Goal: Complete application form

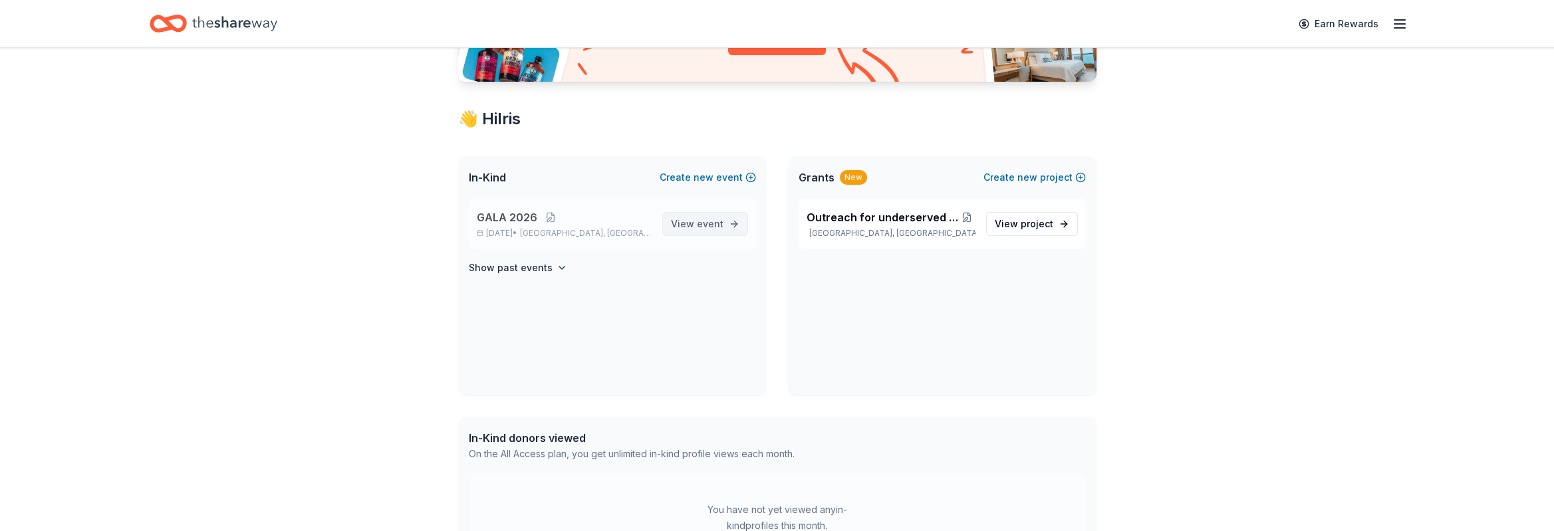
scroll to position [200, 0]
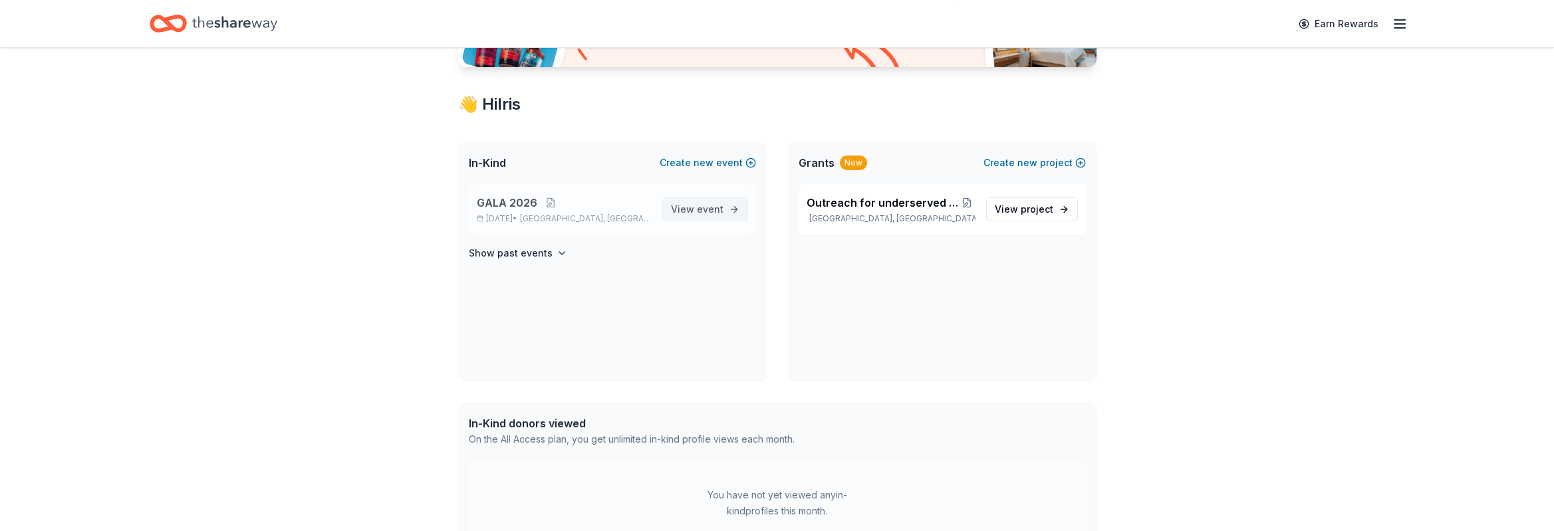
click at [692, 206] on span "View event" at bounding box center [697, 210] width 53 height 16
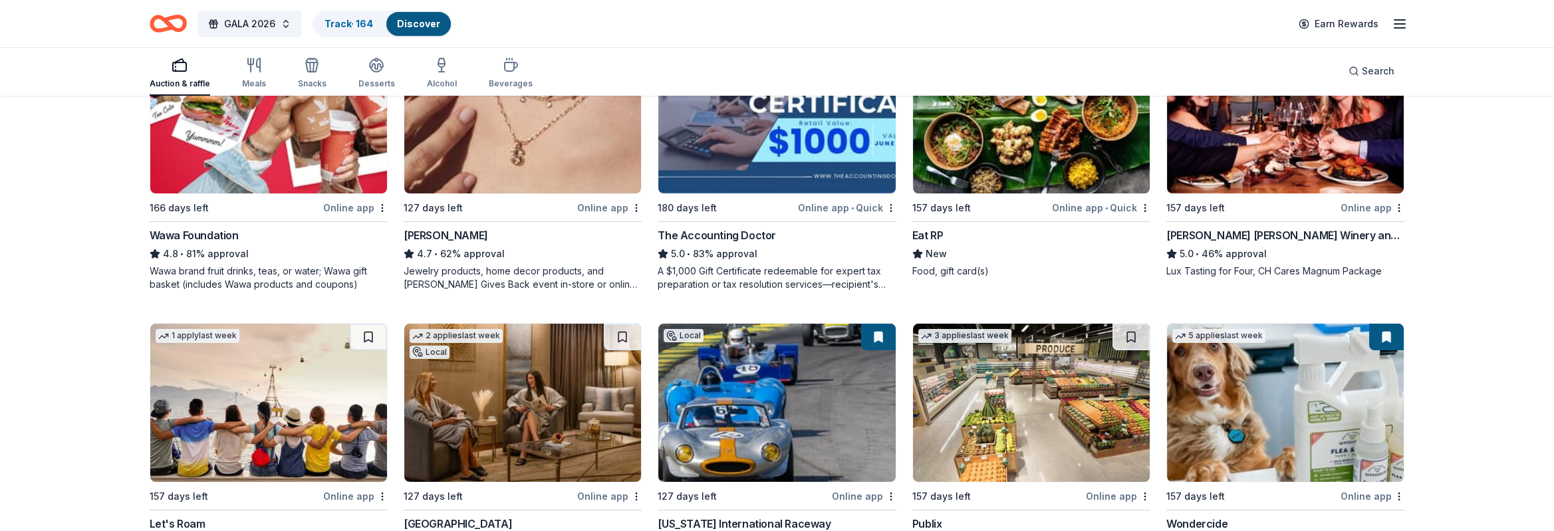
scroll to position [599, 0]
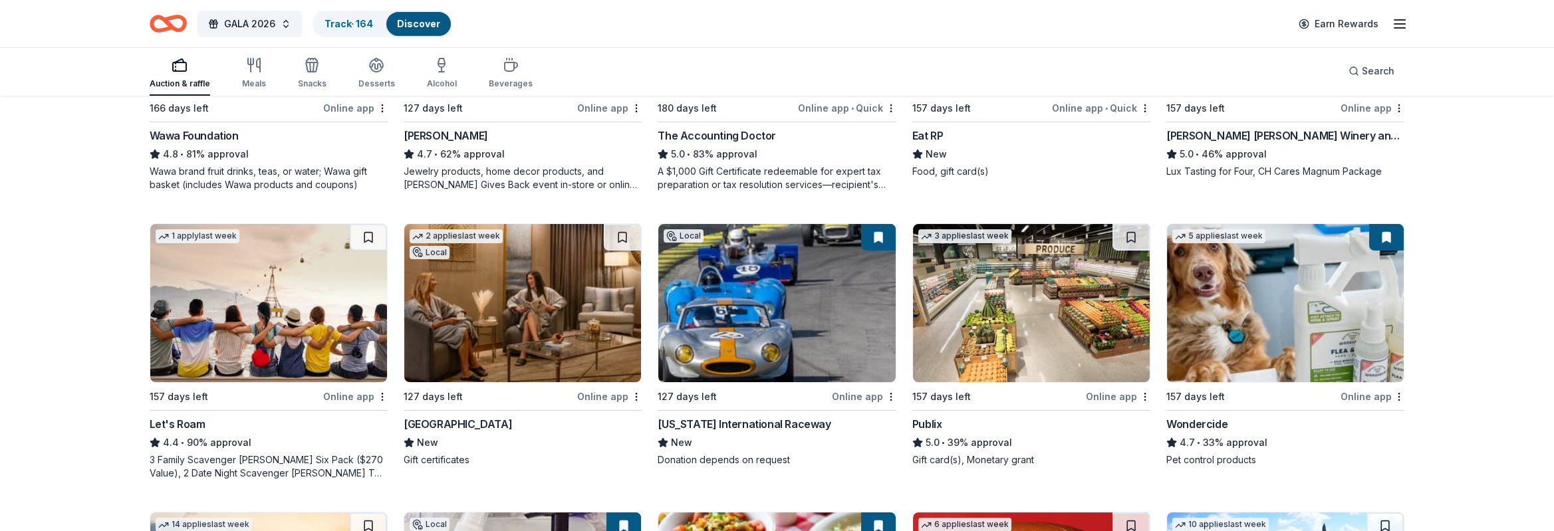
click at [530, 340] on img at bounding box center [522, 303] width 237 height 158
click at [621, 234] on button at bounding box center [622, 237] width 37 height 27
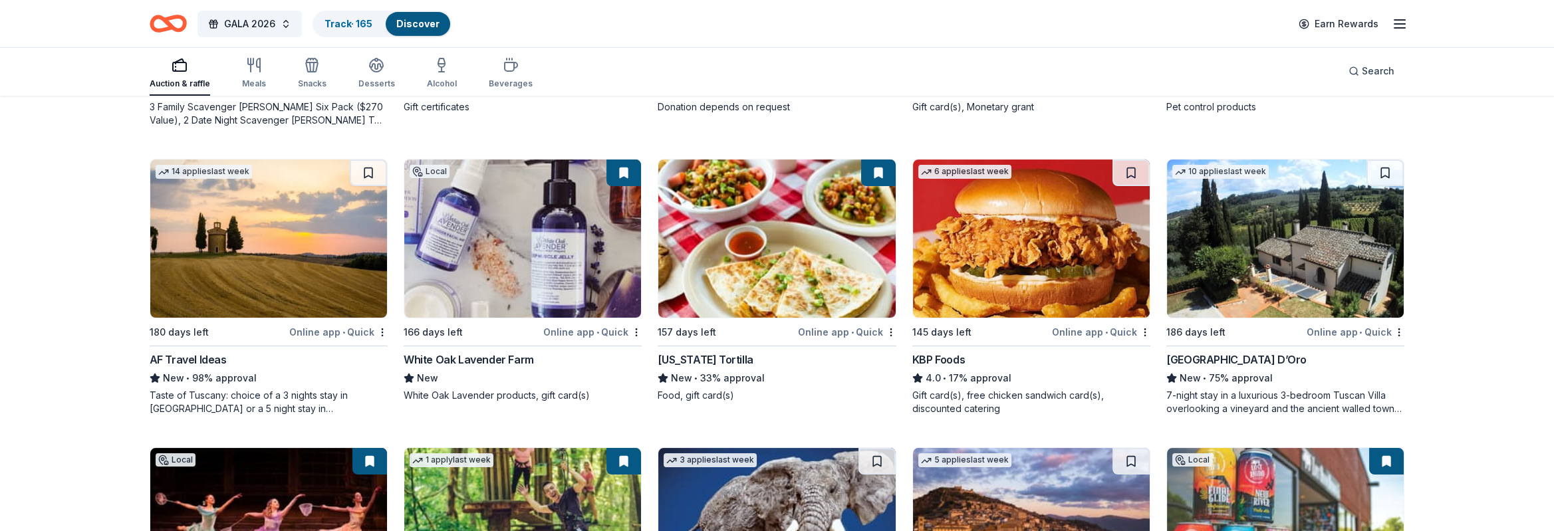
scroll to position [998, 0]
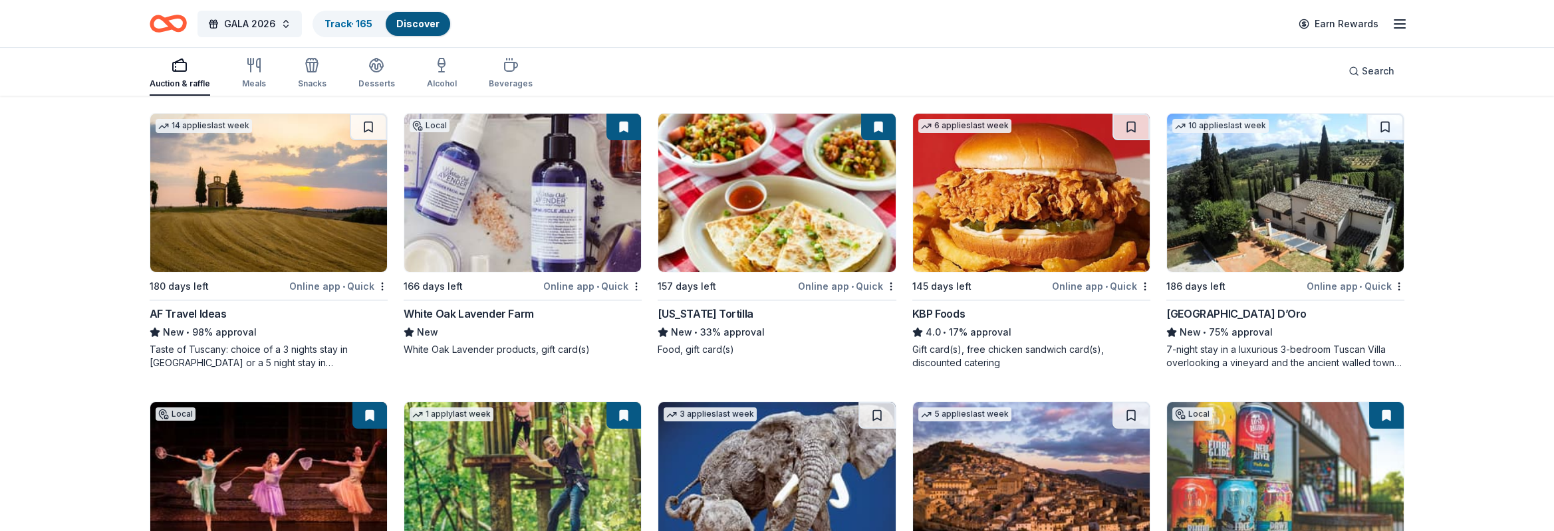
click at [531, 220] on img at bounding box center [522, 193] width 237 height 158
click at [805, 175] on img at bounding box center [776, 193] width 237 height 158
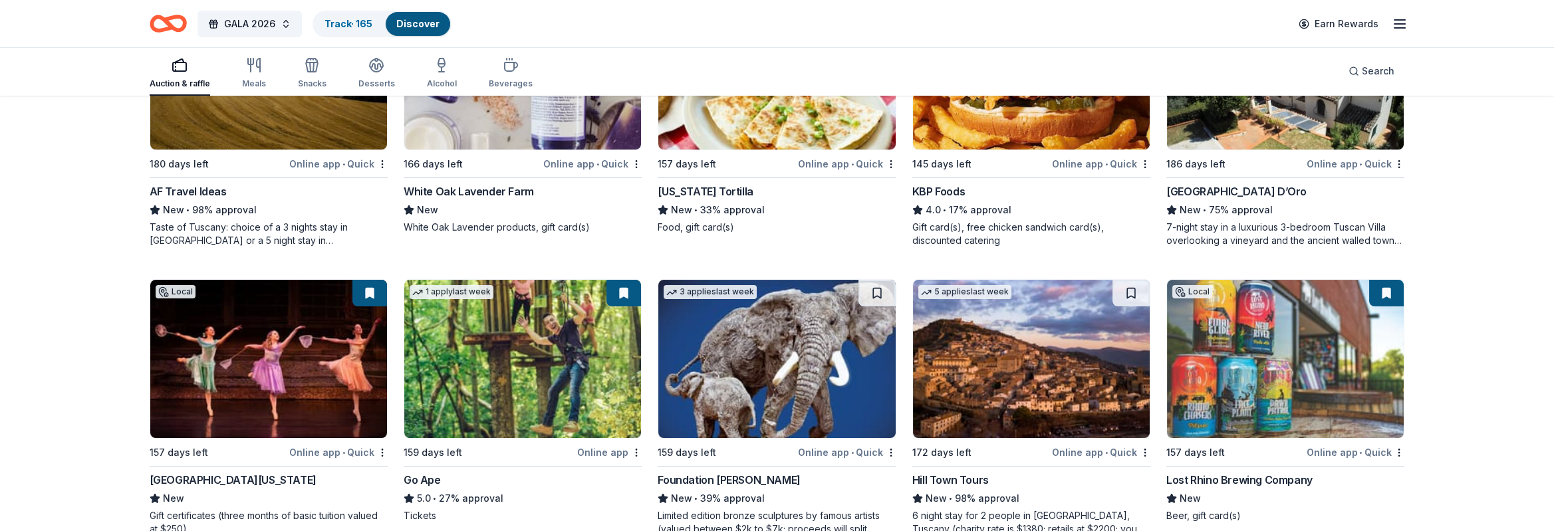
scroll to position [1197, 0]
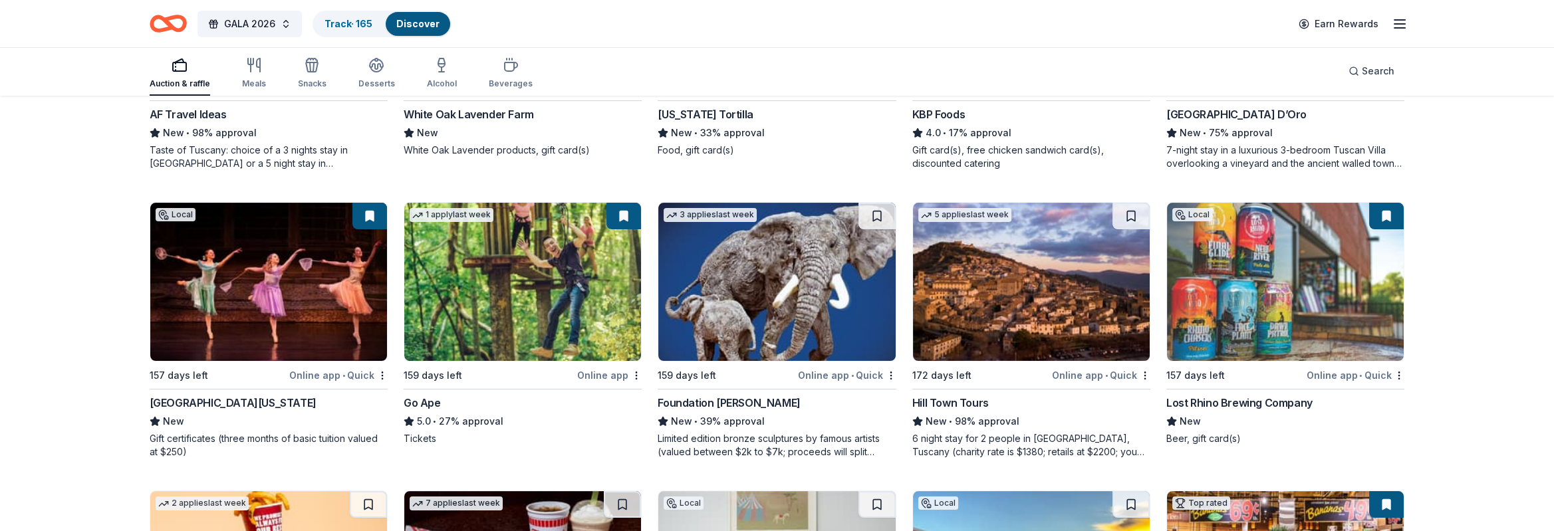
click at [294, 297] on img at bounding box center [268, 282] width 237 height 158
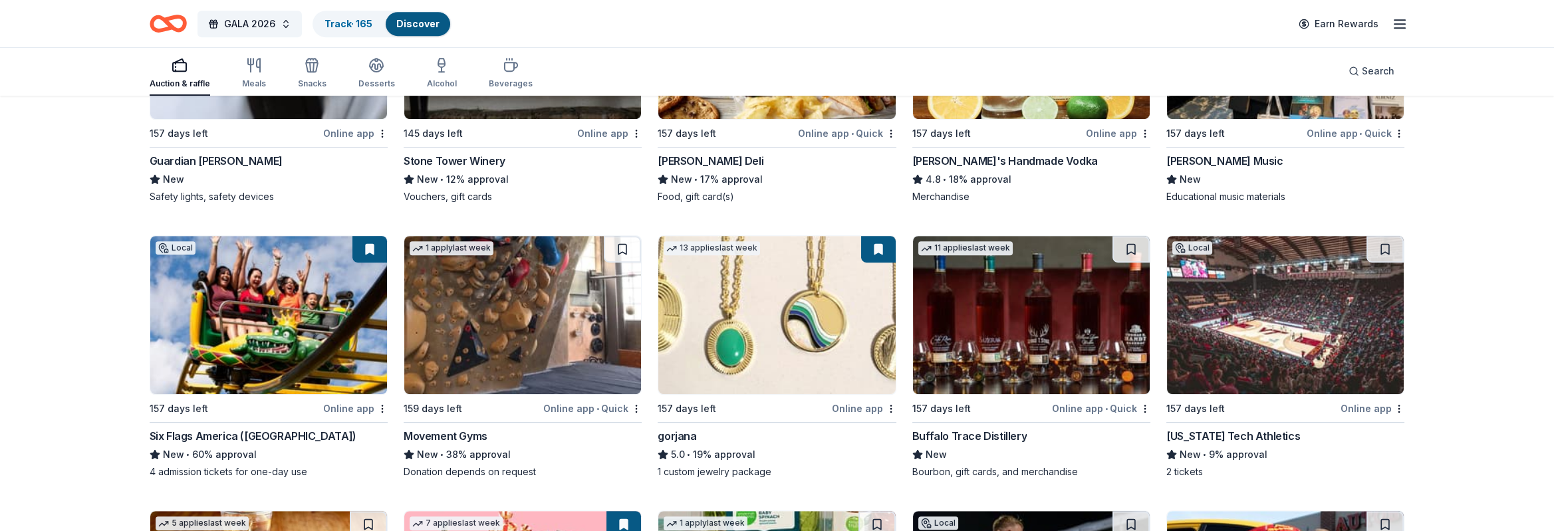
scroll to position [2394, 0]
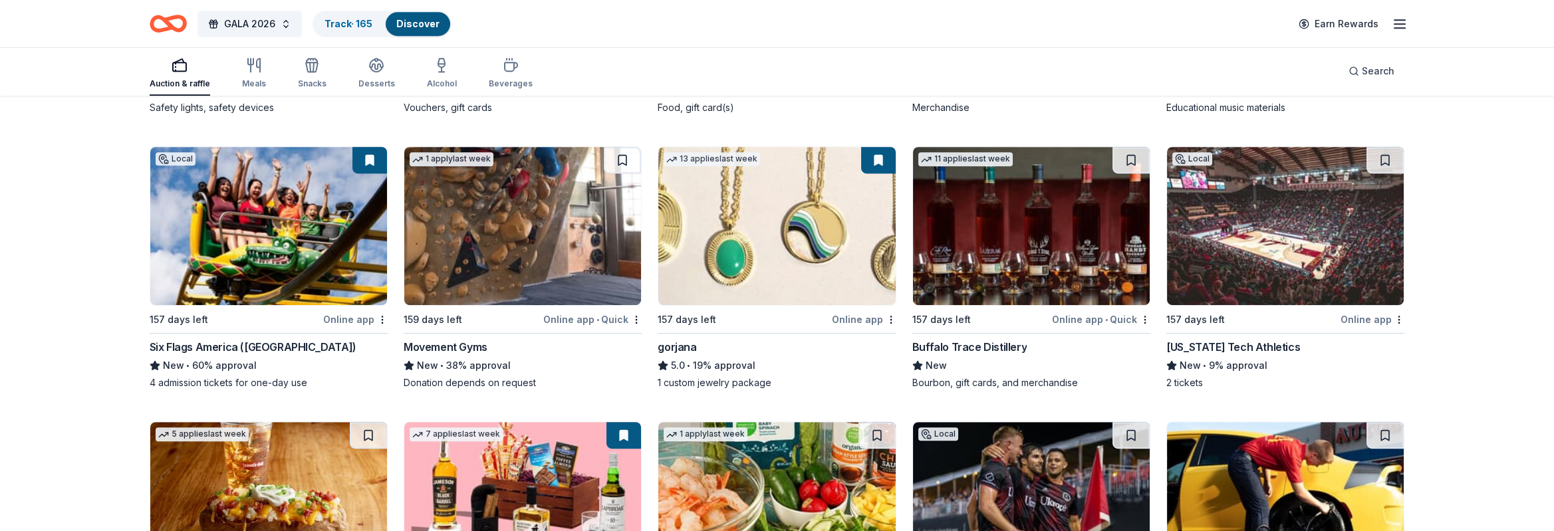
click at [781, 230] on img at bounding box center [776, 226] width 237 height 158
click at [1048, 253] on img at bounding box center [1031, 226] width 237 height 158
click at [1121, 151] on button at bounding box center [1131, 160] width 37 height 27
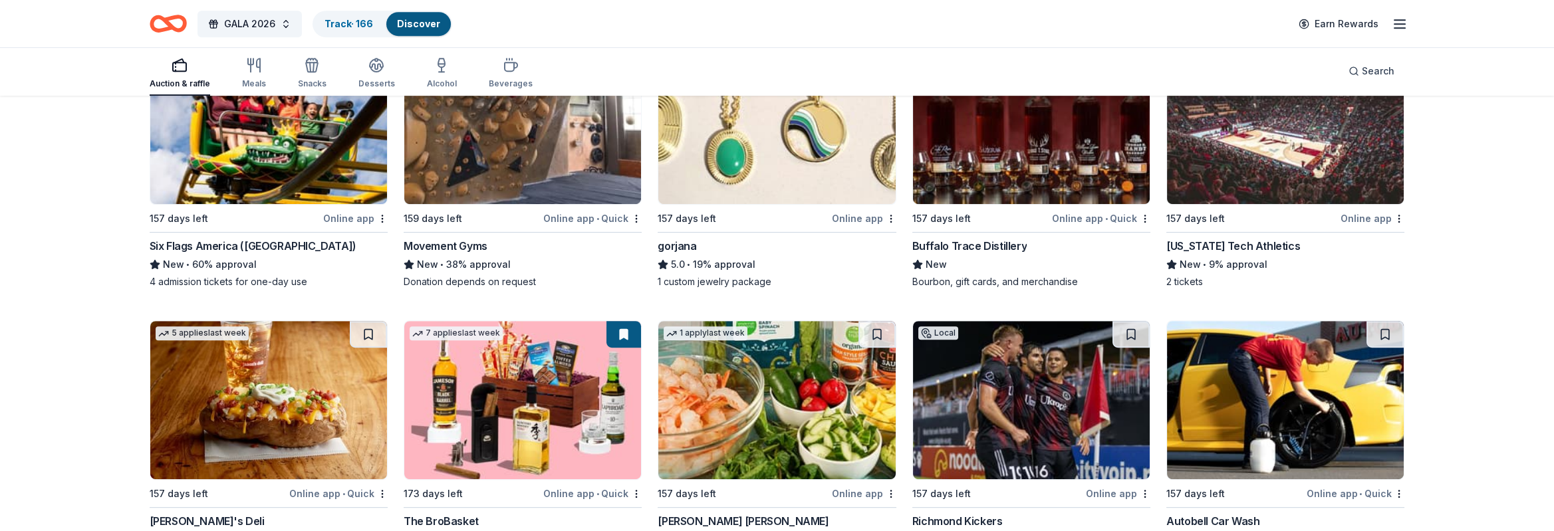
scroll to position [2594, 0]
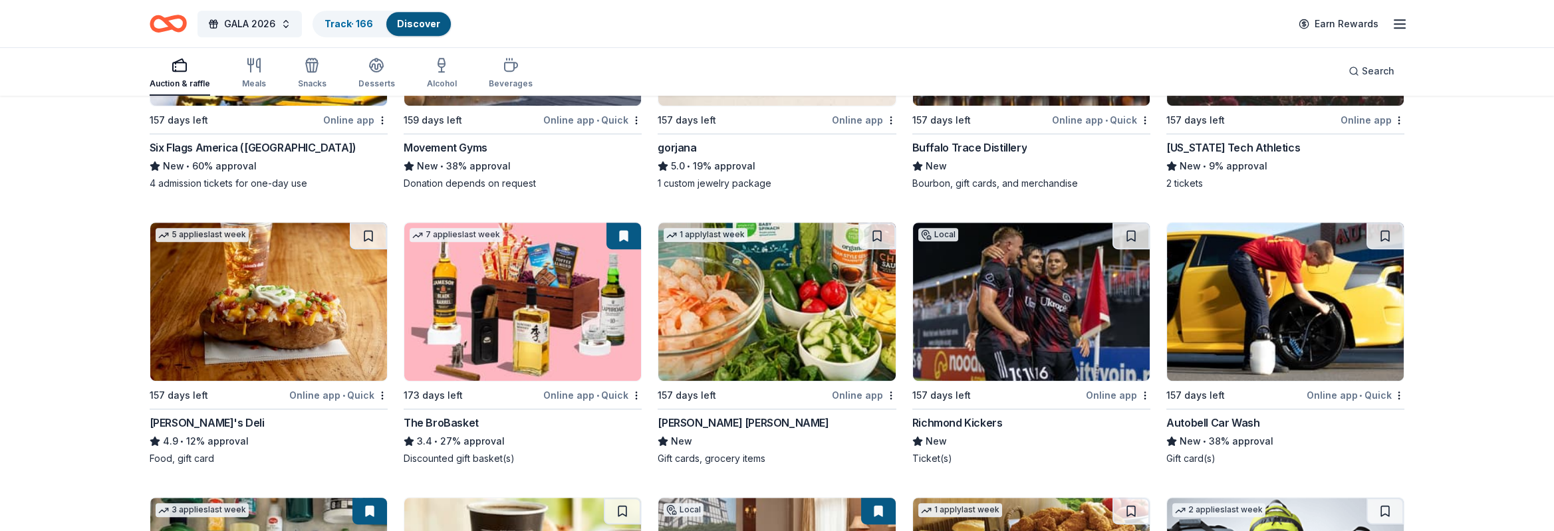
click at [529, 272] on img at bounding box center [522, 302] width 237 height 158
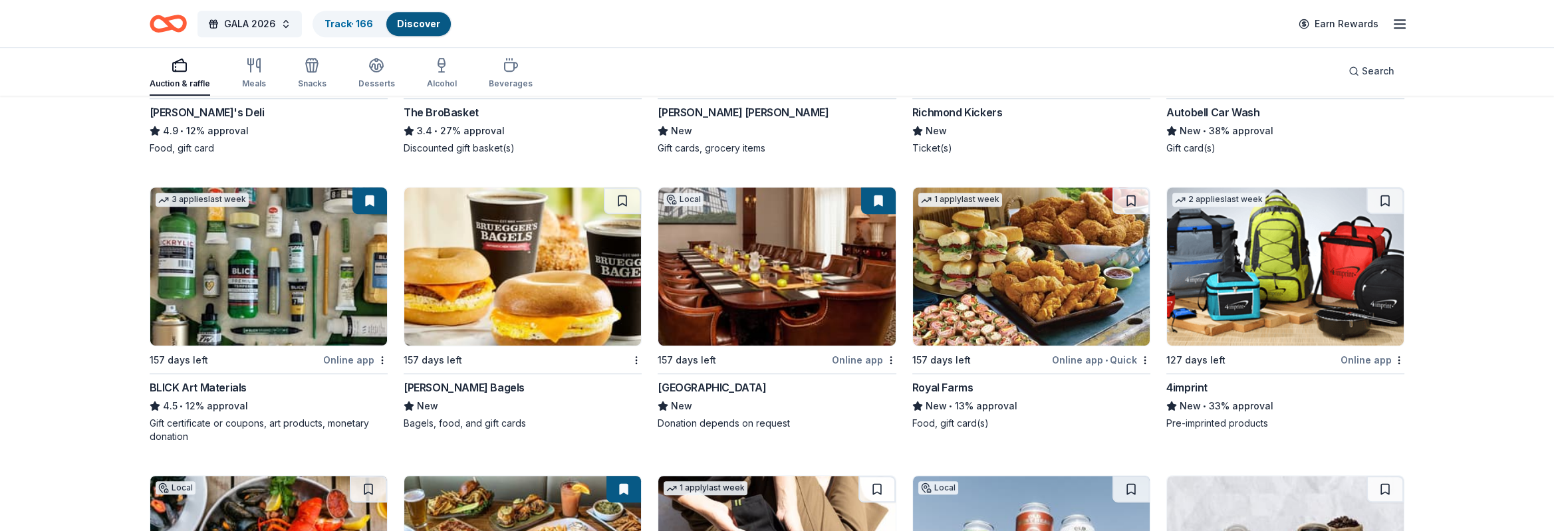
scroll to position [2893, 0]
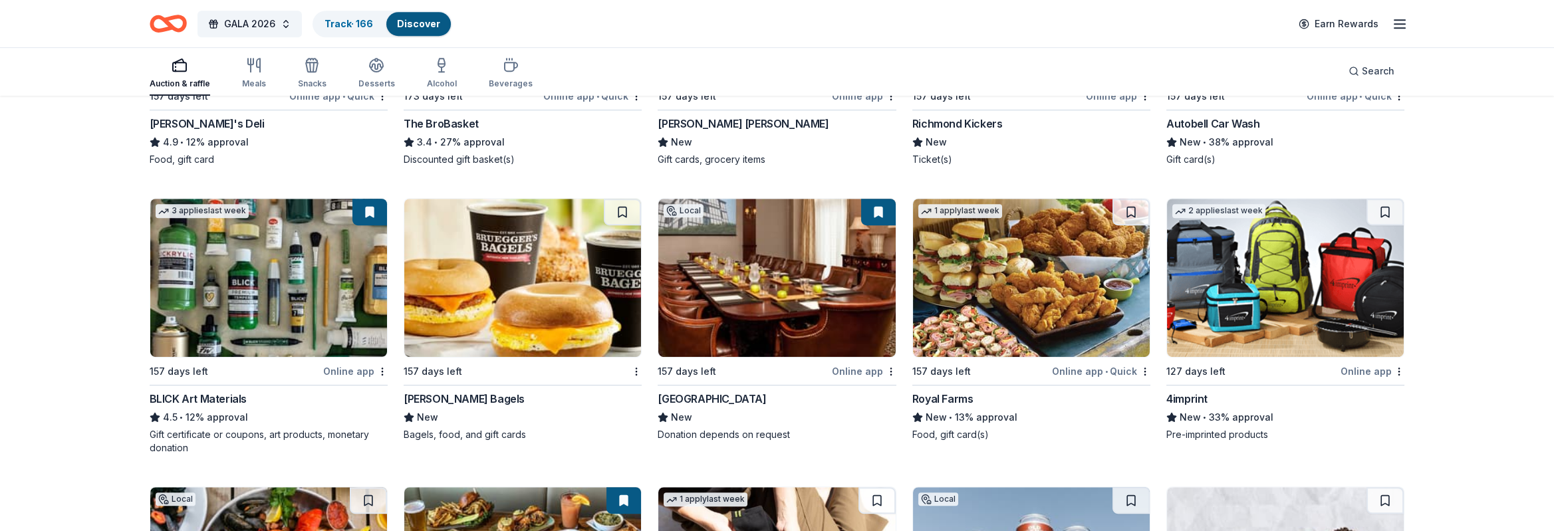
click at [1248, 279] on img at bounding box center [1285, 278] width 237 height 158
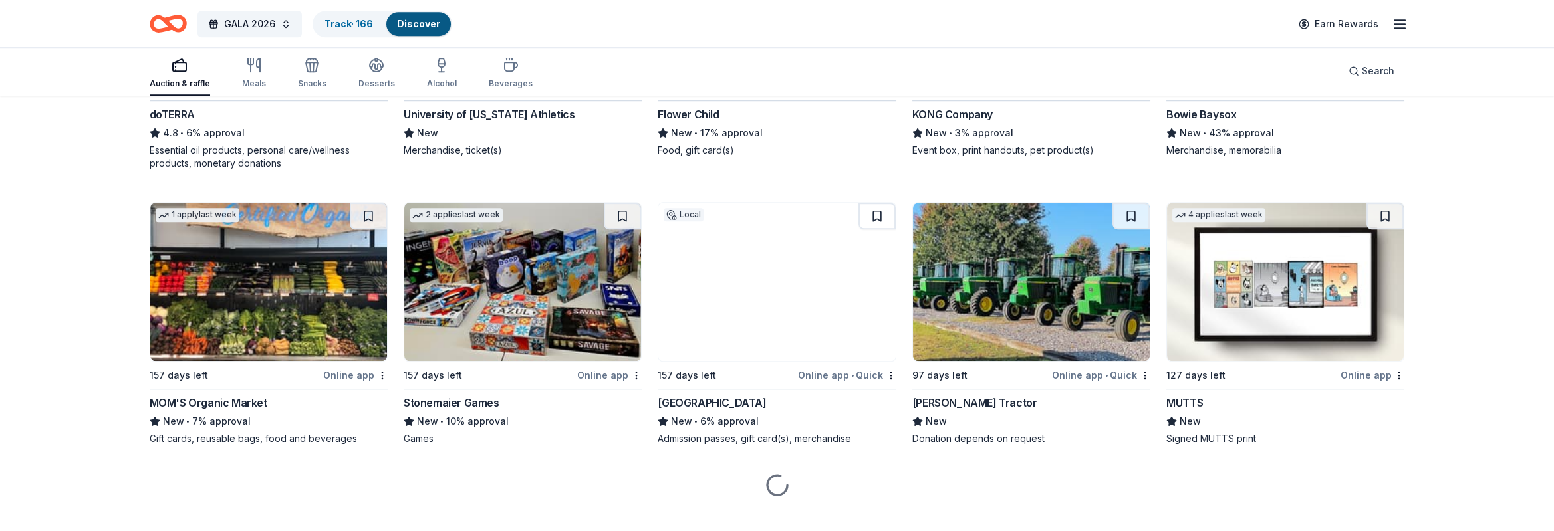
scroll to position [3757, 0]
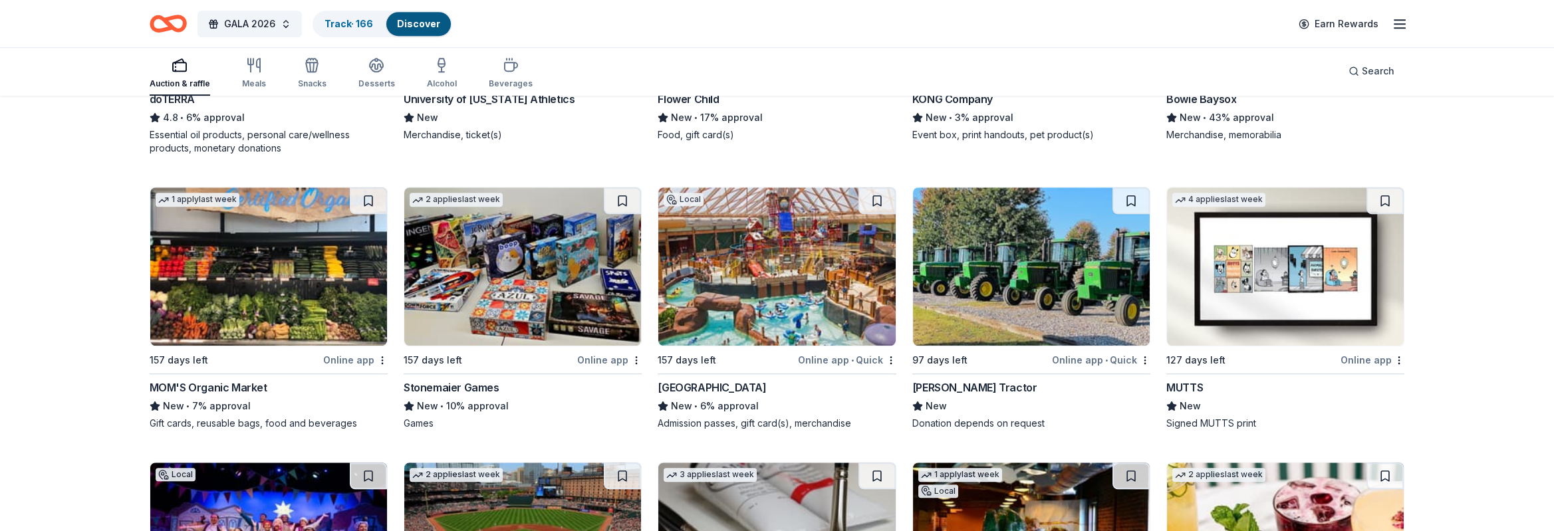
click at [1020, 271] on img at bounding box center [1031, 267] width 237 height 158
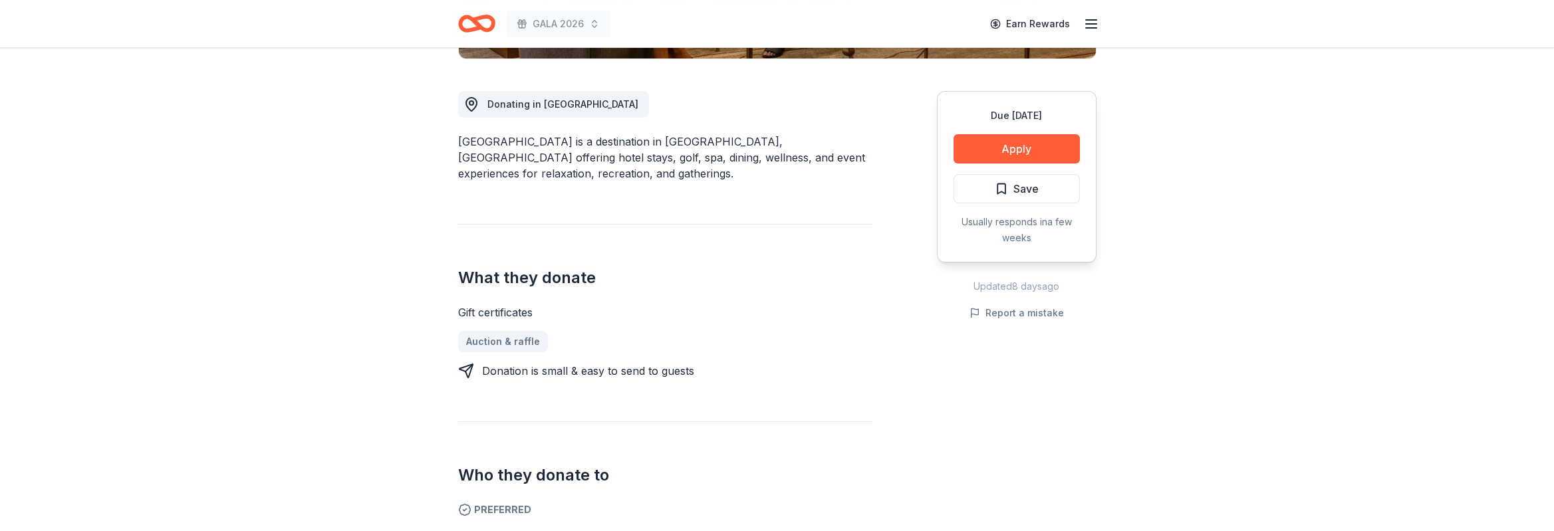
scroll to position [299, 0]
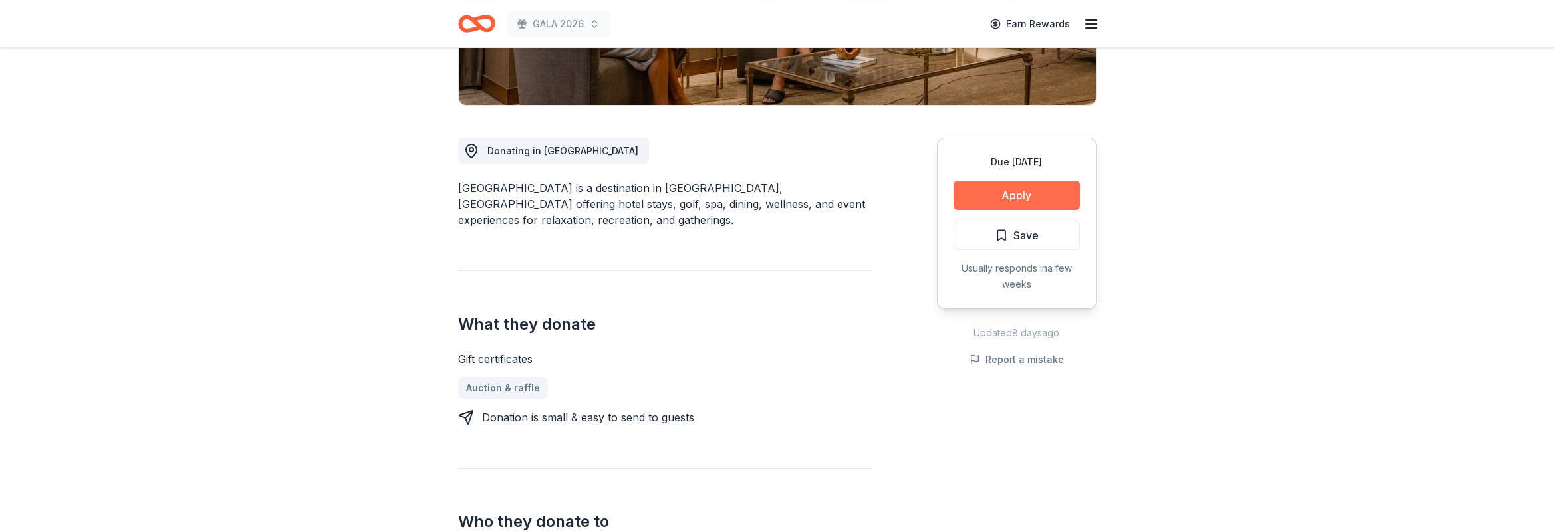
drag, startPoint x: 946, startPoint y: 188, endPoint x: 962, endPoint y: 188, distance: 16.6
click at [955, 188] on div "Due in 127 days Apply Save Usually responds in a few weeks" at bounding box center [1017, 224] width 160 height 172
click at [980, 188] on button "Apply" at bounding box center [1017, 195] width 126 height 29
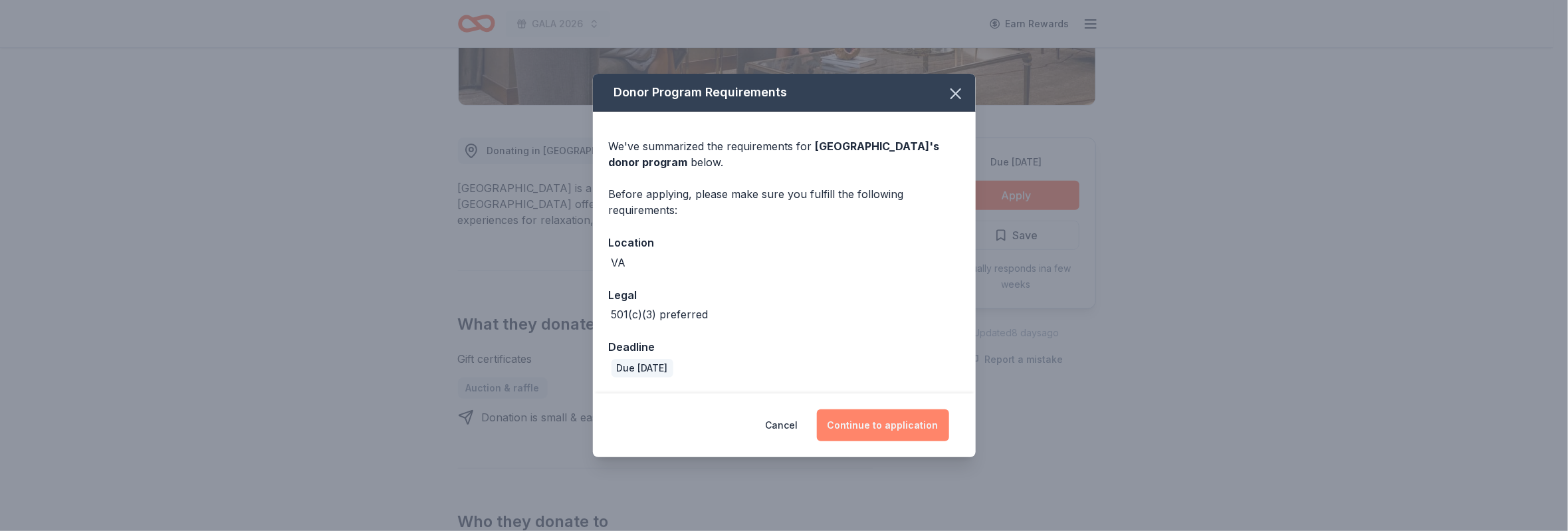
click at [875, 418] on button "Continue to application" at bounding box center [882, 426] width 132 height 32
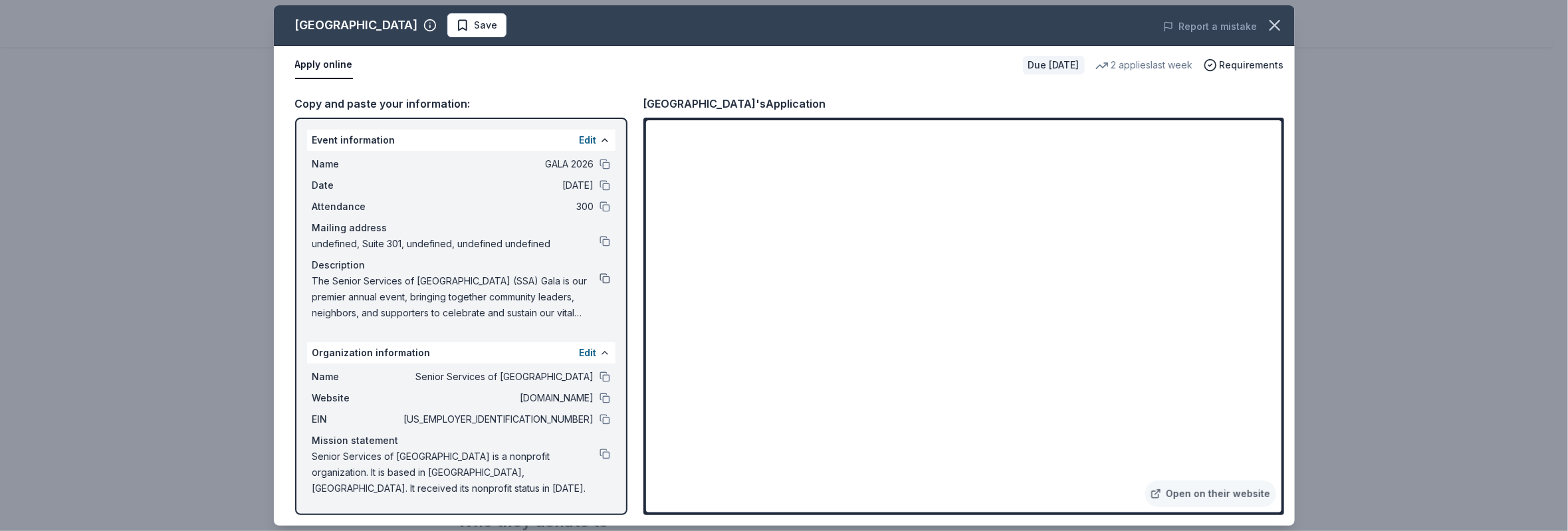
click at [608, 277] on button at bounding box center [605, 278] width 11 height 11
click at [1280, 27] on icon "button" at bounding box center [1274, 25] width 19 height 19
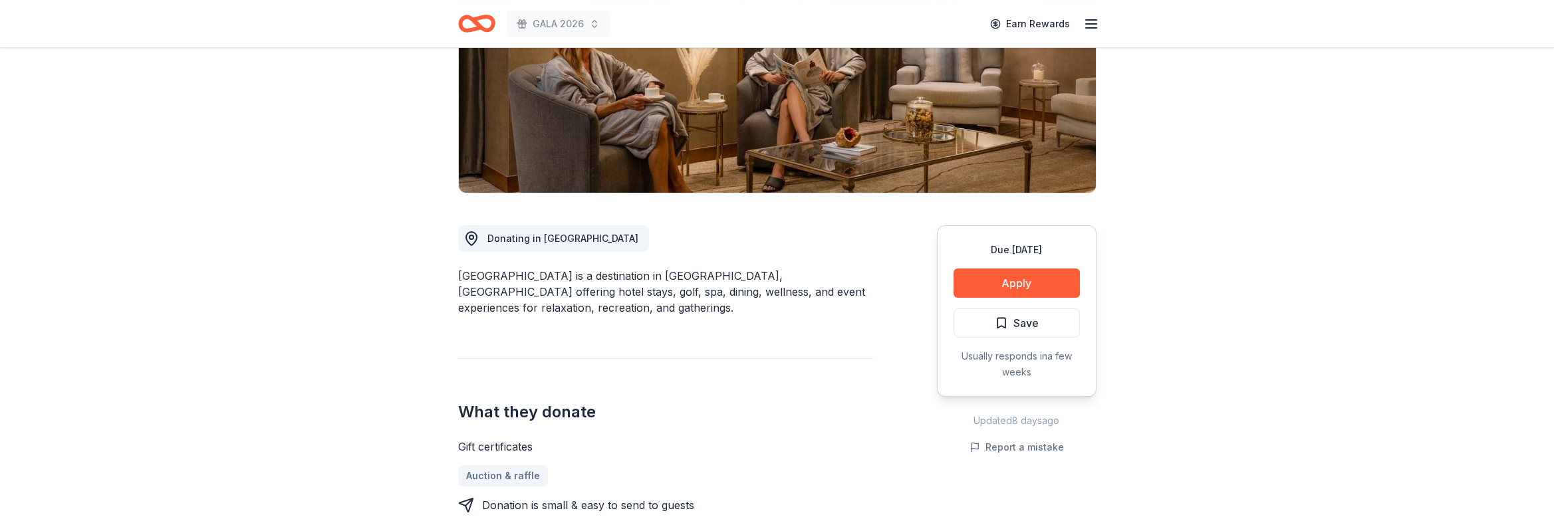
scroll to position [0, 0]
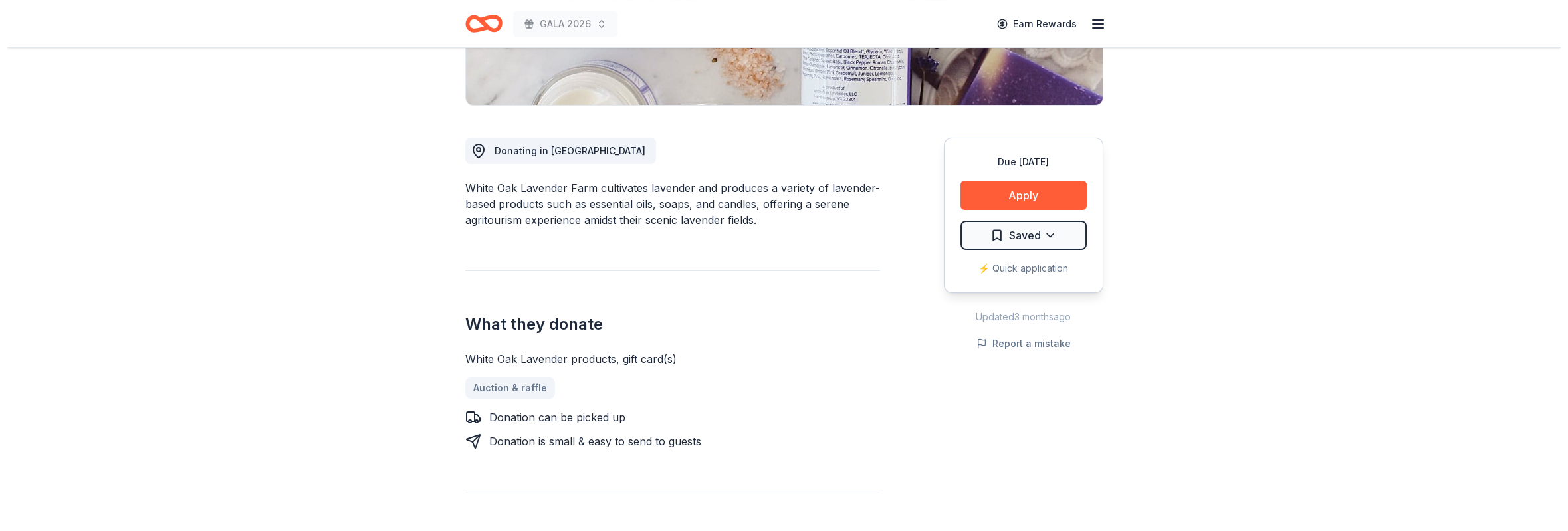
scroll to position [200, 0]
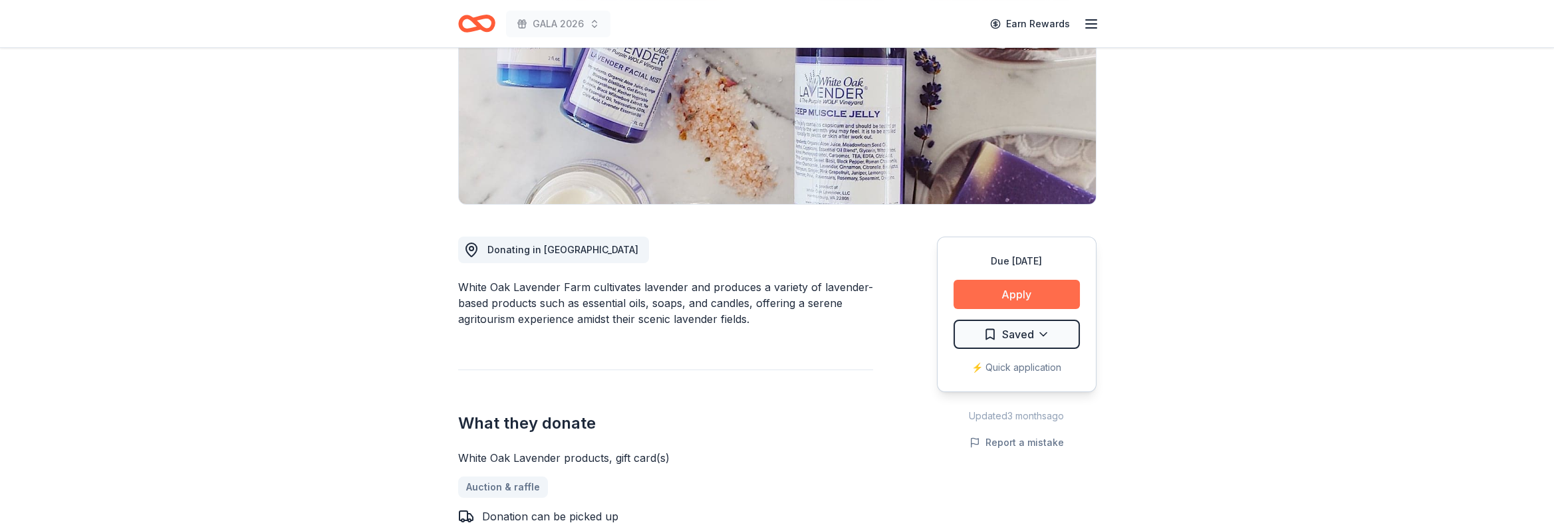
click at [1044, 294] on button "Apply" at bounding box center [1017, 294] width 126 height 29
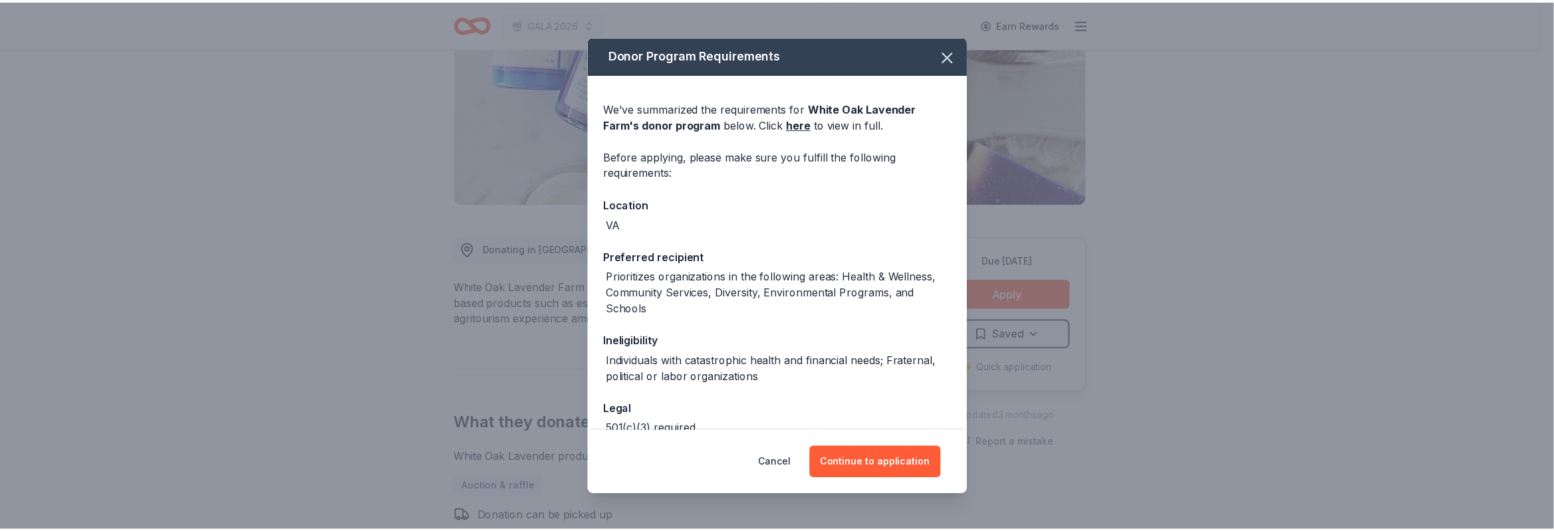
scroll to position [75, 0]
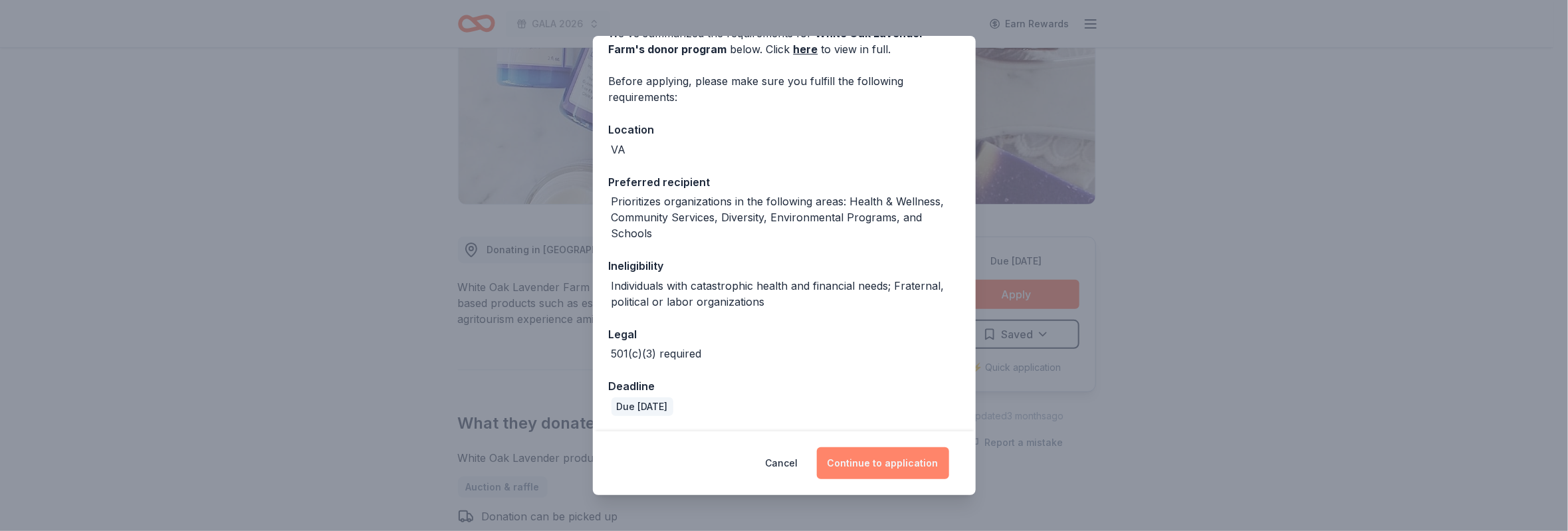
click at [897, 461] on button "Continue to application" at bounding box center [882, 464] width 132 height 32
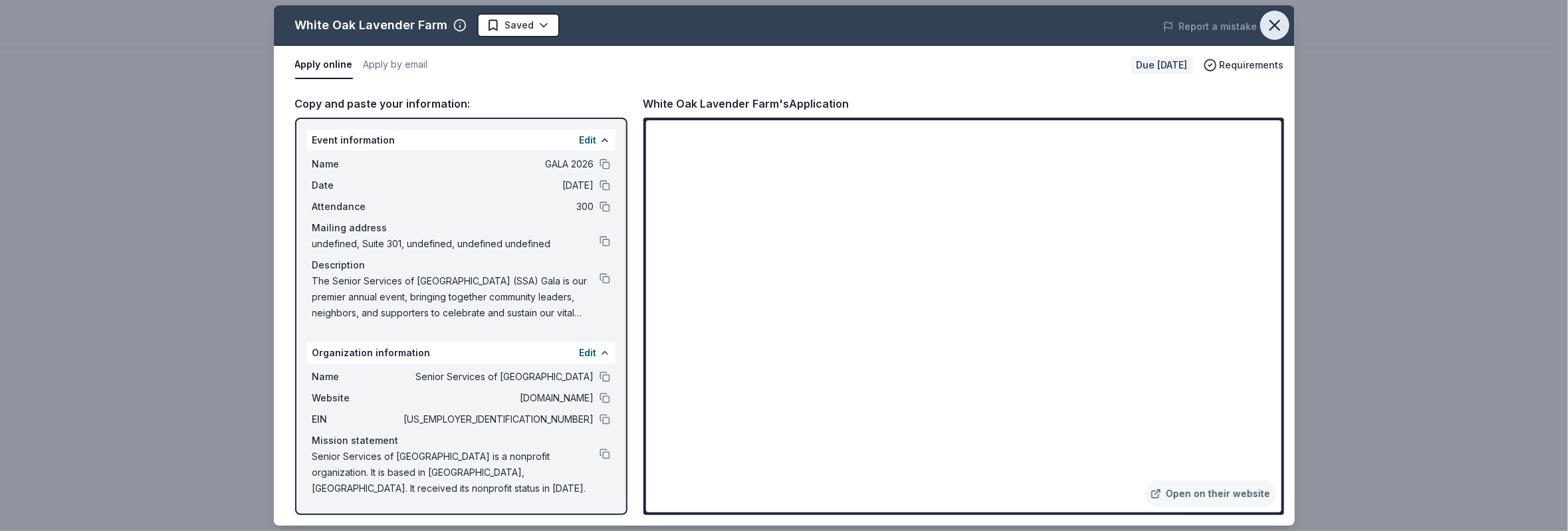
click at [1271, 16] on icon "button" at bounding box center [1274, 25] width 19 height 19
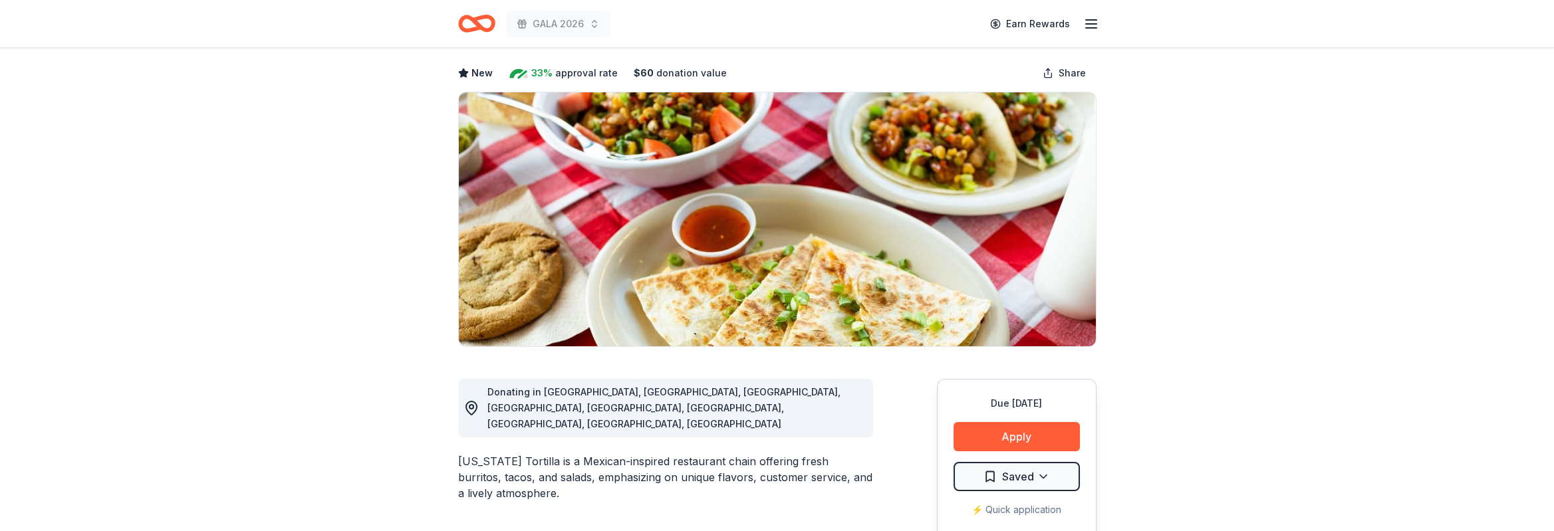
scroll to position [200, 0]
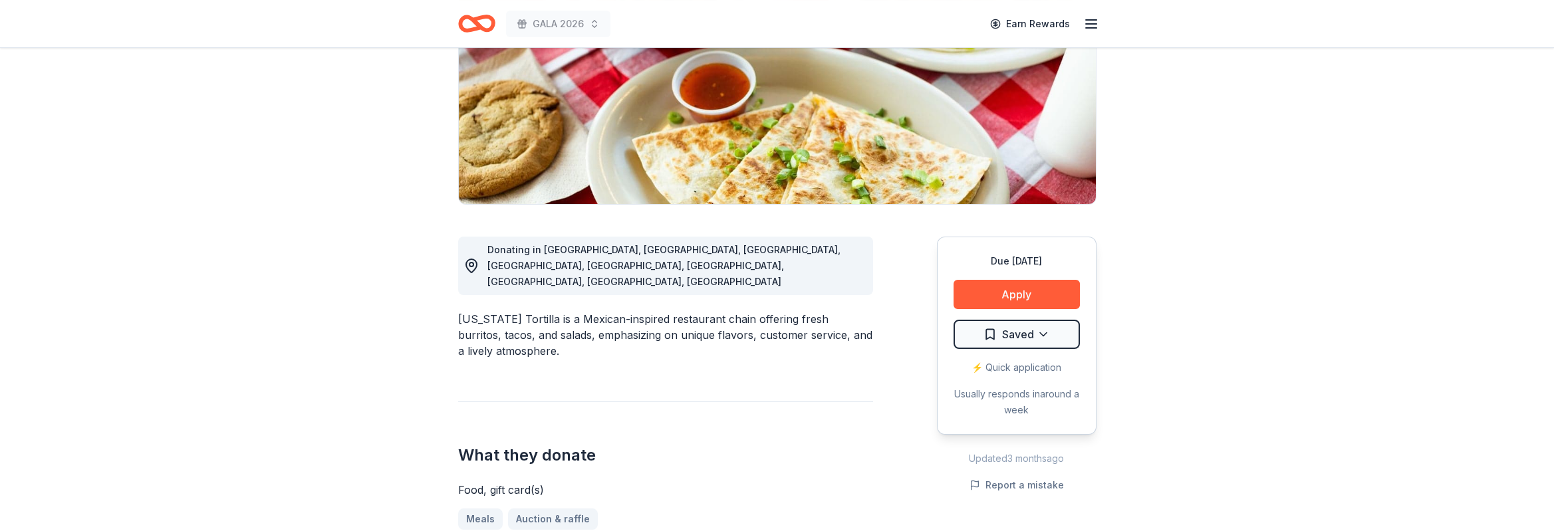
click at [1032, 277] on div "Due in 157 days Apply Saved ⚡️ Quick application Usually responds in around a w…" at bounding box center [1017, 336] width 160 height 198
click at [1021, 296] on button "Apply" at bounding box center [1017, 294] width 126 height 29
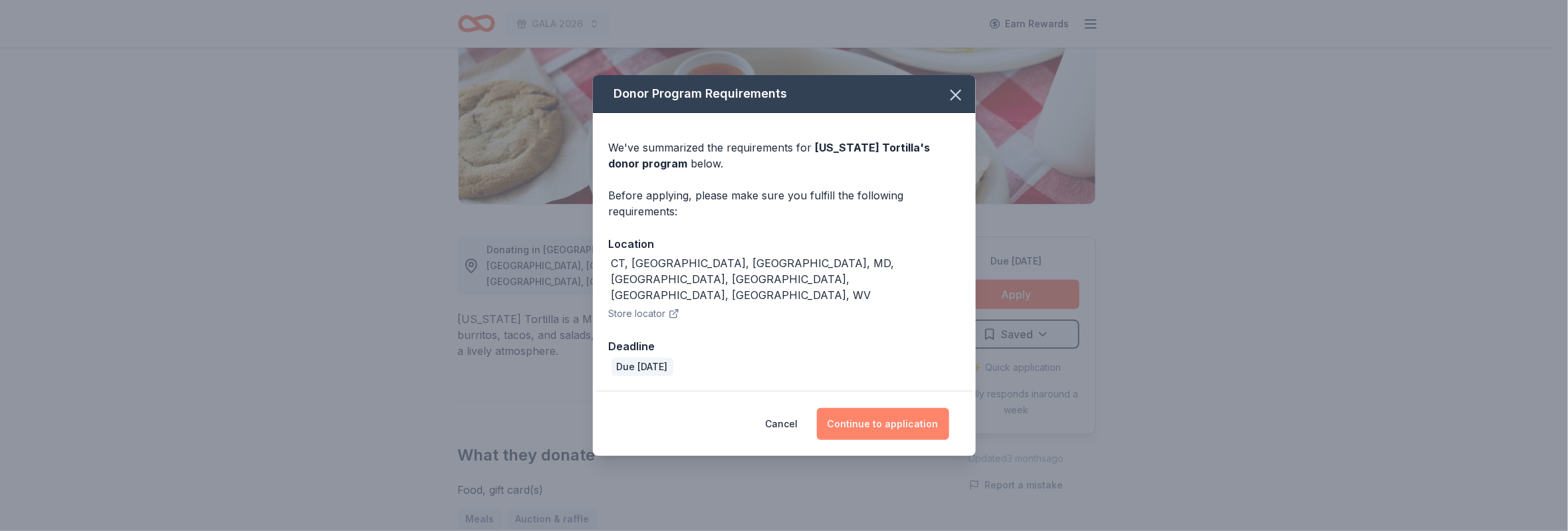
click at [840, 412] on button "Continue to application" at bounding box center [882, 424] width 132 height 32
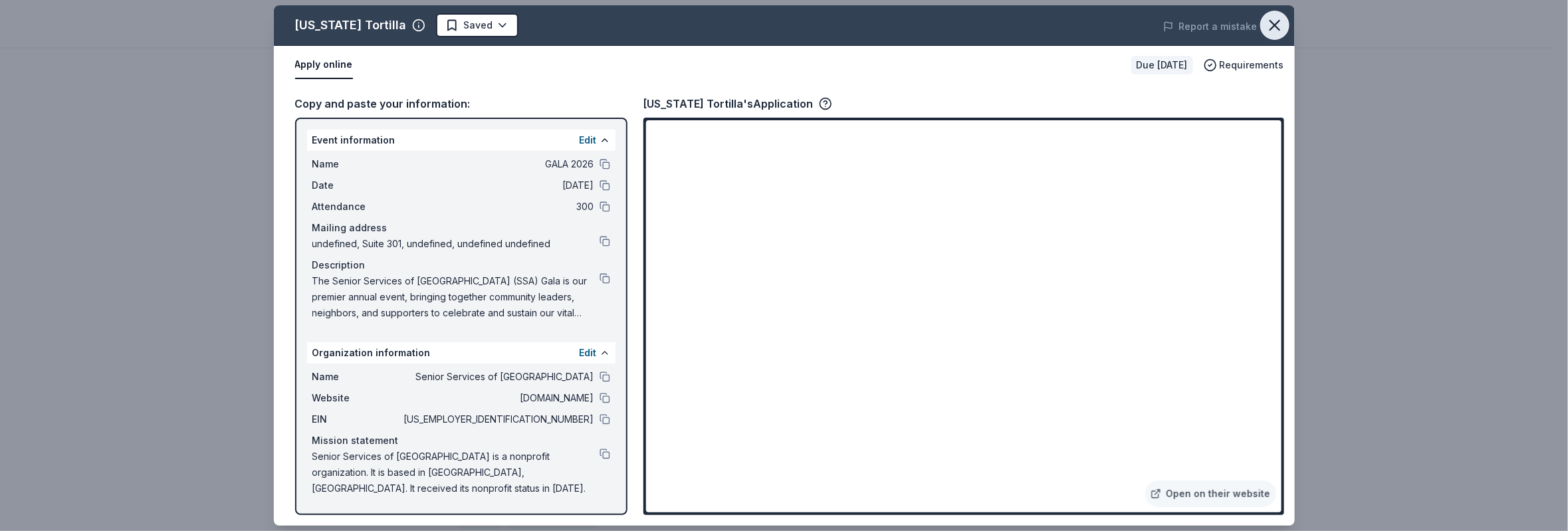
click at [1265, 21] on icon "button" at bounding box center [1274, 25] width 19 height 19
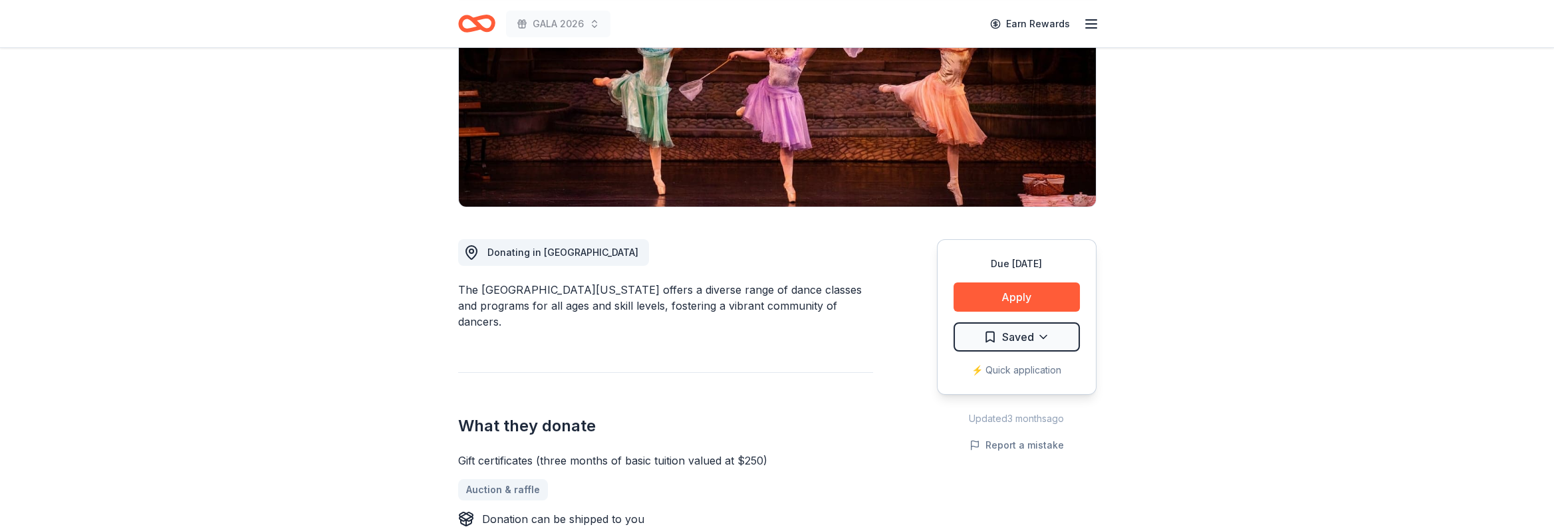
scroll to position [200, 0]
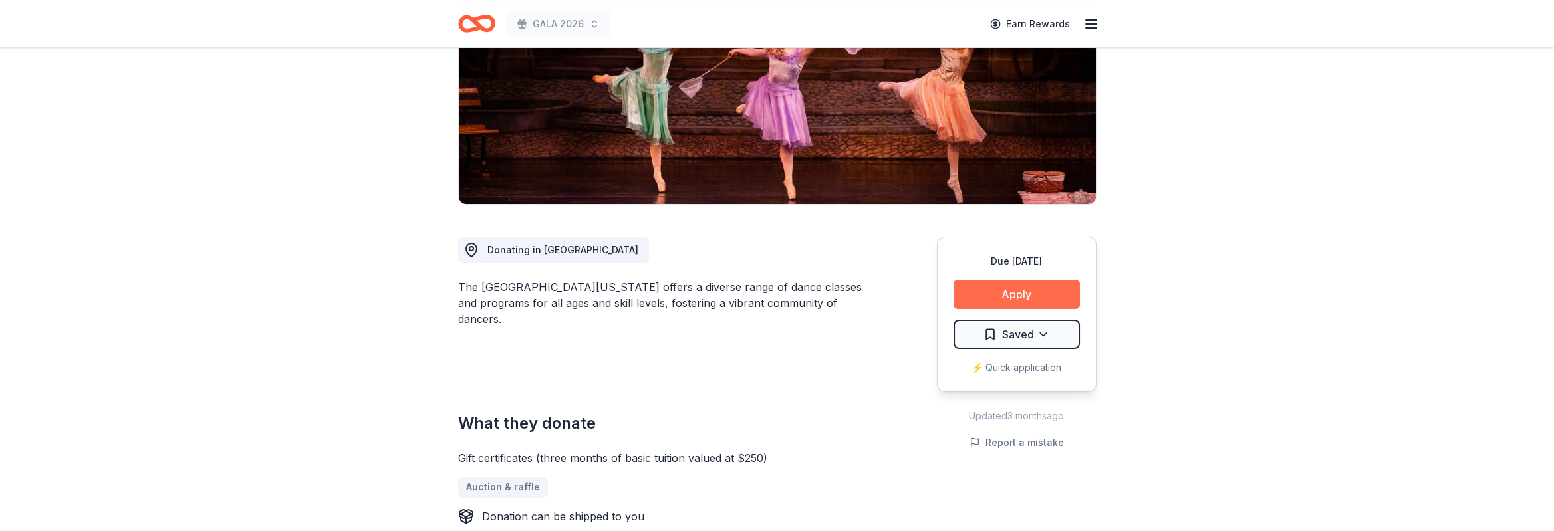
click at [1023, 289] on button "Apply" at bounding box center [1017, 294] width 126 height 29
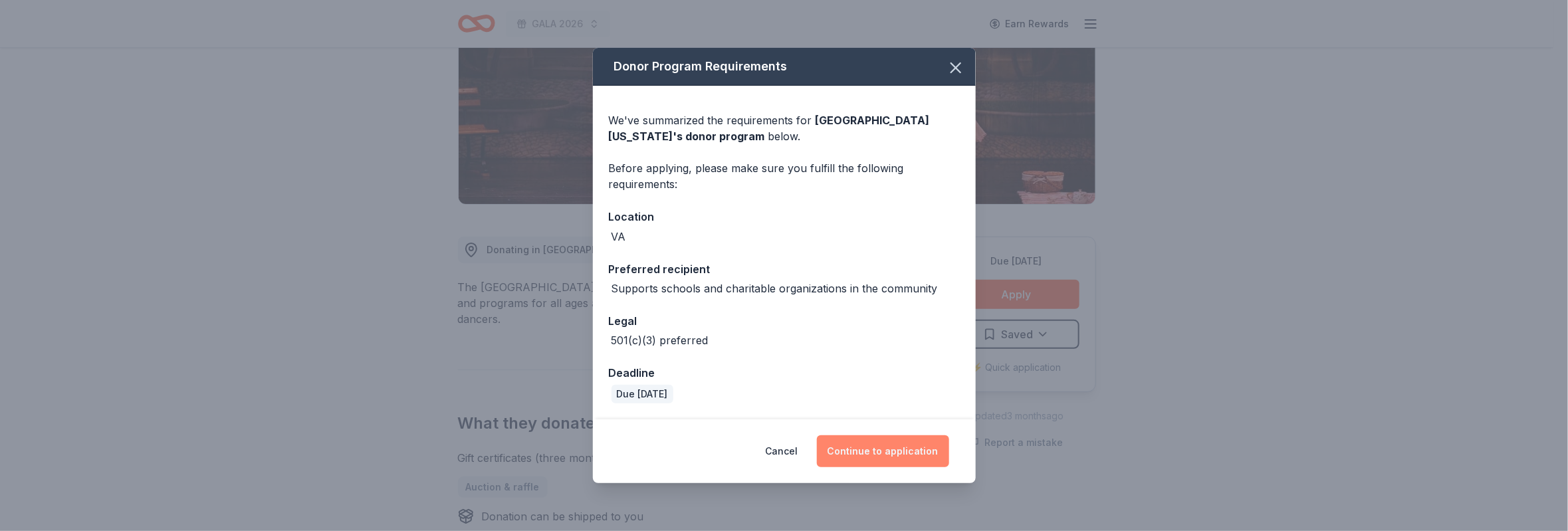
click at [872, 455] on button "Continue to application" at bounding box center [882, 452] width 132 height 32
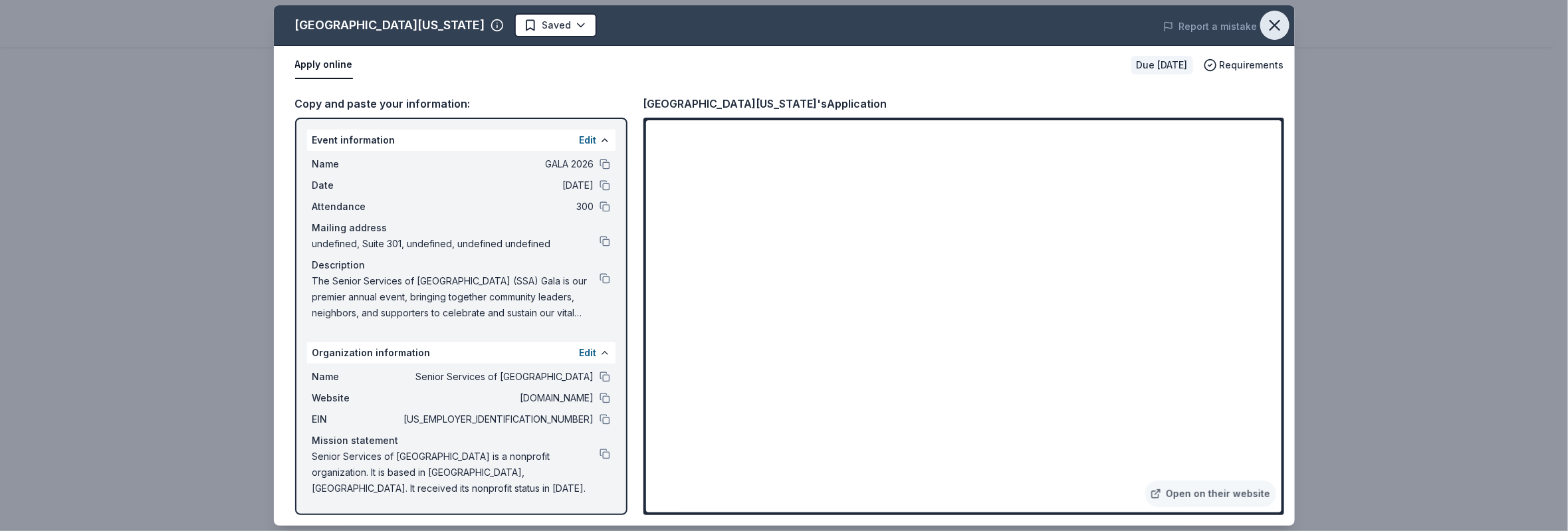
click at [1271, 16] on icon "button" at bounding box center [1274, 25] width 19 height 19
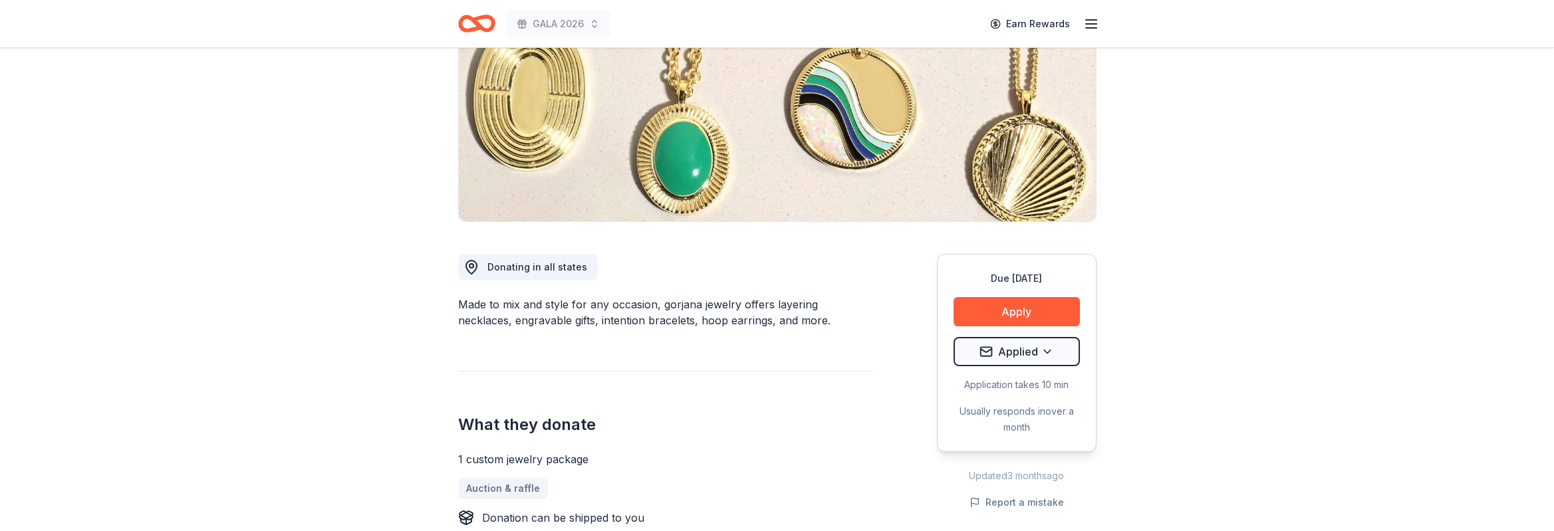
scroll to position [200, 0]
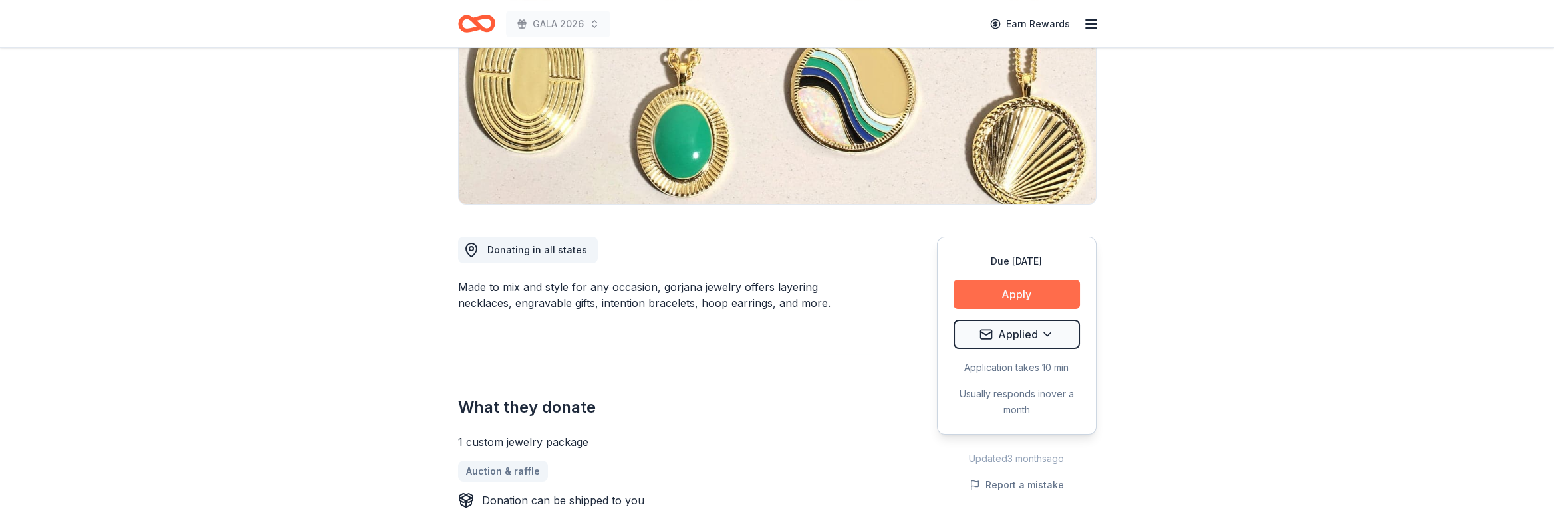
click at [1047, 291] on button "Apply" at bounding box center [1017, 294] width 126 height 29
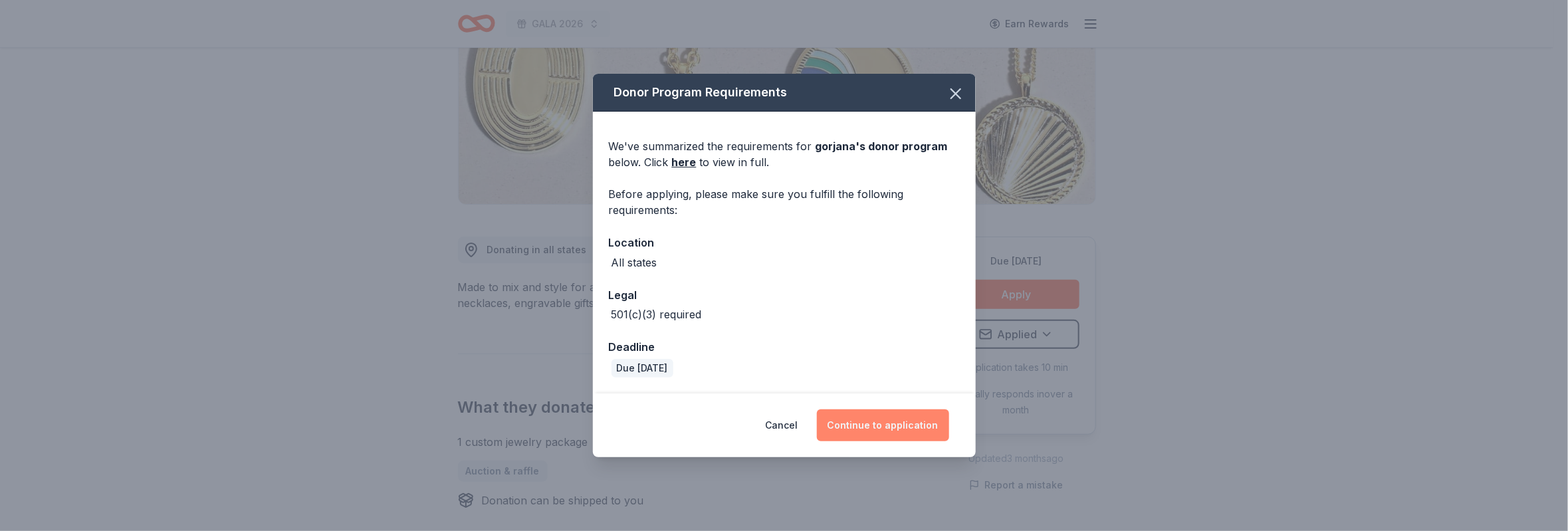
click at [867, 420] on button "Continue to application" at bounding box center [882, 426] width 132 height 32
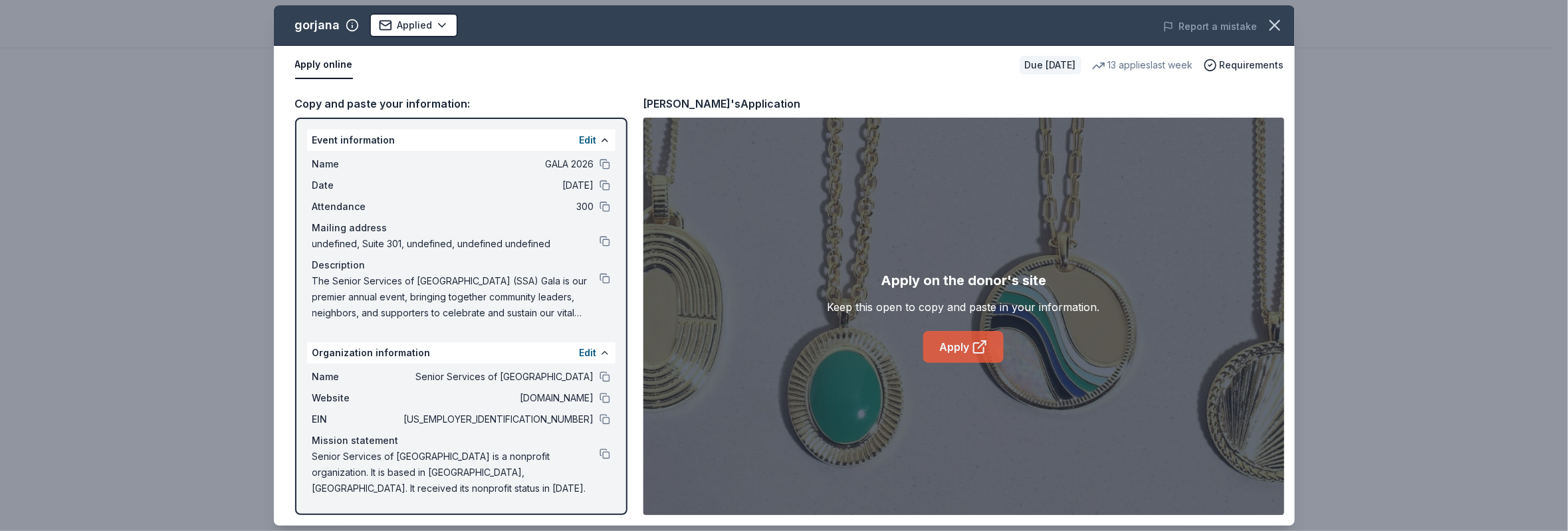
click at [962, 351] on link "Apply" at bounding box center [963, 347] width 80 height 32
click at [1271, 27] on icon "button" at bounding box center [1274, 25] width 9 height 9
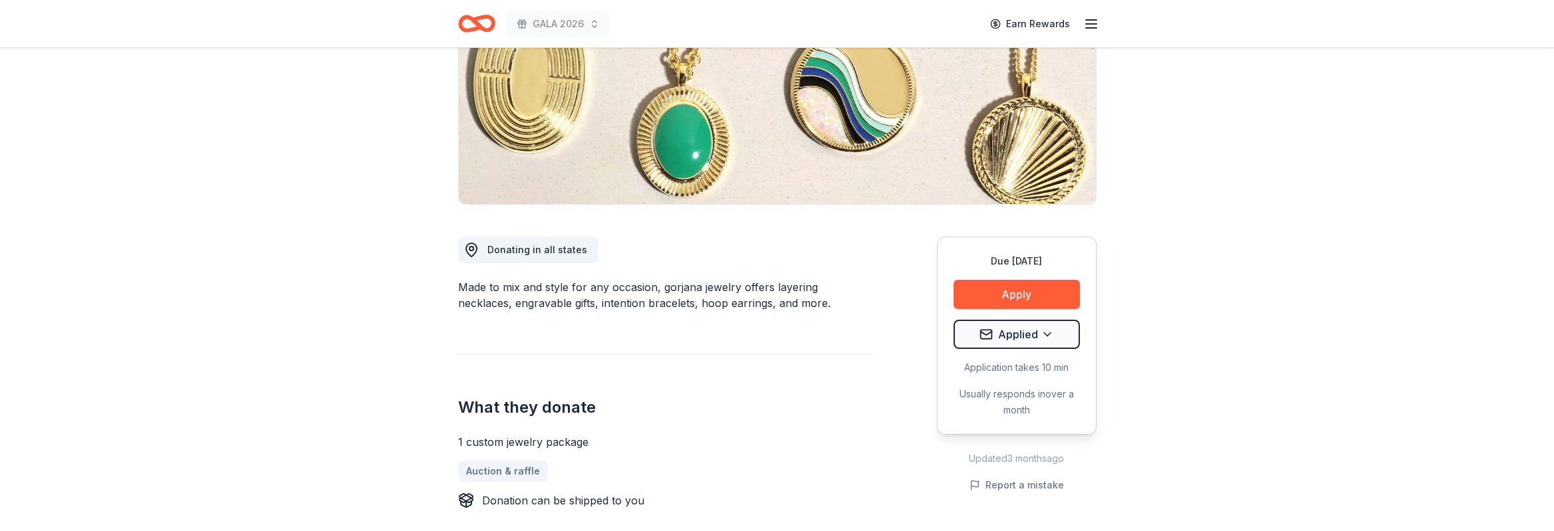
drag, startPoint x: 663, startPoint y: 285, endPoint x: 718, endPoint y: 287, distance: 54.6
click at [710, 287] on div "Made to mix and style for any occasion, gorjana jewelry offers layering necklac…" at bounding box center [665, 295] width 415 height 32
click at [731, 287] on div "Made to mix and style for any occasion, gorjana jewelry offers layering necklac…" at bounding box center [665, 295] width 415 height 32
click at [737, 286] on div "Made to mix and style for any occasion, gorjana jewelry offers layering necklac…" at bounding box center [665, 295] width 415 height 32
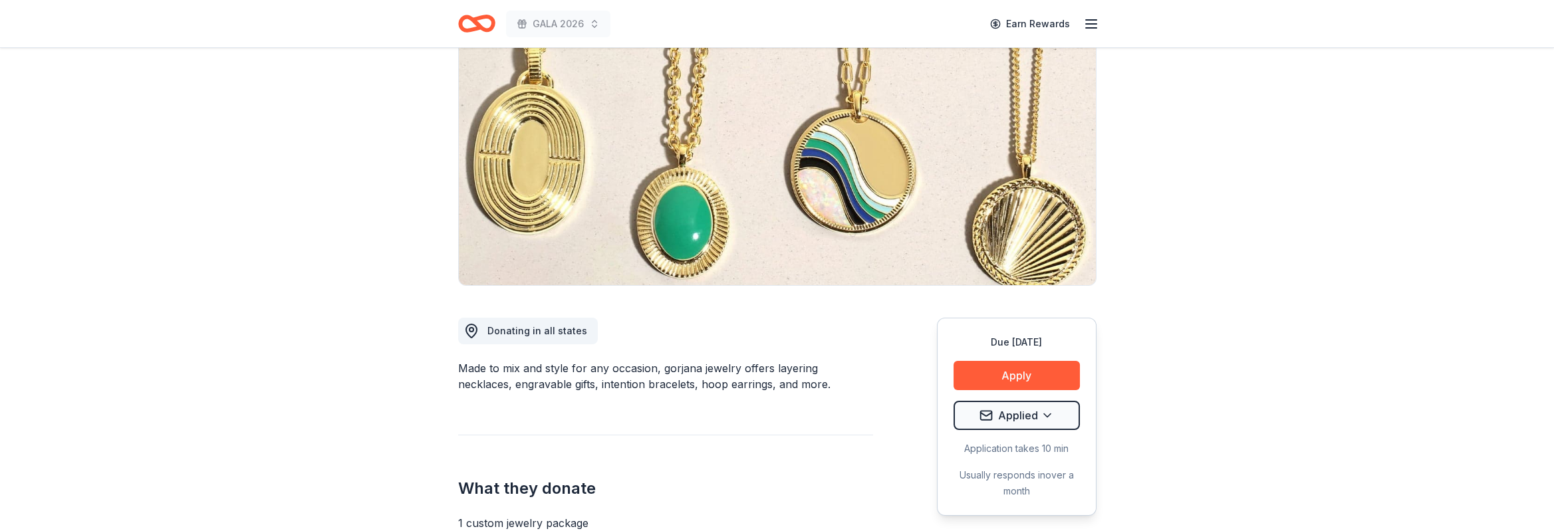
scroll to position [0, 0]
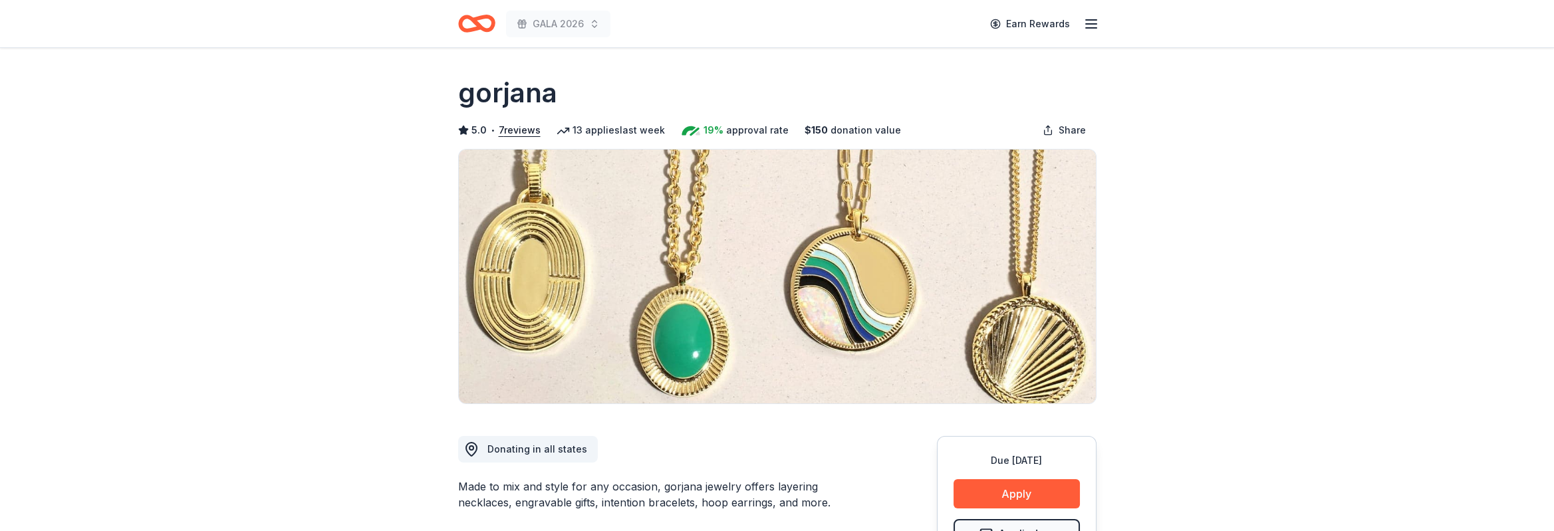
drag, startPoint x: 569, startPoint y: 101, endPoint x: 473, endPoint y: 109, distance: 96.8
click at [461, 108] on div "gorjana" at bounding box center [777, 92] width 639 height 37
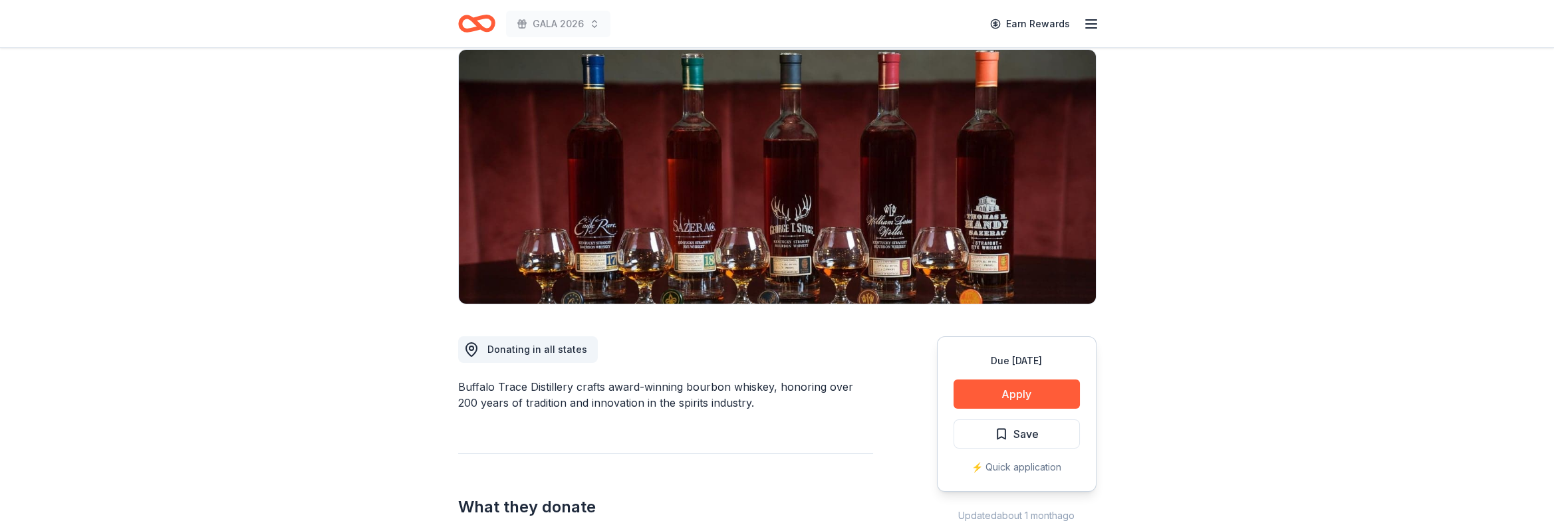
scroll to position [200, 0]
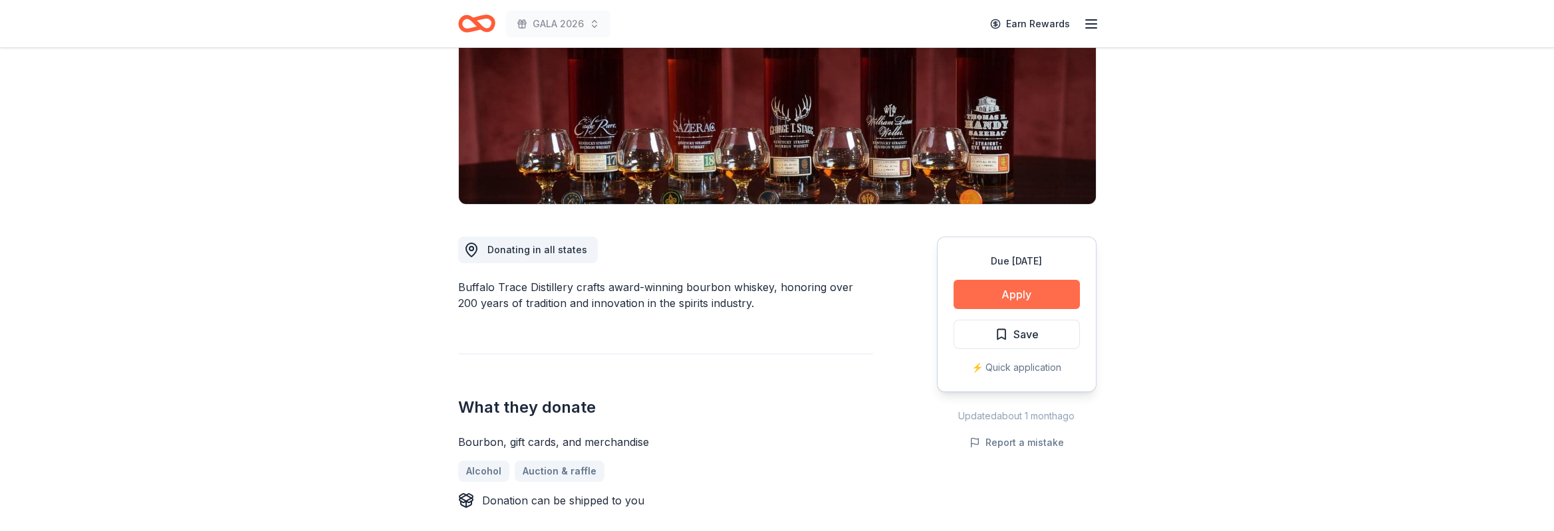
click at [1046, 300] on button "Apply" at bounding box center [1017, 294] width 126 height 29
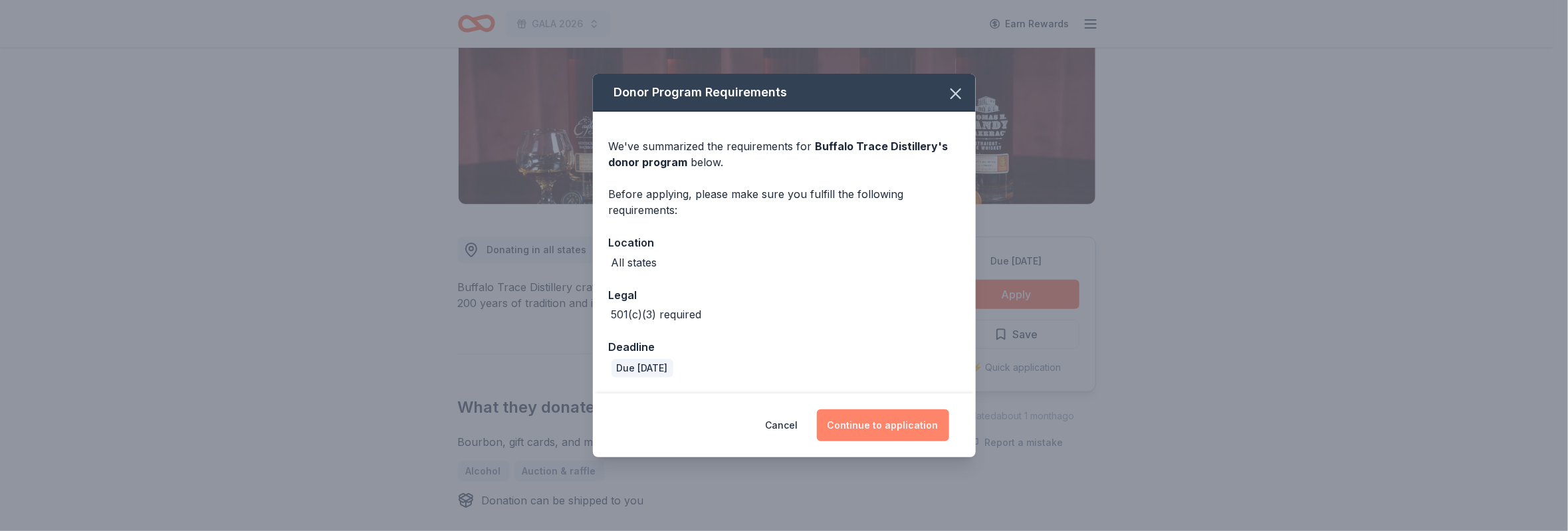
click at [869, 429] on button "Continue to application" at bounding box center [882, 426] width 132 height 32
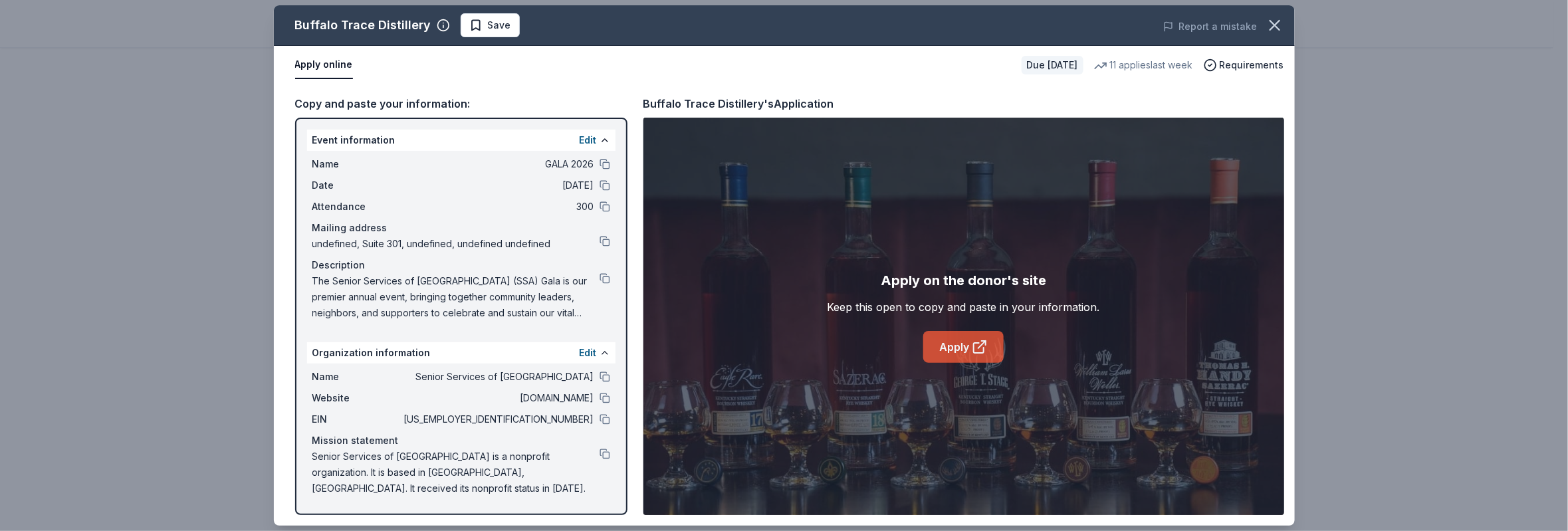
click at [966, 354] on link "Apply" at bounding box center [963, 347] width 80 height 32
click at [1273, 19] on icon "button" at bounding box center [1274, 25] width 19 height 19
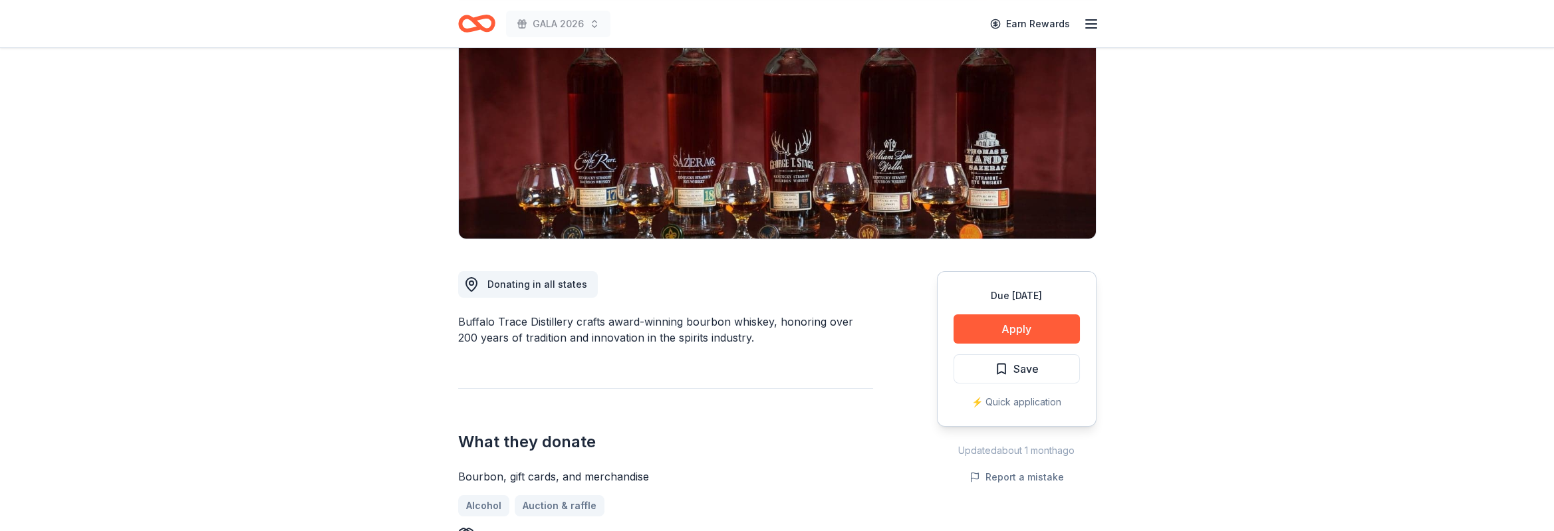
scroll to position [0, 0]
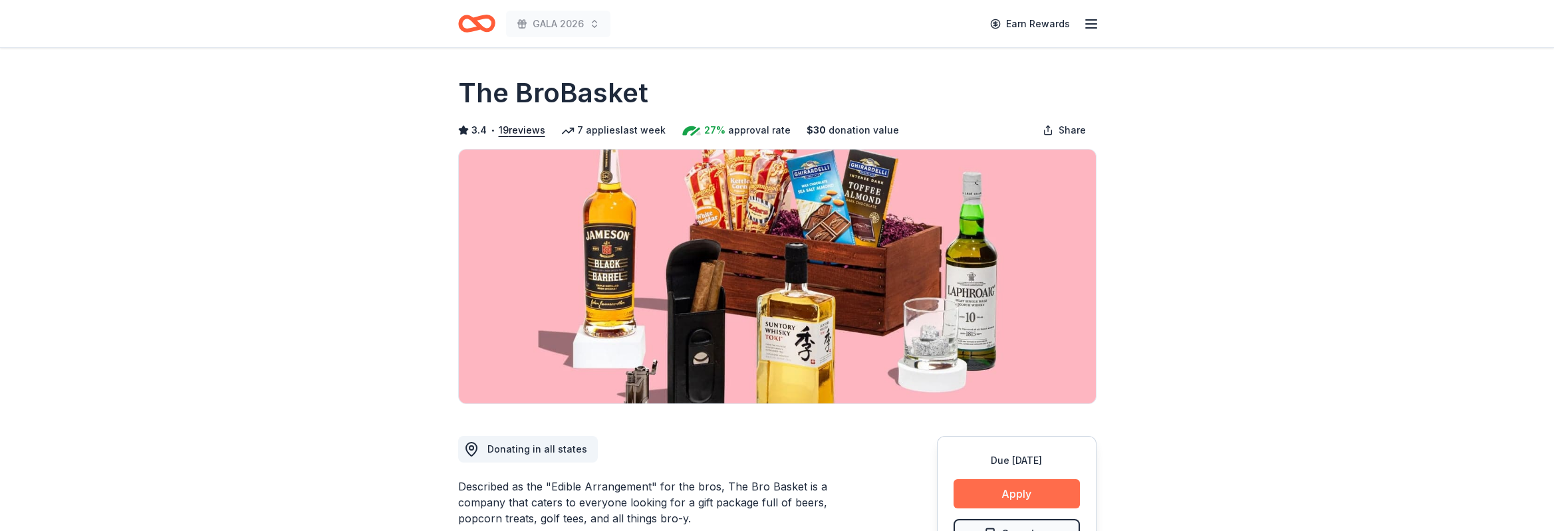
click at [1024, 490] on button "Apply" at bounding box center [1017, 494] width 126 height 29
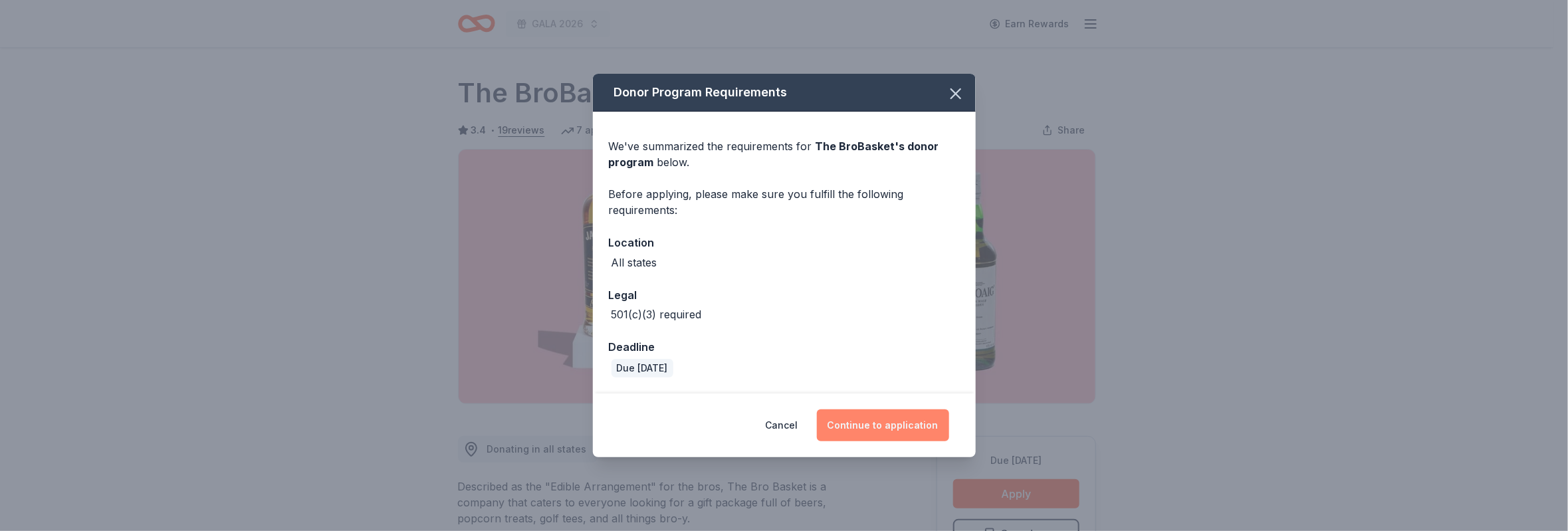
click at [877, 424] on button "Continue to application" at bounding box center [882, 426] width 132 height 32
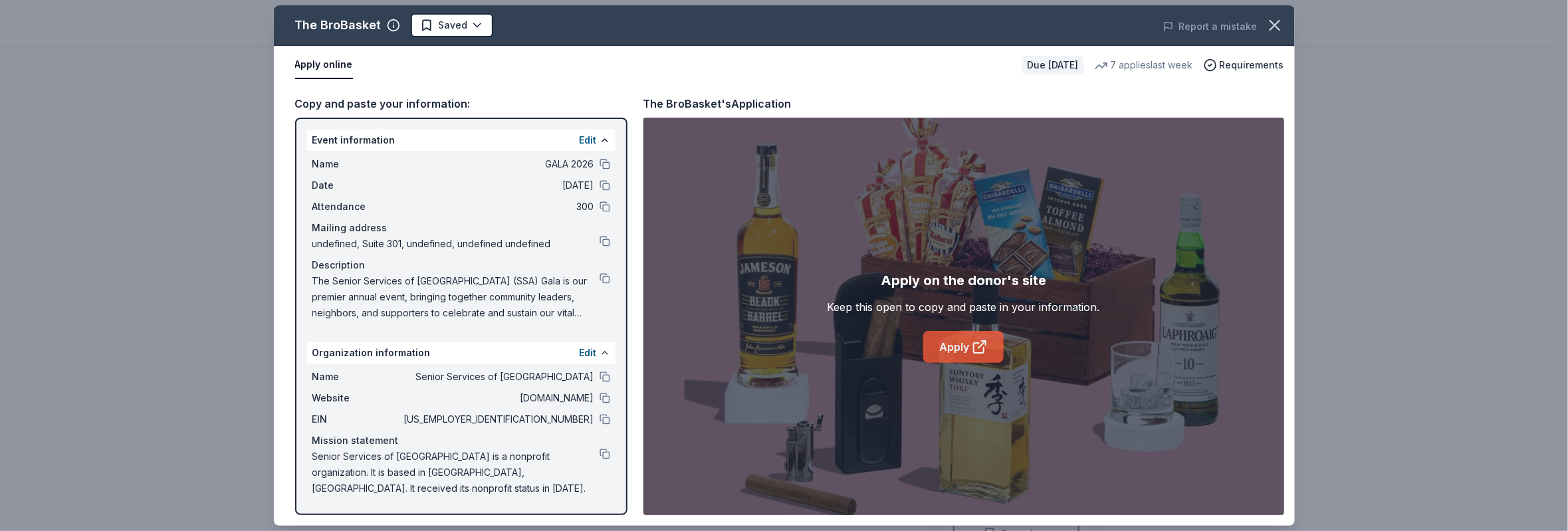
click at [965, 339] on link "Apply" at bounding box center [963, 347] width 80 height 32
click at [1267, 18] on icon "button" at bounding box center [1274, 25] width 19 height 19
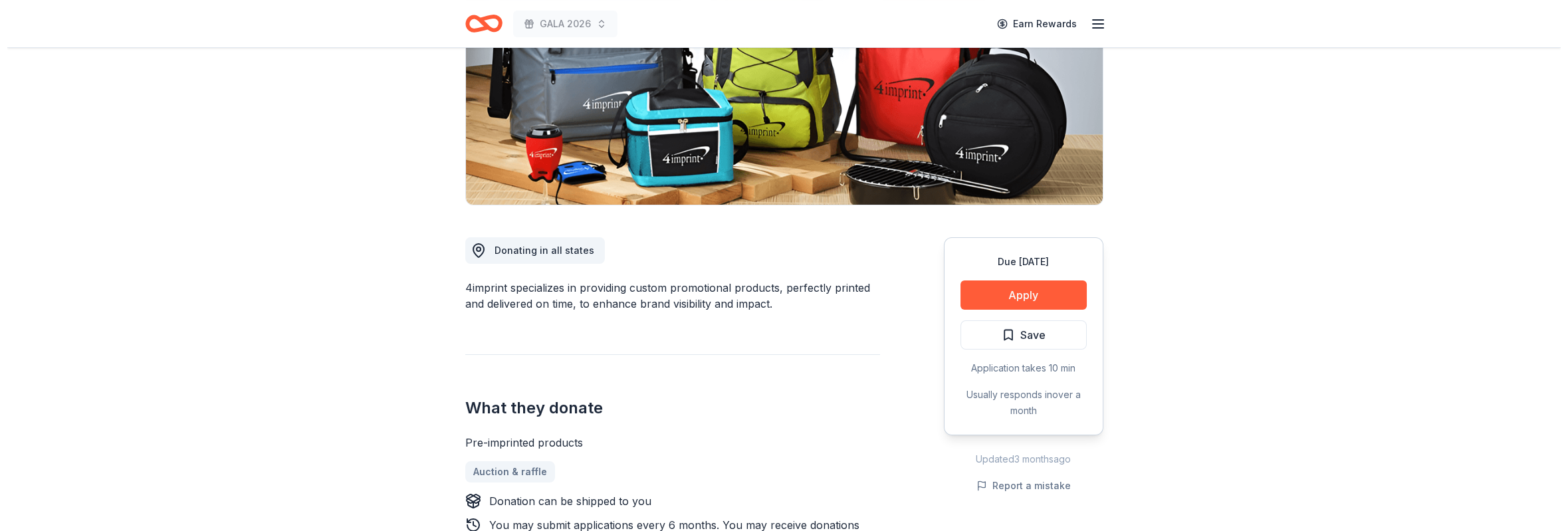
scroll to position [200, 0]
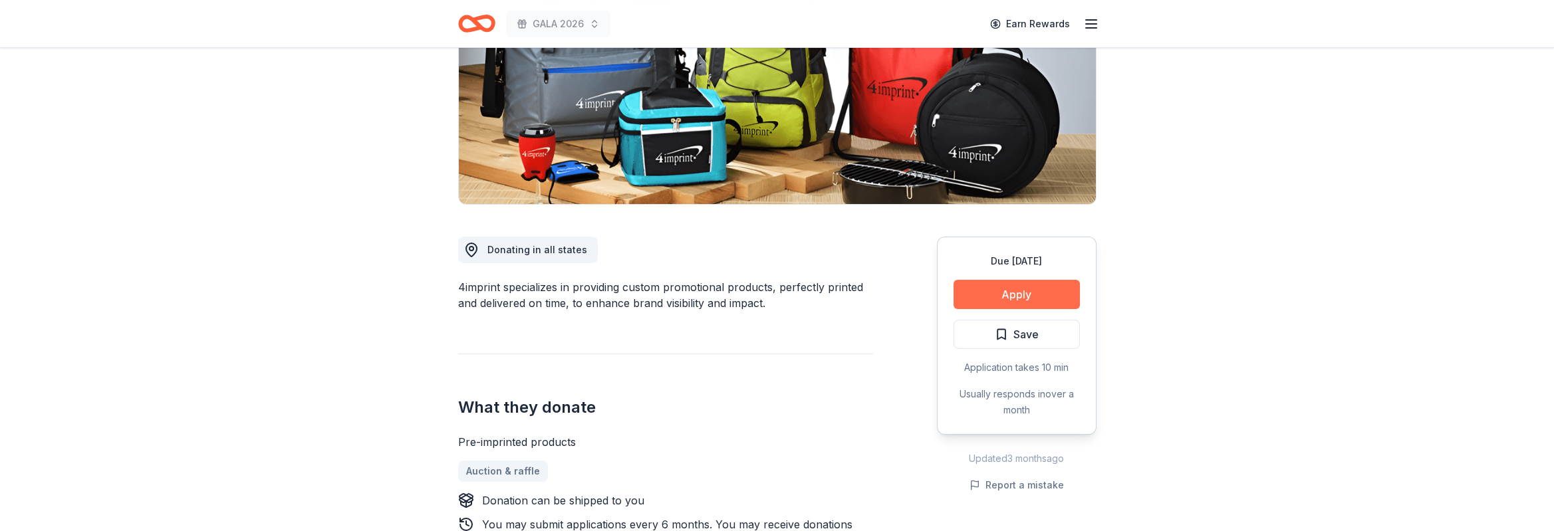
click at [1019, 282] on button "Apply" at bounding box center [1017, 294] width 126 height 29
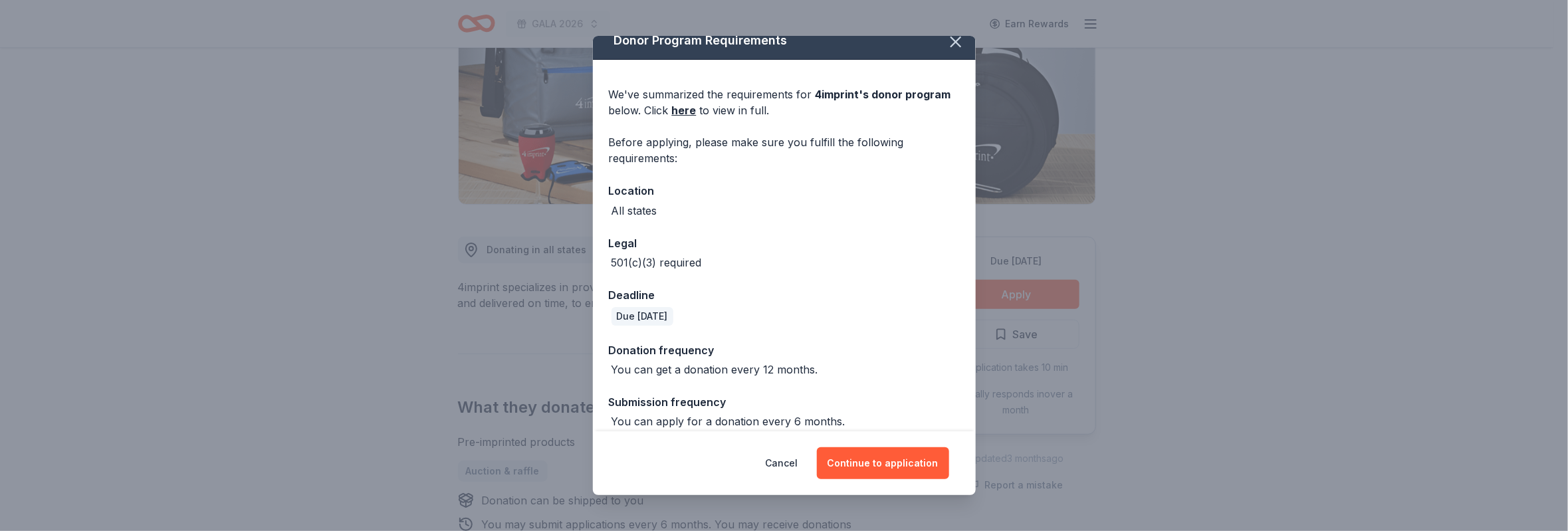
scroll to position [27, 0]
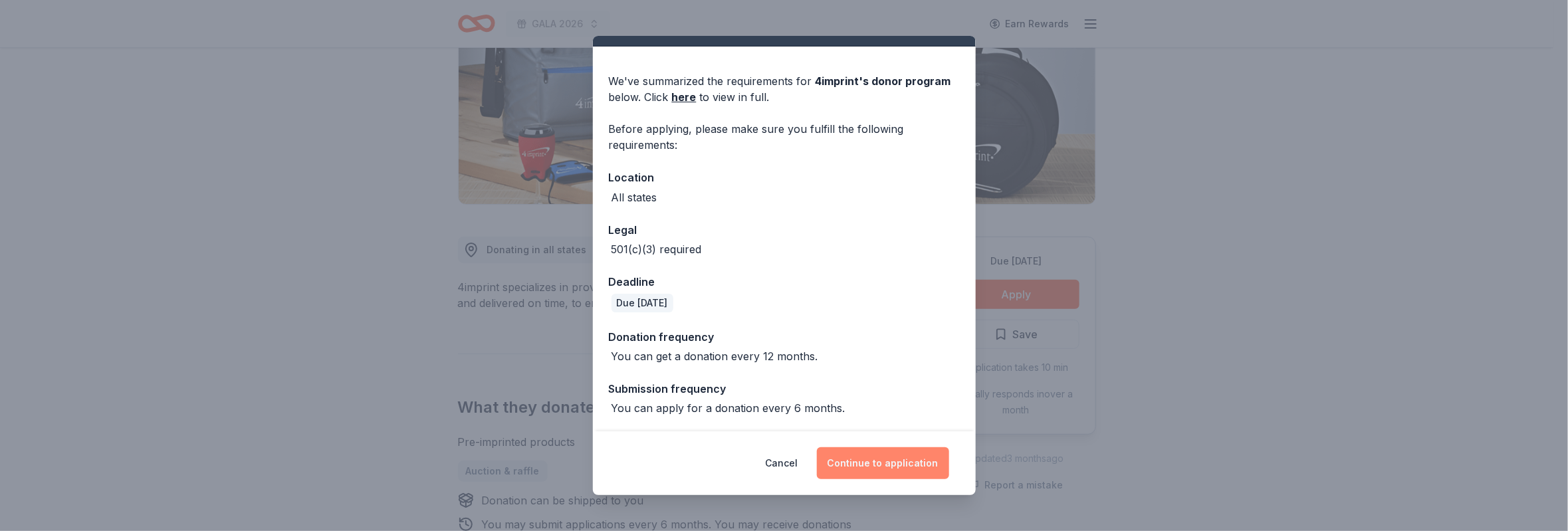
click at [863, 466] on button "Continue to application" at bounding box center [882, 464] width 132 height 32
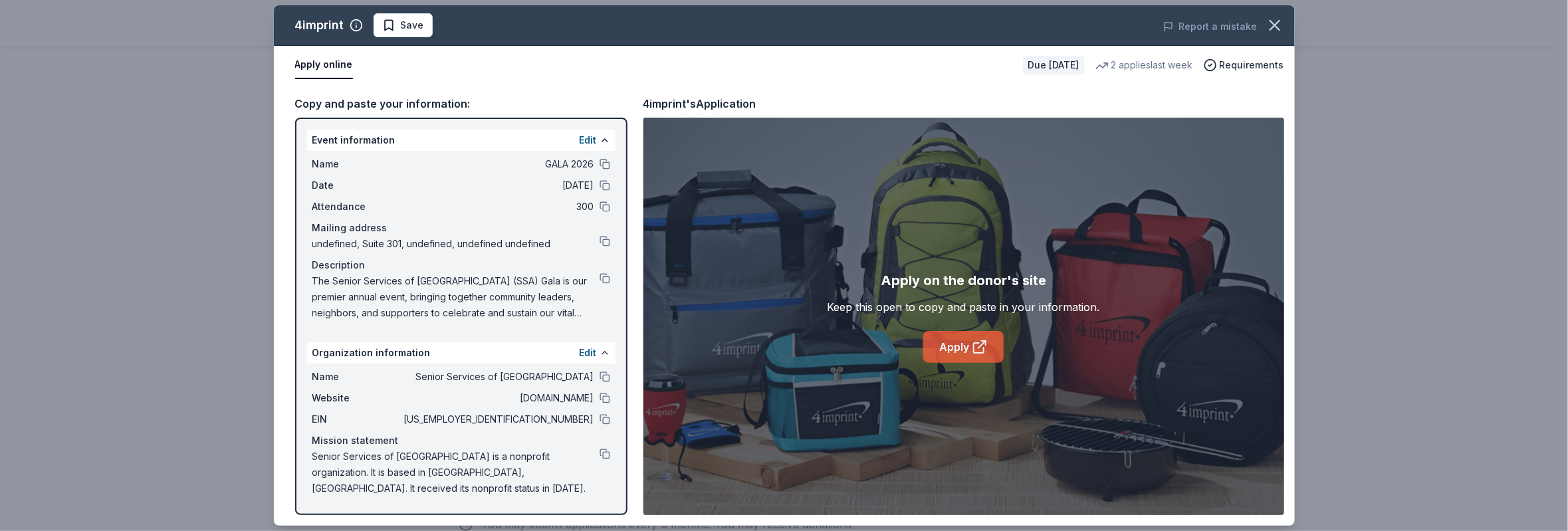
click at [962, 343] on link "Apply" at bounding box center [963, 347] width 80 height 32
click at [953, 356] on link "Apply" at bounding box center [963, 347] width 80 height 32
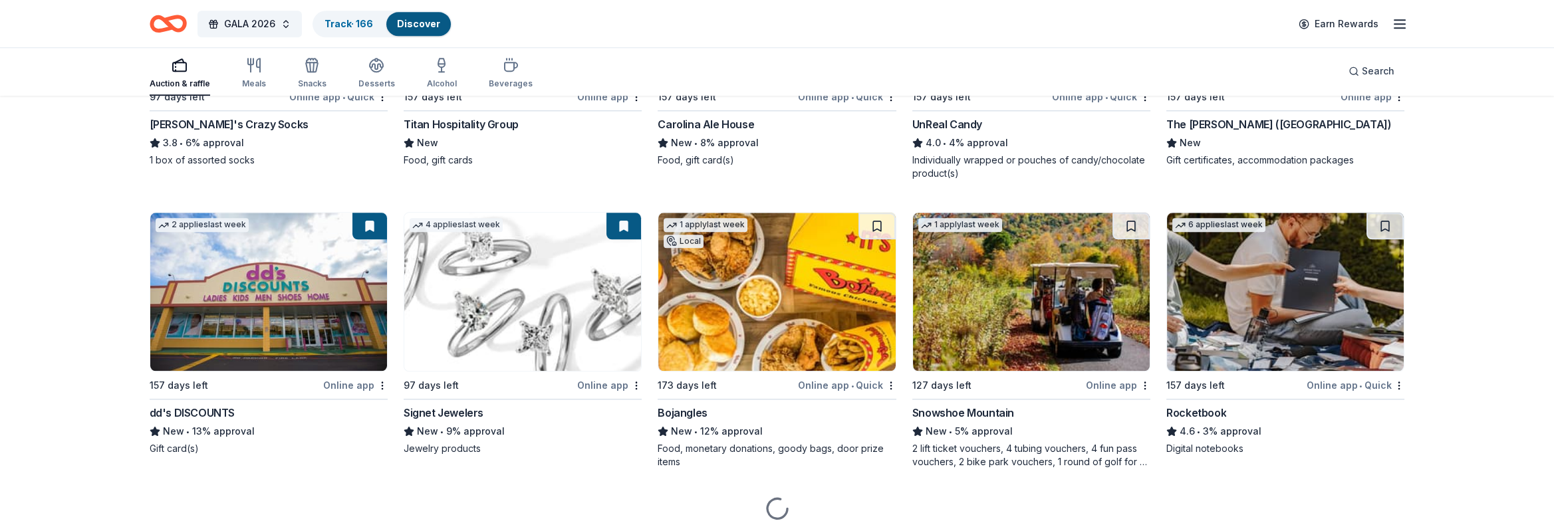
scroll to position [5418, 0]
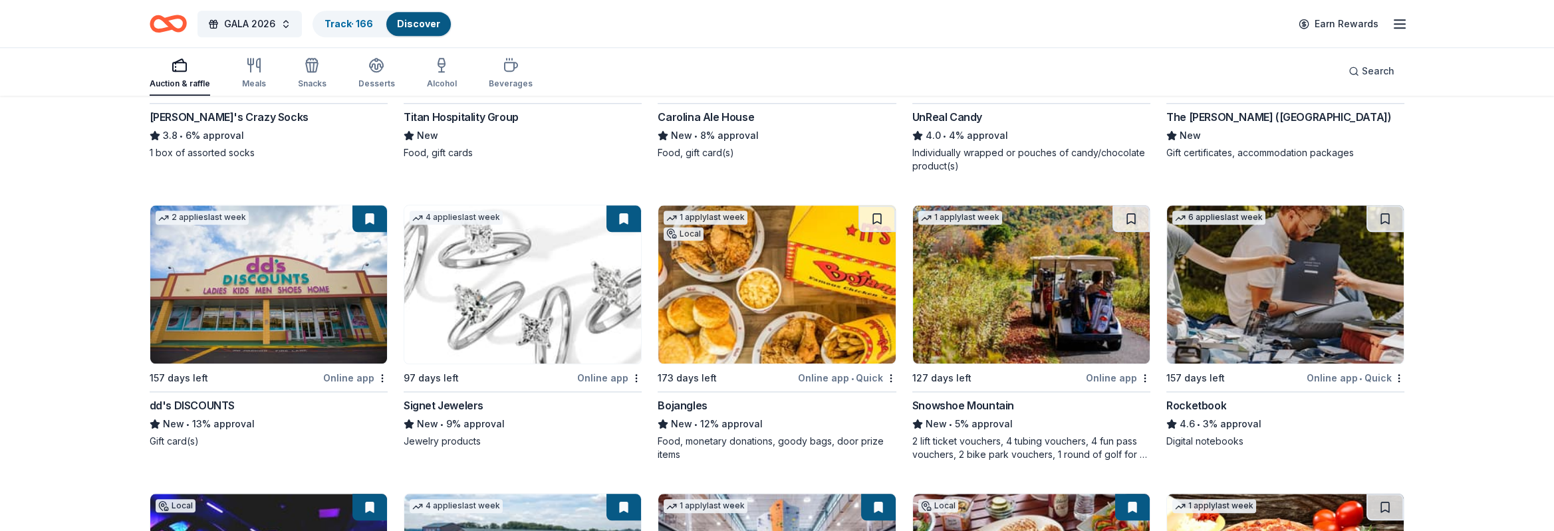
click at [512, 267] on img at bounding box center [522, 285] width 237 height 158
click at [290, 279] on img at bounding box center [268, 285] width 237 height 158
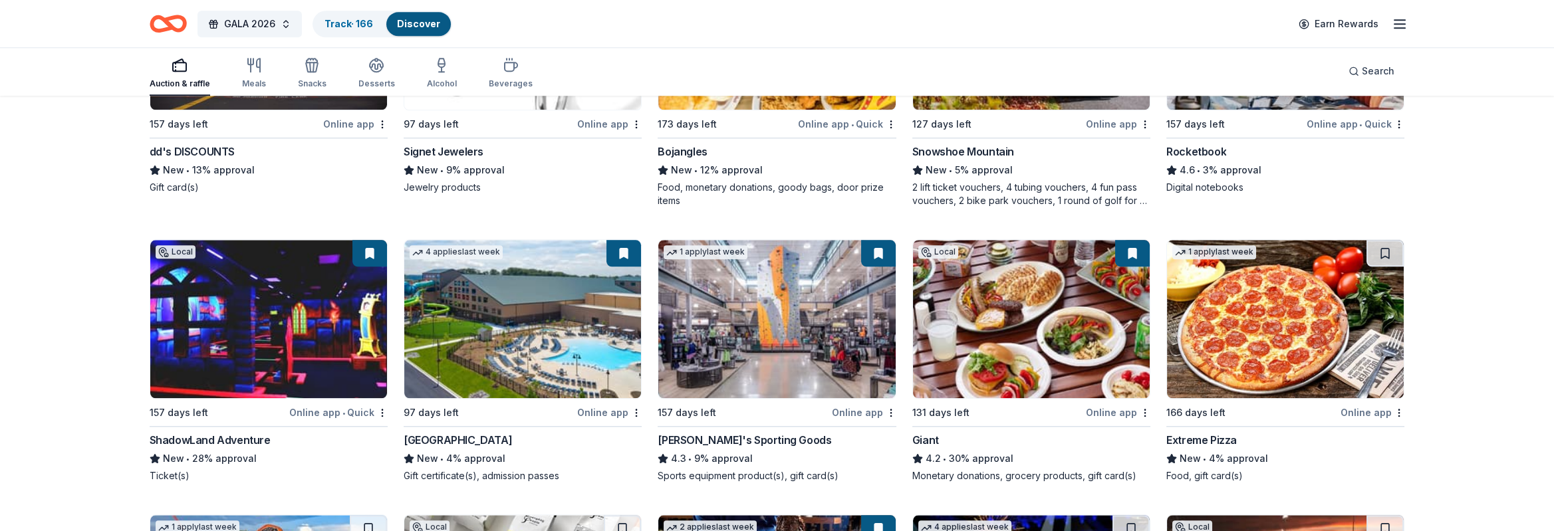
scroll to position [5718, 0]
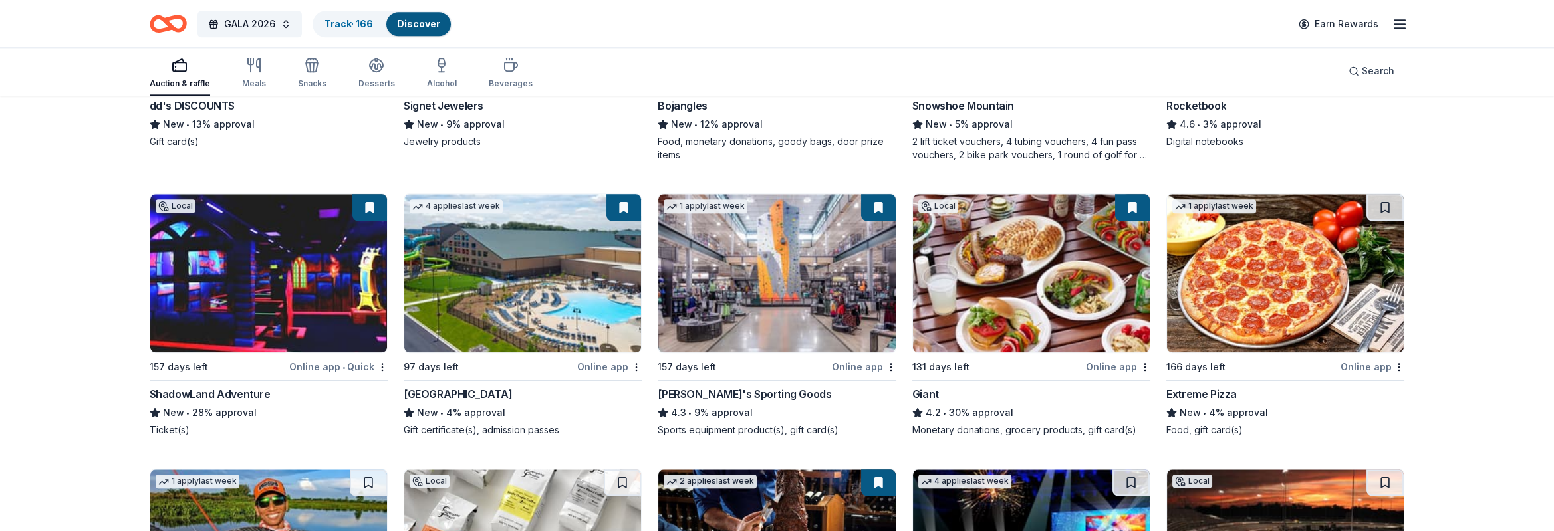
click at [505, 284] on img at bounding box center [522, 273] width 237 height 158
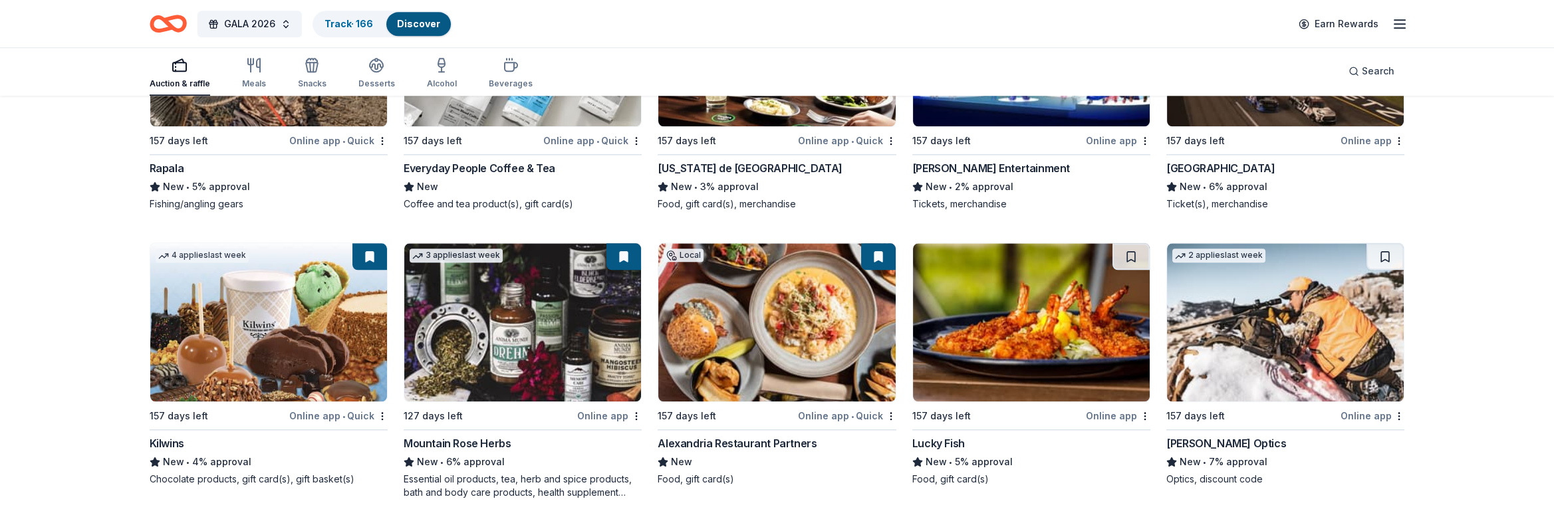
scroll to position [6317, 0]
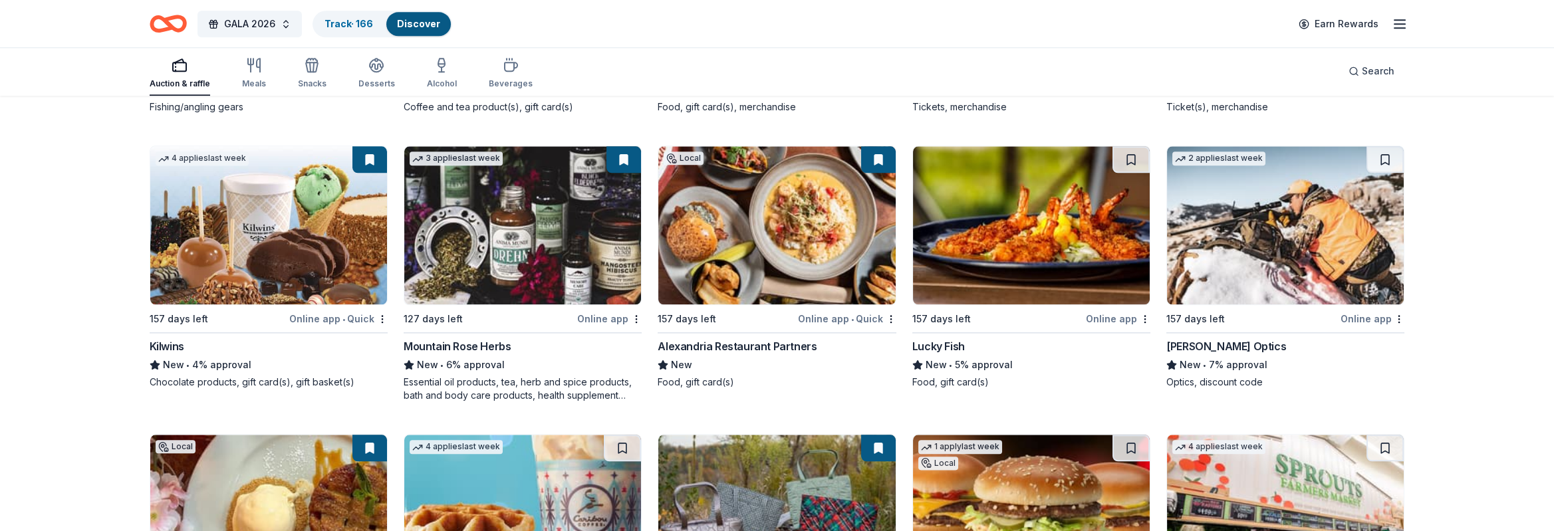
click at [766, 216] on img at bounding box center [776, 225] width 237 height 158
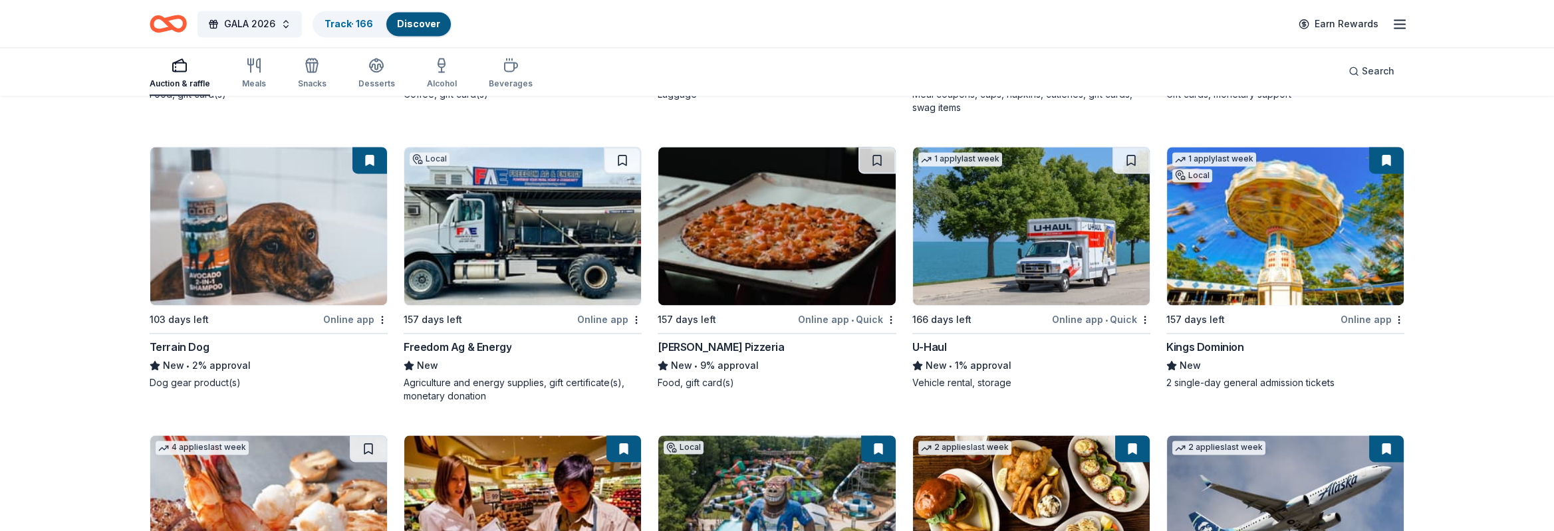
scroll to position [6975, 0]
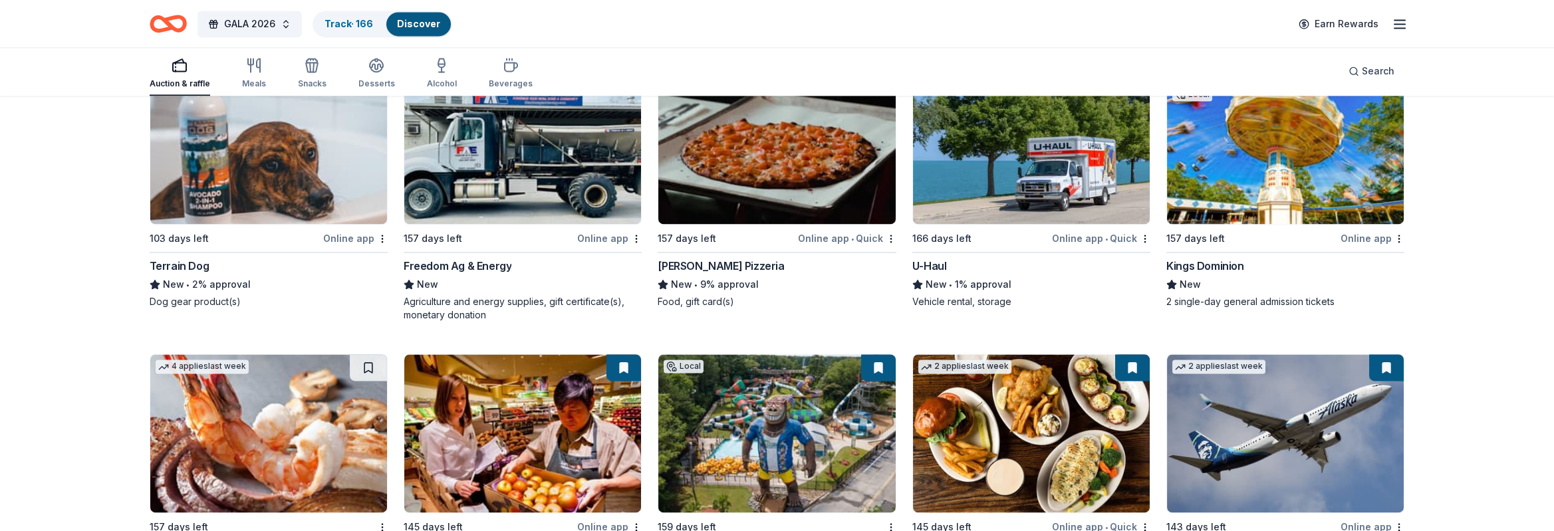
click at [1291, 174] on img at bounding box center [1285, 145] width 237 height 158
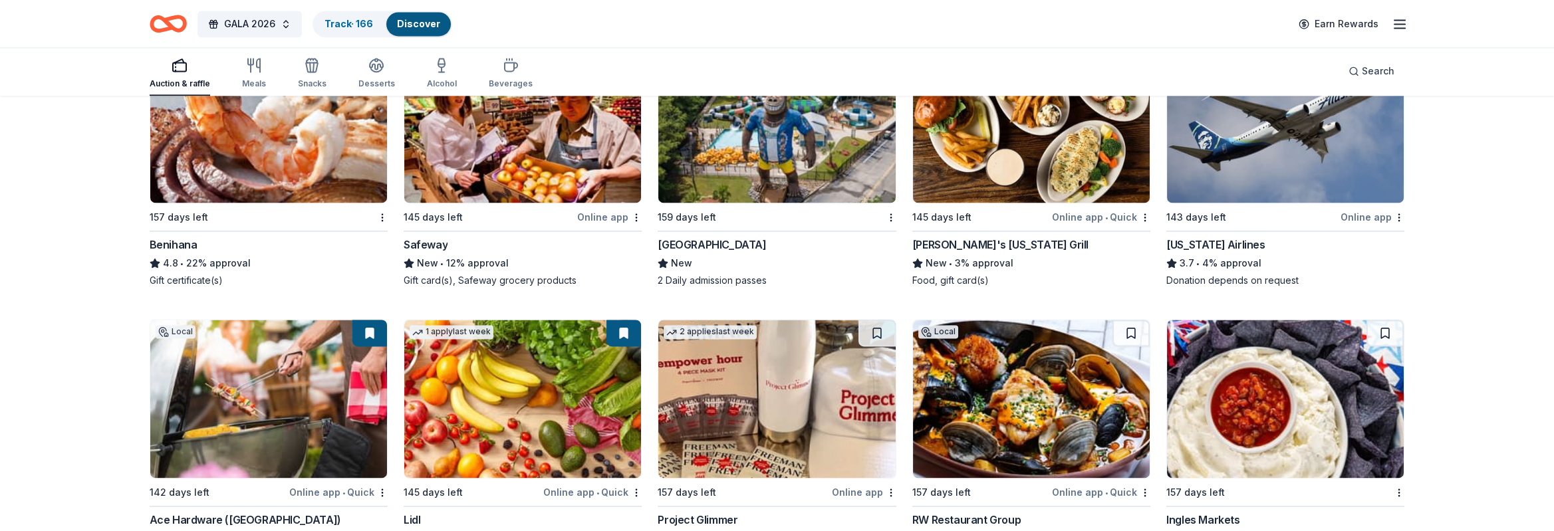
scroll to position [7139, 0]
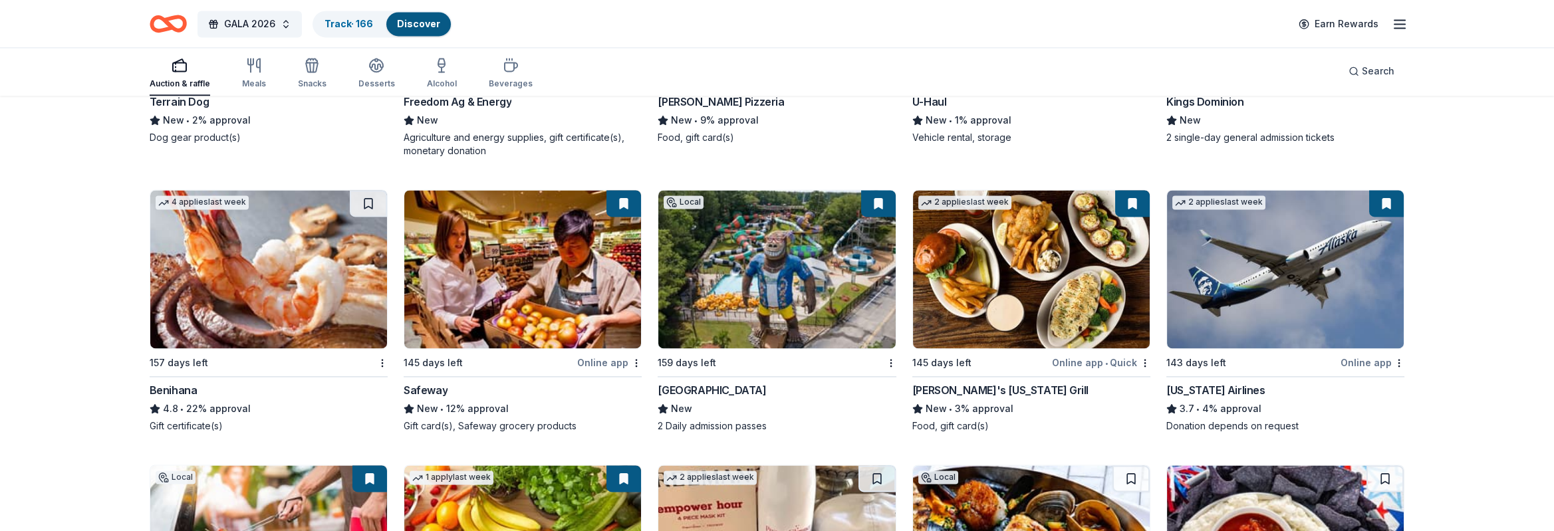
click at [270, 295] on img at bounding box center [268, 269] width 237 height 158
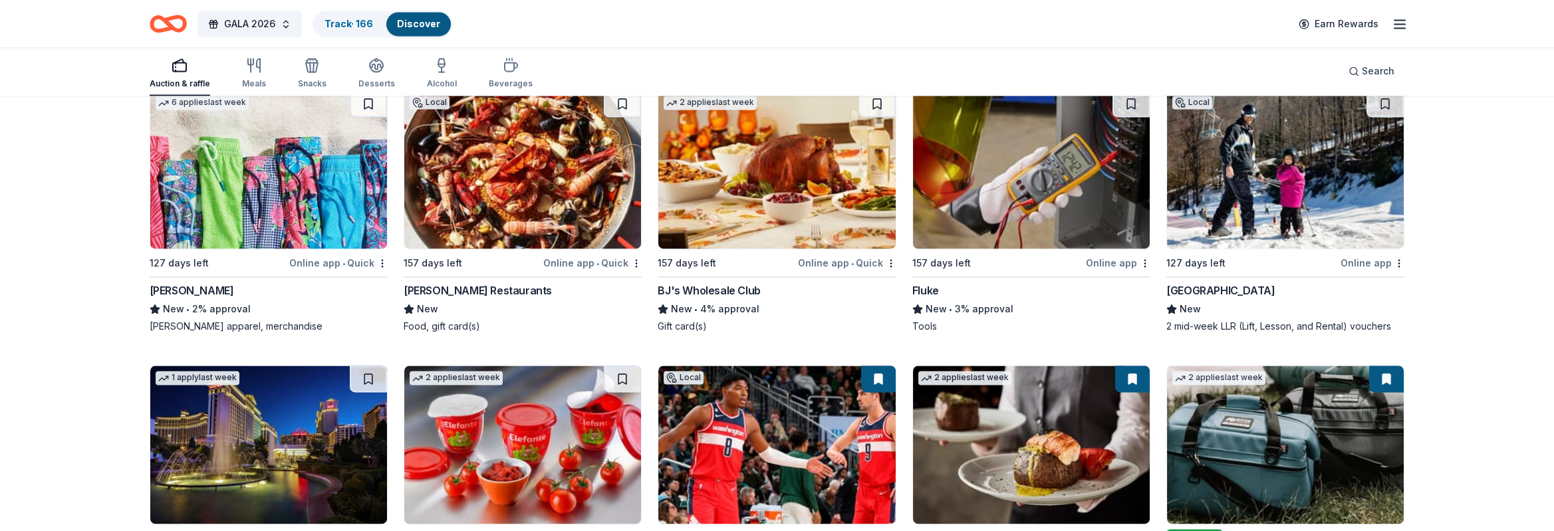
scroll to position [7837, 0]
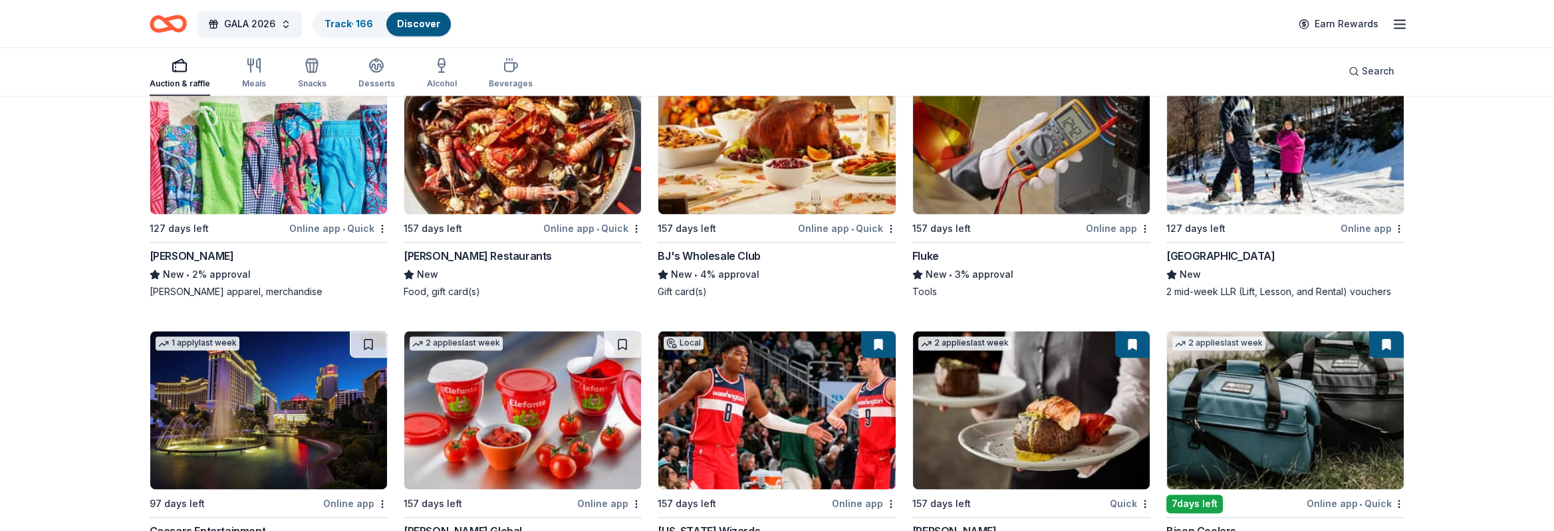
click at [287, 166] on img at bounding box center [268, 135] width 237 height 158
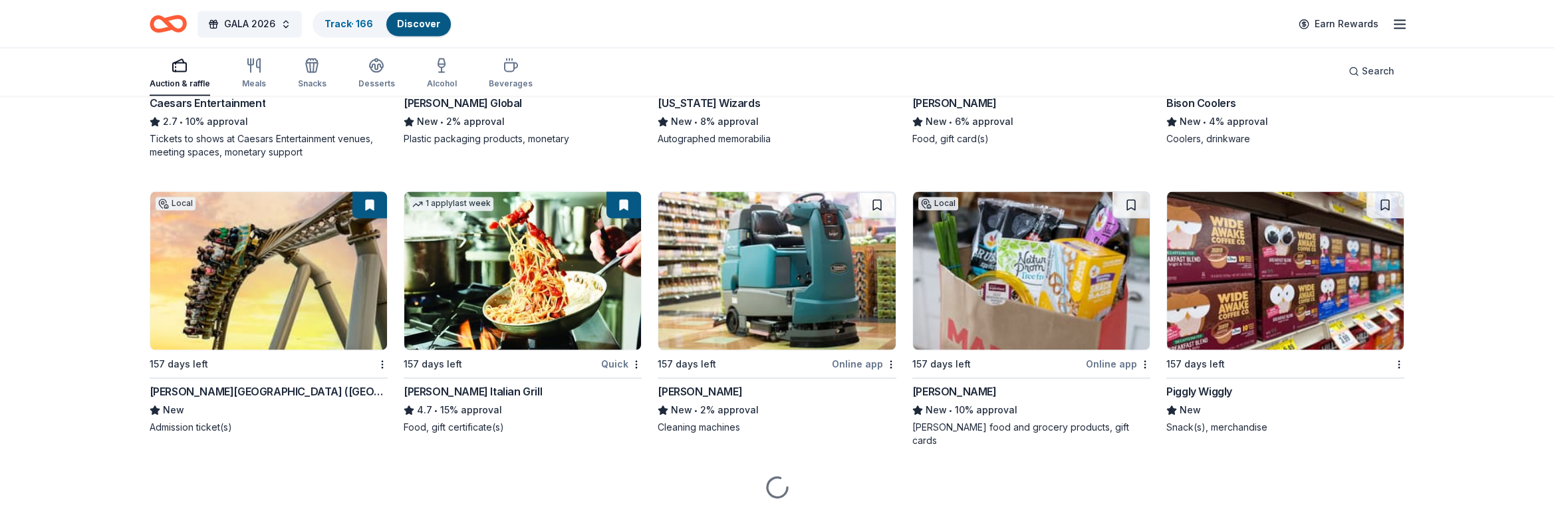
scroll to position [8266, 0]
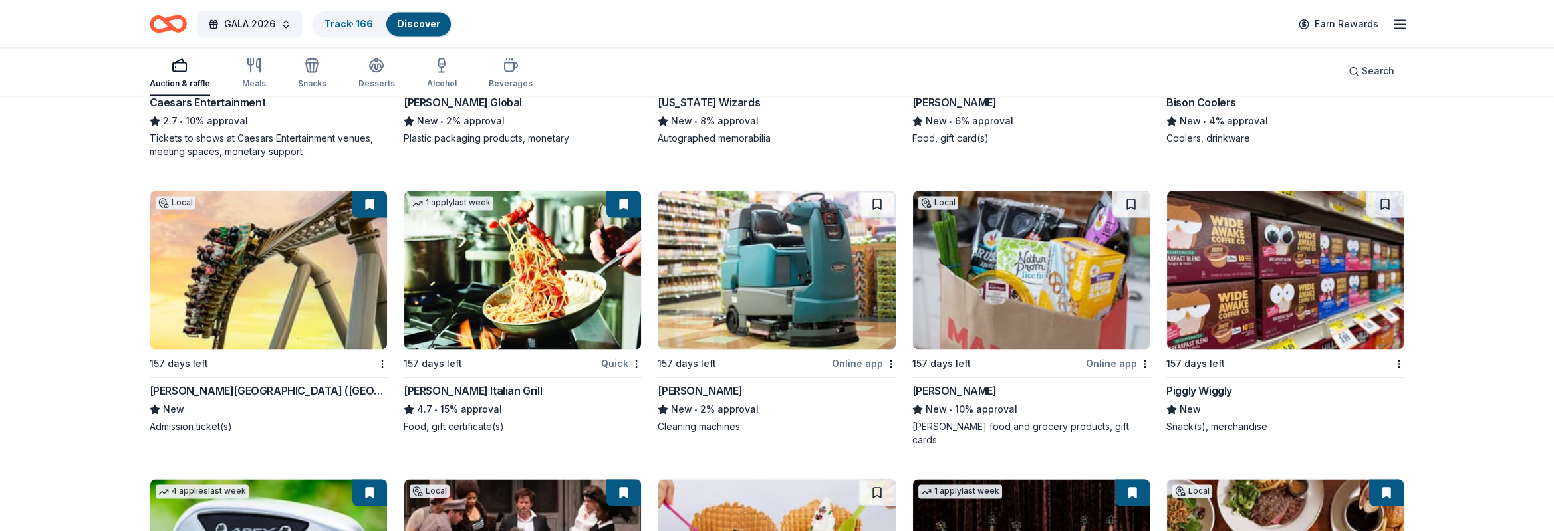
click at [261, 263] on img at bounding box center [268, 270] width 237 height 158
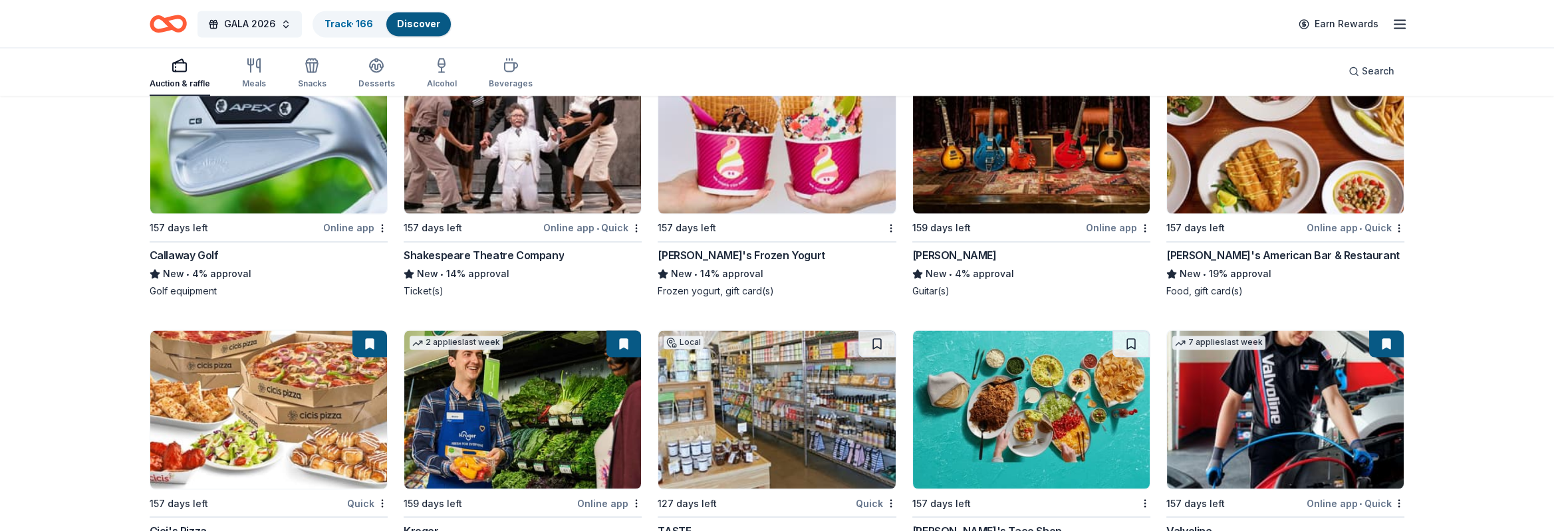
scroll to position [8566, 0]
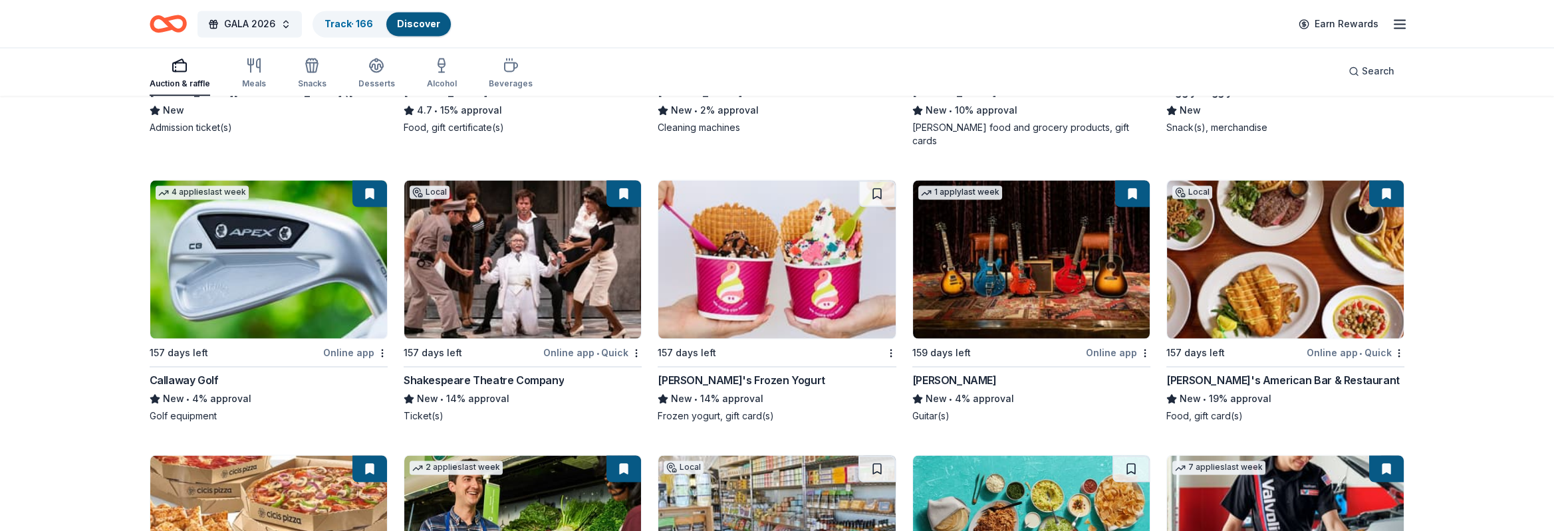
click at [1274, 235] on img at bounding box center [1285, 259] width 237 height 158
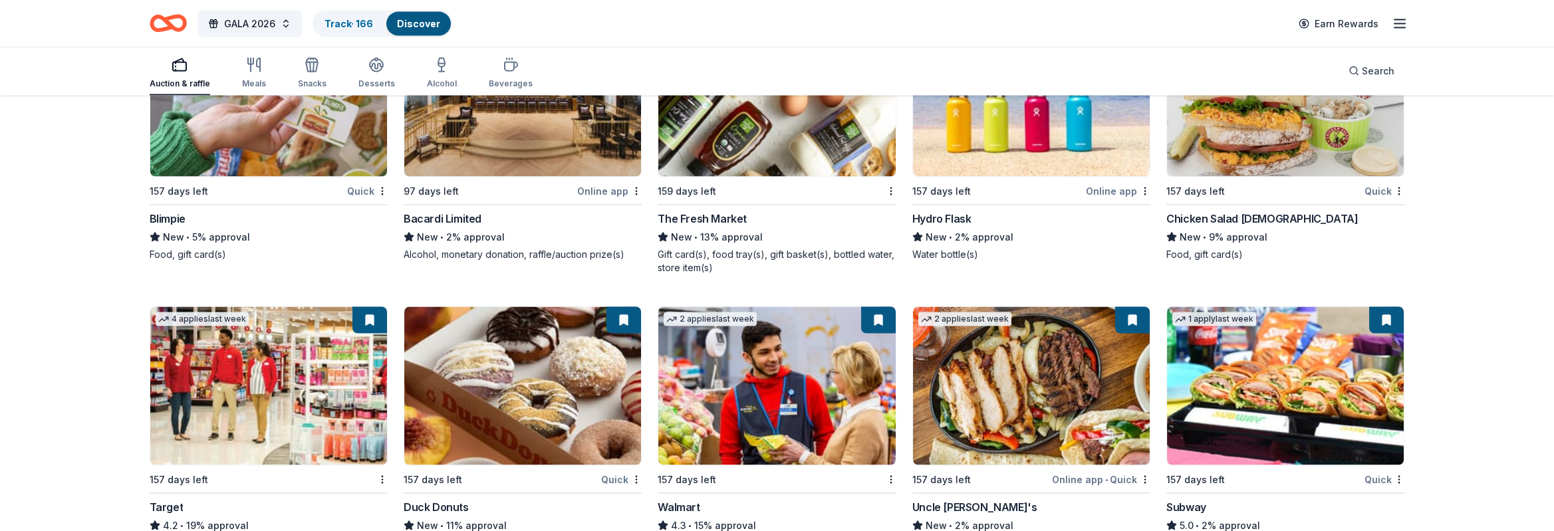
scroll to position [9364, 0]
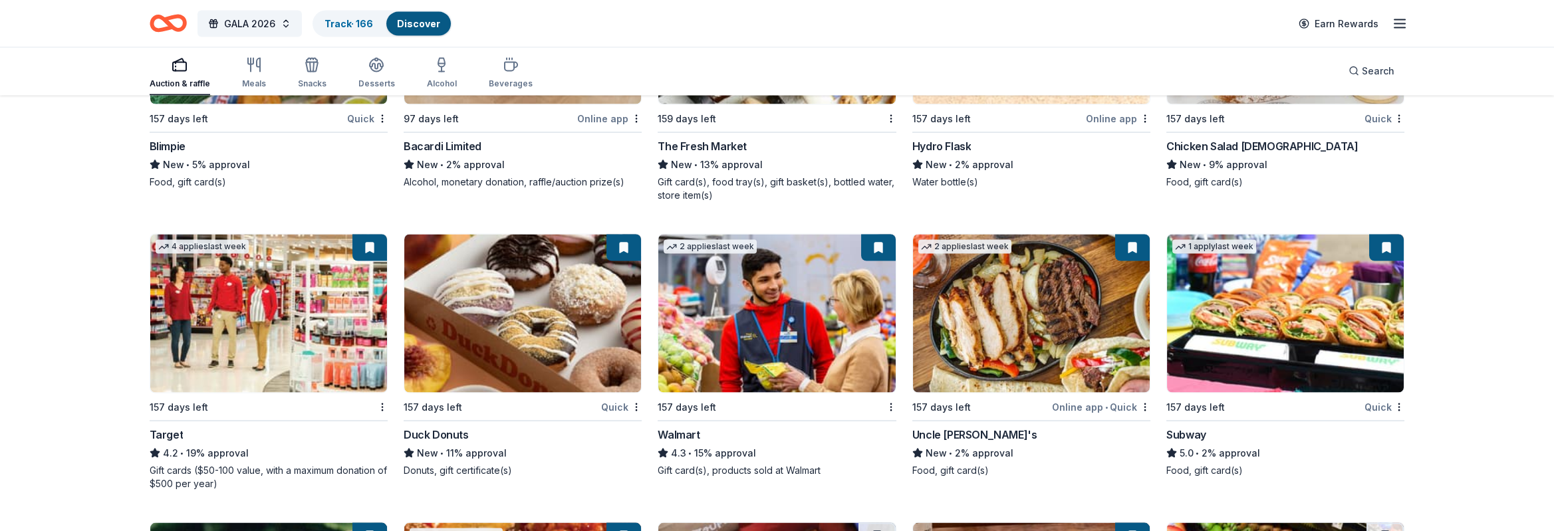
click at [229, 291] on img at bounding box center [268, 314] width 237 height 158
click at [1311, 265] on img at bounding box center [1285, 314] width 237 height 158
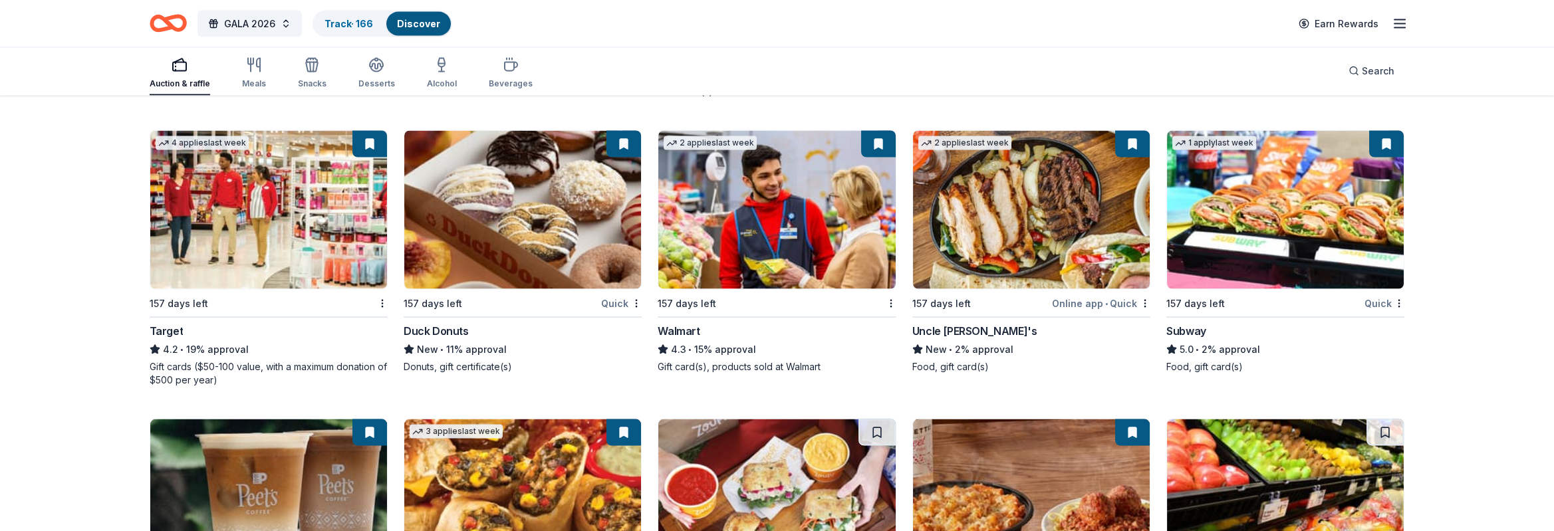
scroll to position [9464, 0]
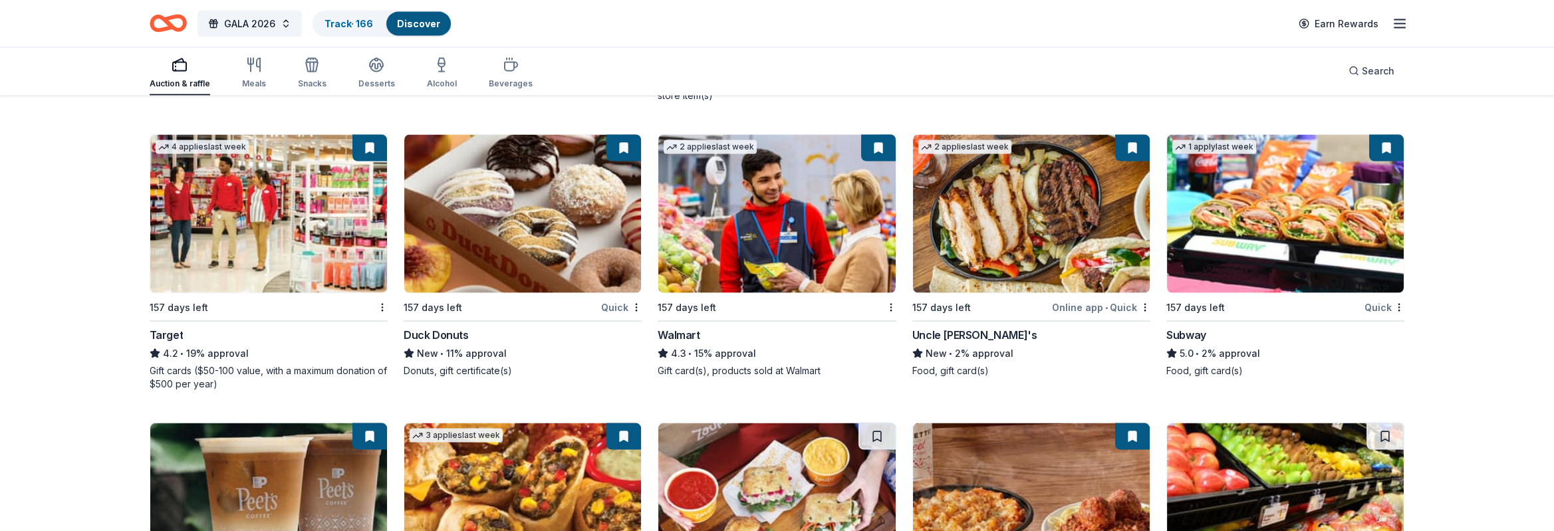
click at [1040, 194] on img at bounding box center [1031, 214] width 237 height 158
click at [778, 206] on img at bounding box center [776, 214] width 237 height 158
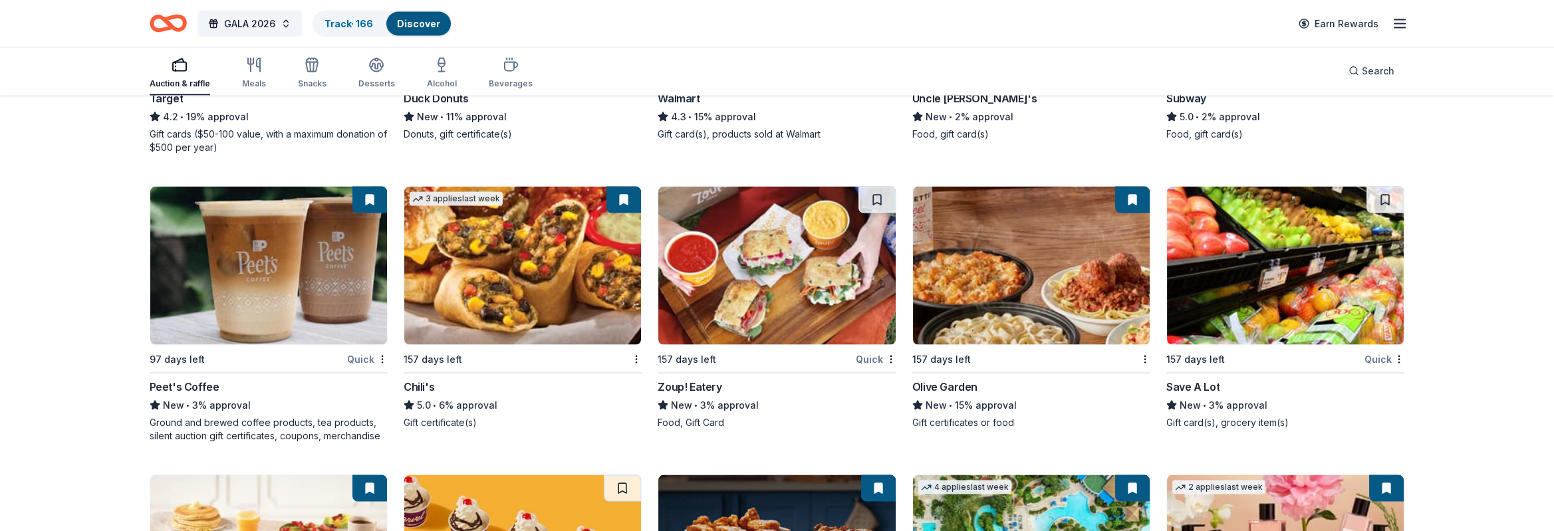
scroll to position [9763, 0]
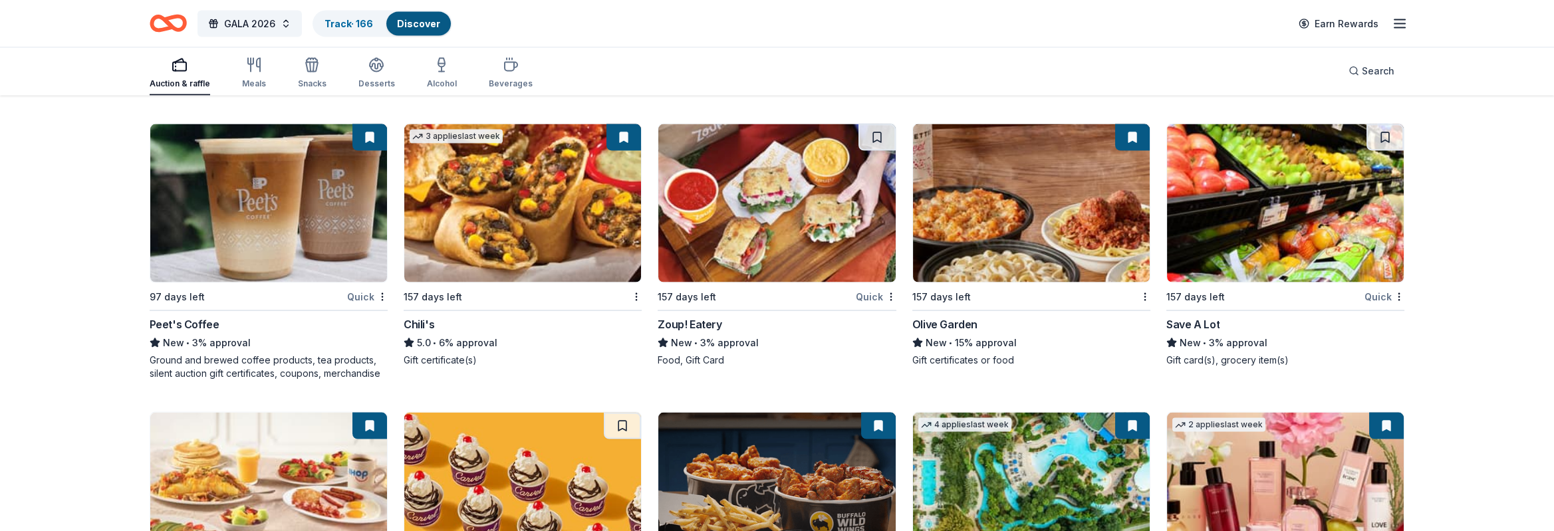
click at [994, 214] on img at bounding box center [1031, 203] width 237 height 158
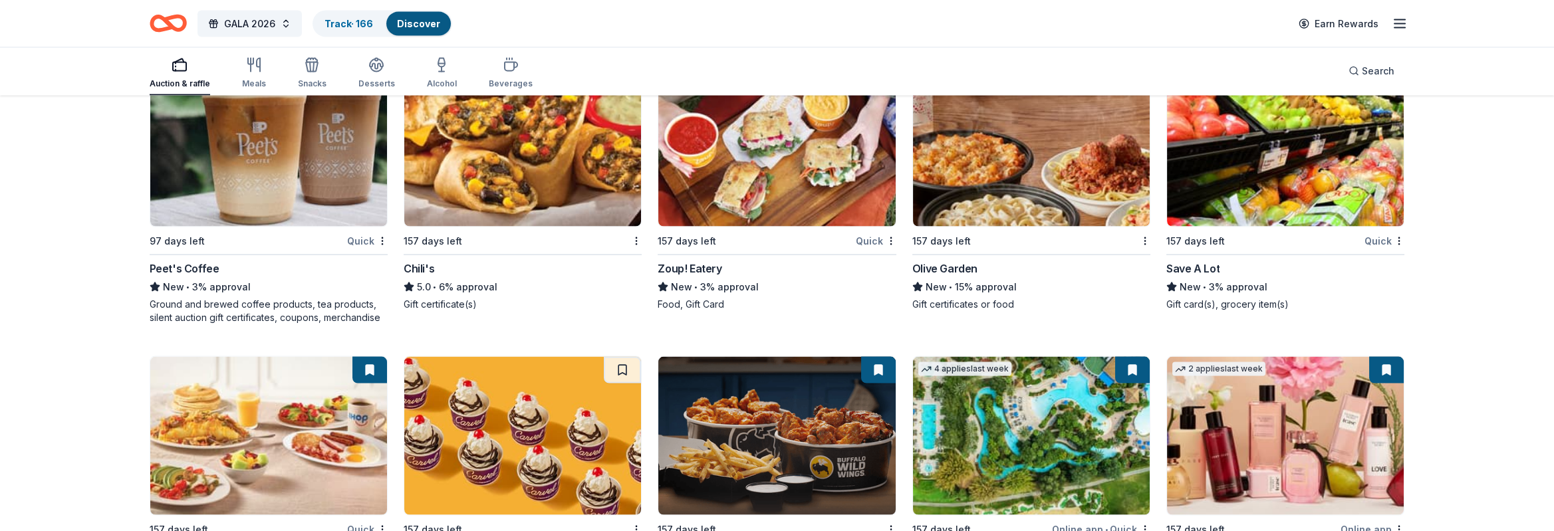
scroll to position [9962, 0]
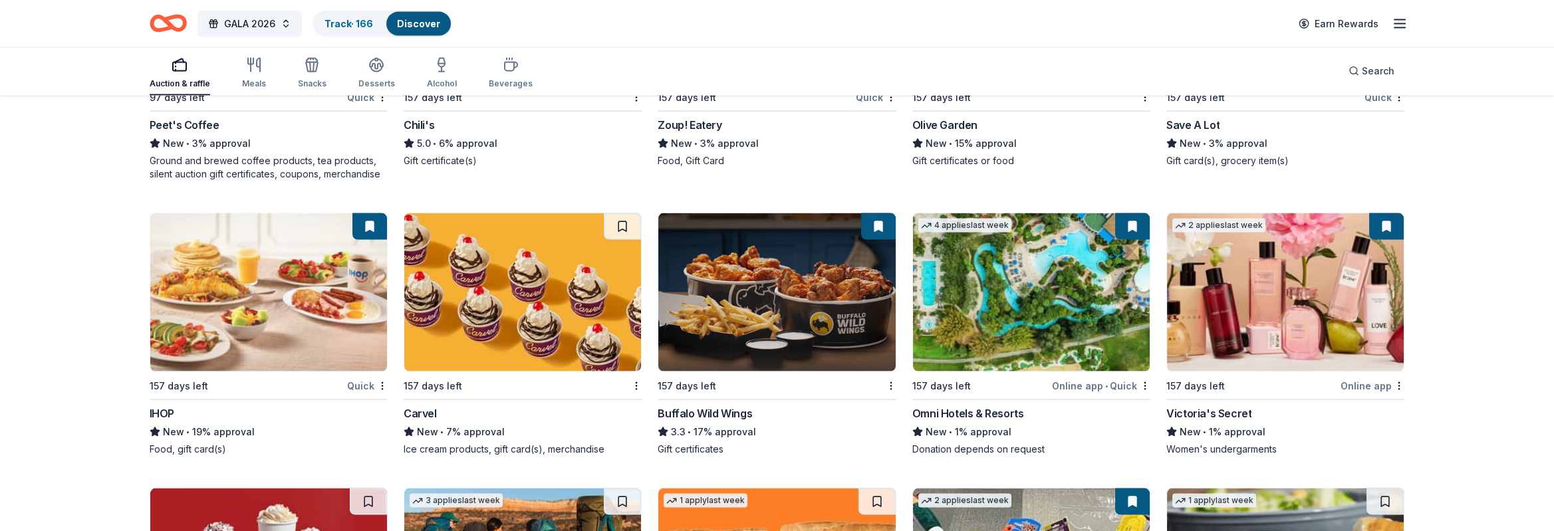
click at [1287, 260] on img at bounding box center [1285, 293] width 237 height 158
click at [1058, 269] on img at bounding box center [1031, 293] width 237 height 158
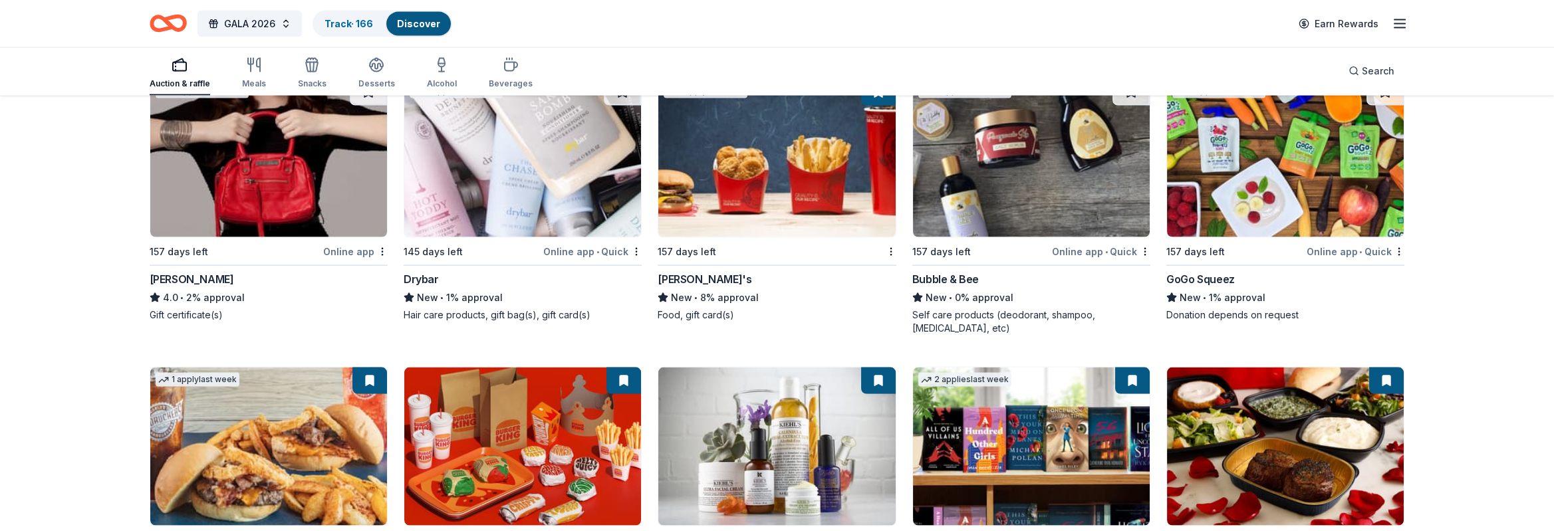
scroll to position [10561, 0]
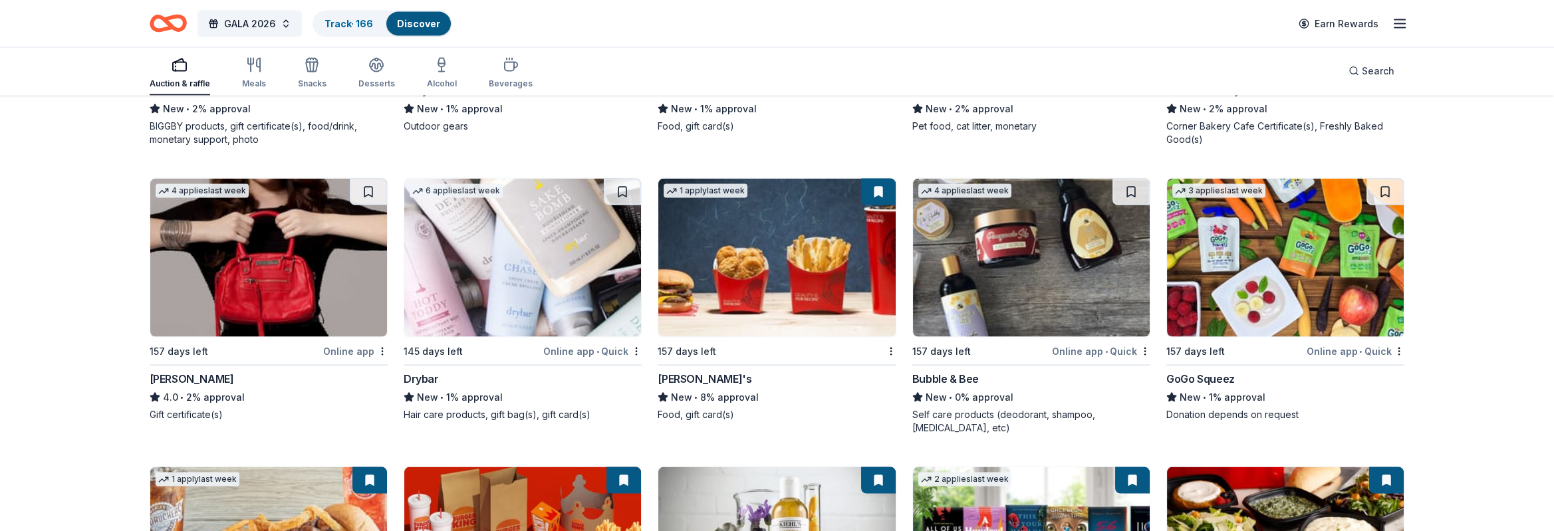
click at [276, 247] on img at bounding box center [268, 258] width 237 height 158
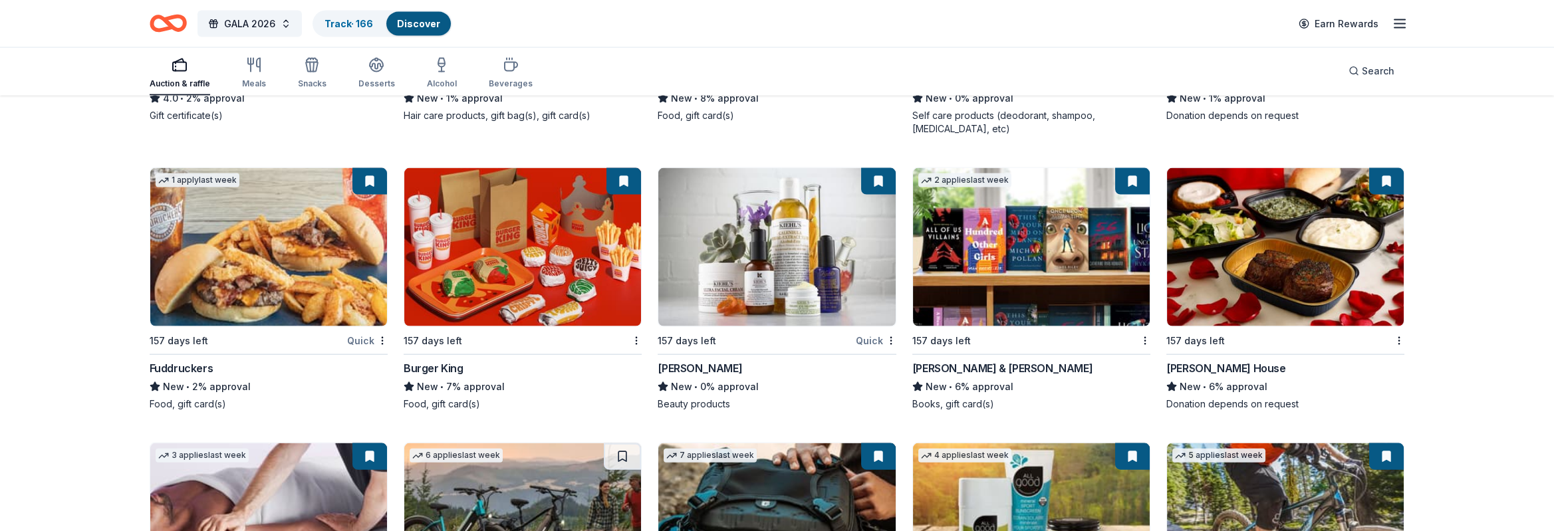
click at [1253, 240] on img at bounding box center [1285, 247] width 237 height 158
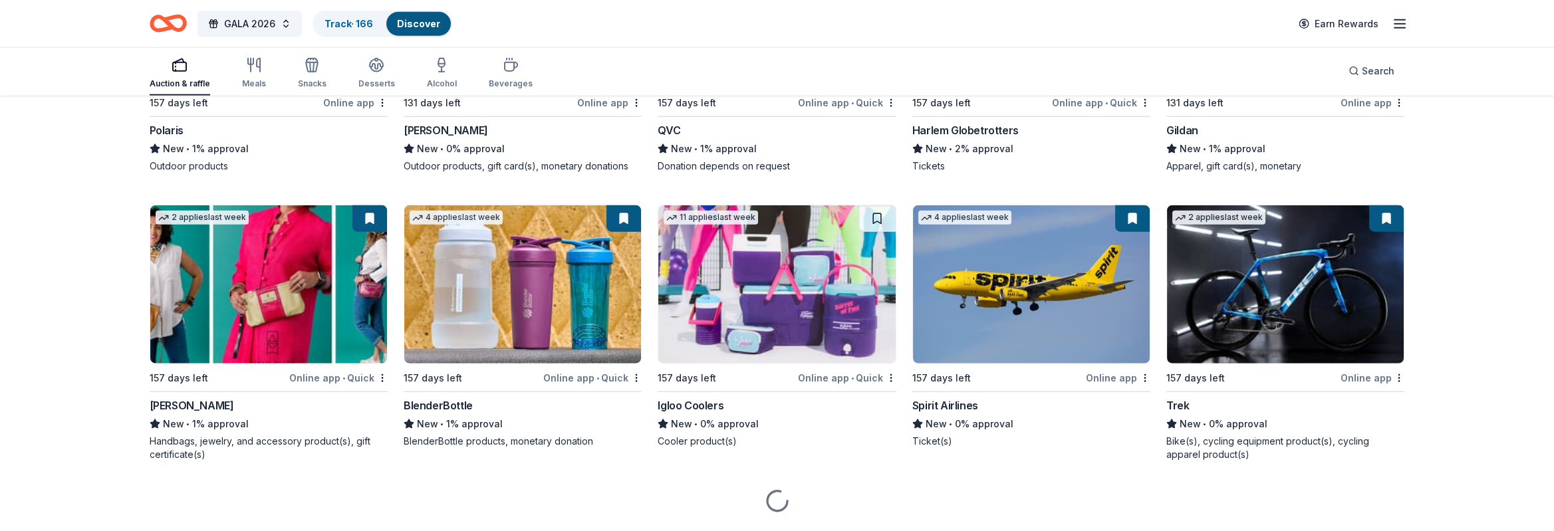
scroll to position [12224, 0]
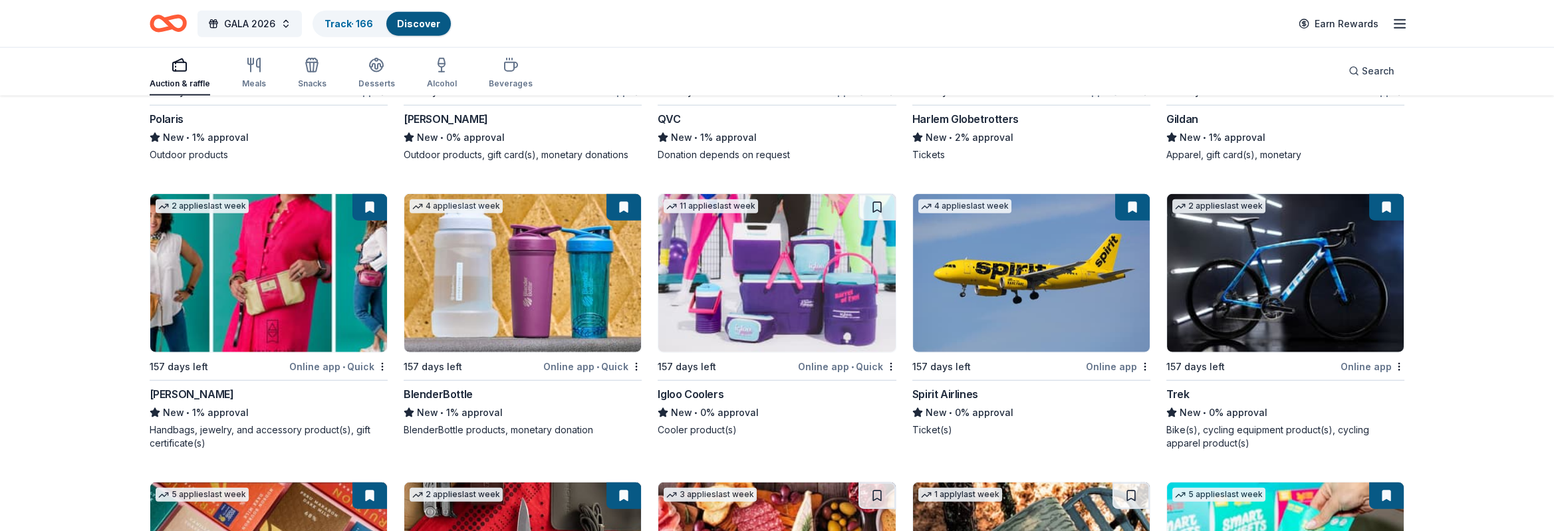
click at [1027, 245] on img at bounding box center [1031, 273] width 237 height 158
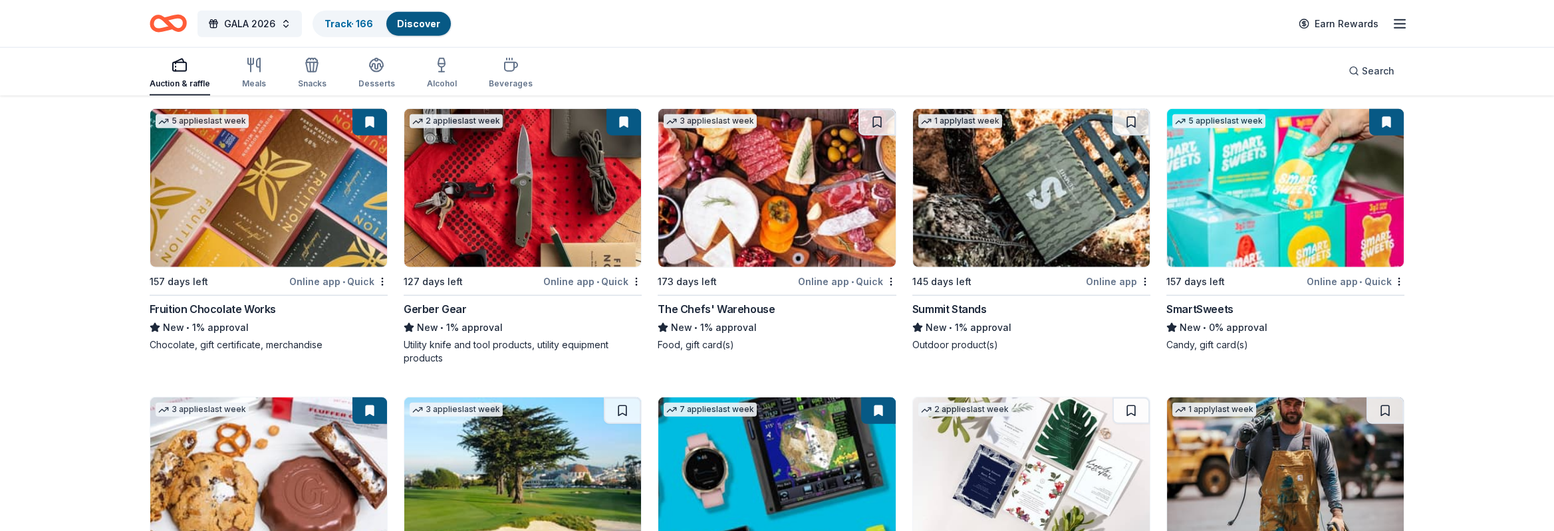
scroll to position [12801, 0]
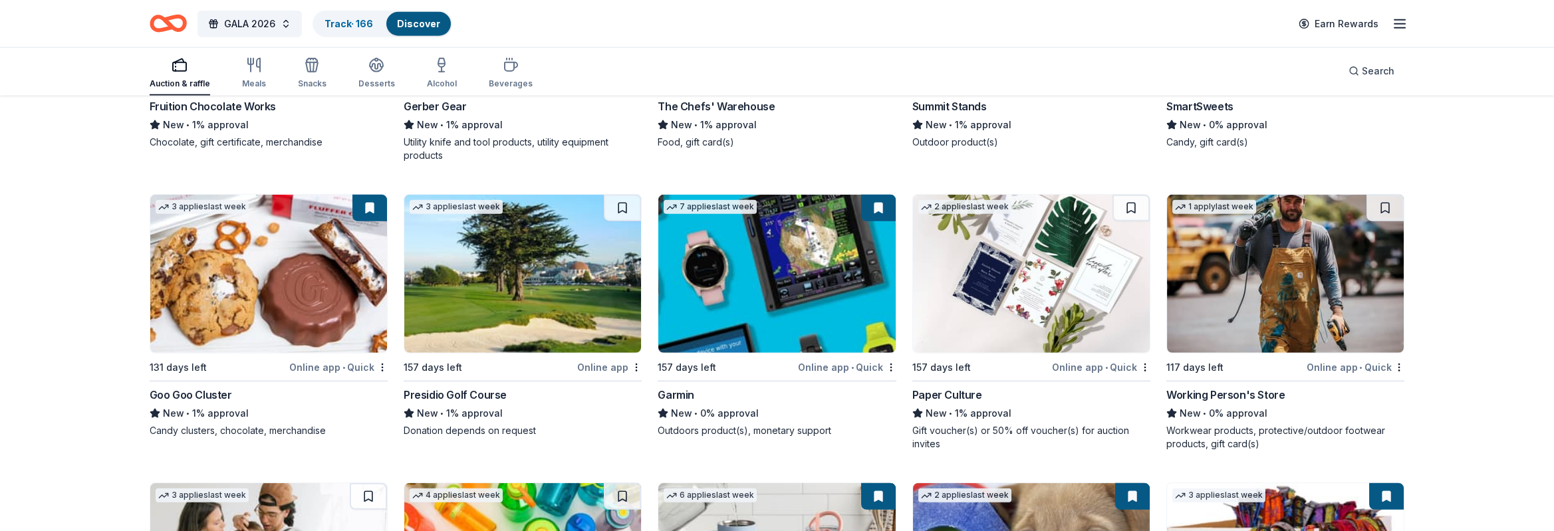
click at [750, 255] on img at bounding box center [776, 274] width 237 height 158
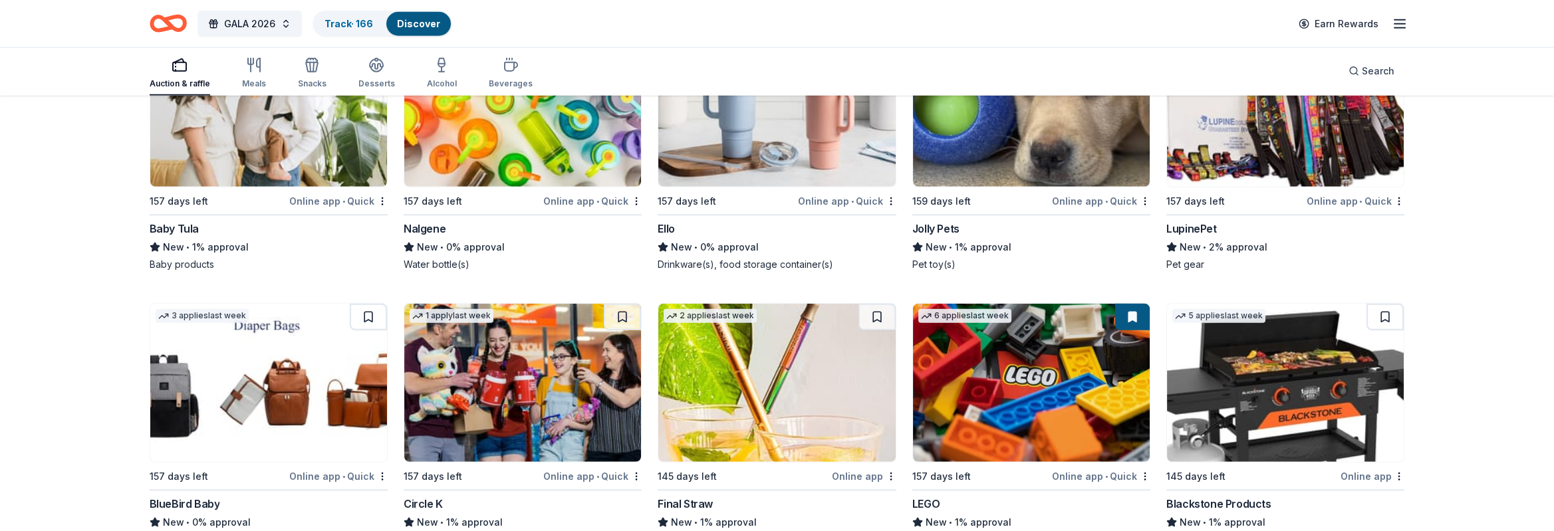
scroll to position [13300, 0]
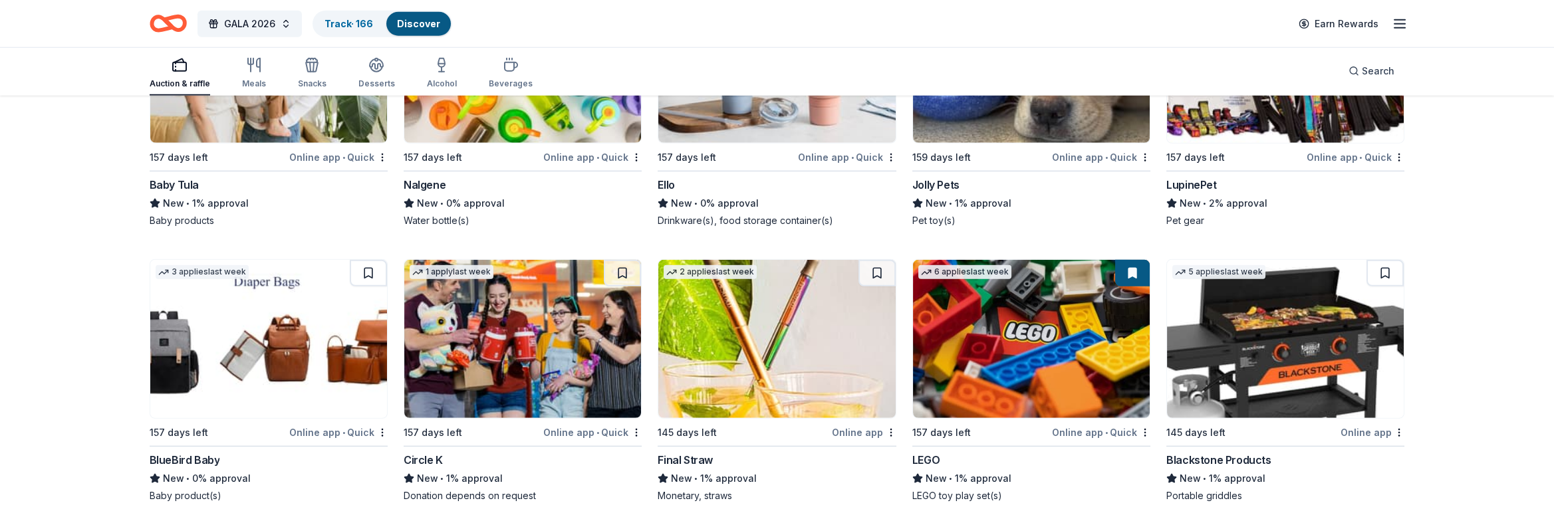
click at [1018, 346] on img at bounding box center [1031, 339] width 237 height 158
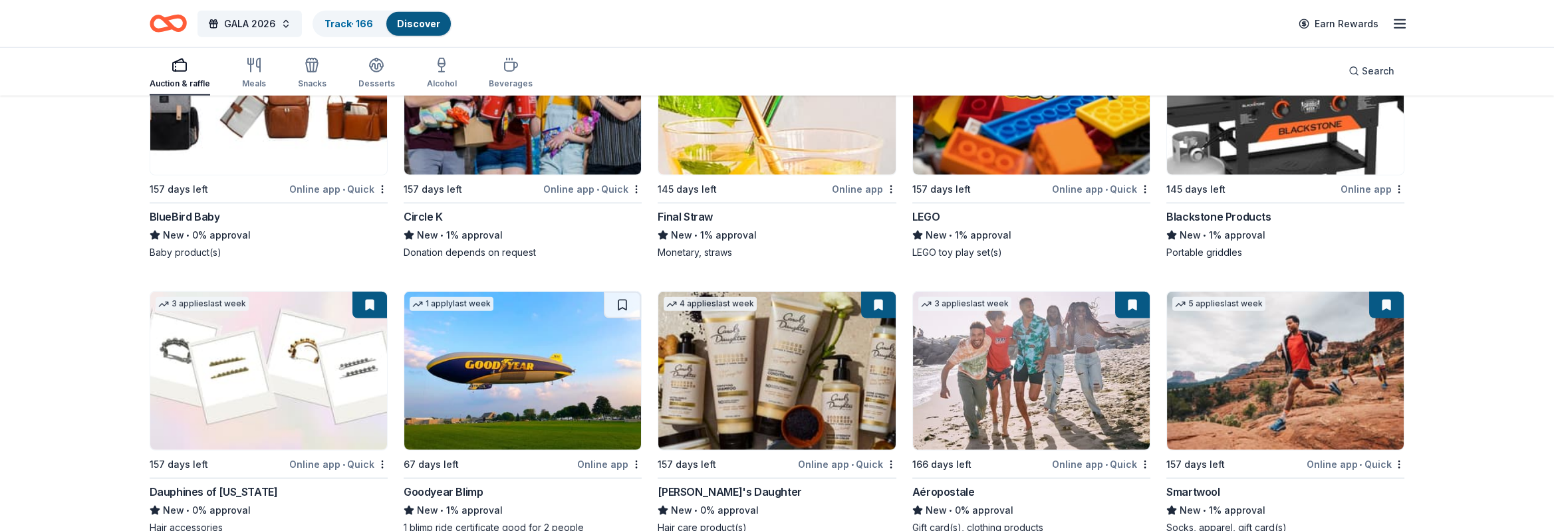
scroll to position [13599, 0]
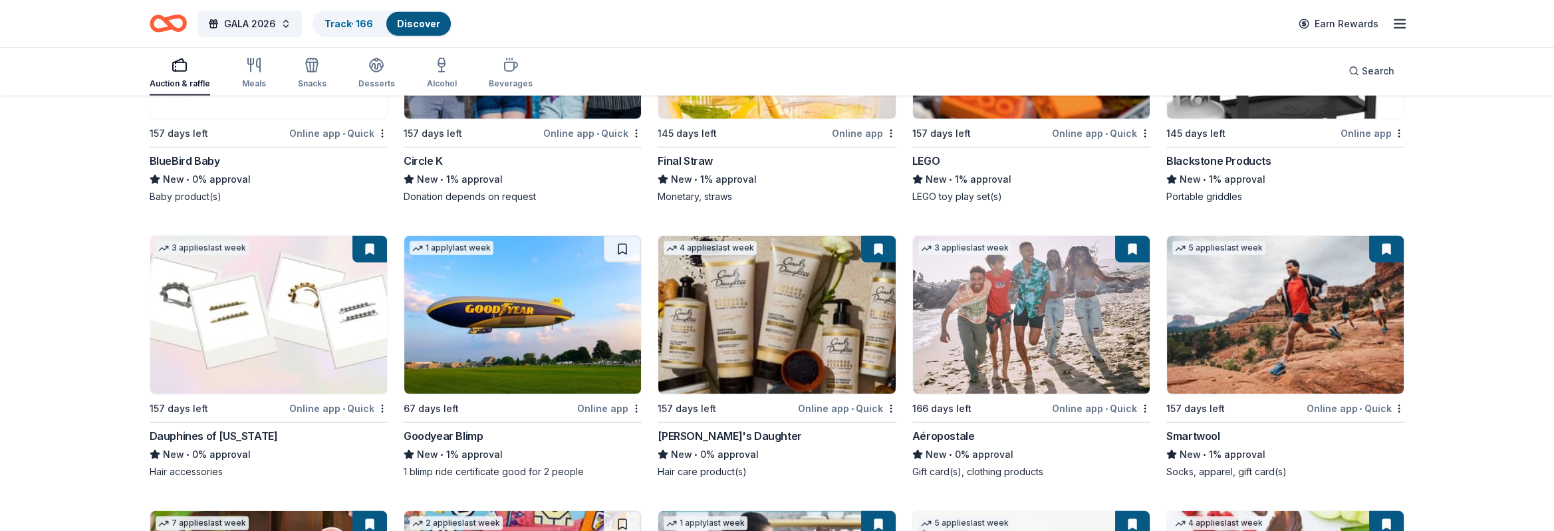
click at [259, 296] on img at bounding box center [268, 315] width 237 height 158
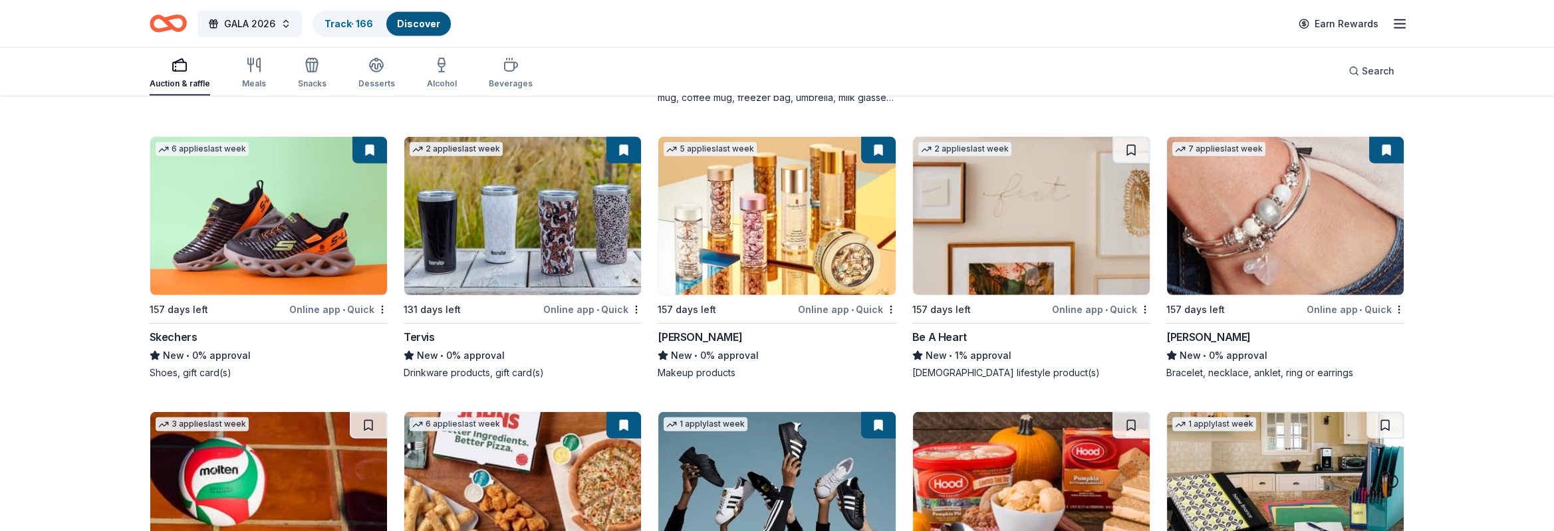
scroll to position [14298, 0]
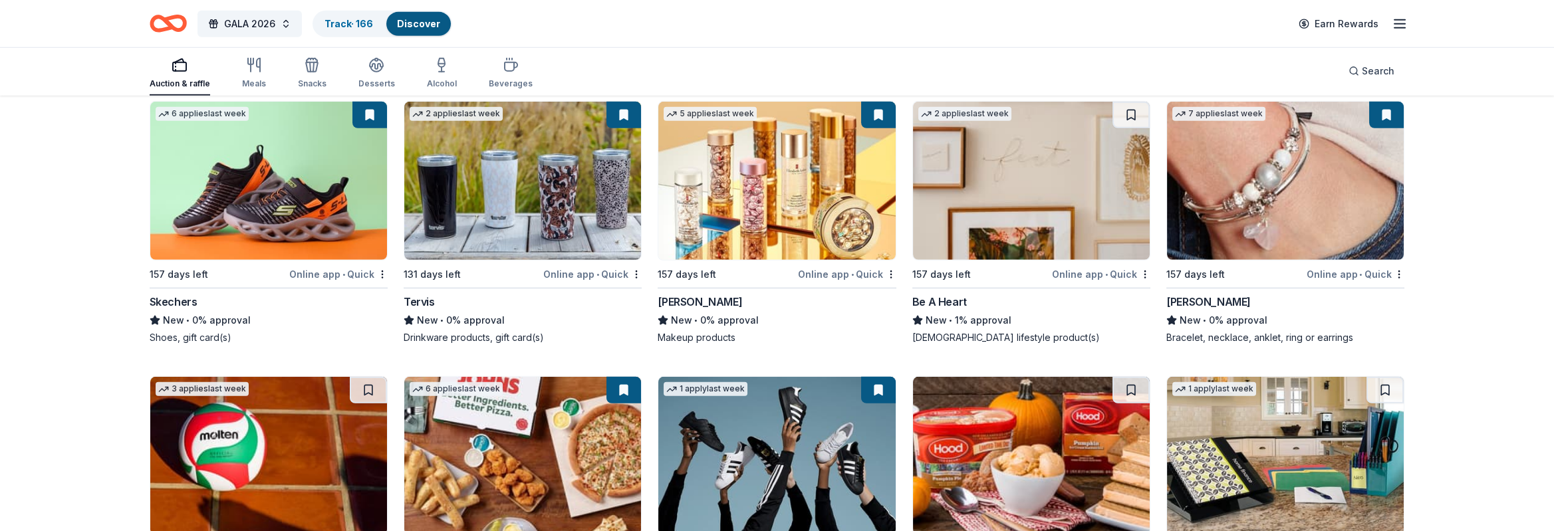
click at [1275, 158] on img at bounding box center [1285, 181] width 237 height 158
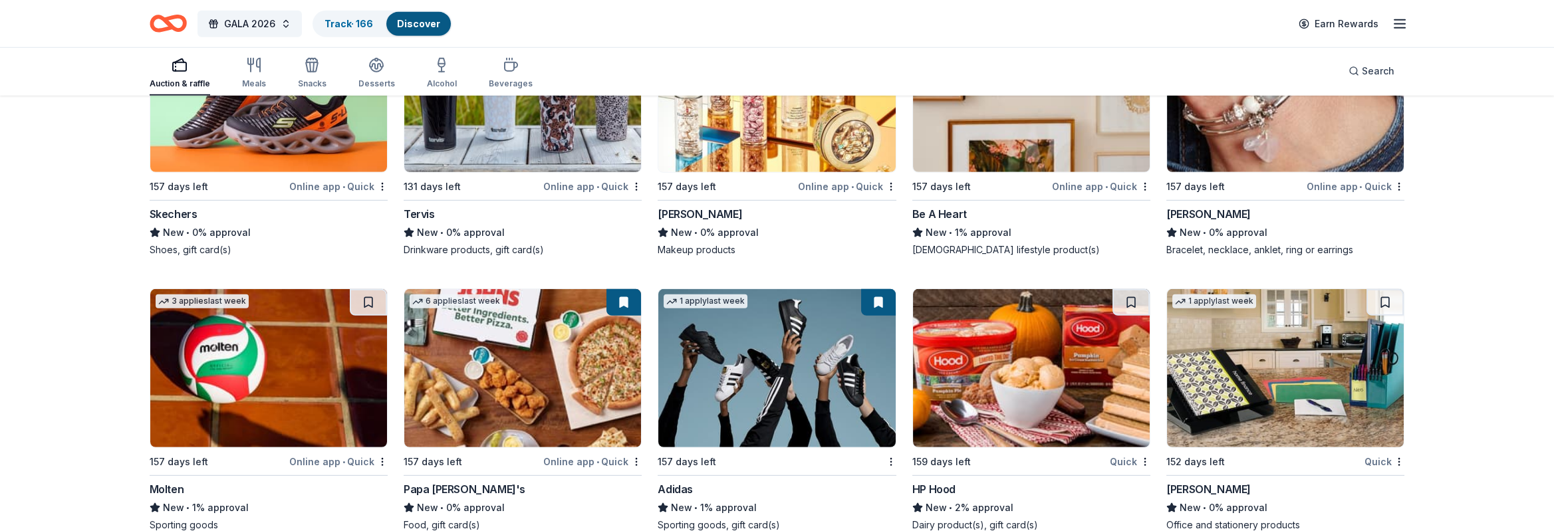
click at [782, 389] on img at bounding box center [776, 368] width 237 height 158
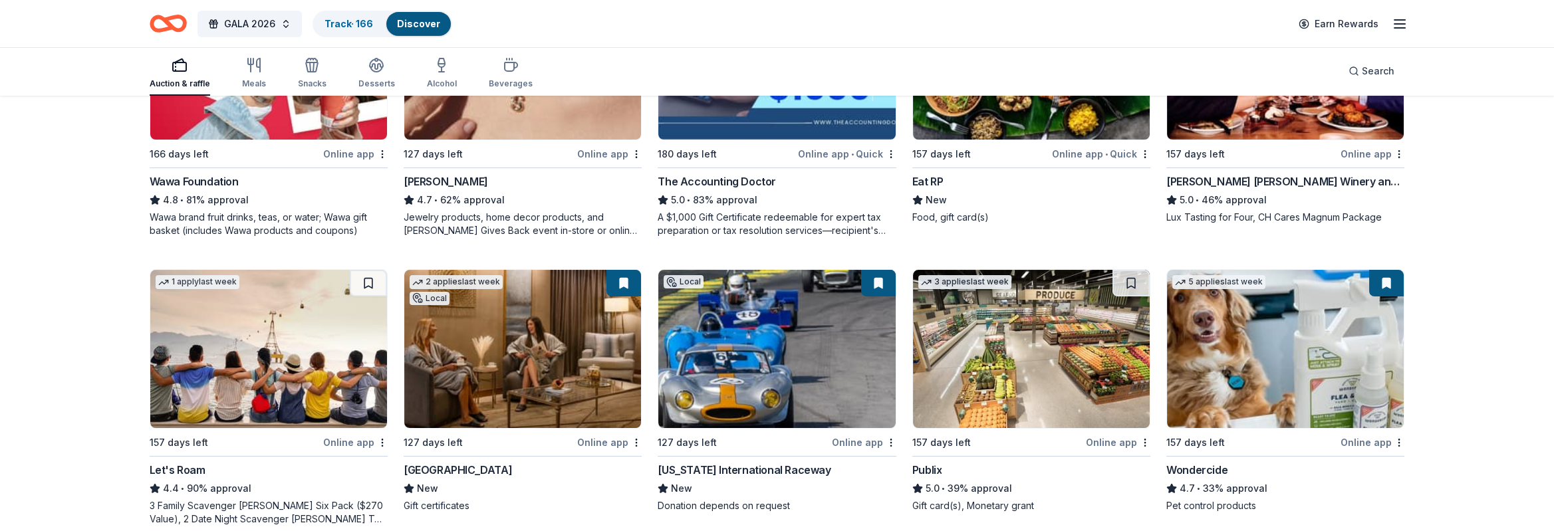
scroll to position [0, 0]
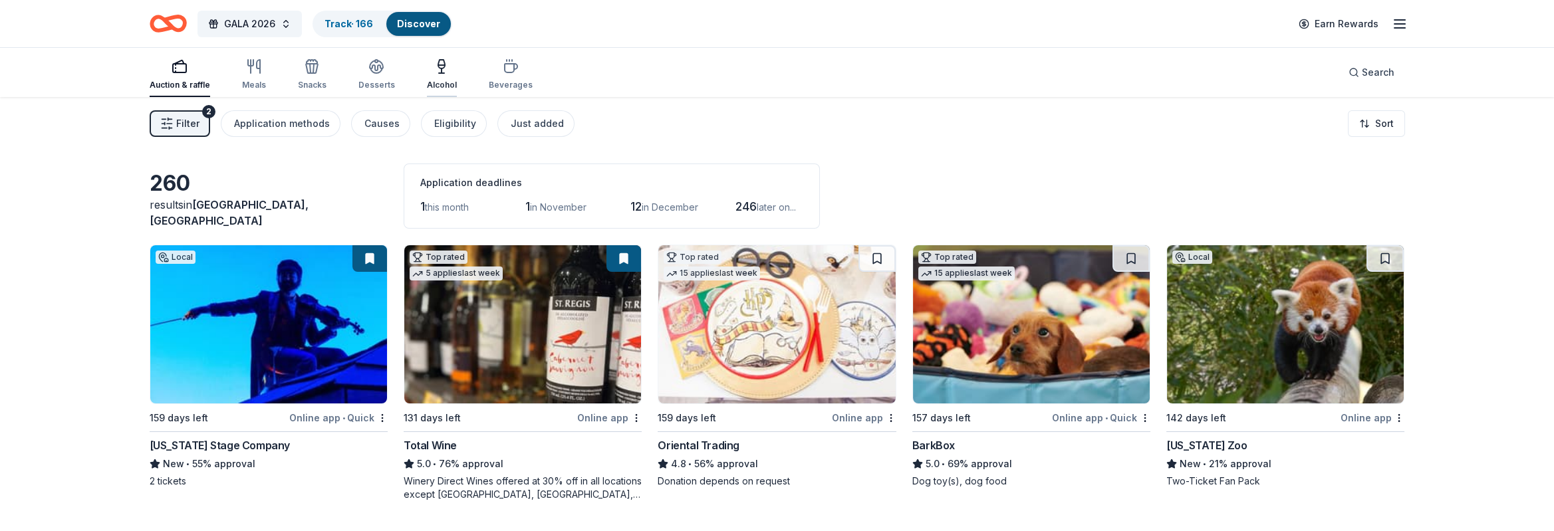
click at [434, 60] on icon "button" at bounding box center [442, 67] width 16 height 16
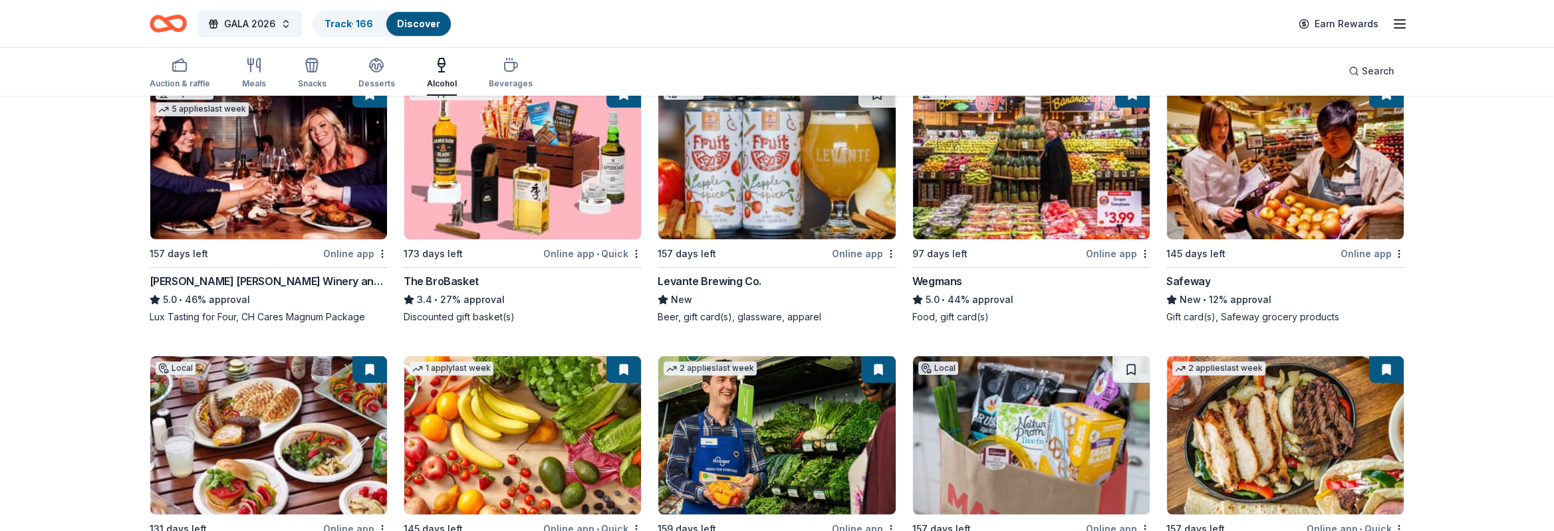
scroll to position [599, 0]
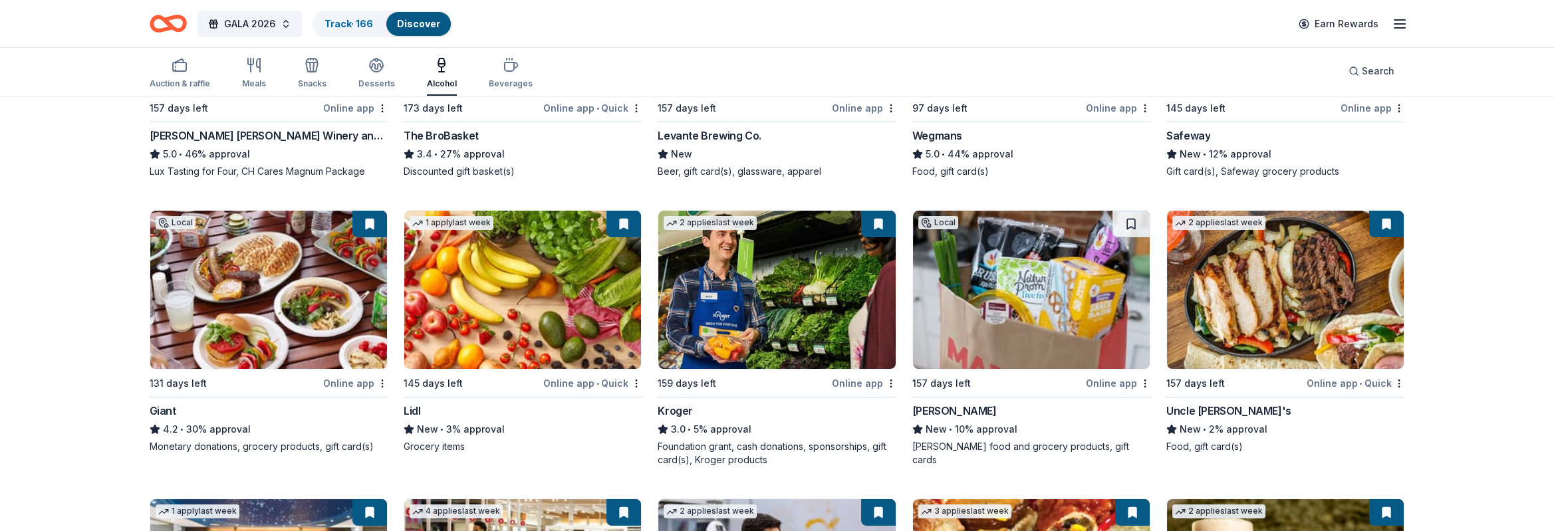
click at [474, 267] on img at bounding box center [522, 290] width 237 height 158
click at [295, 294] on img at bounding box center [268, 290] width 237 height 158
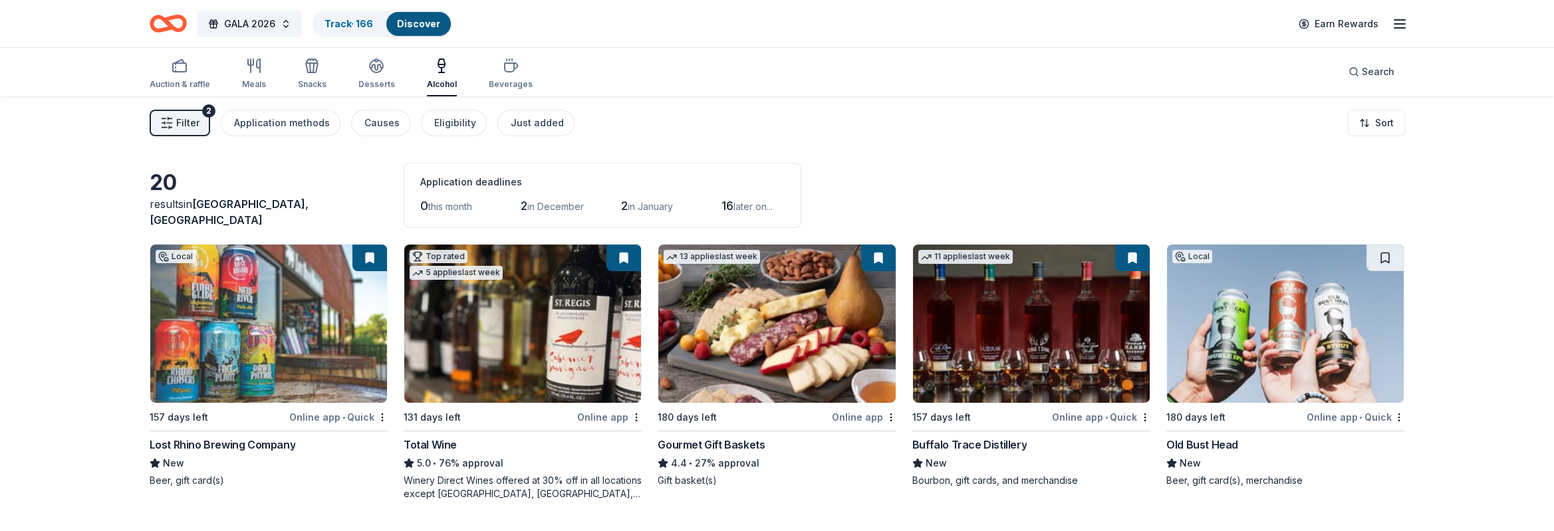
scroll to position [0, 0]
click at [370, 25] on link "Track · 166" at bounding box center [349, 23] width 49 height 11
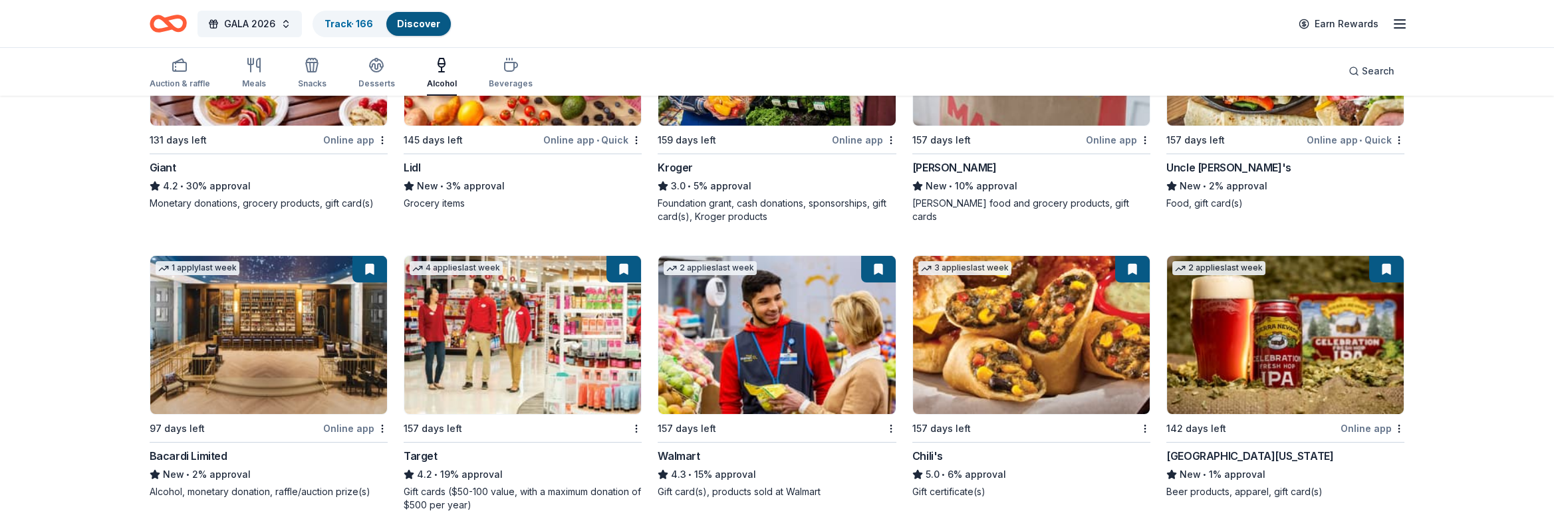
scroll to position [847, 0]
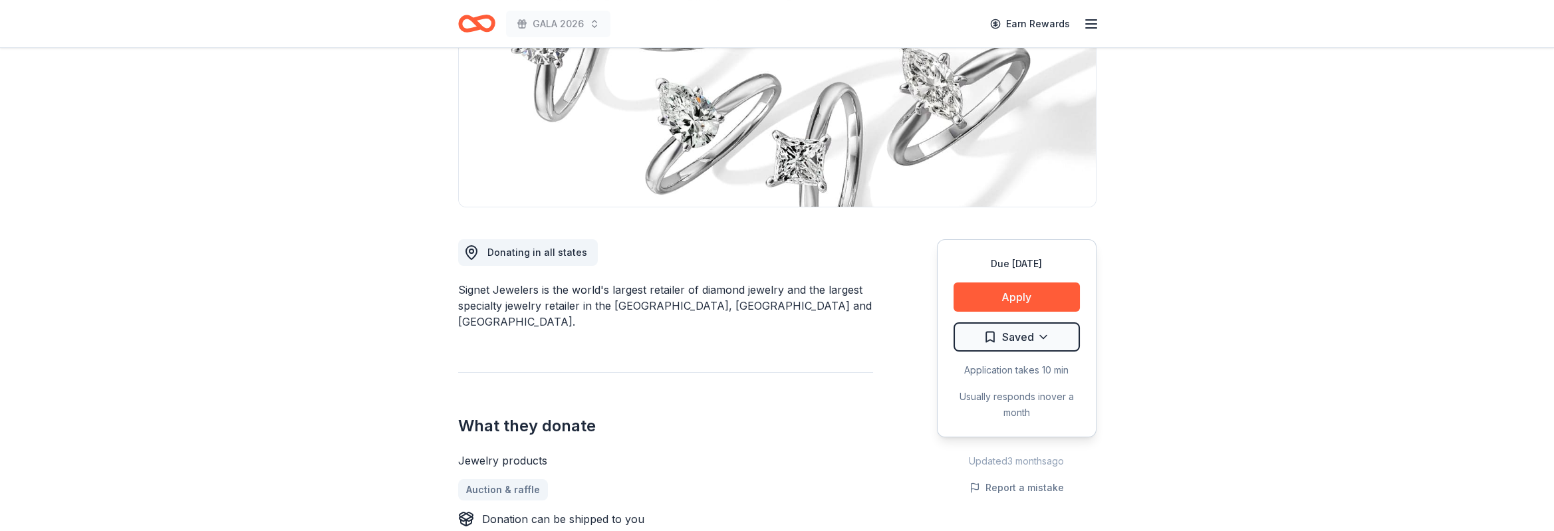
scroll to position [200, 0]
click at [1008, 297] on button "Apply" at bounding box center [1017, 294] width 126 height 29
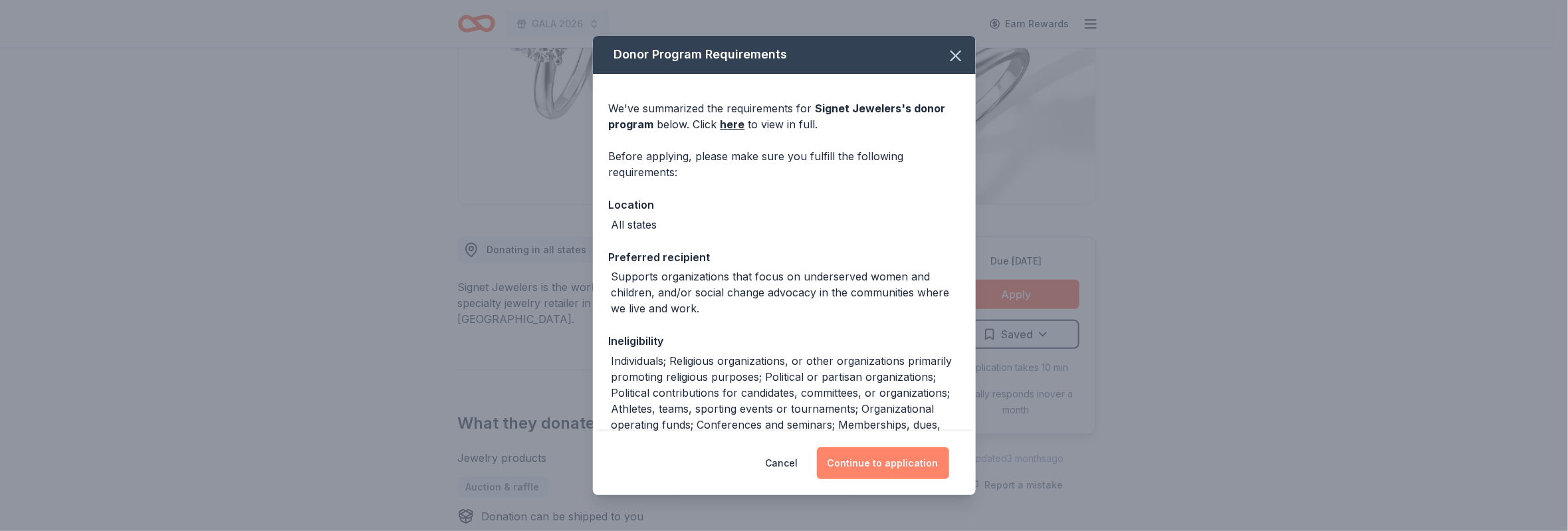
click at [890, 459] on button "Continue to application" at bounding box center [882, 464] width 132 height 32
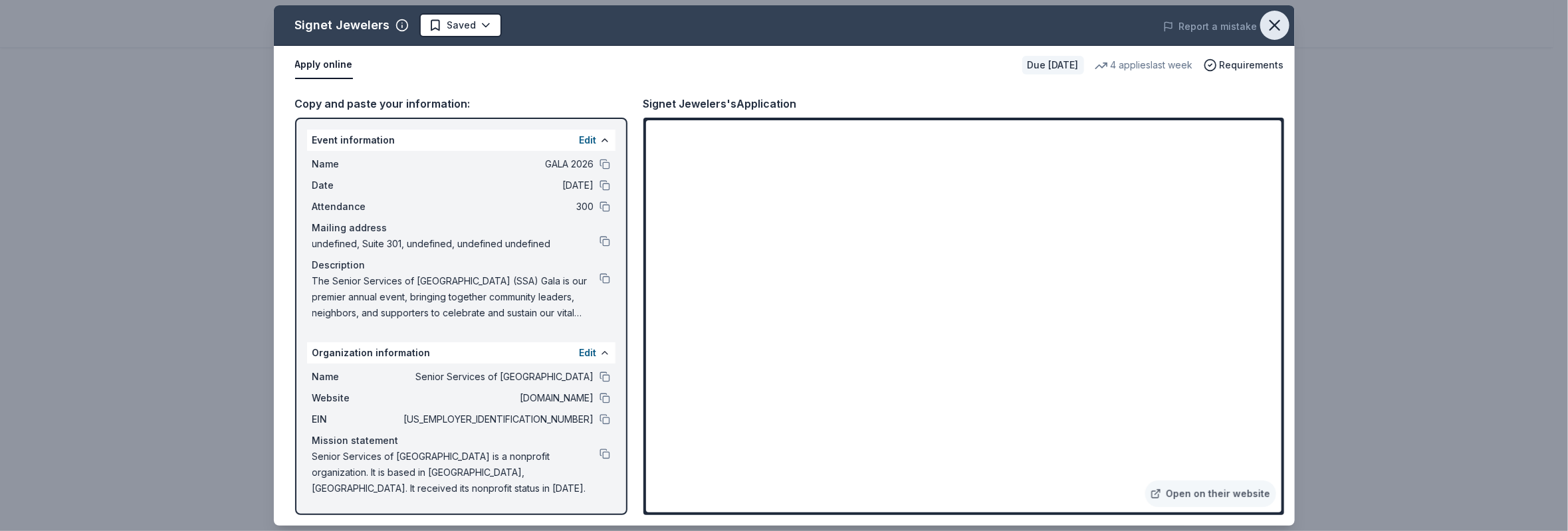
click at [1271, 17] on icon "button" at bounding box center [1274, 25] width 19 height 19
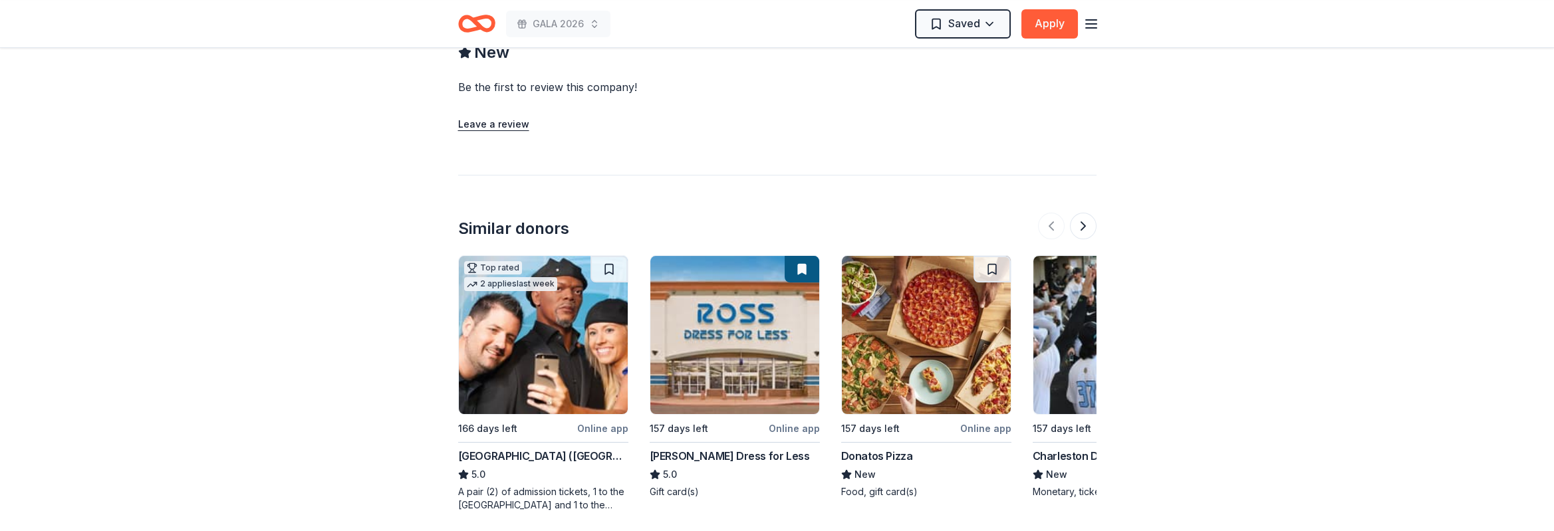
scroll to position [1496, 0]
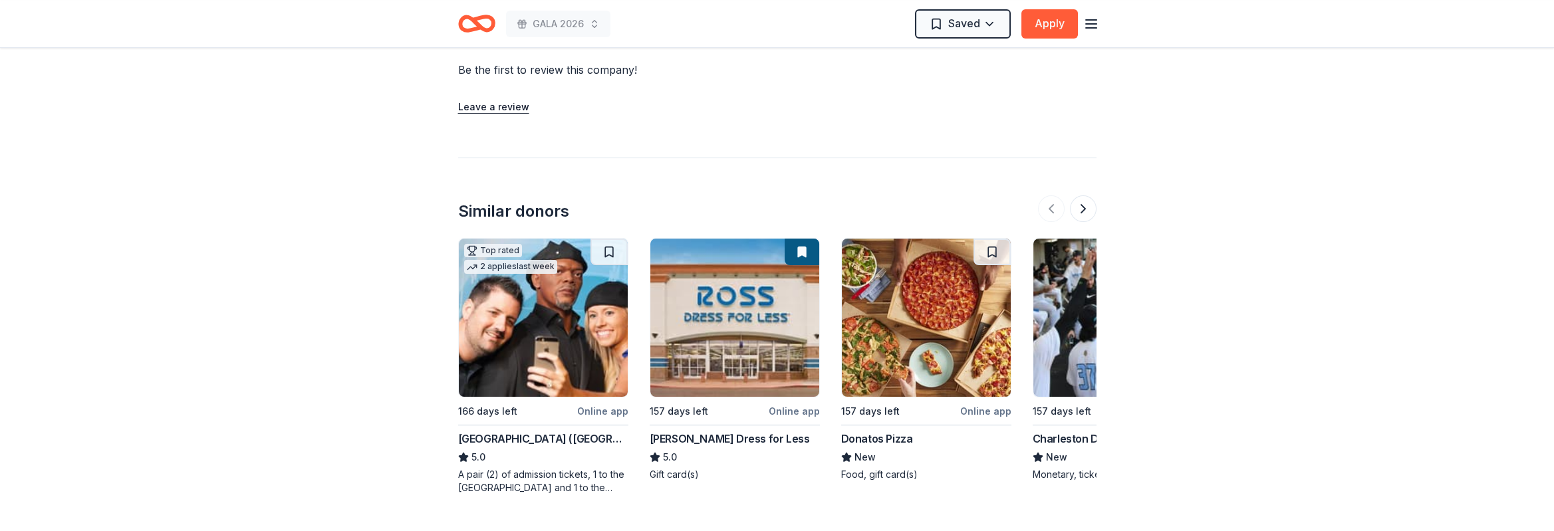
click at [725, 289] on img at bounding box center [735, 318] width 169 height 158
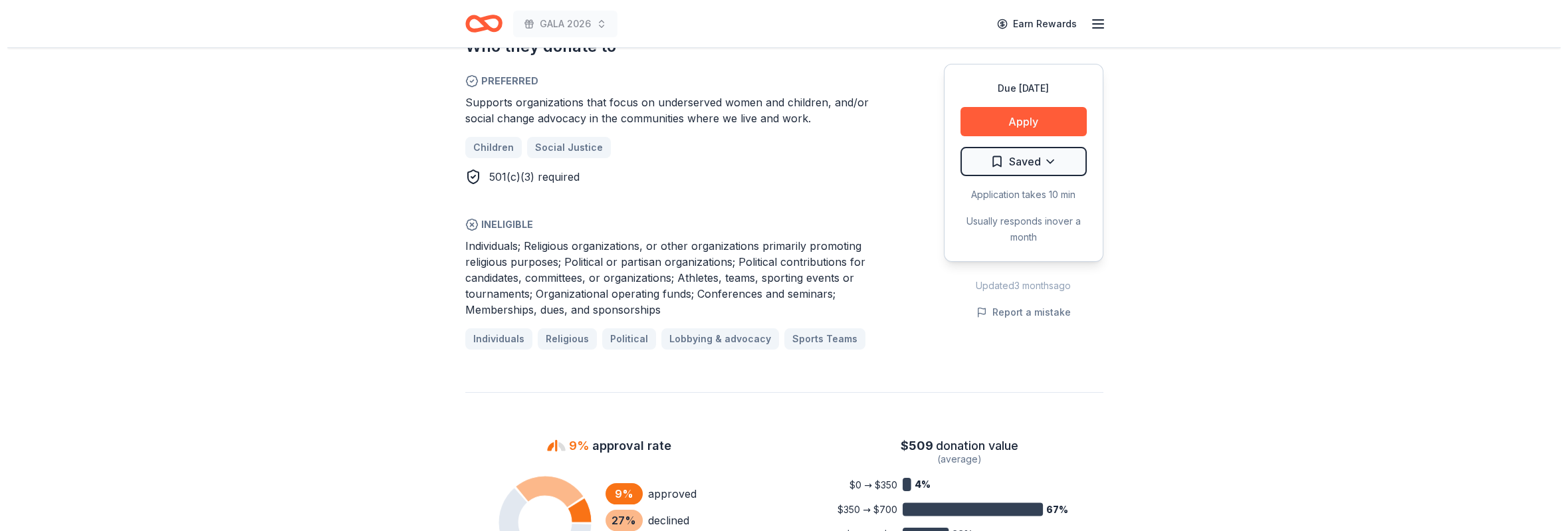
scroll to position [499, 0]
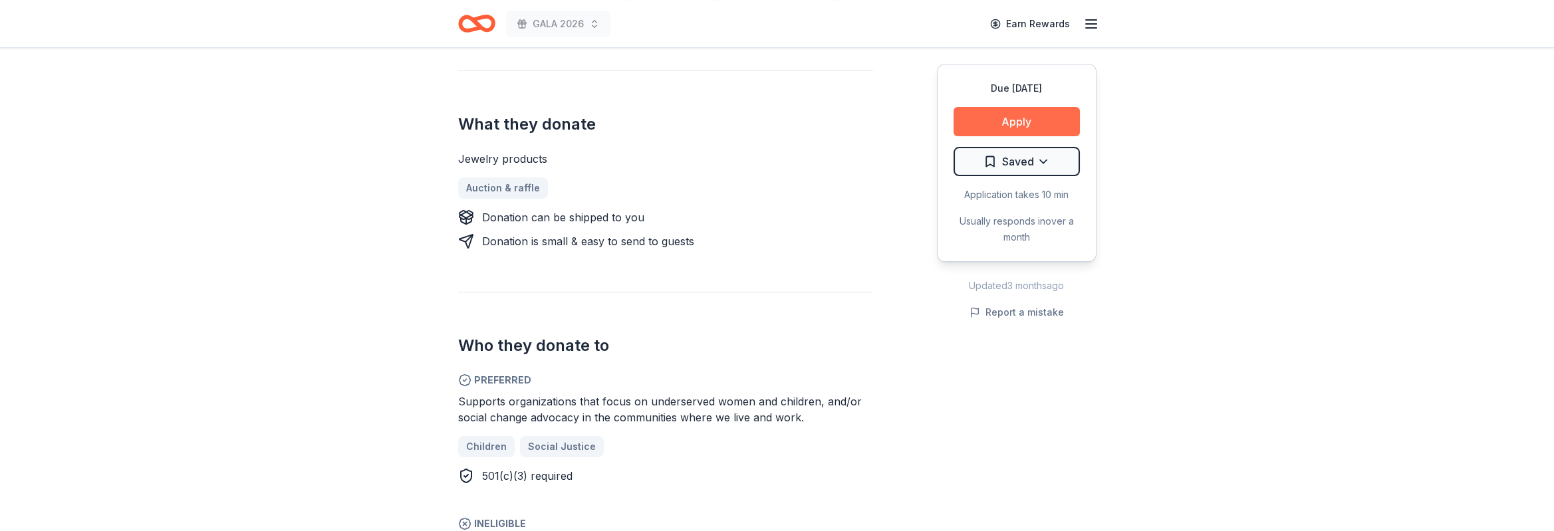
click at [1008, 120] on button "Apply" at bounding box center [1017, 121] width 126 height 29
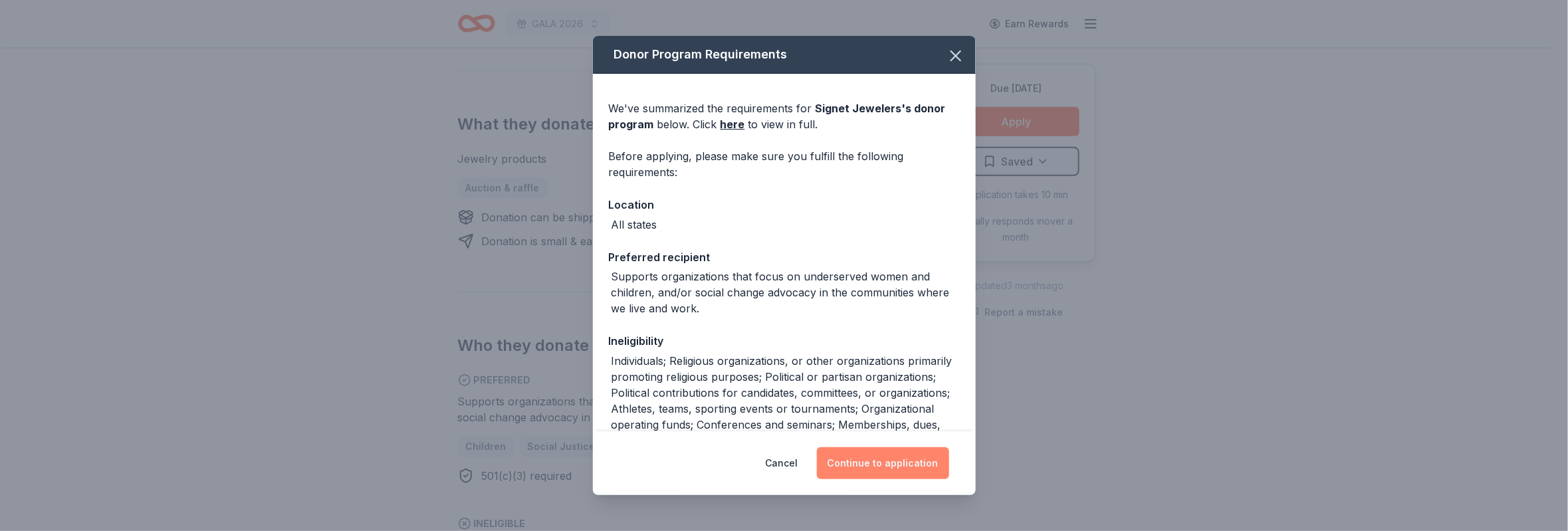
click at [847, 454] on button "Continue to application" at bounding box center [882, 464] width 132 height 32
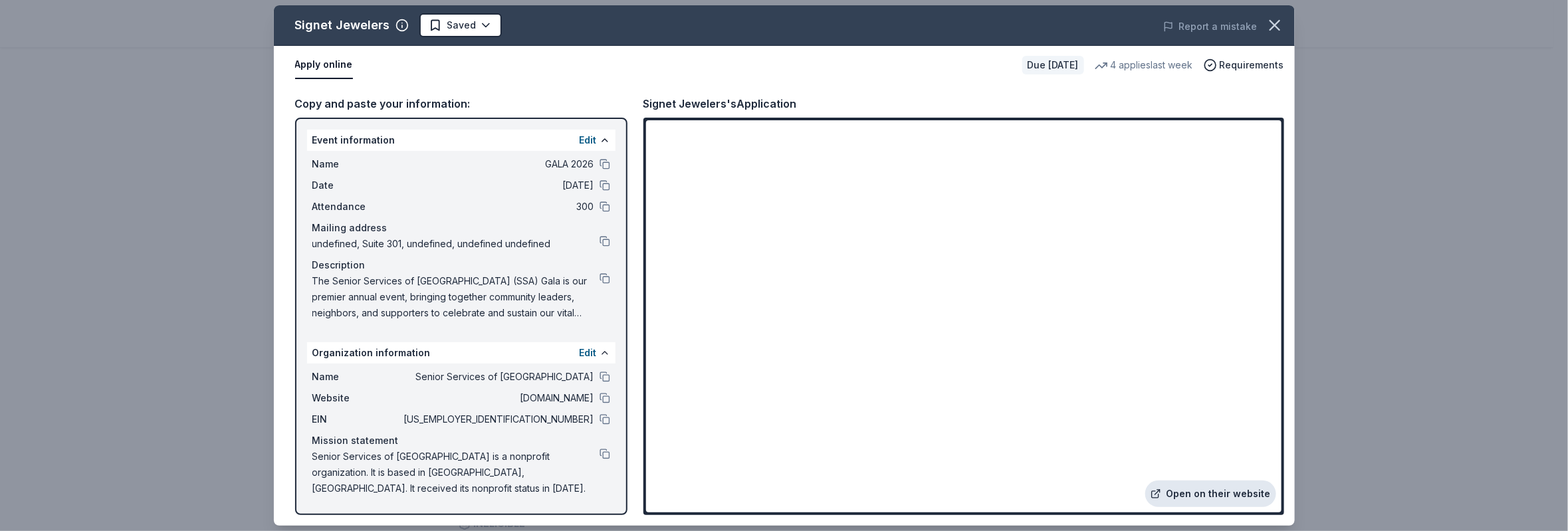
click at [1209, 495] on link "Open on their website" at bounding box center [1210, 494] width 131 height 27
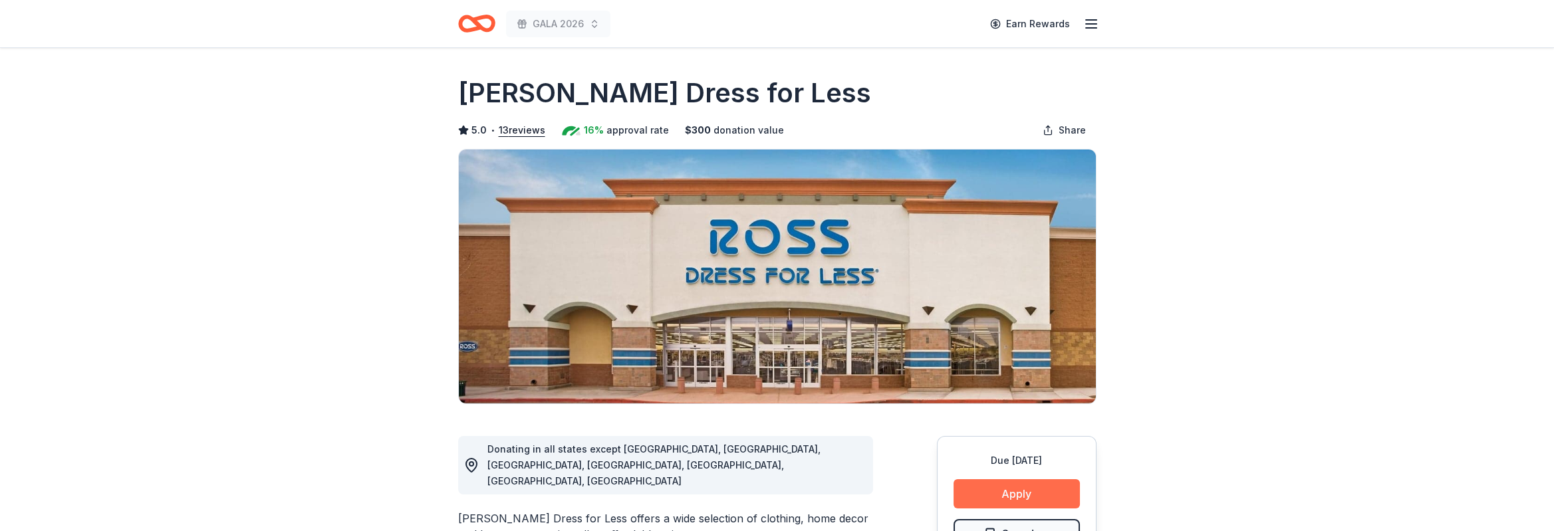
click at [975, 488] on button "Apply" at bounding box center [1017, 494] width 126 height 29
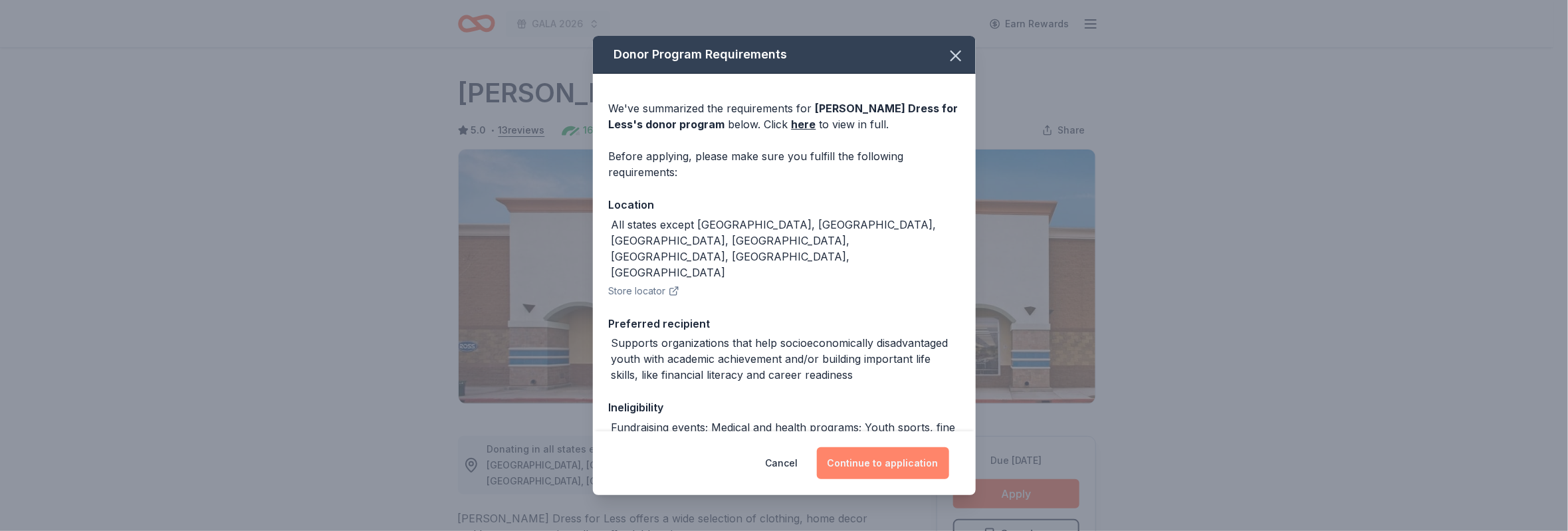
click at [900, 454] on button "Continue to application" at bounding box center [882, 464] width 132 height 32
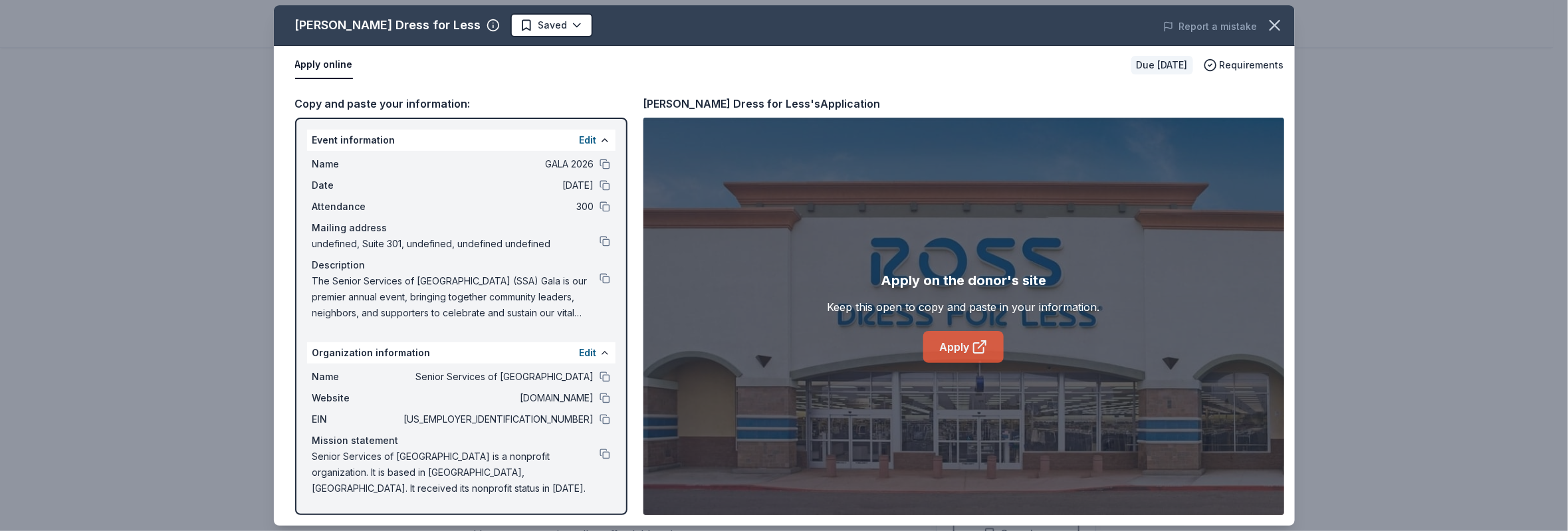
click at [967, 351] on link "Apply" at bounding box center [963, 347] width 80 height 32
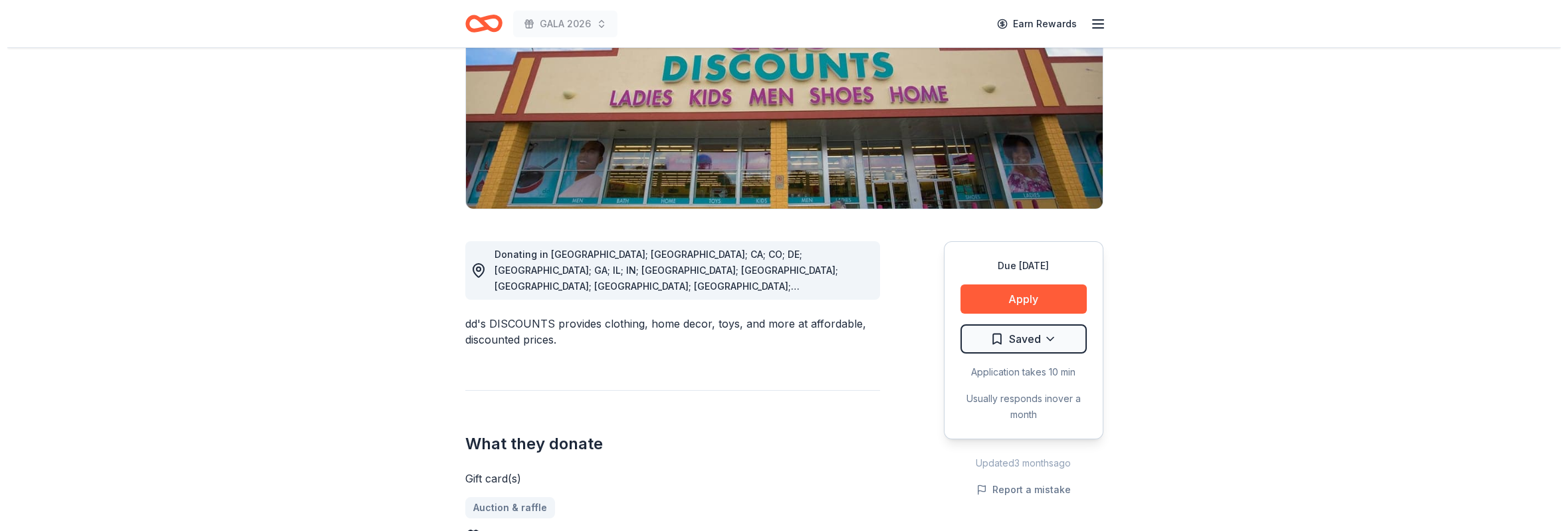
scroll to position [200, 0]
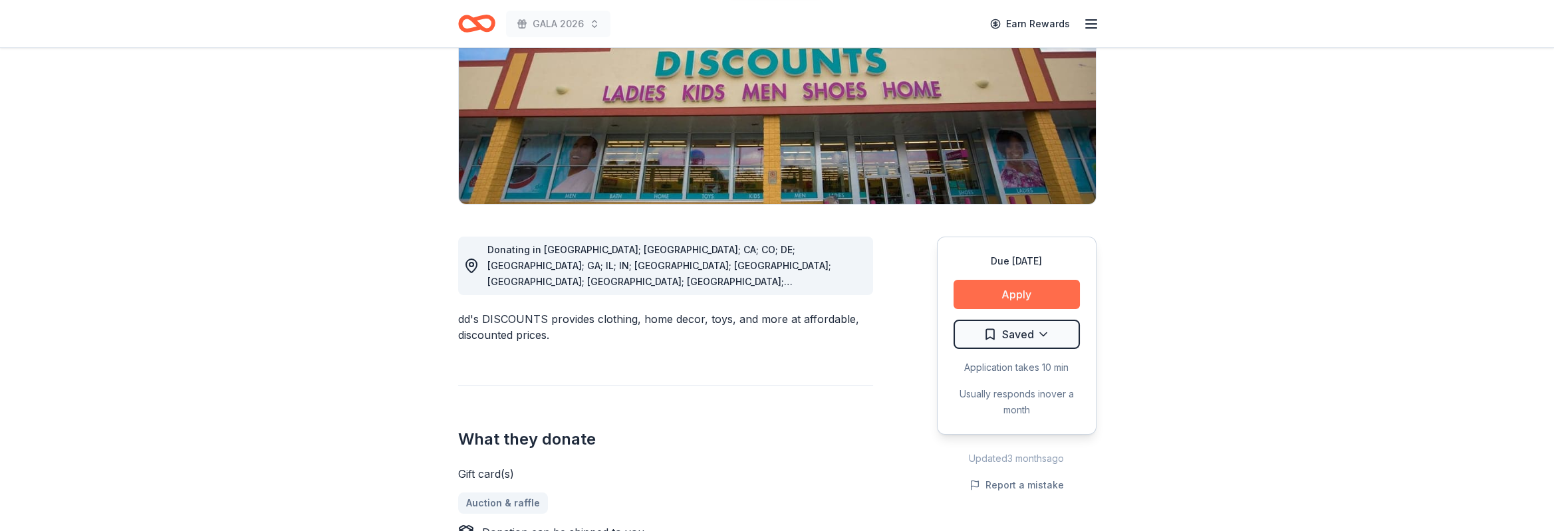
click at [987, 288] on button "Apply" at bounding box center [1017, 294] width 126 height 29
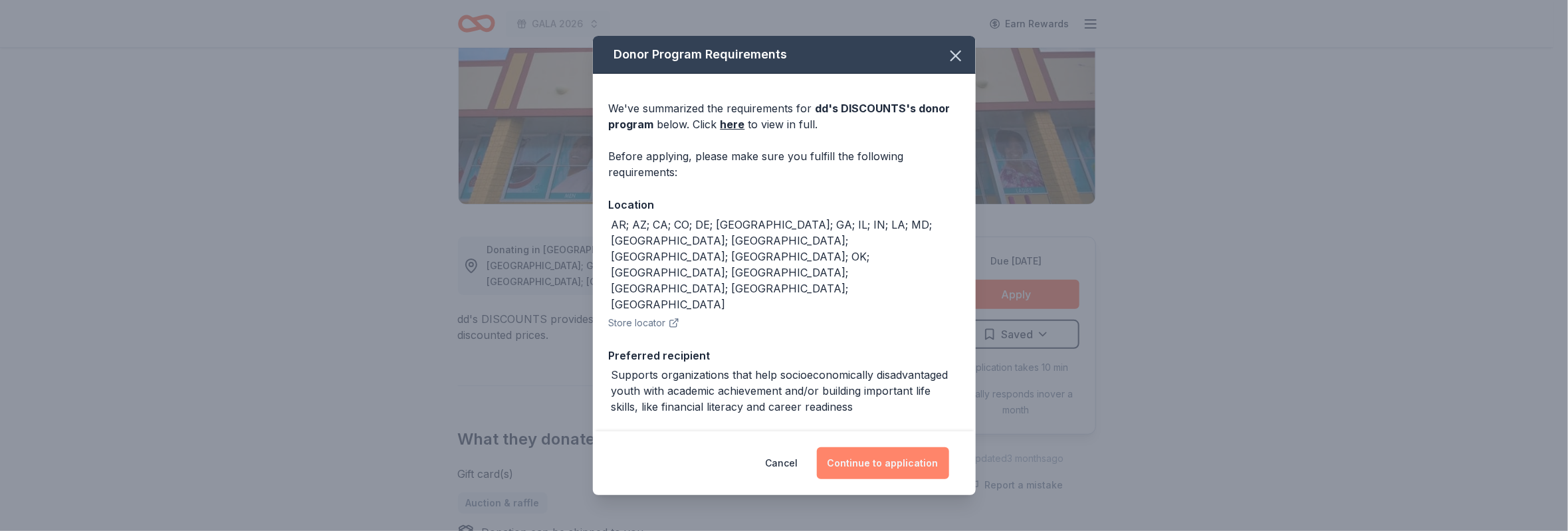
click at [880, 470] on button "Continue to application" at bounding box center [882, 464] width 132 height 32
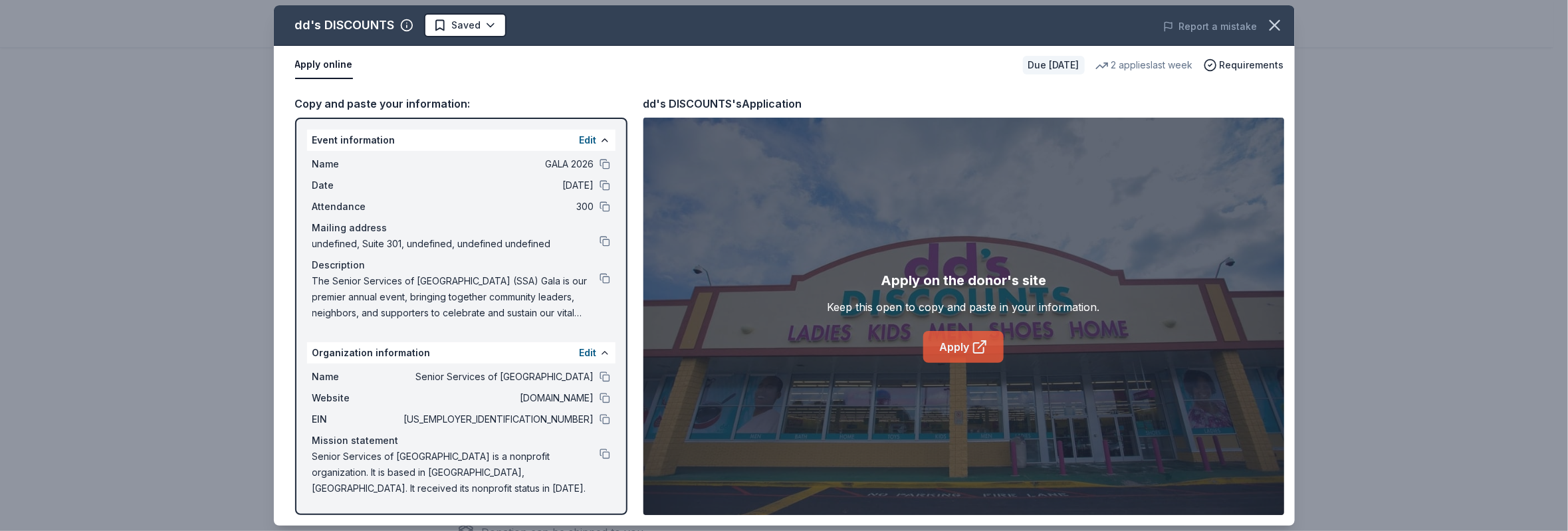
click at [964, 342] on link "Apply" at bounding box center [963, 347] width 80 height 32
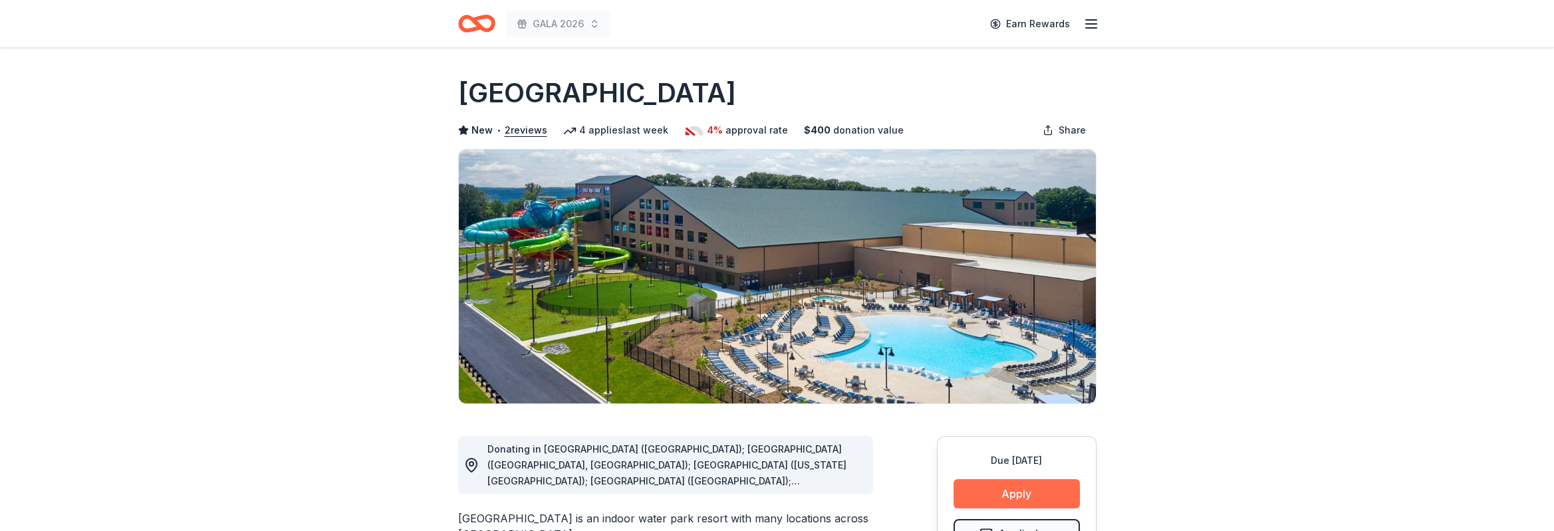
click at [996, 489] on button "Apply" at bounding box center [1017, 494] width 126 height 29
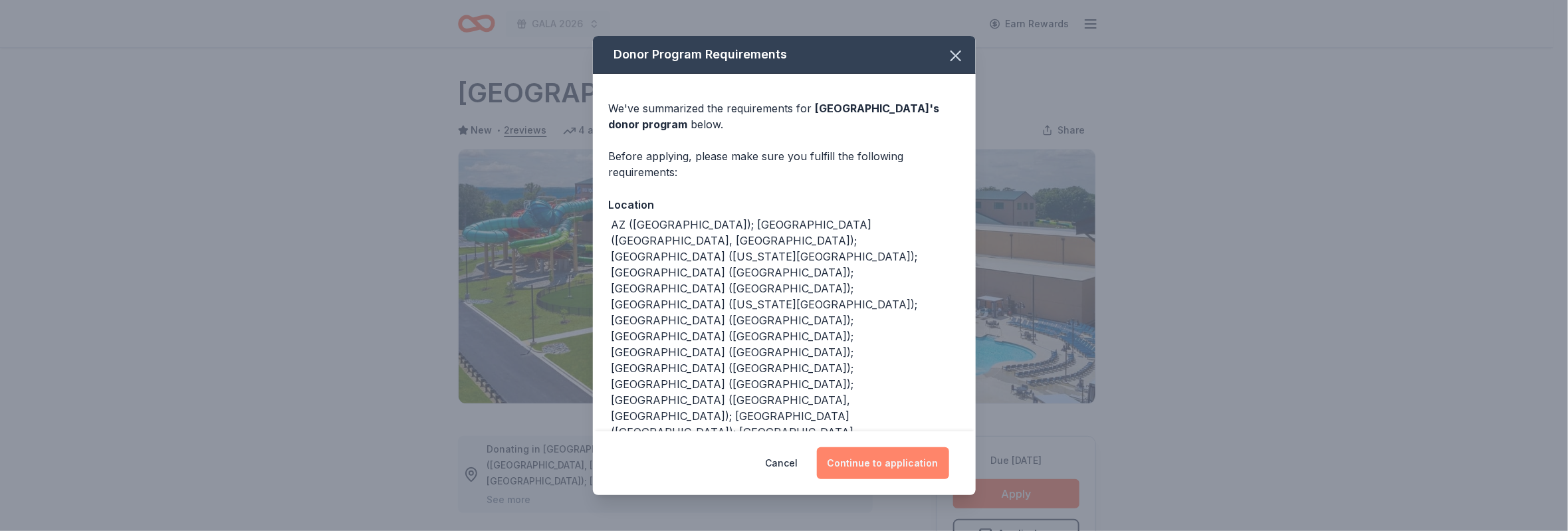
click at [886, 461] on button "Continue to application" at bounding box center [882, 464] width 132 height 32
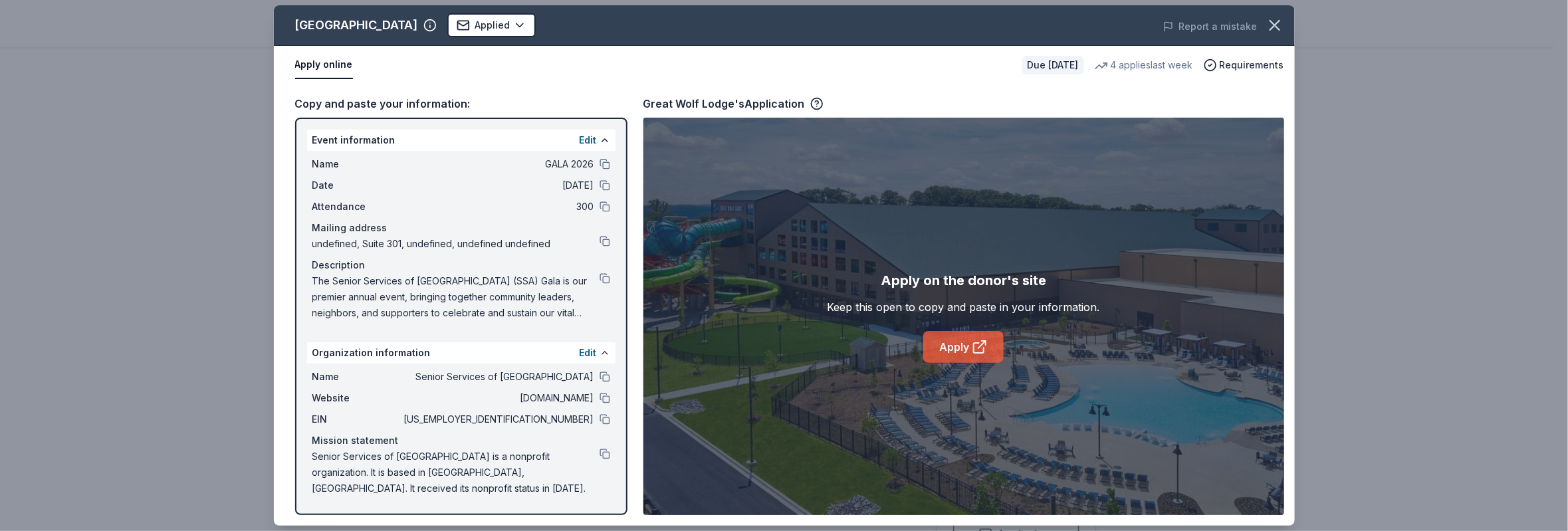
click at [973, 355] on icon at bounding box center [979, 347] width 16 height 16
click at [1272, 27] on icon "button" at bounding box center [1274, 25] width 9 height 9
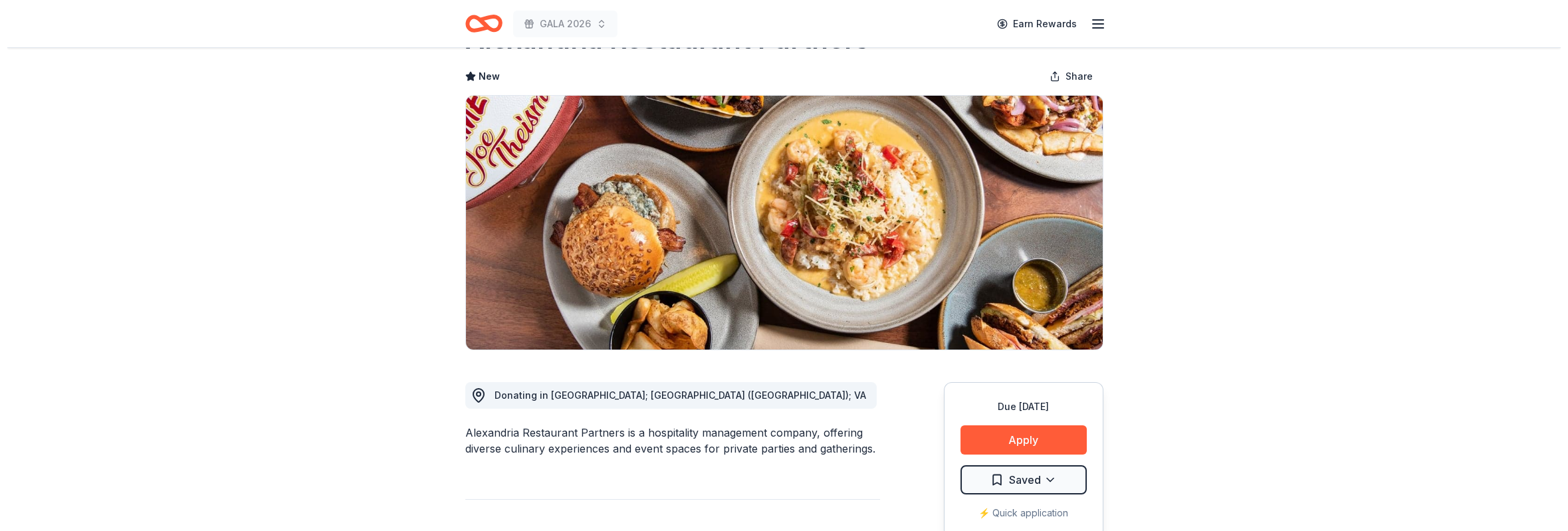
scroll to position [100, 0]
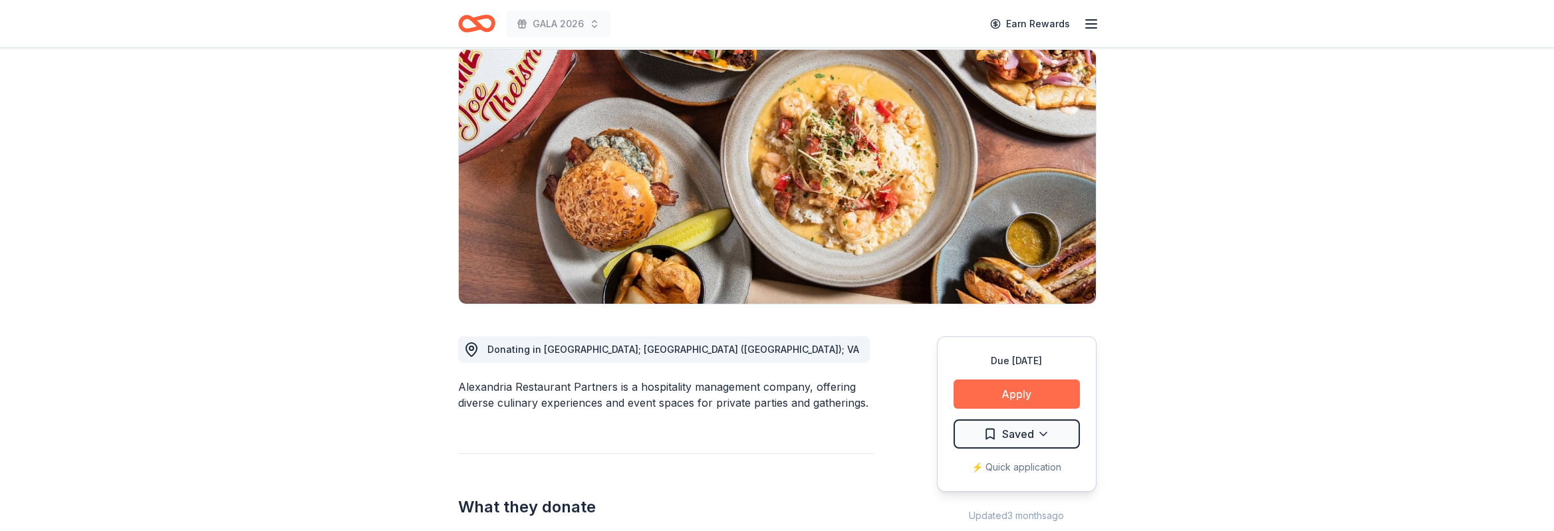
click at [995, 392] on button "Apply" at bounding box center [1017, 394] width 126 height 29
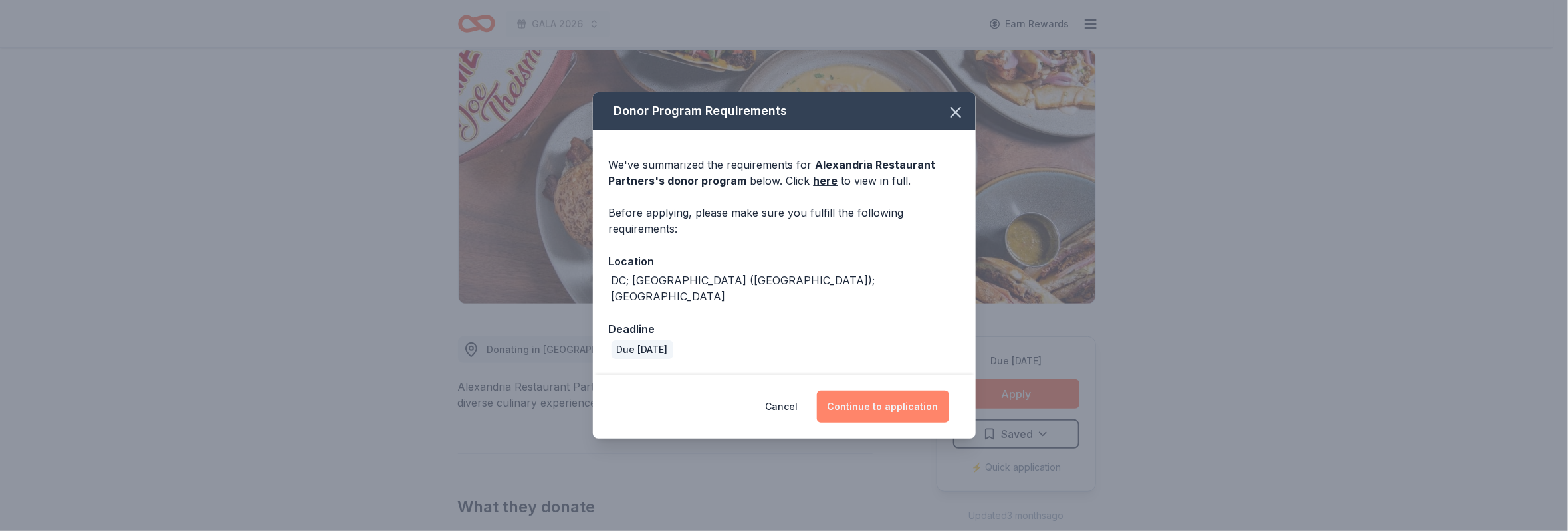
click at [889, 401] on button "Continue to application" at bounding box center [882, 407] width 132 height 32
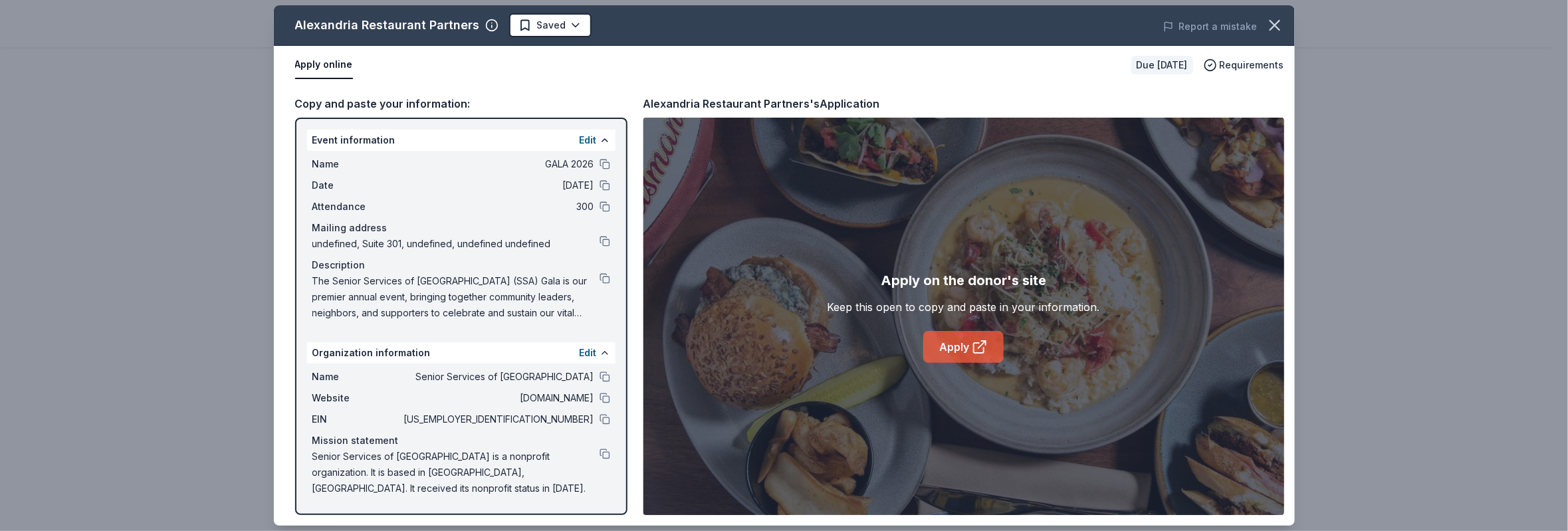
click at [938, 343] on link "Apply" at bounding box center [963, 347] width 80 height 32
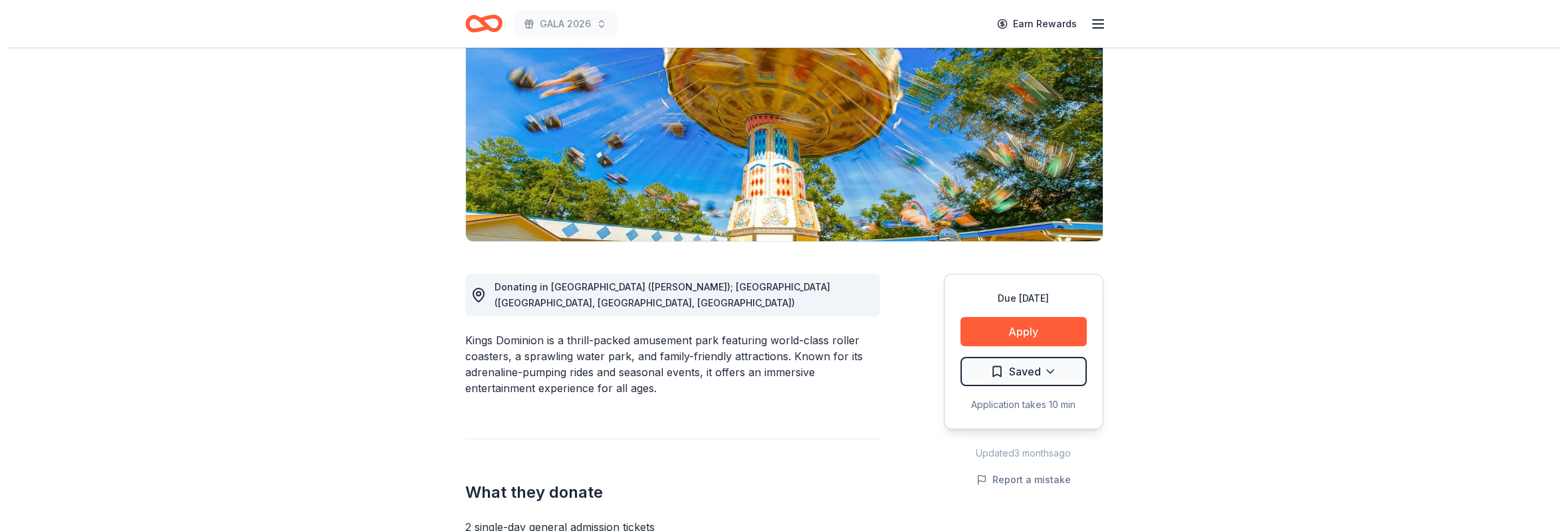
scroll to position [200, 0]
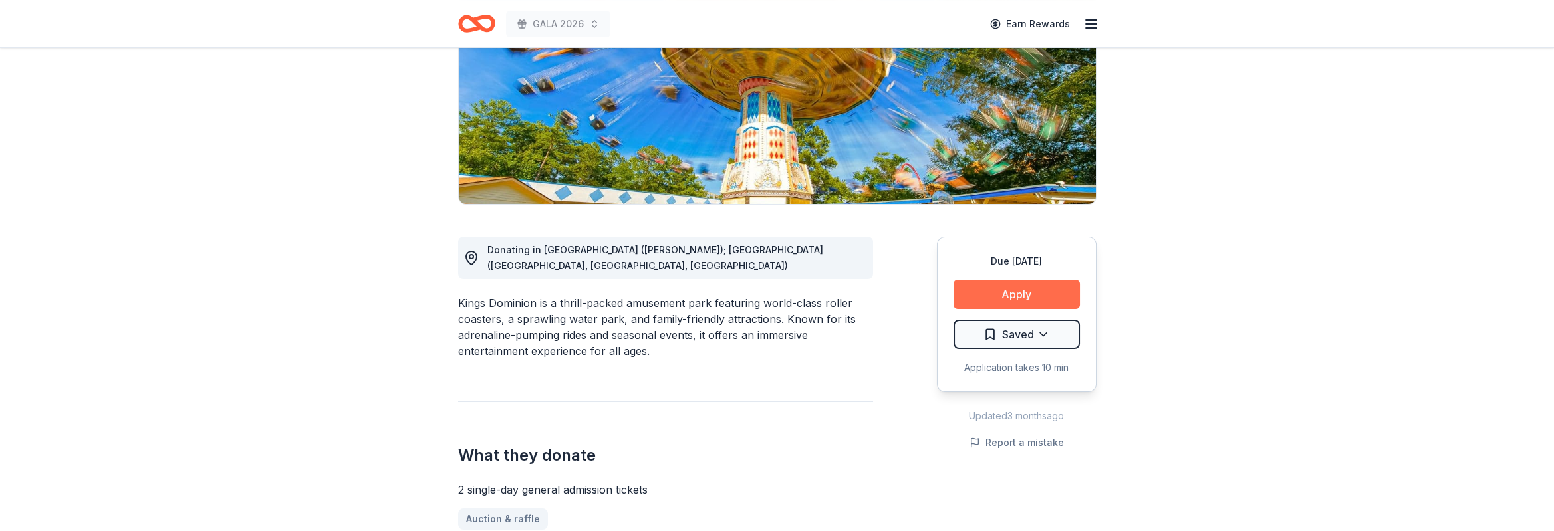
click at [1054, 294] on button "Apply" at bounding box center [1017, 294] width 126 height 29
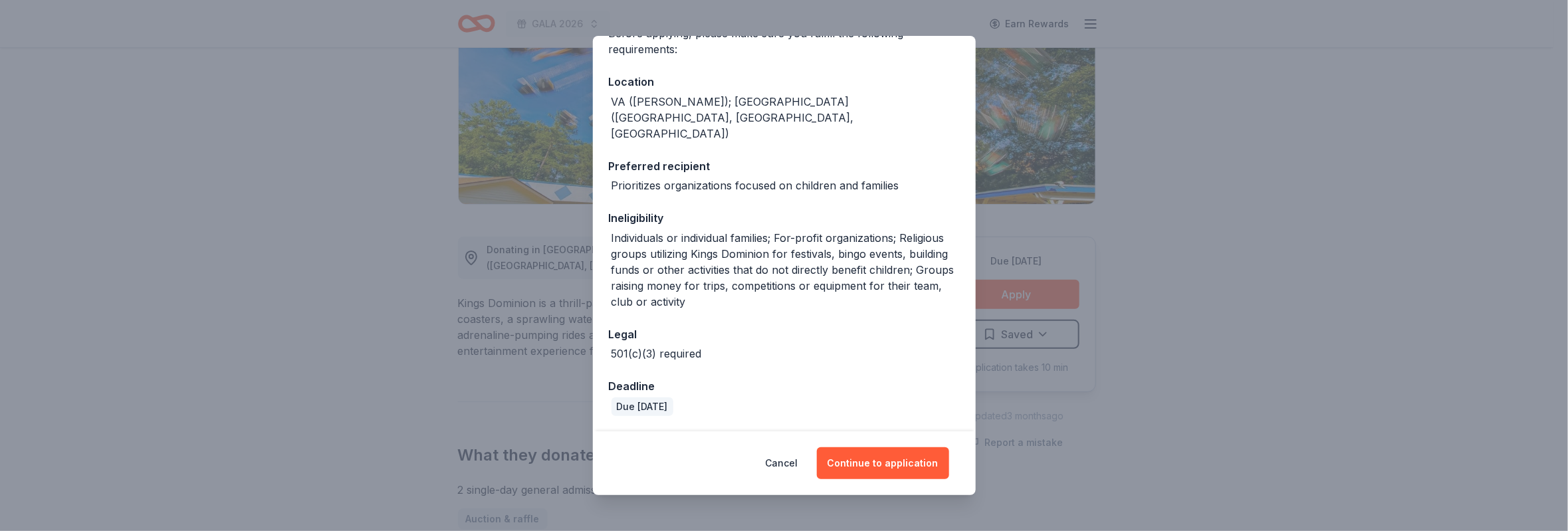
scroll to position [144, 0]
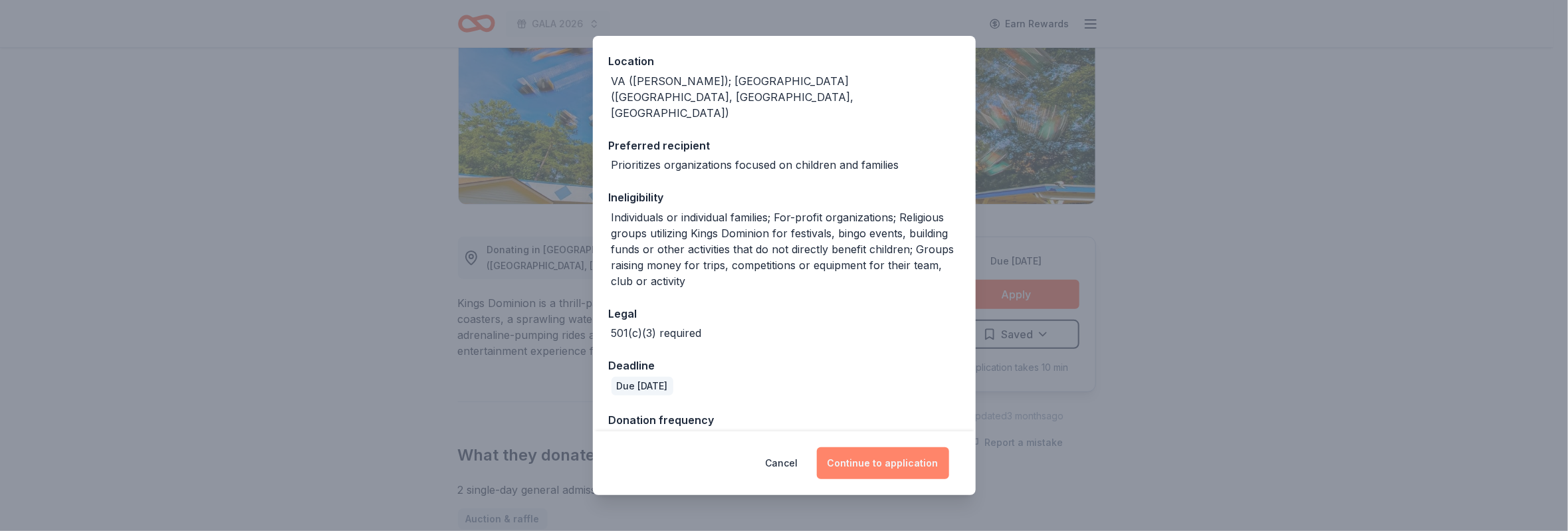
click at [891, 460] on button "Continue to application" at bounding box center [882, 464] width 132 height 32
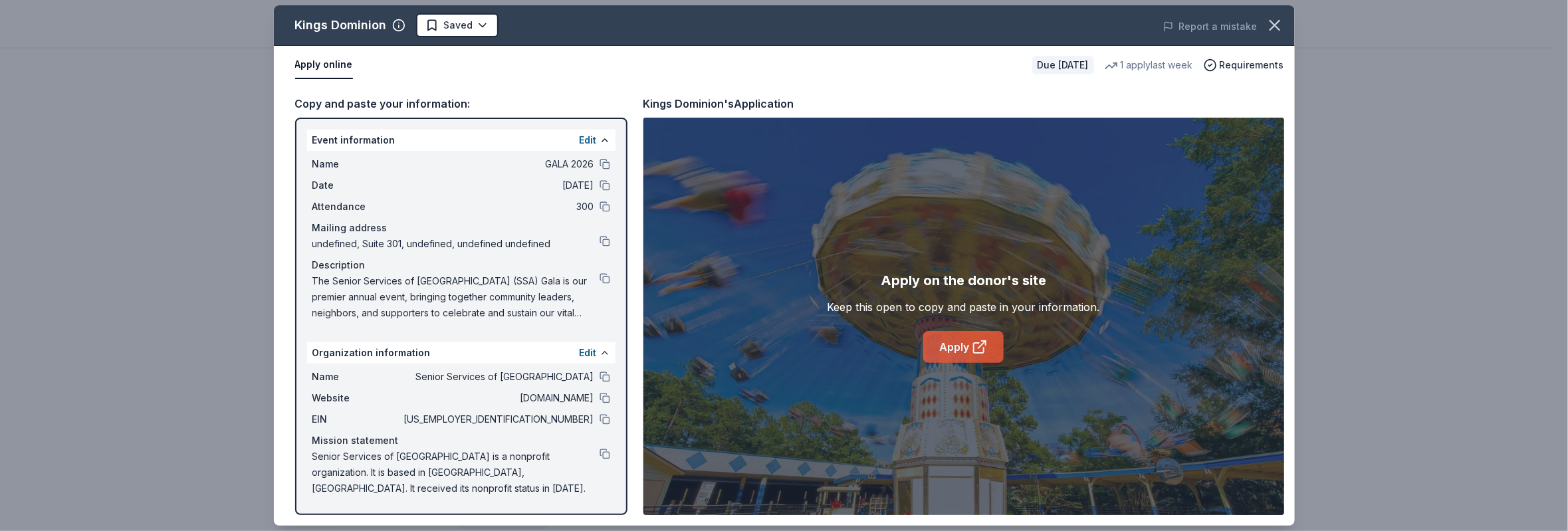
click at [969, 346] on link "Apply" at bounding box center [963, 347] width 80 height 32
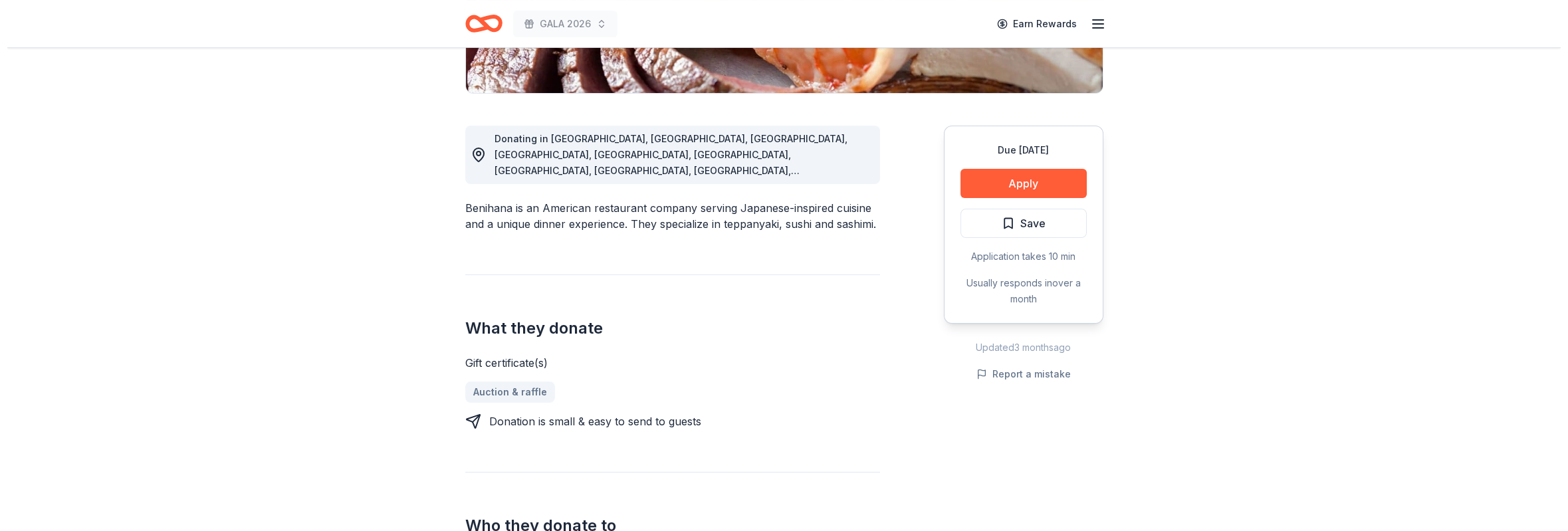
scroll to position [299, 0]
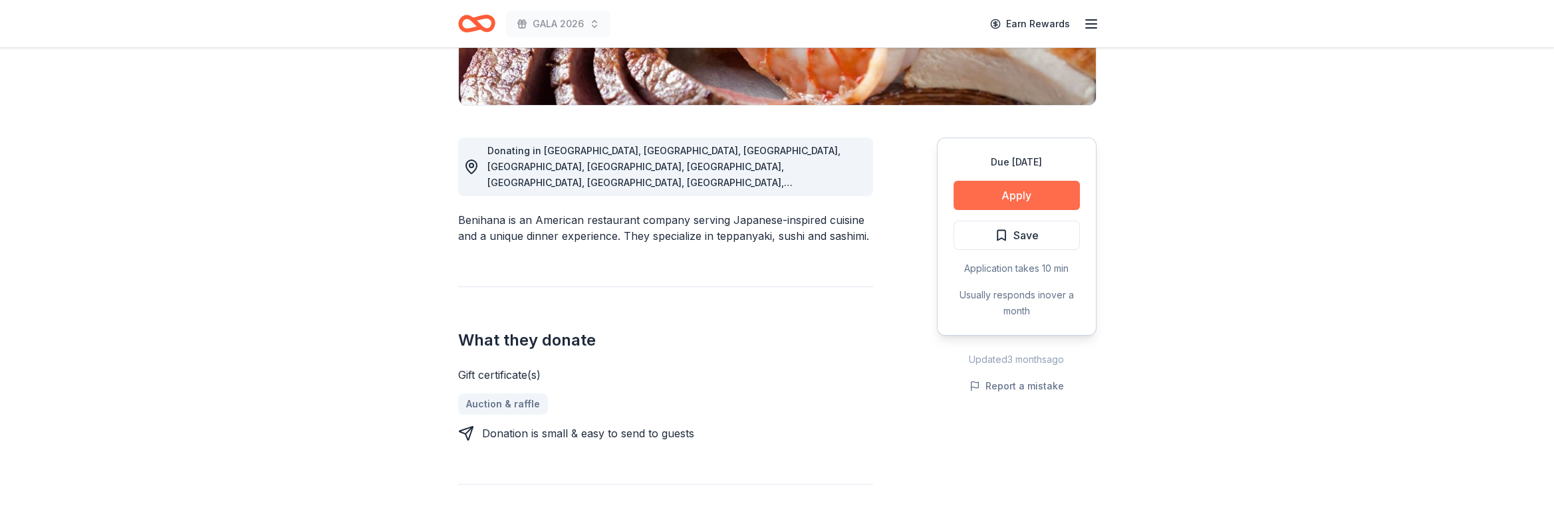
click at [1020, 192] on button "Apply" at bounding box center [1017, 195] width 126 height 29
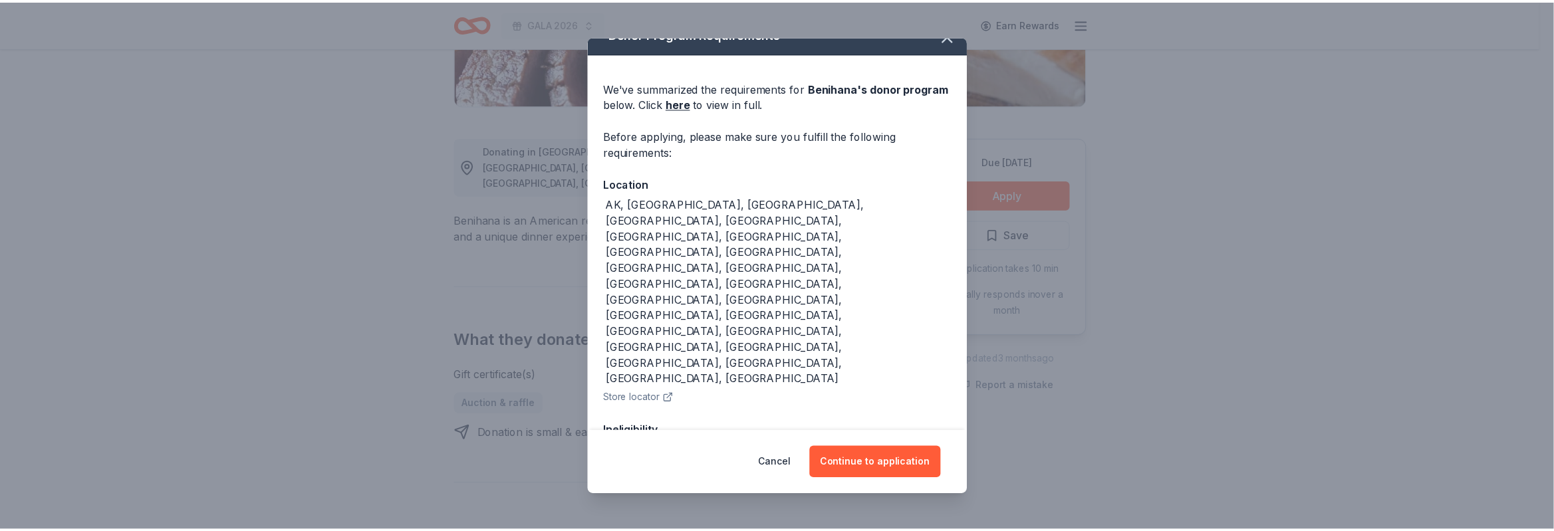
scroll to position [42, 0]
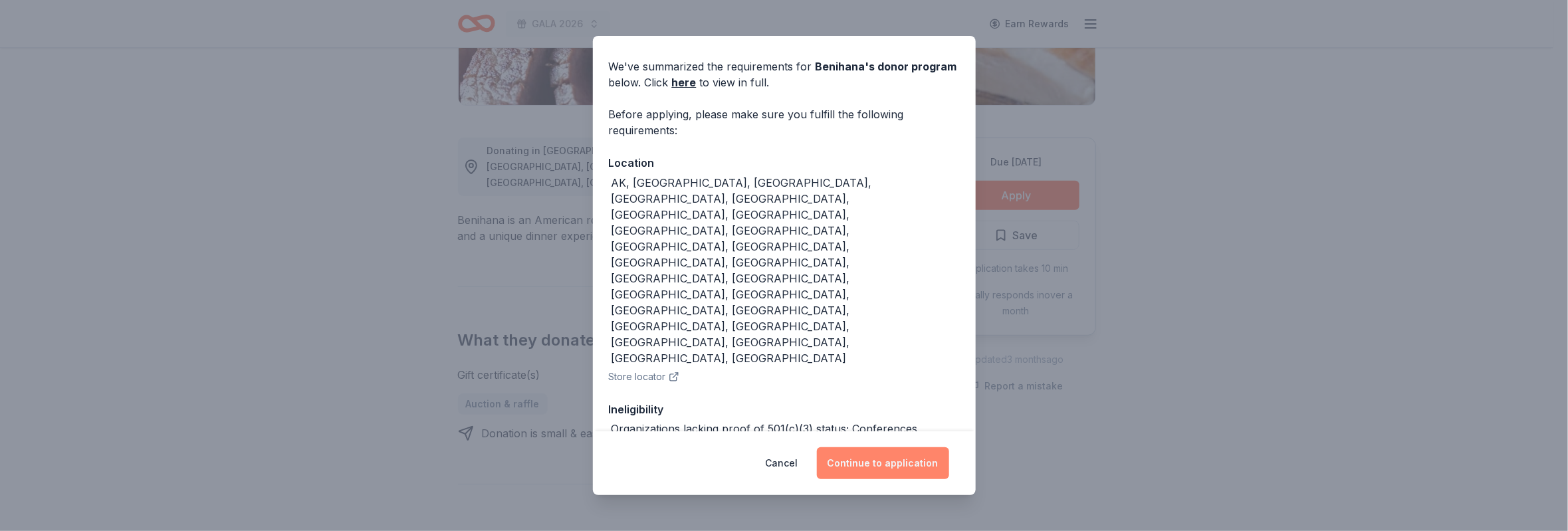
click at [874, 465] on button "Continue to application" at bounding box center [882, 464] width 132 height 32
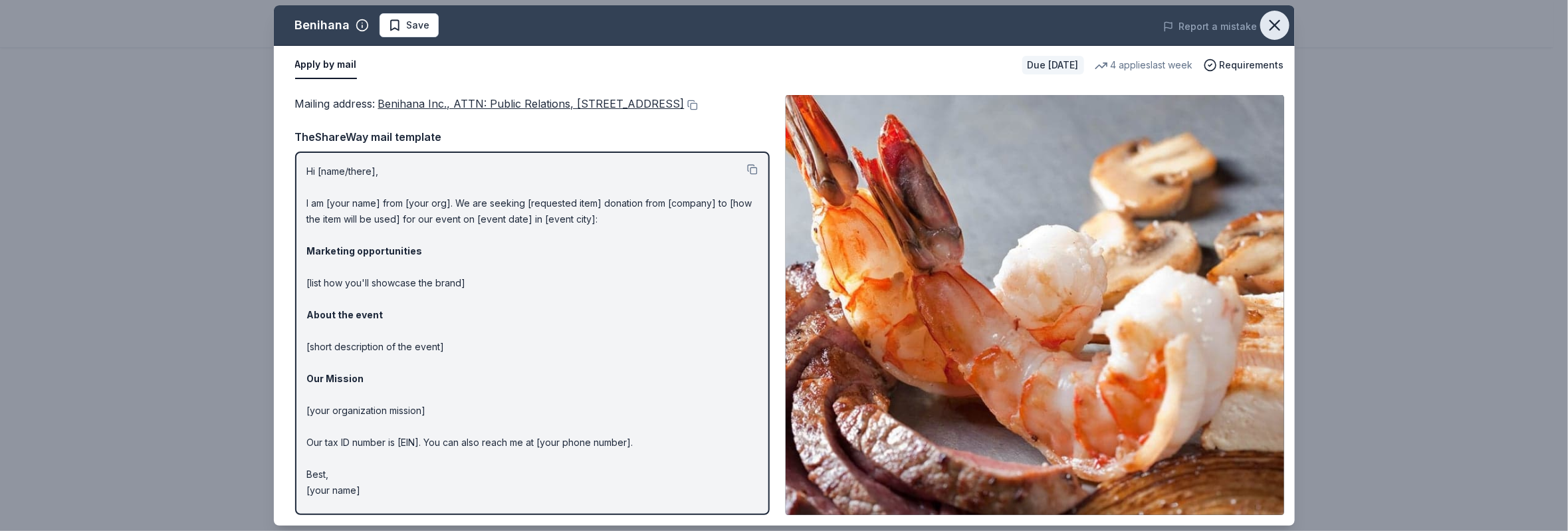
click at [1276, 23] on icon "button" at bounding box center [1274, 25] width 9 height 9
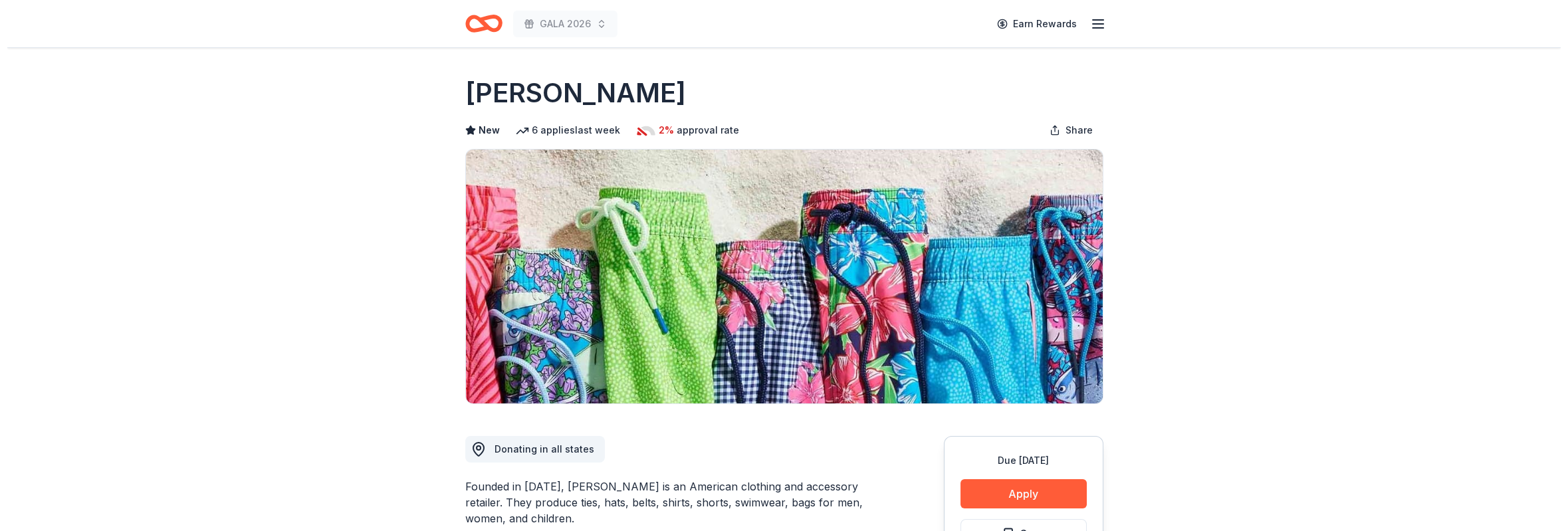
scroll to position [100, 0]
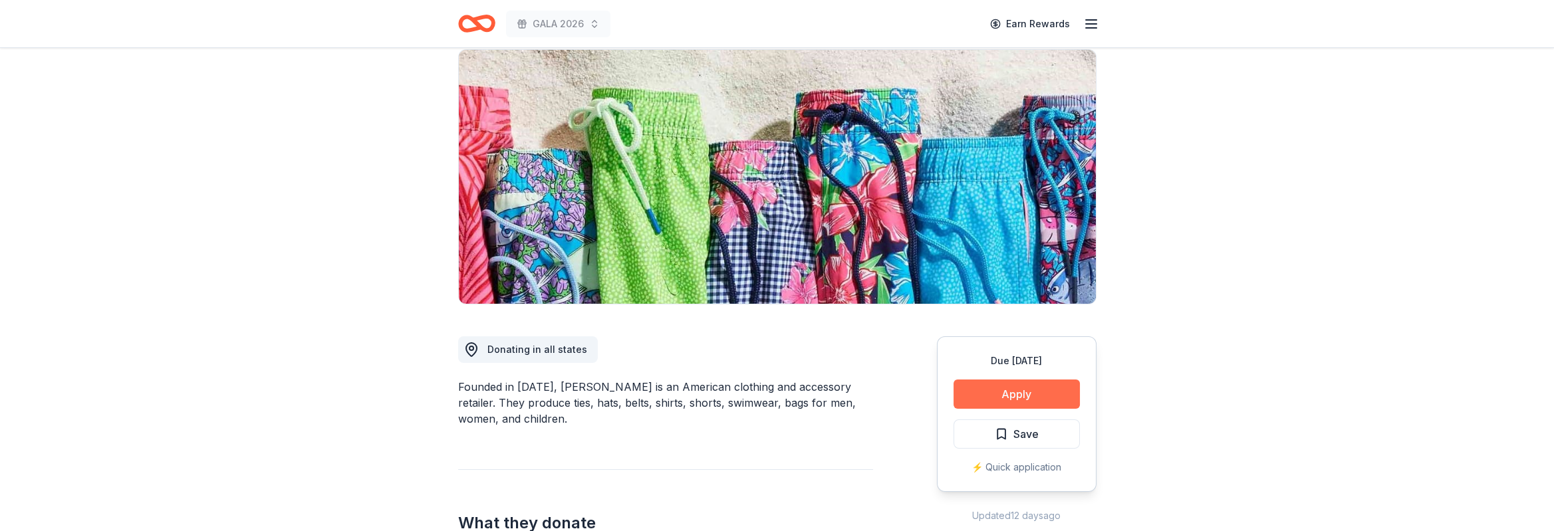
click at [1021, 405] on button "Apply" at bounding box center [1017, 394] width 126 height 29
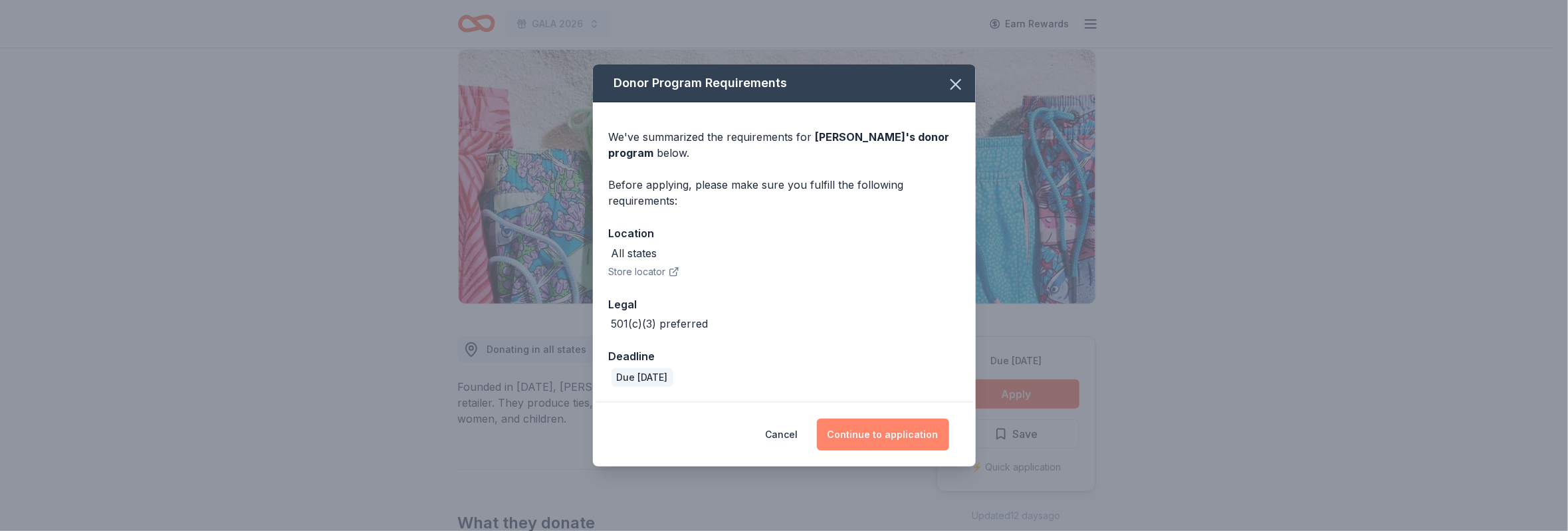
click at [897, 438] on button "Continue to application" at bounding box center [882, 435] width 132 height 32
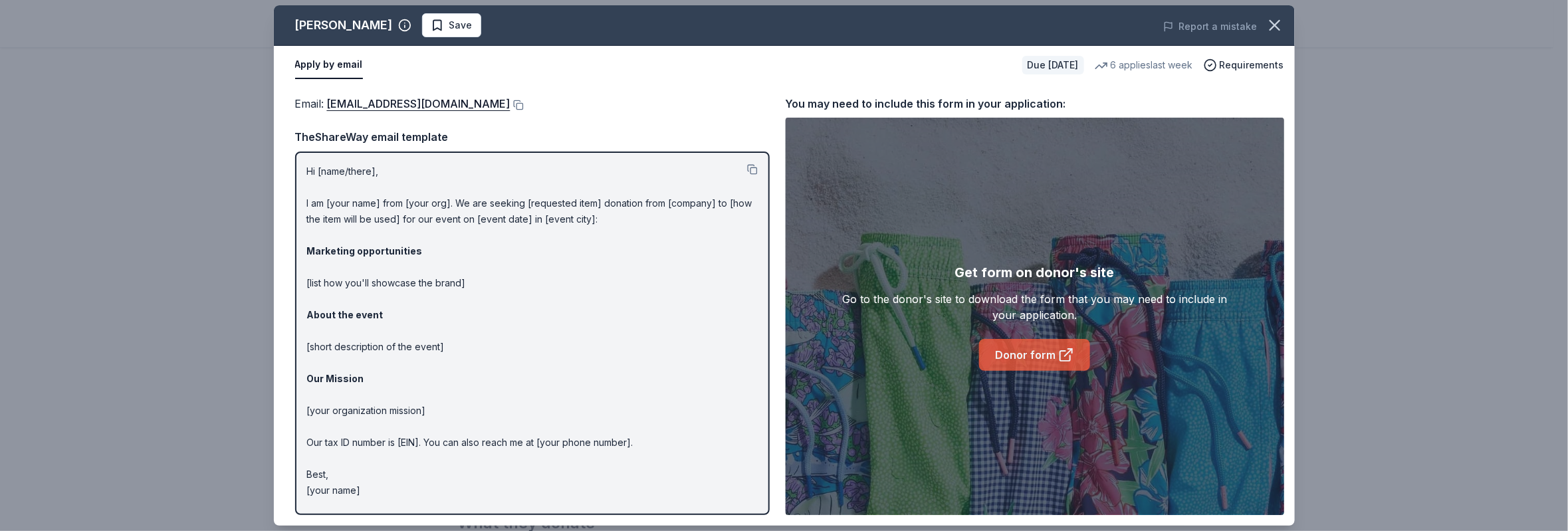
click at [1027, 364] on link "Donor form" at bounding box center [1034, 355] width 111 height 32
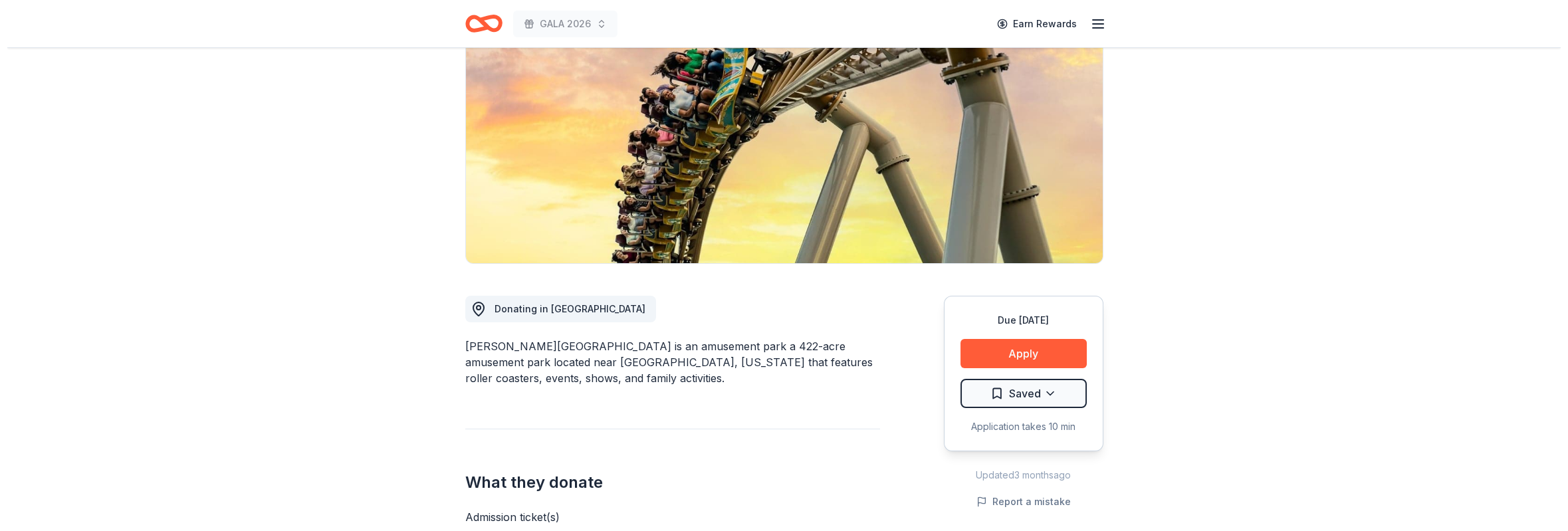
scroll to position [200, 0]
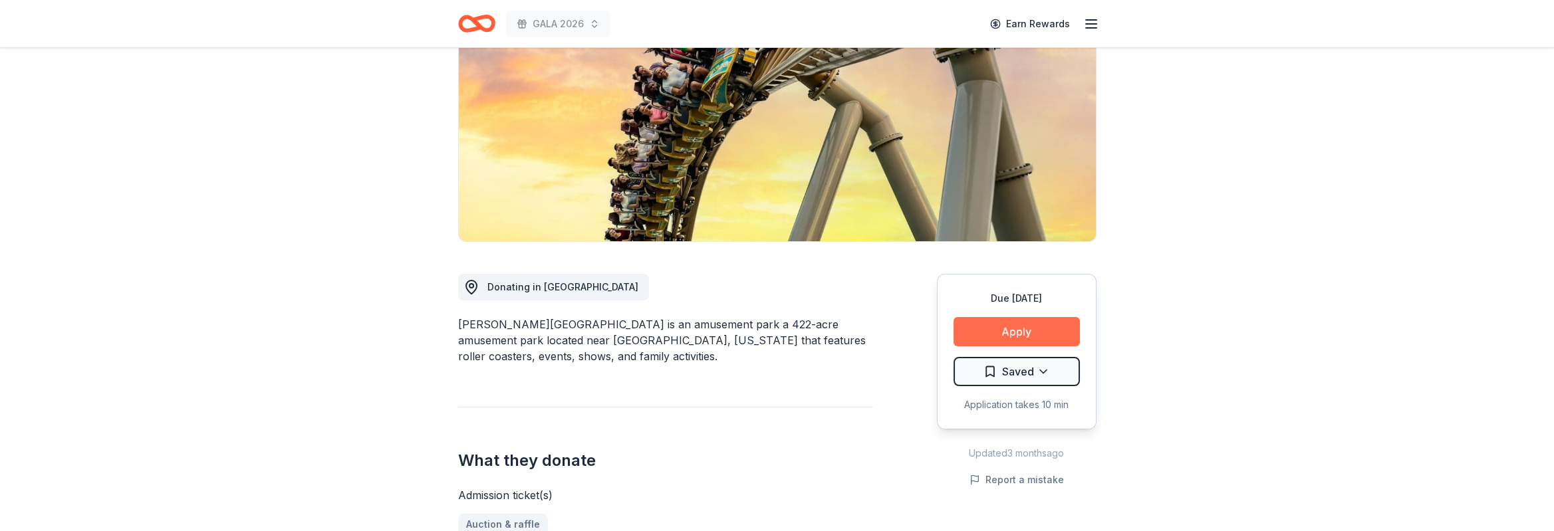
click at [1012, 317] on button "Apply" at bounding box center [1017, 331] width 126 height 29
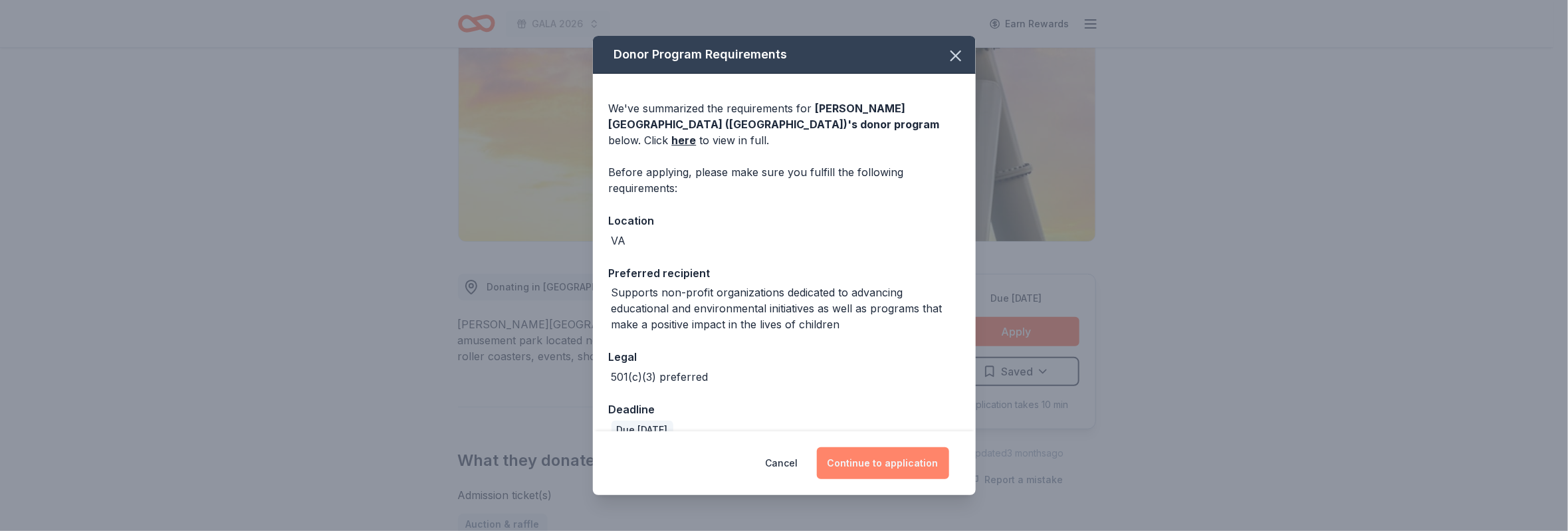
click at [890, 465] on button "Continue to application" at bounding box center [882, 464] width 132 height 32
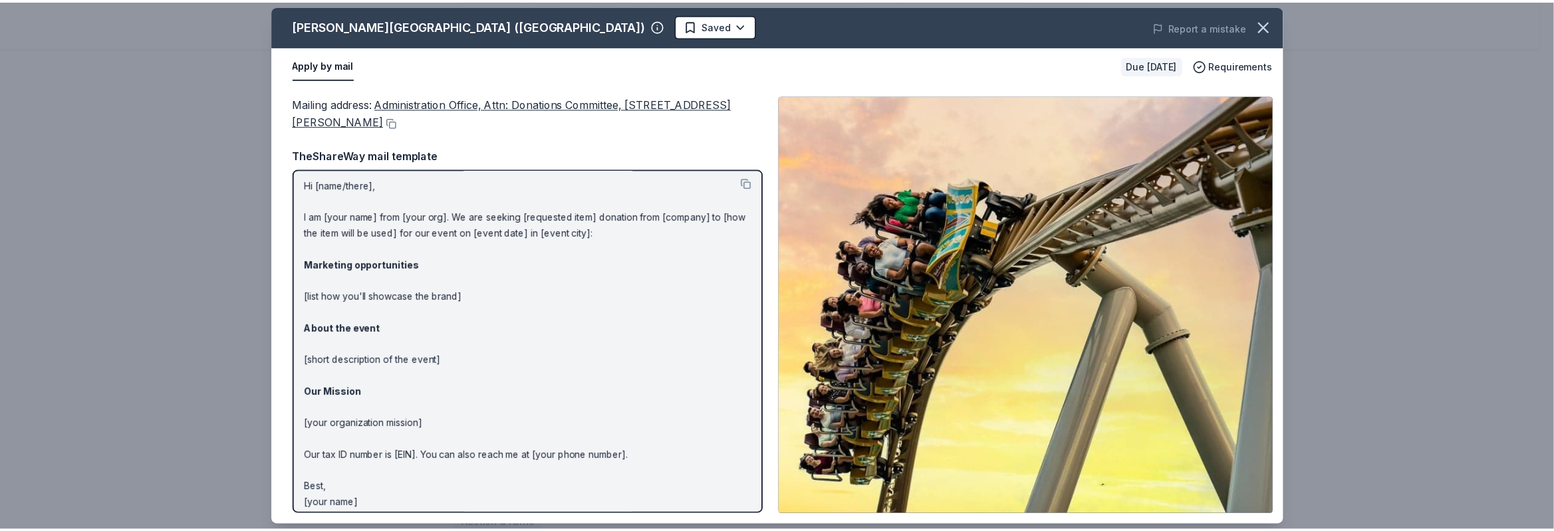
scroll to position [0, 0]
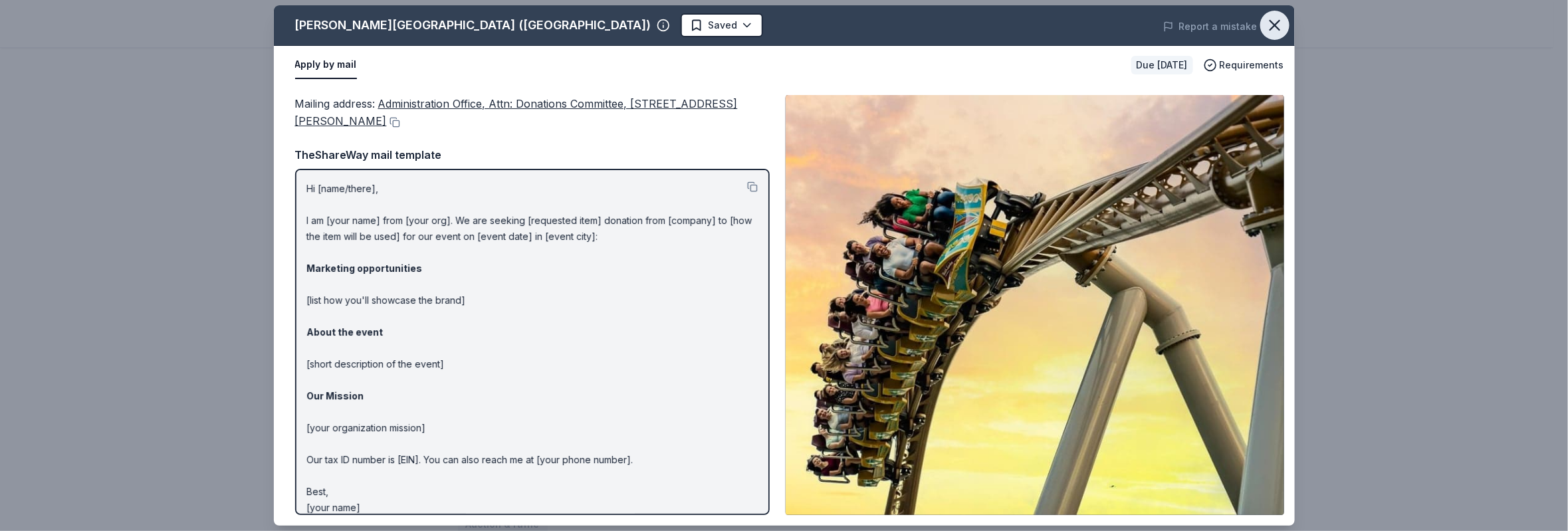
click at [1275, 18] on icon "button" at bounding box center [1274, 25] width 19 height 19
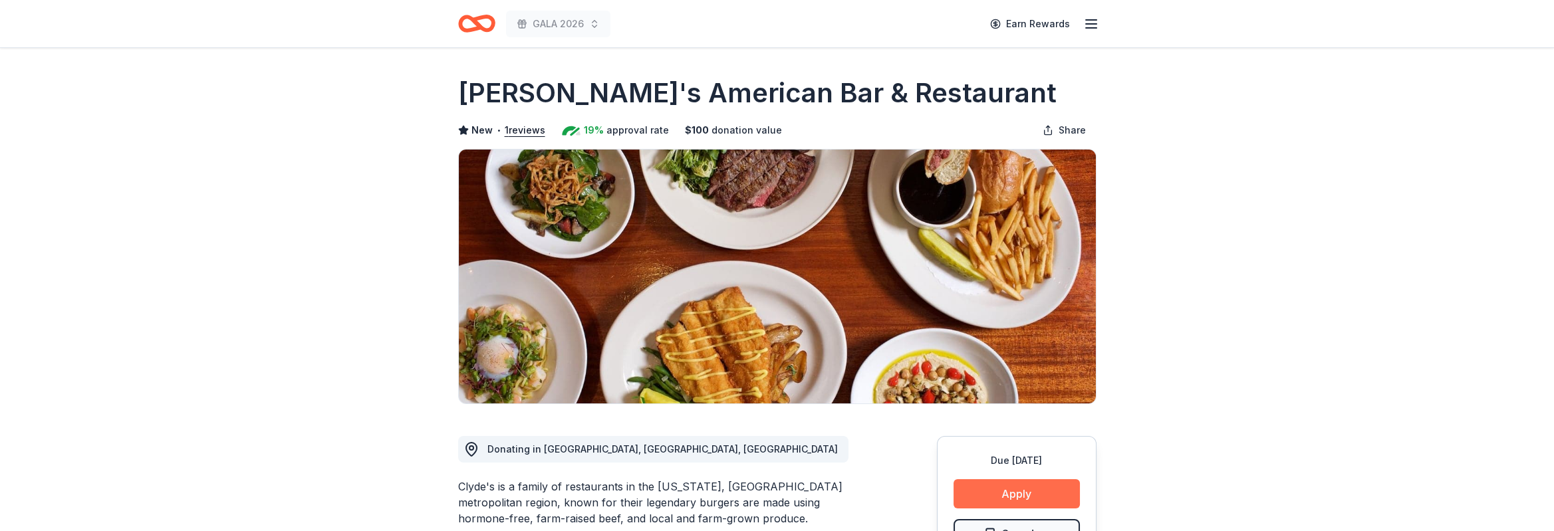
click at [996, 490] on button "Apply" at bounding box center [1017, 494] width 126 height 29
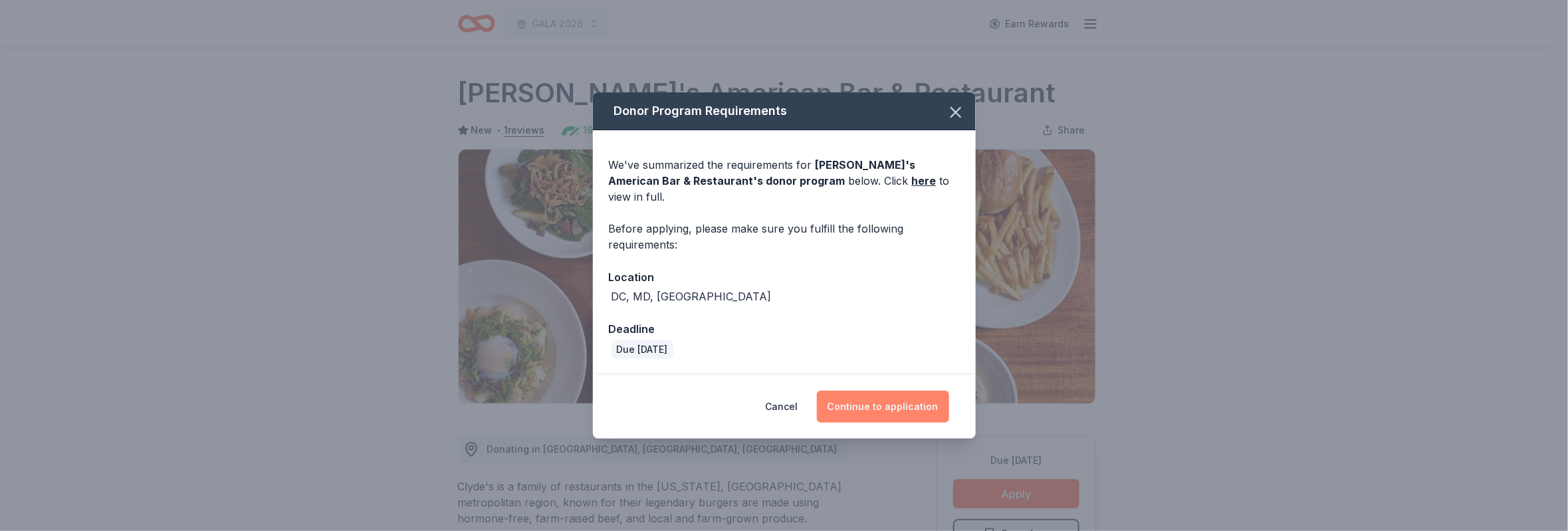
click at [892, 391] on button "Continue to application" at bounding box center [882, 407] width 132 height 32
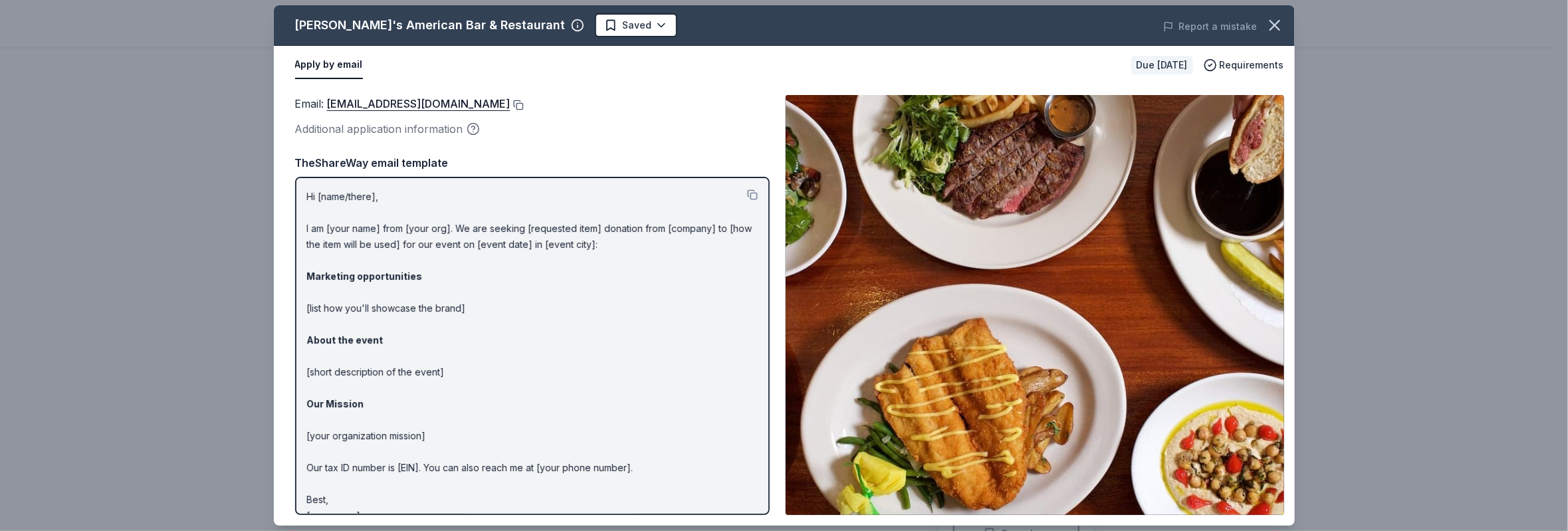
click at [511, 102] on button at bounding box center [517, 105] width 13 height 11
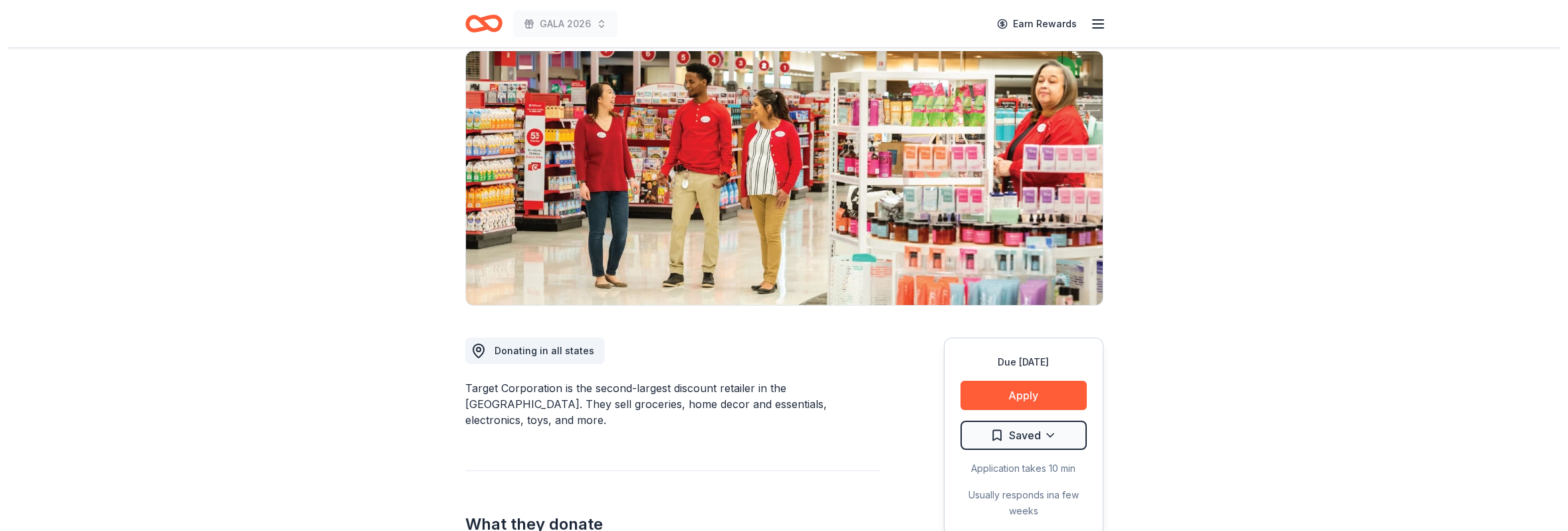
scroll to position [100, 0]
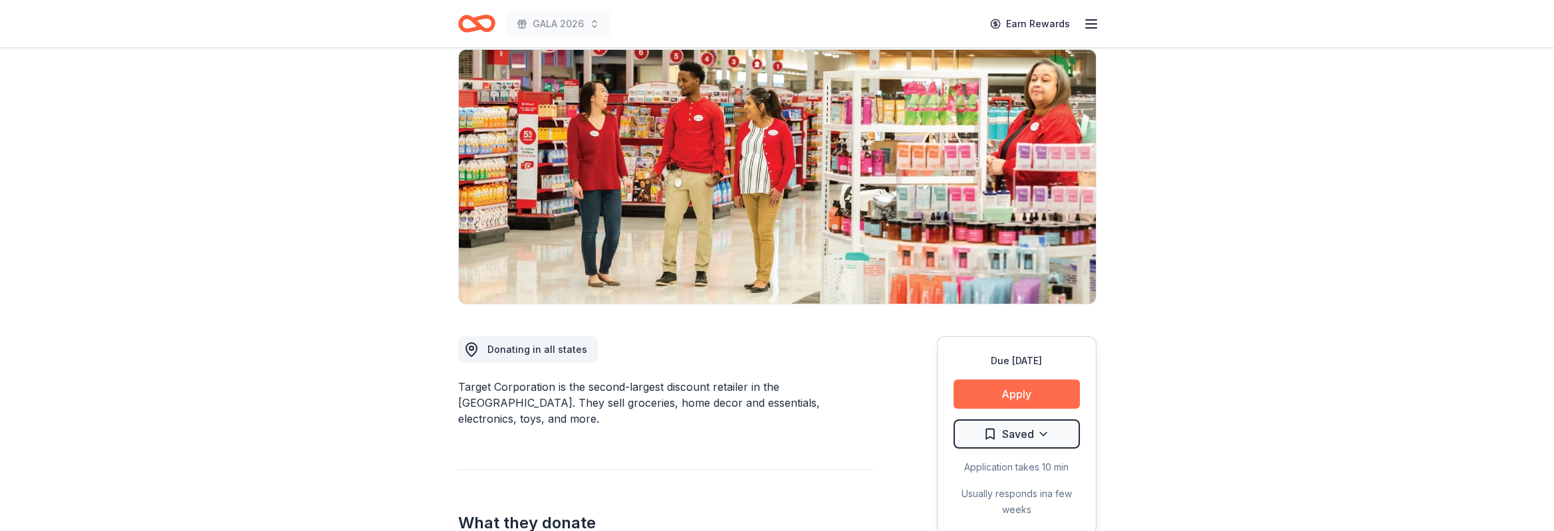
click at [1008, 397] on button "Apply" at bounding box center [1017, 394] width 126 height 29
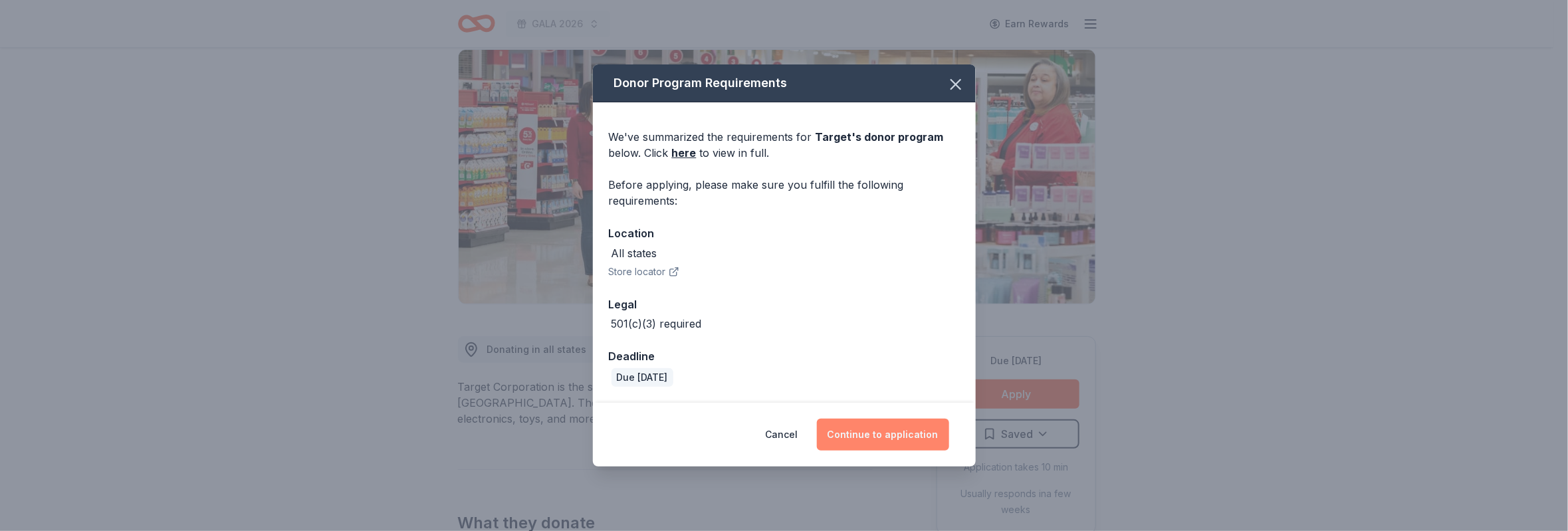
click at [890, 424] on button "Continue to application" at bounding box center [882, 435] width 132 height 32
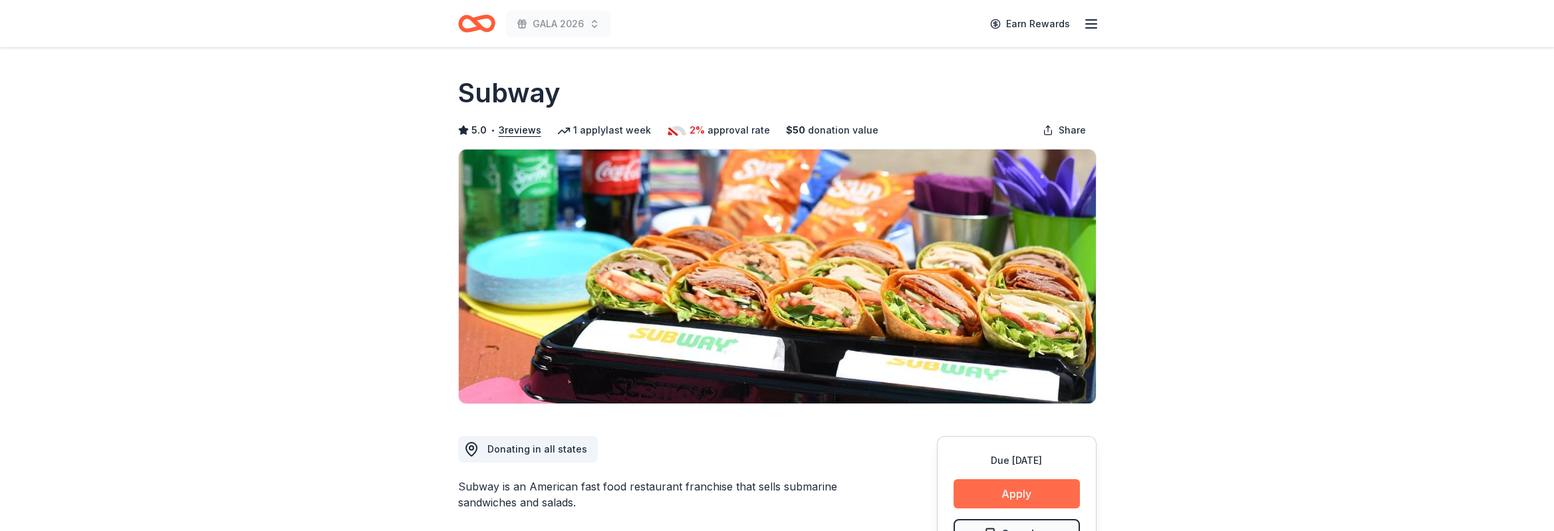
click at [999, 488] on button "Apply" at bounding box center [1017, 494] width 126 height 29
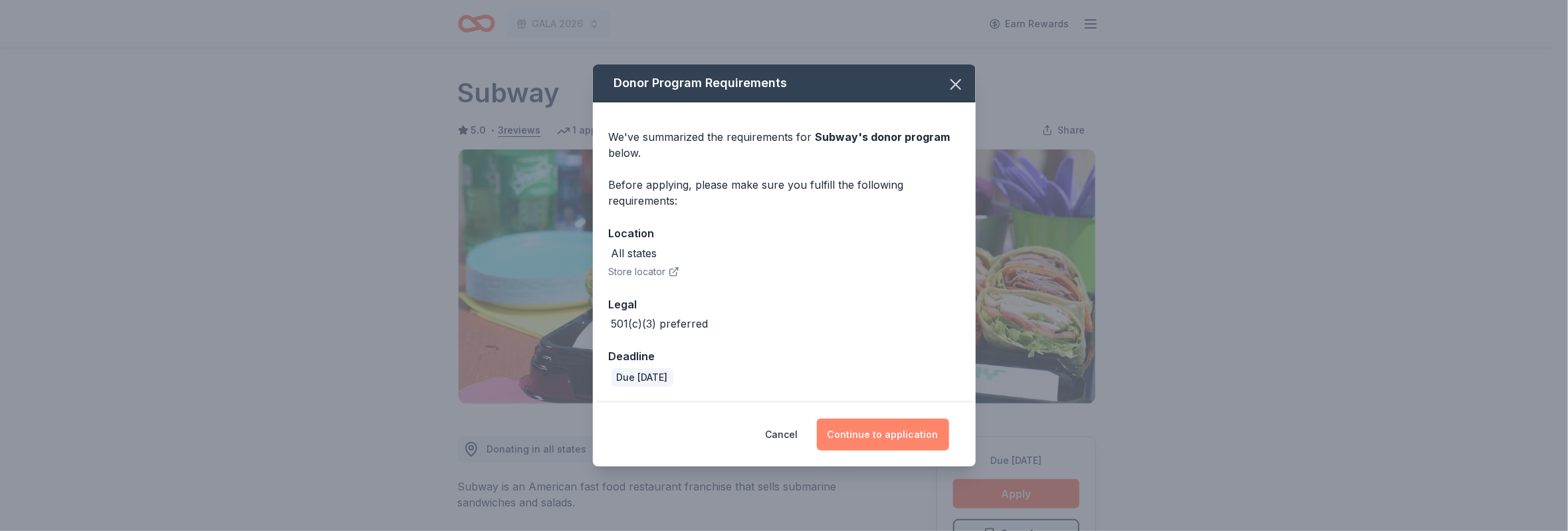
click at [874, 438] on button "Continue to application" at bounding box center [882, 435] width 132 height 32
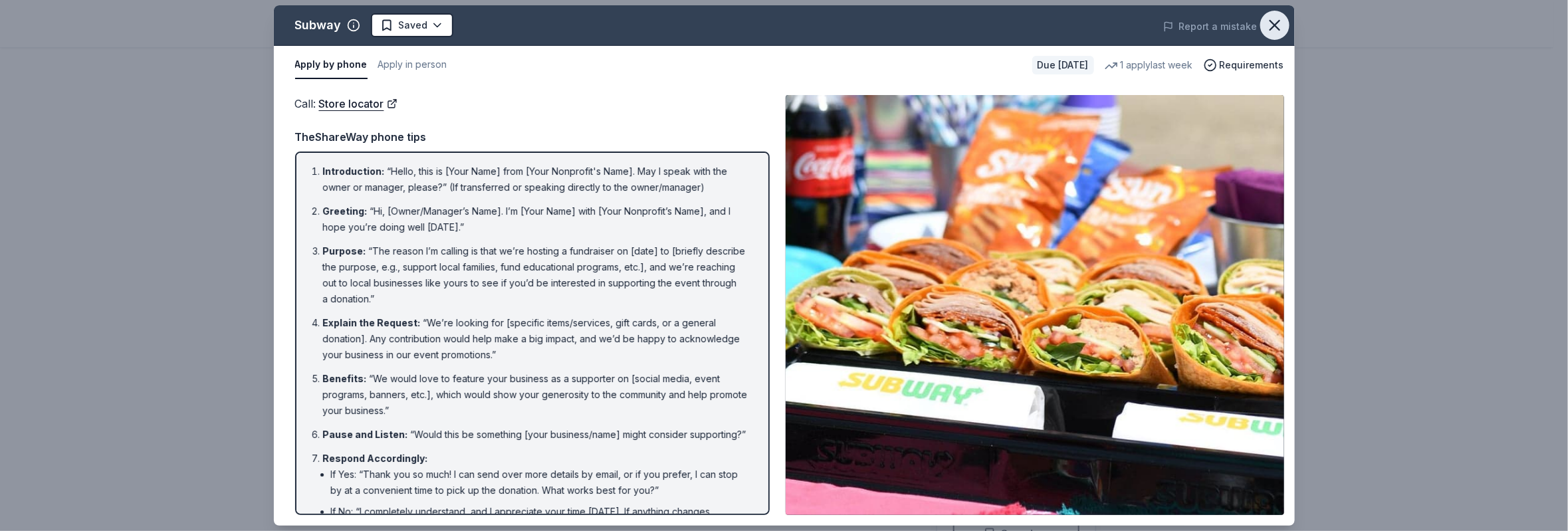
click at [1271, 21] on icon "button" at bounding box center [1274, 25] width 19 height 19
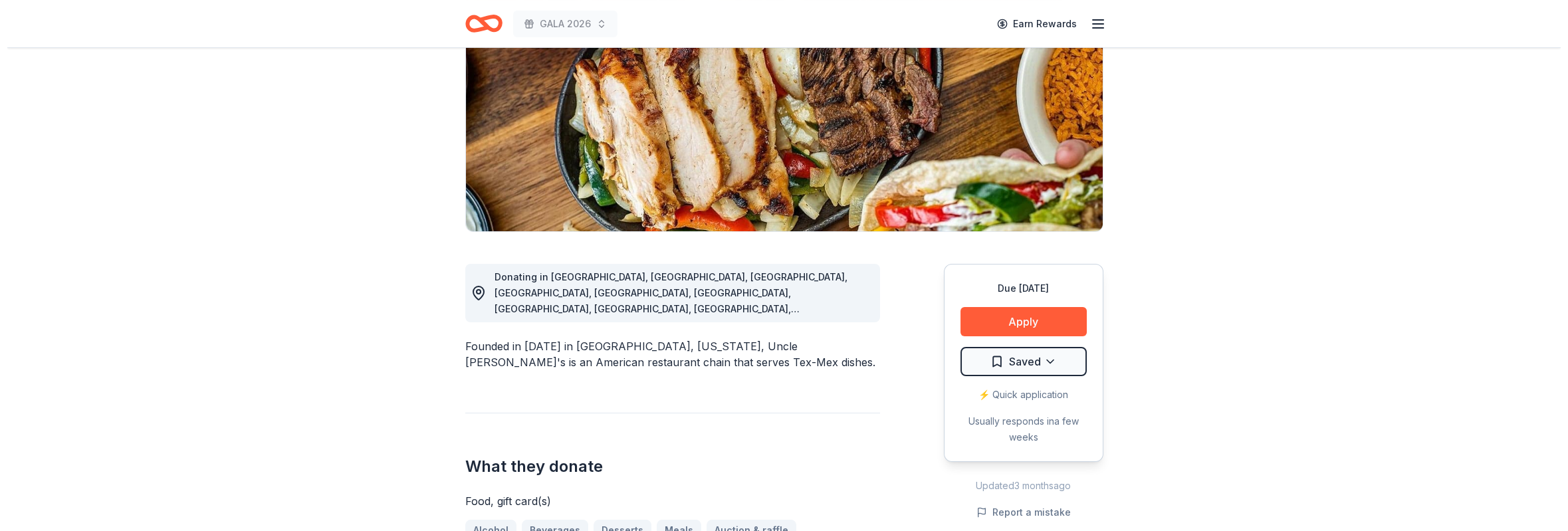
scroll to position [200, 0]
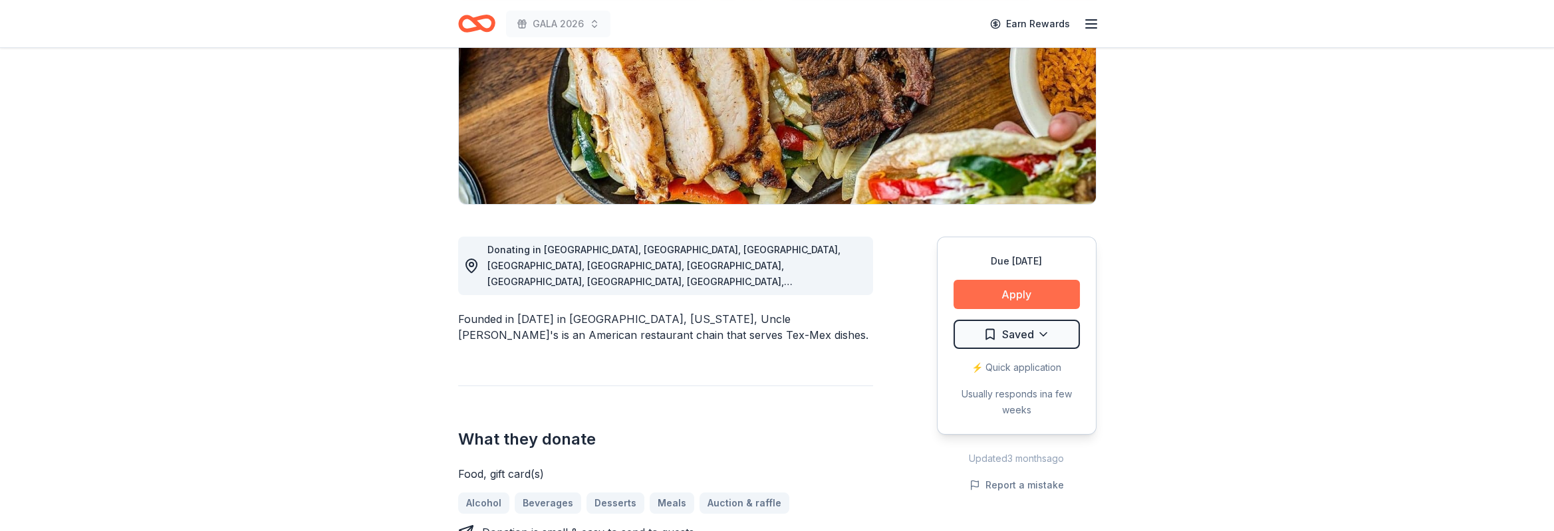
click at [1028, 303] on button "Apply" at bounding box center [1017, 294] width 126 height 29
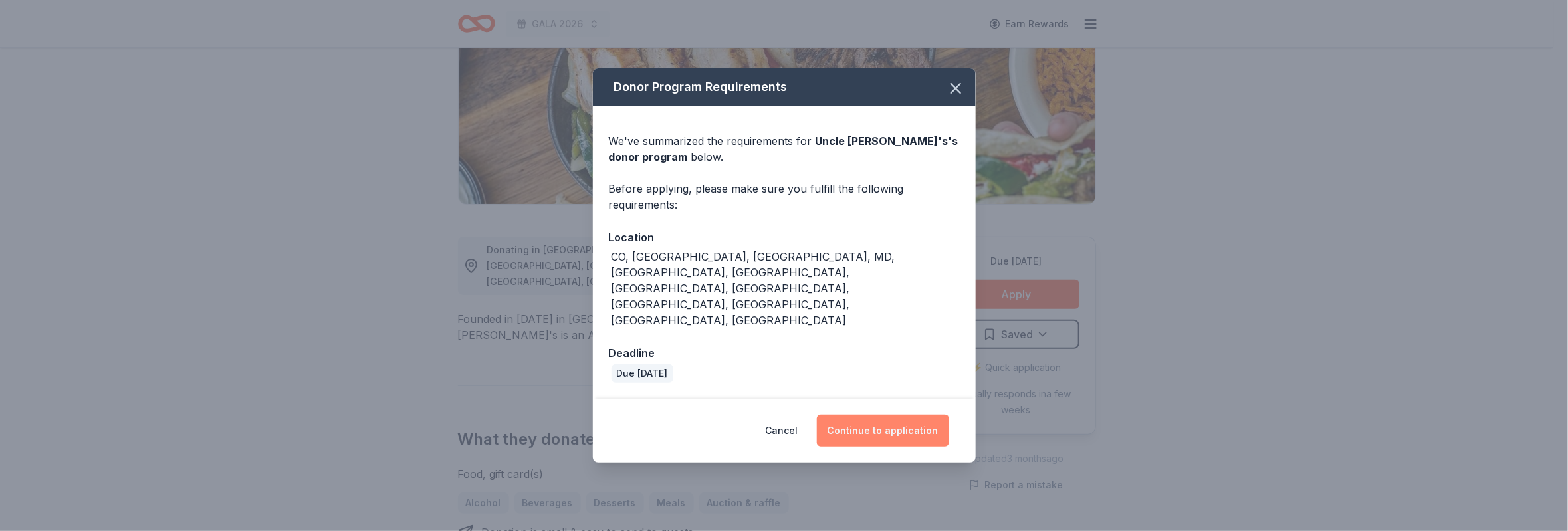
click at [864, 415] on button "Continue to application" at bounding box center [882, 431] width 132 height 32
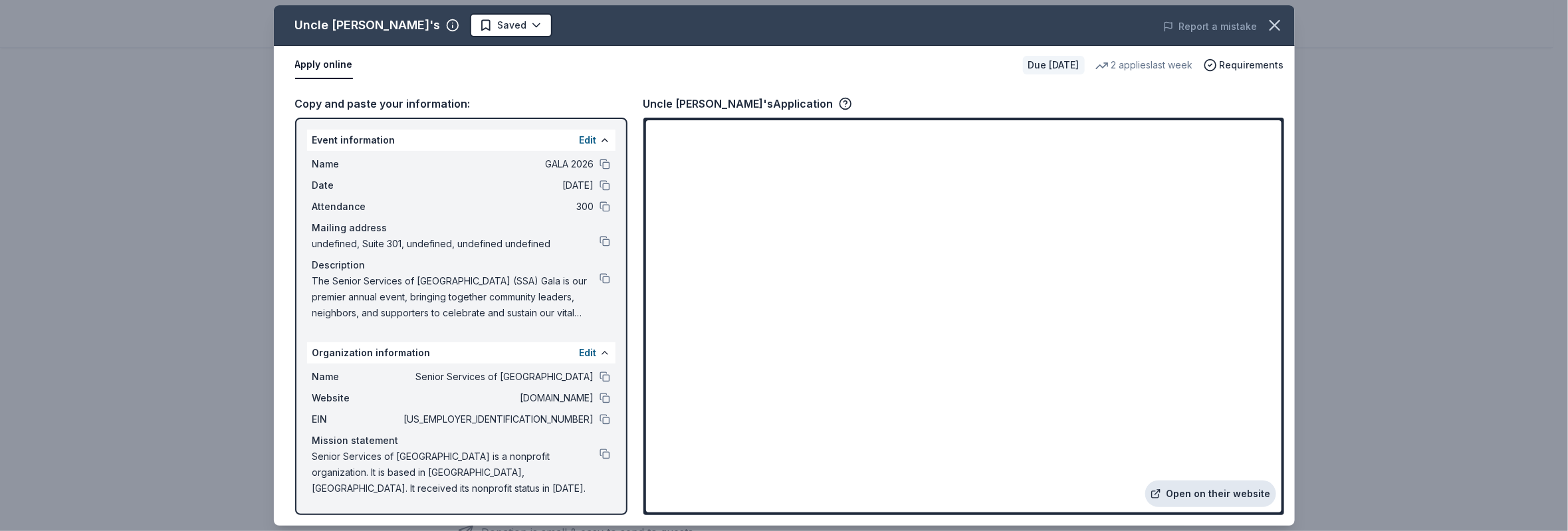
click at [1237, 494] on link "Open on their website" at bounding box center [1210, 494] width 131 height 27
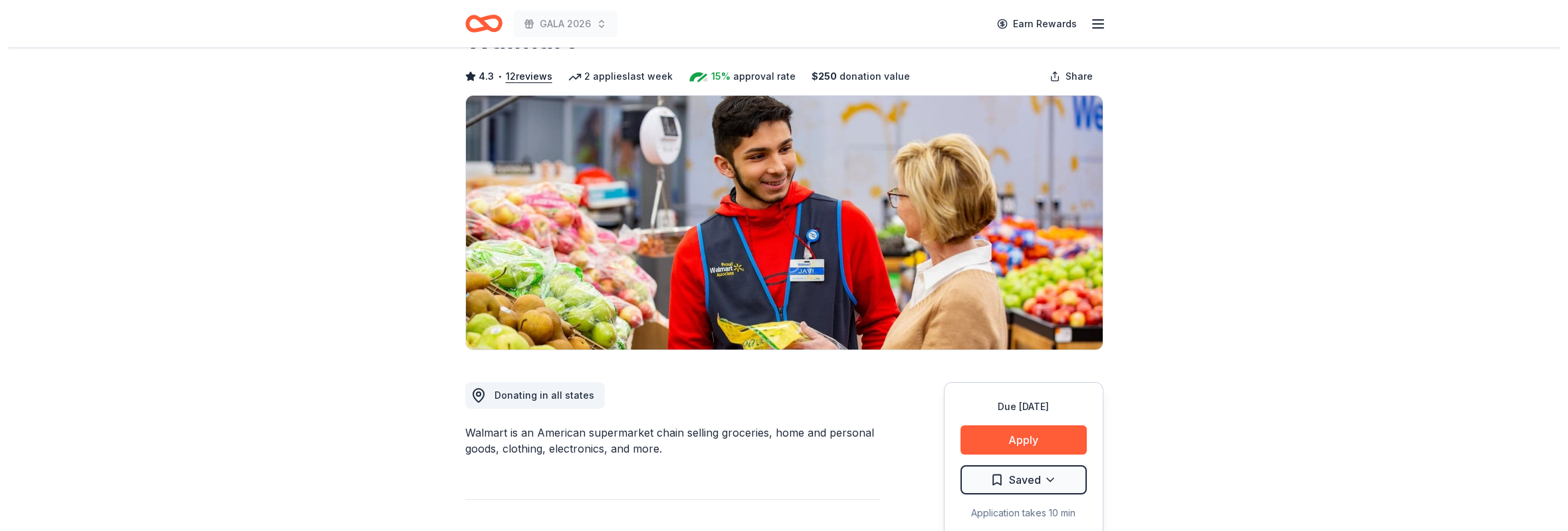
scroll to position [100, 0]
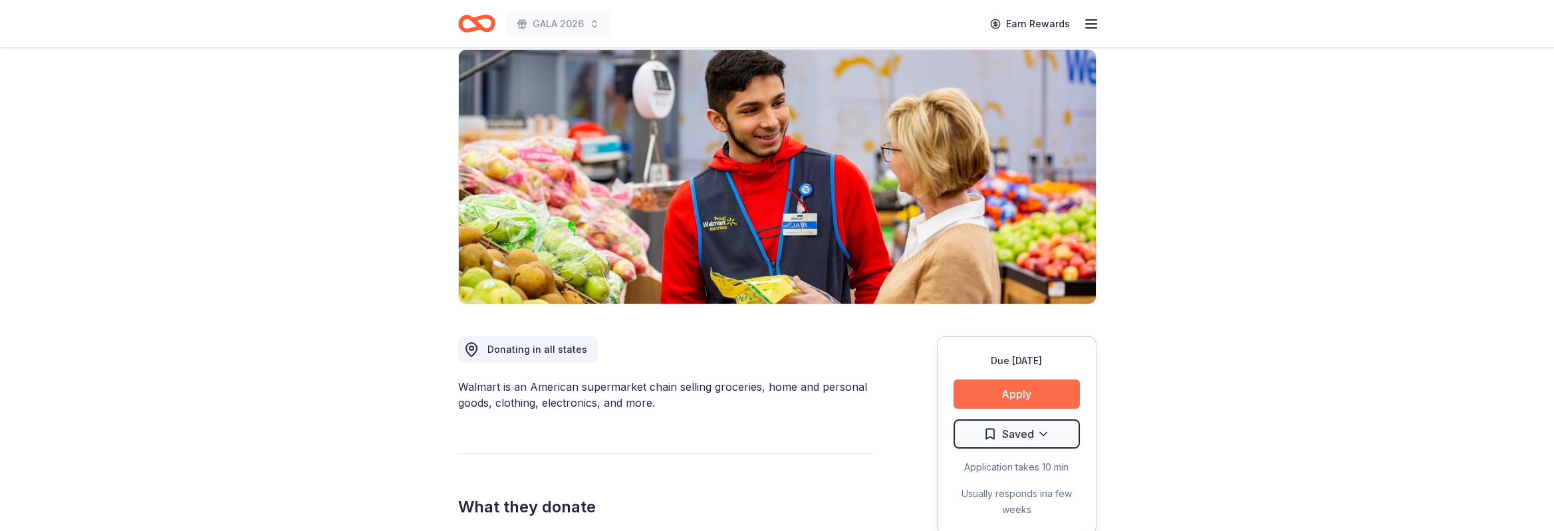
click at [1023, 401] on button "Apply" at bounding box center [1017, 394] width 126 height 29
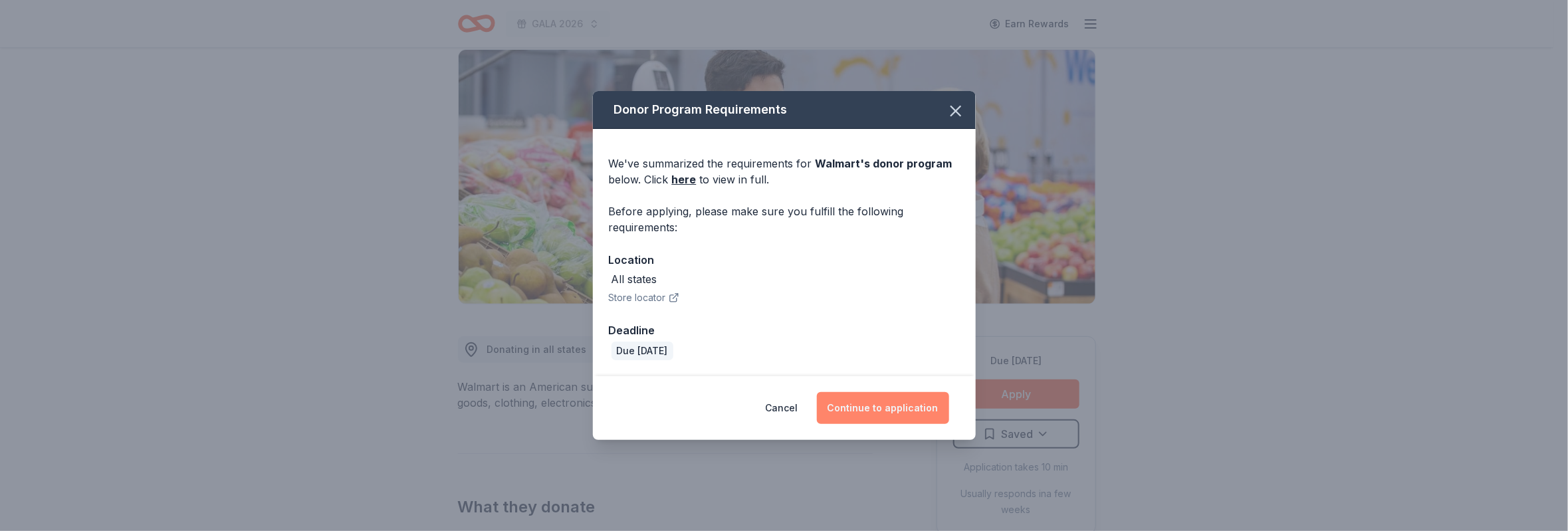
click at [919, 402] on button "Continue to application" at bounding box center [882, 408] width 132 height 32
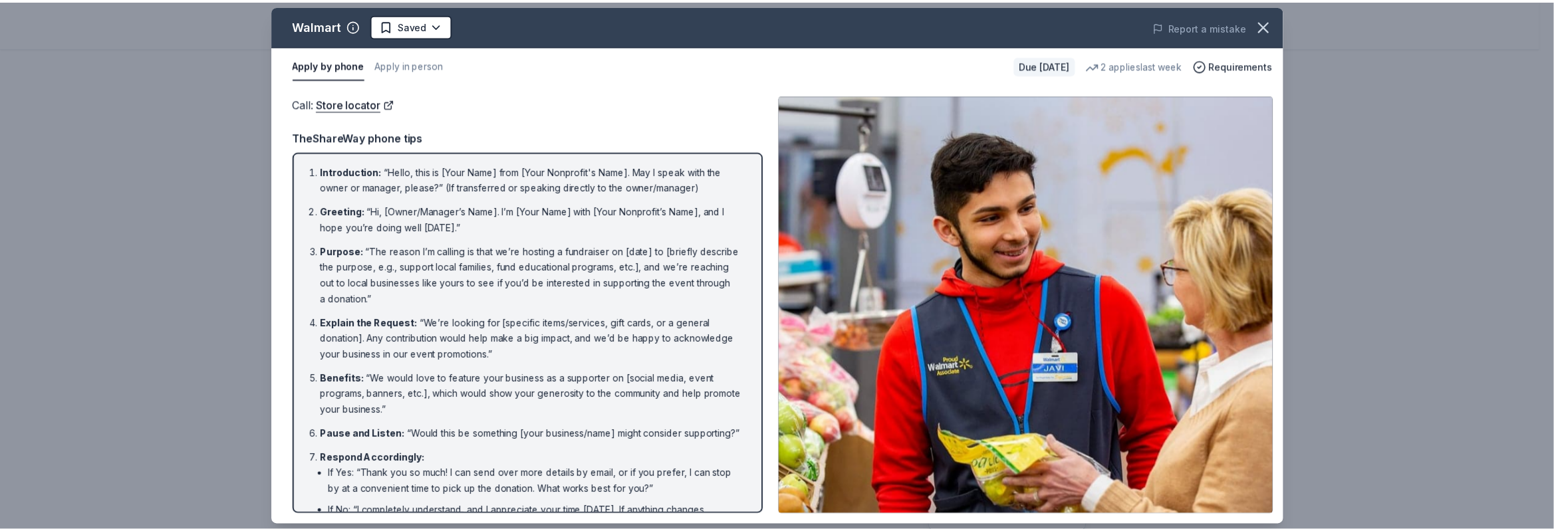
scroll to position [0, 0]
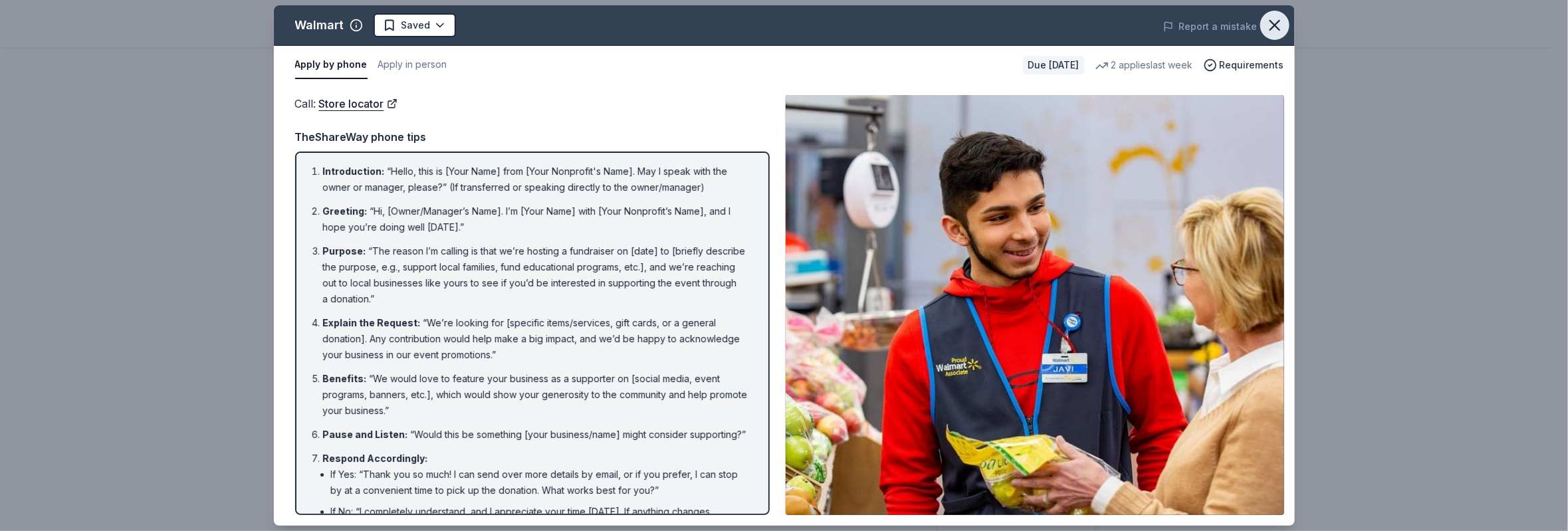
click at [1271, 25] on icon "button" at bounding box center [1274, 25] width 19 height 19
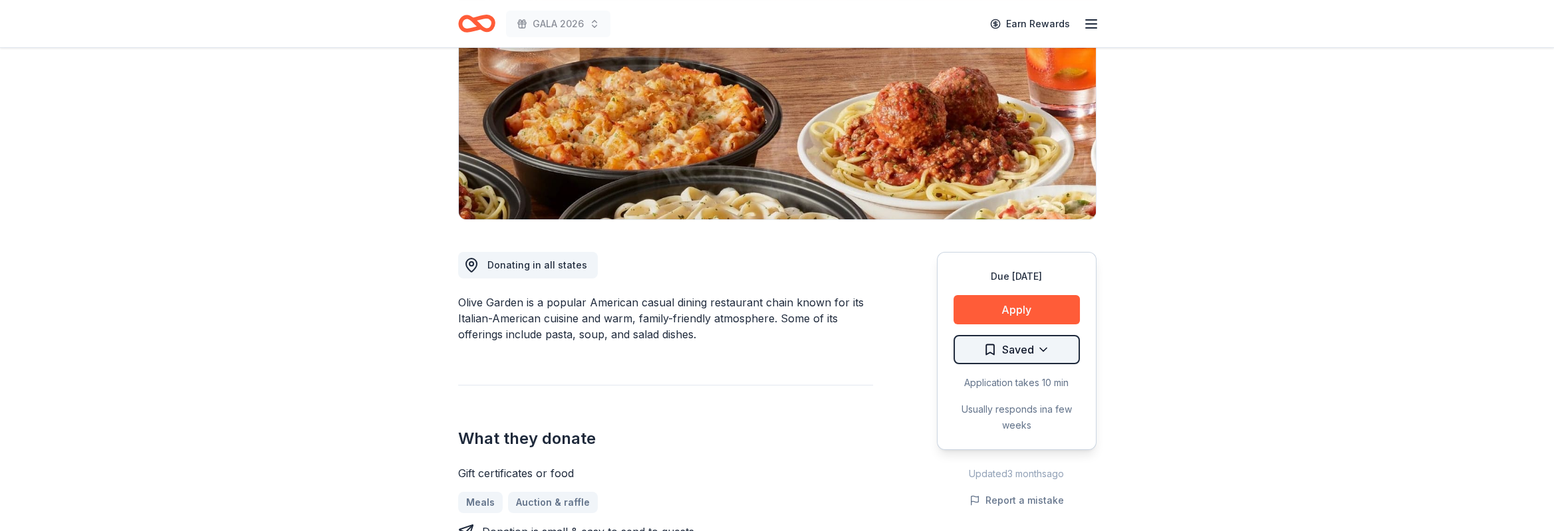
scroll to position [200, 0]
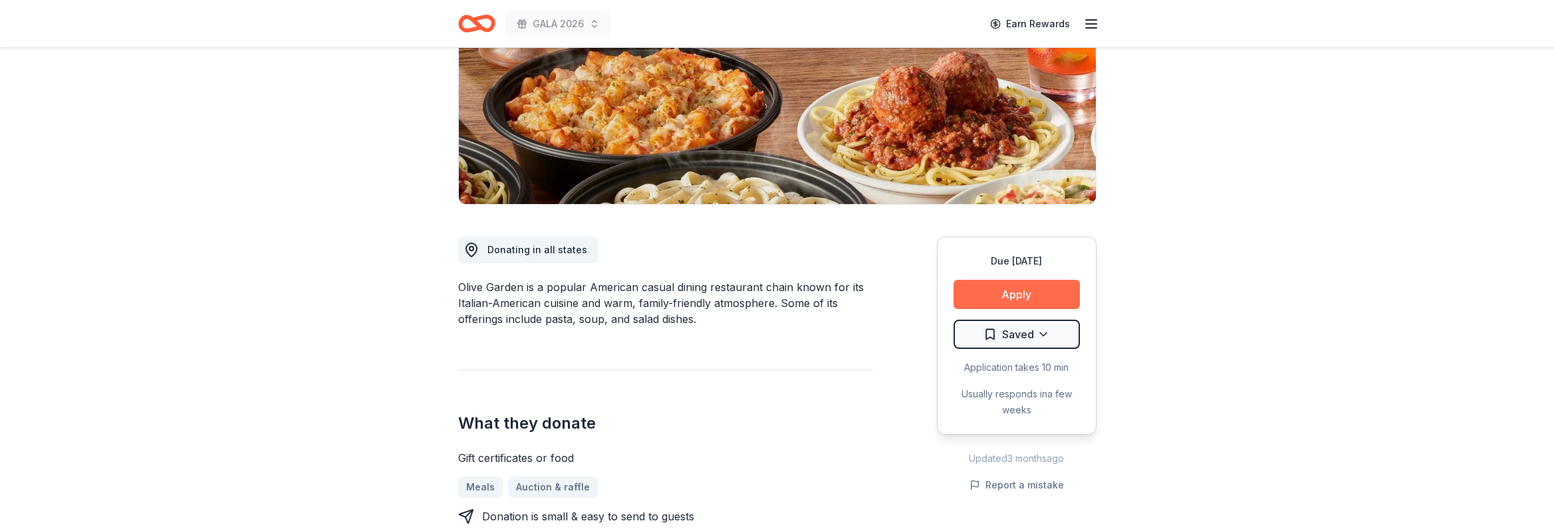
click at [1027, 295] on button "Apply" at bounding box center [1017, 294] width 126 height 29
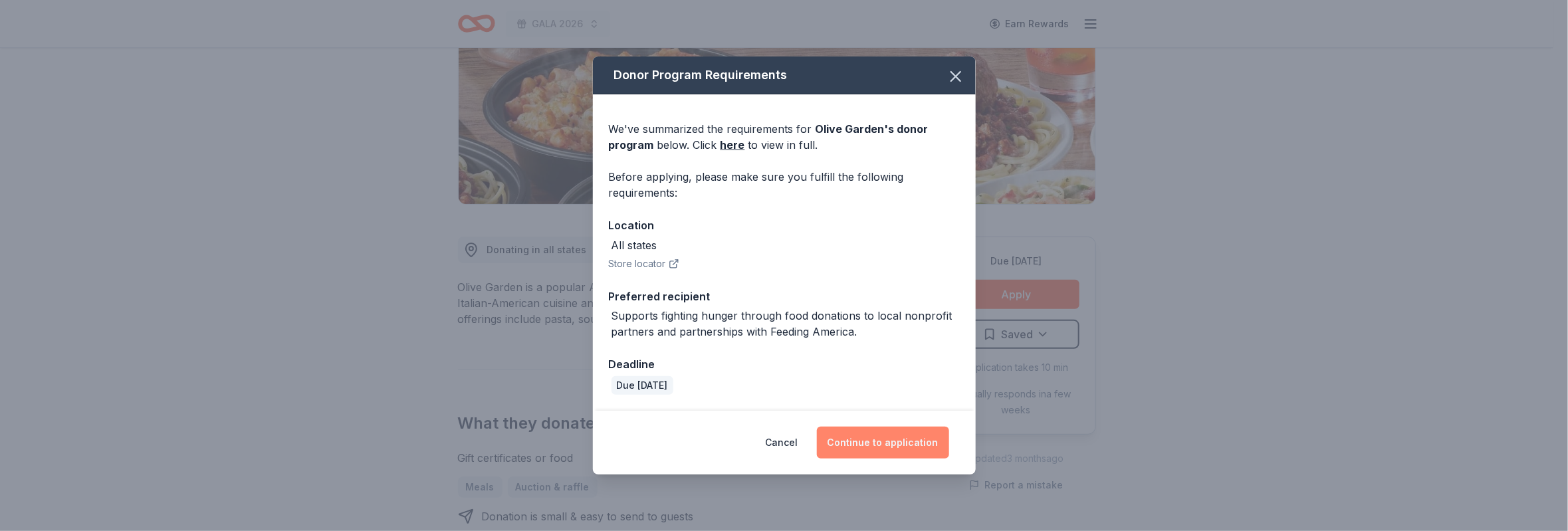
click at [880, 437] on button "Continue to application" at bounding box center [882, 443] width 132 height 32
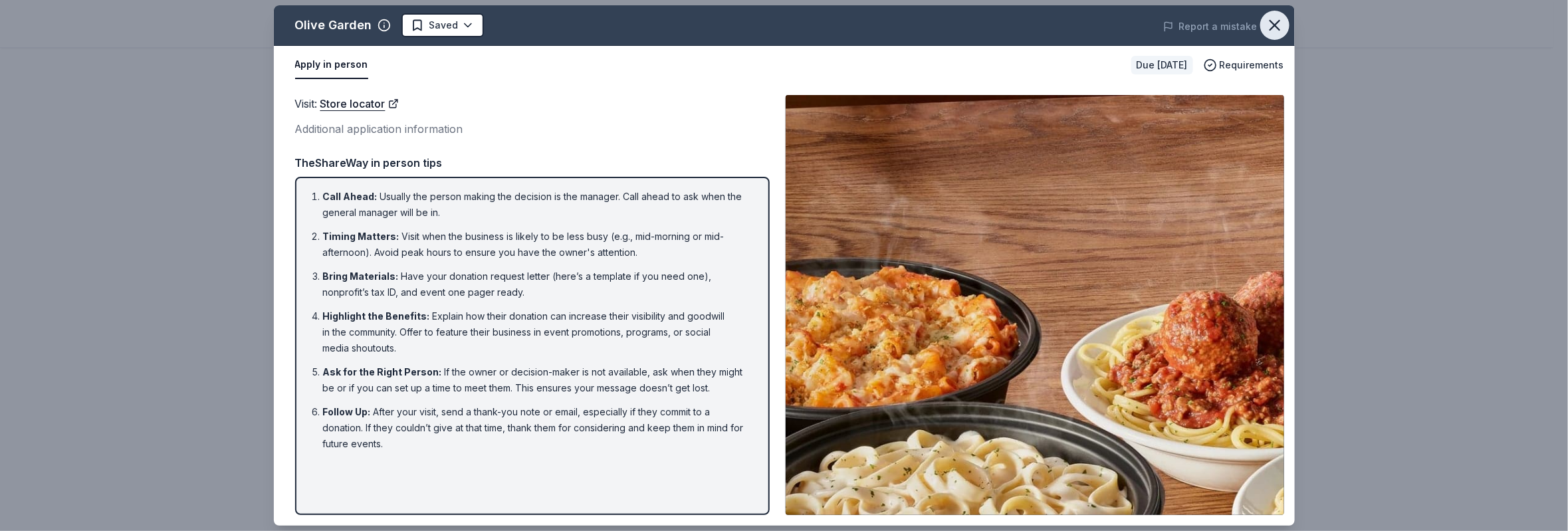
click at [1278, 17] on icon "button" at bounding box center [1274, 25] width 19 height 19
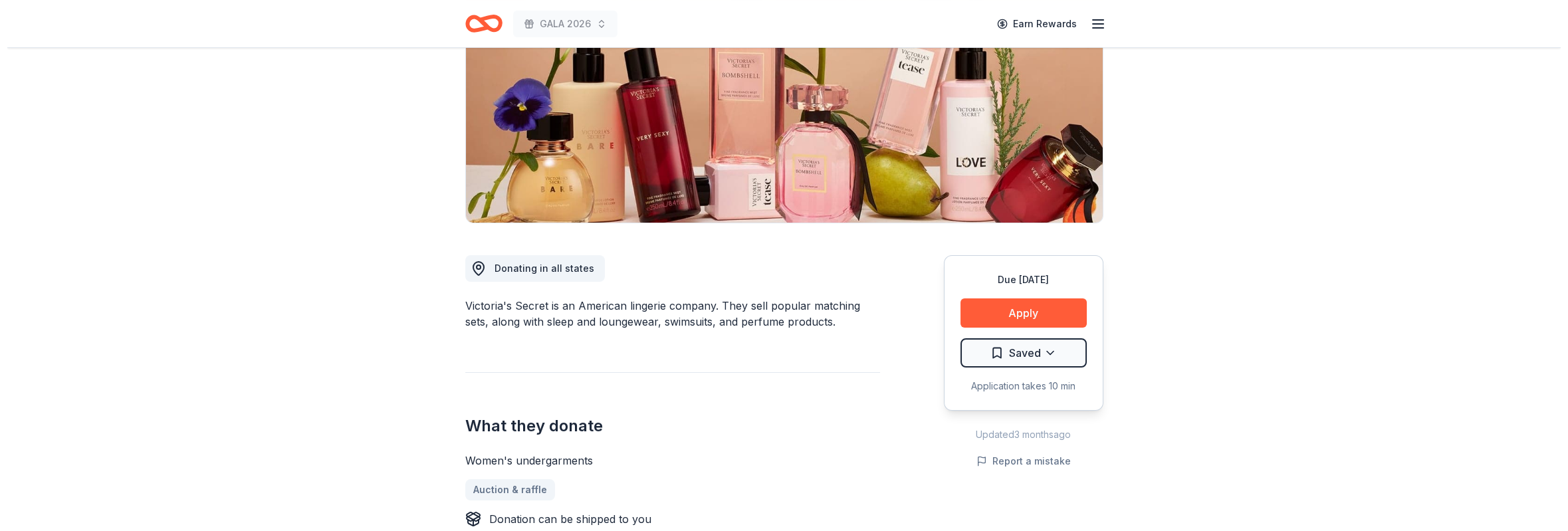
scroll to position [200, 0]
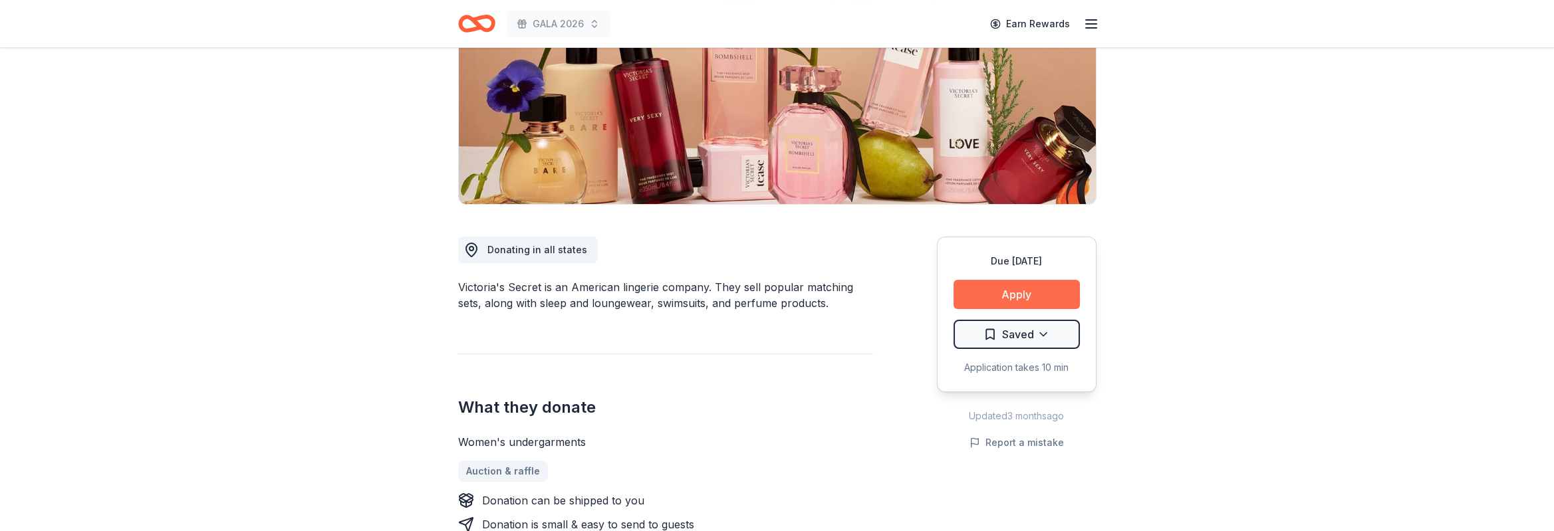
click at [1029, 282] on button "Apply" at bounding box center [1017, 294] width 126 height 29
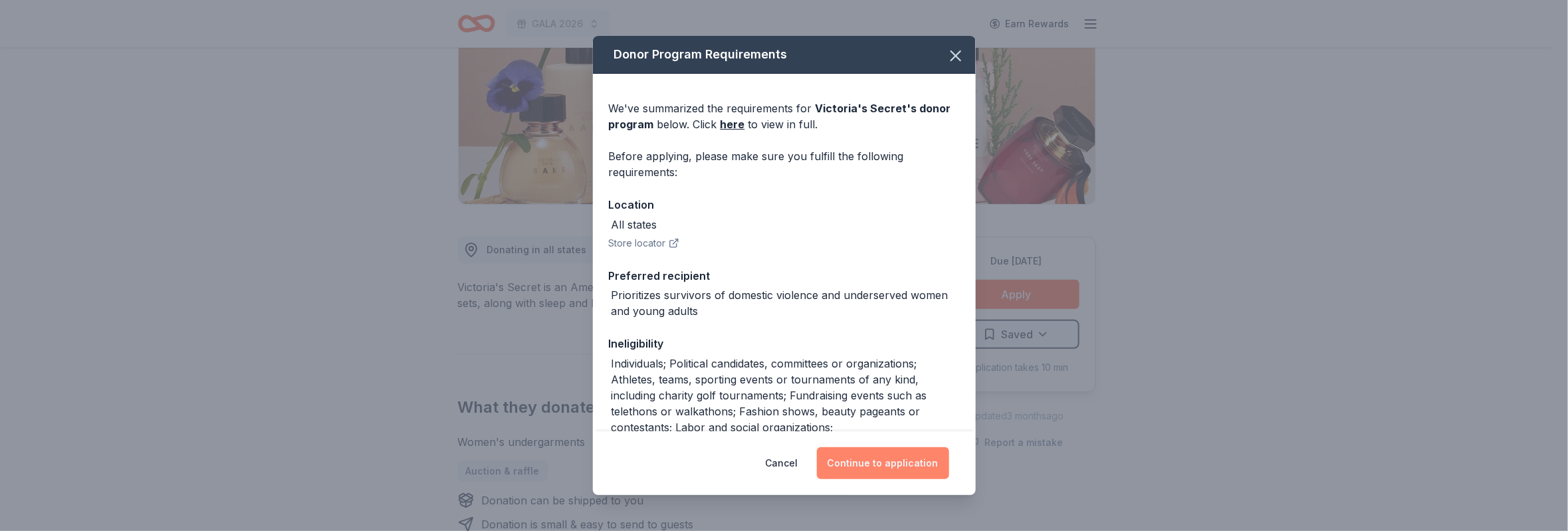
click at [850, 458] on button "Continue to application" at bounding box center [882, 464] width 132 height 32
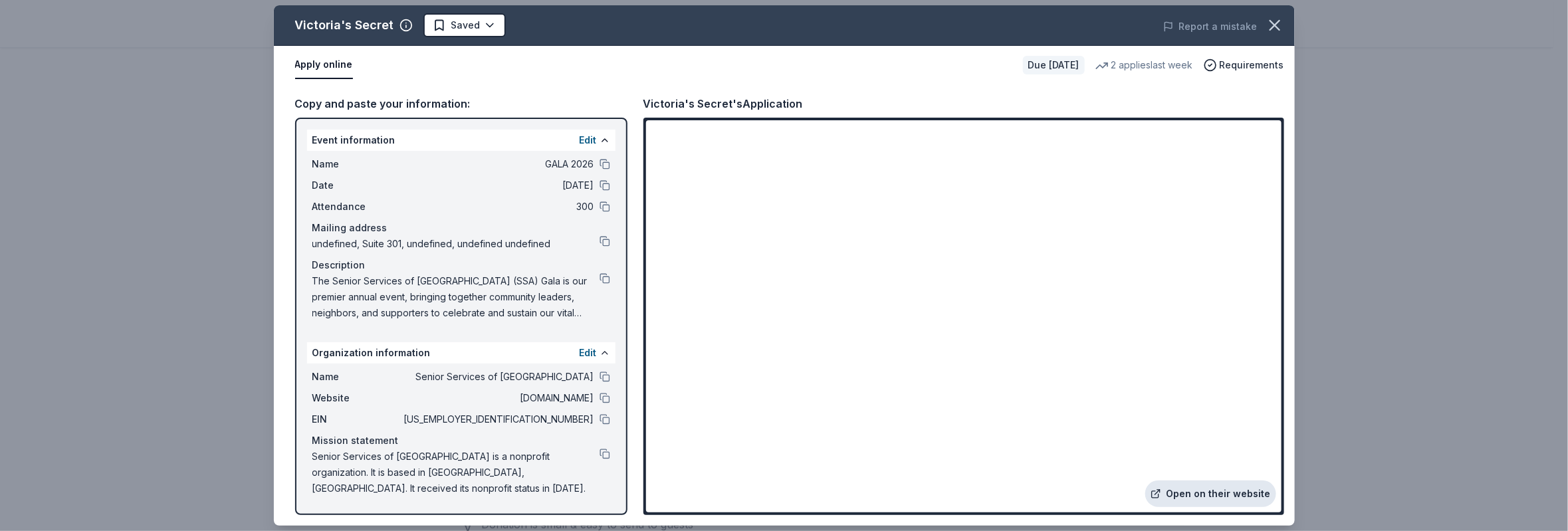
click at [1189, 494] on link "Open on their website" at bounding box center [1210, 494] width 131 height 27
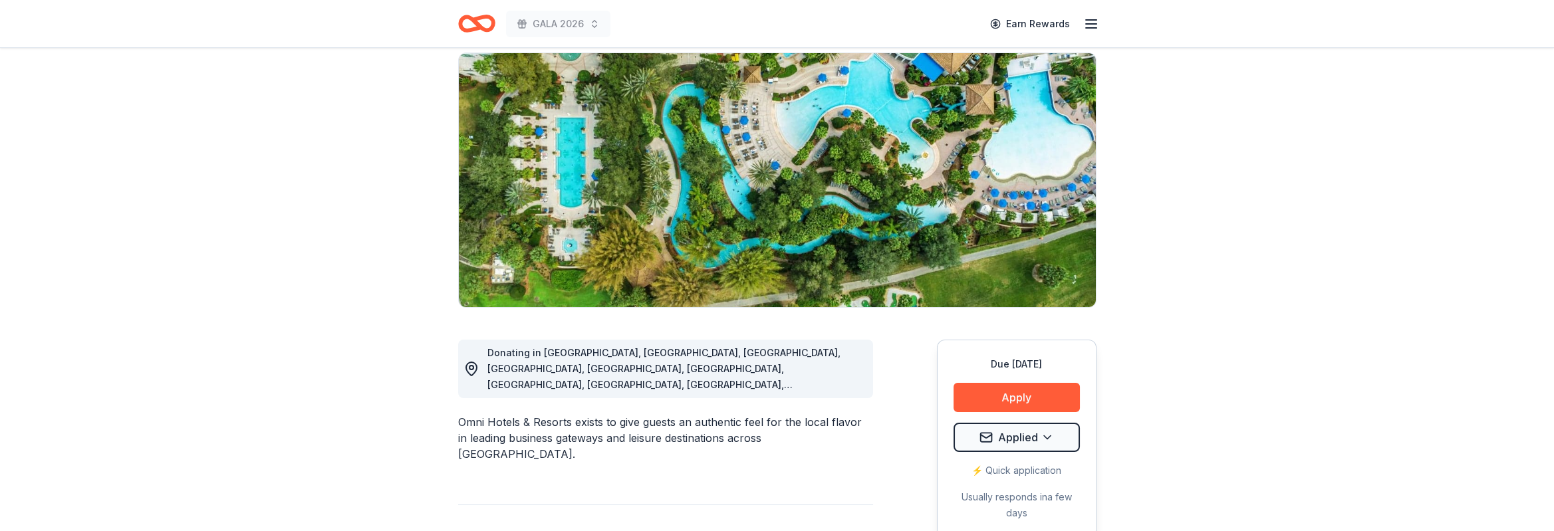
scroll to position [100, 0]
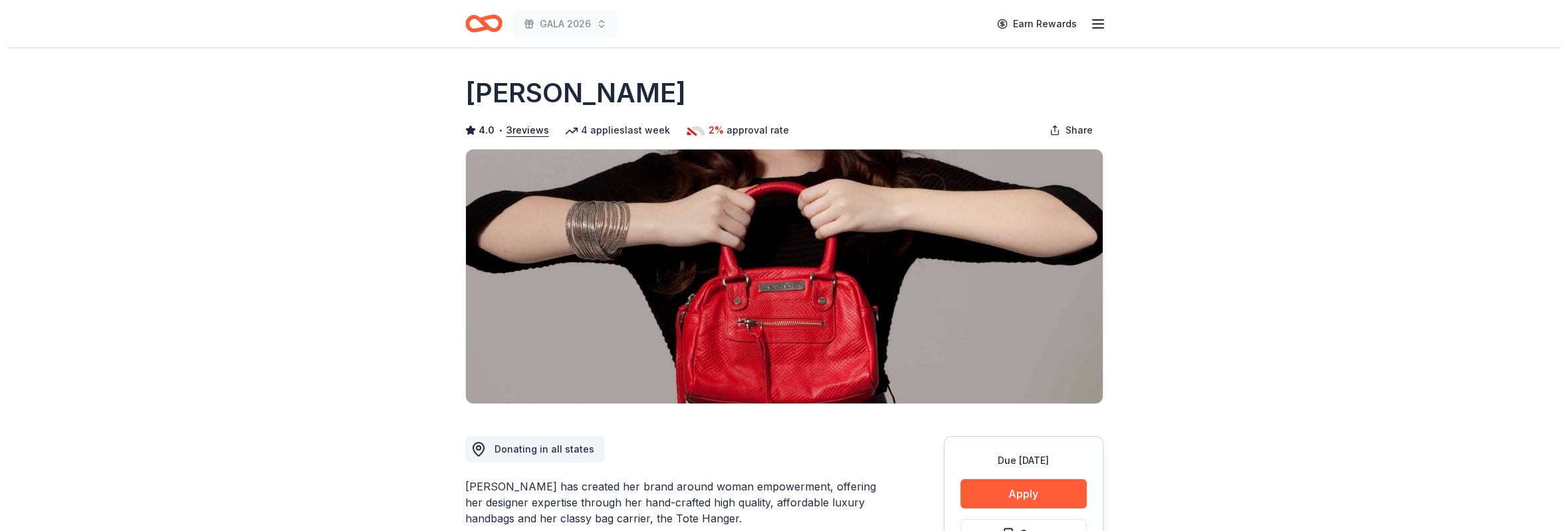
scroll to position [100, 0]
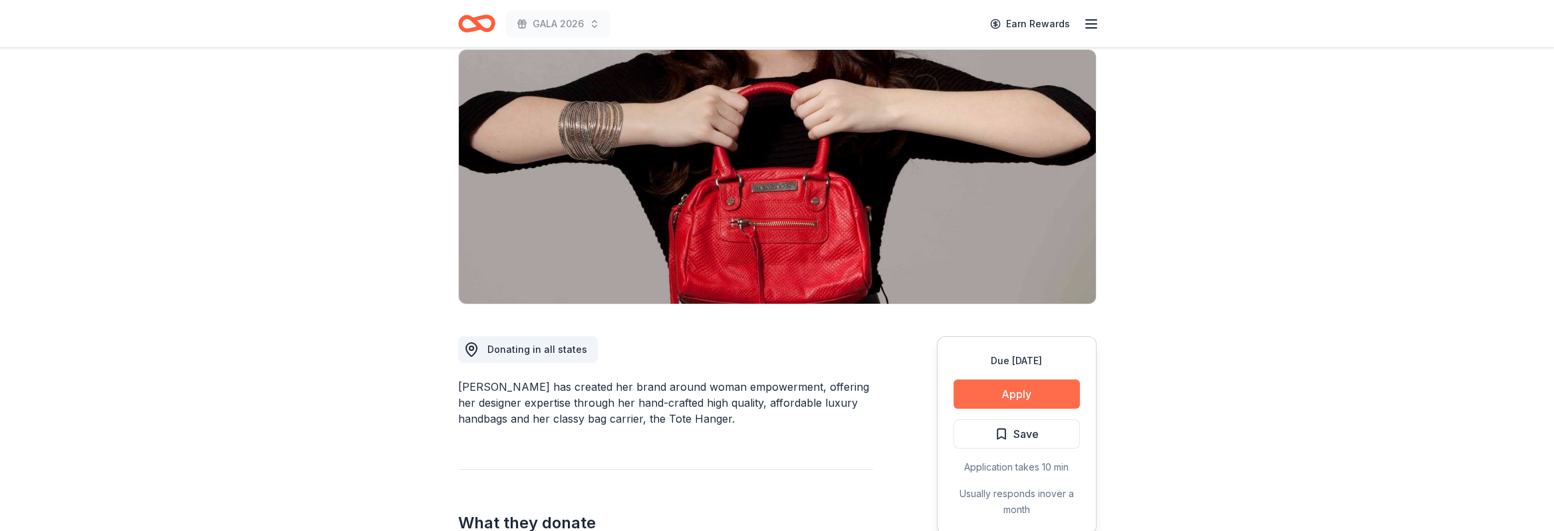
click at [991, 396] on button "Apply" at bounding box center [1017, 394] width 126 height 29
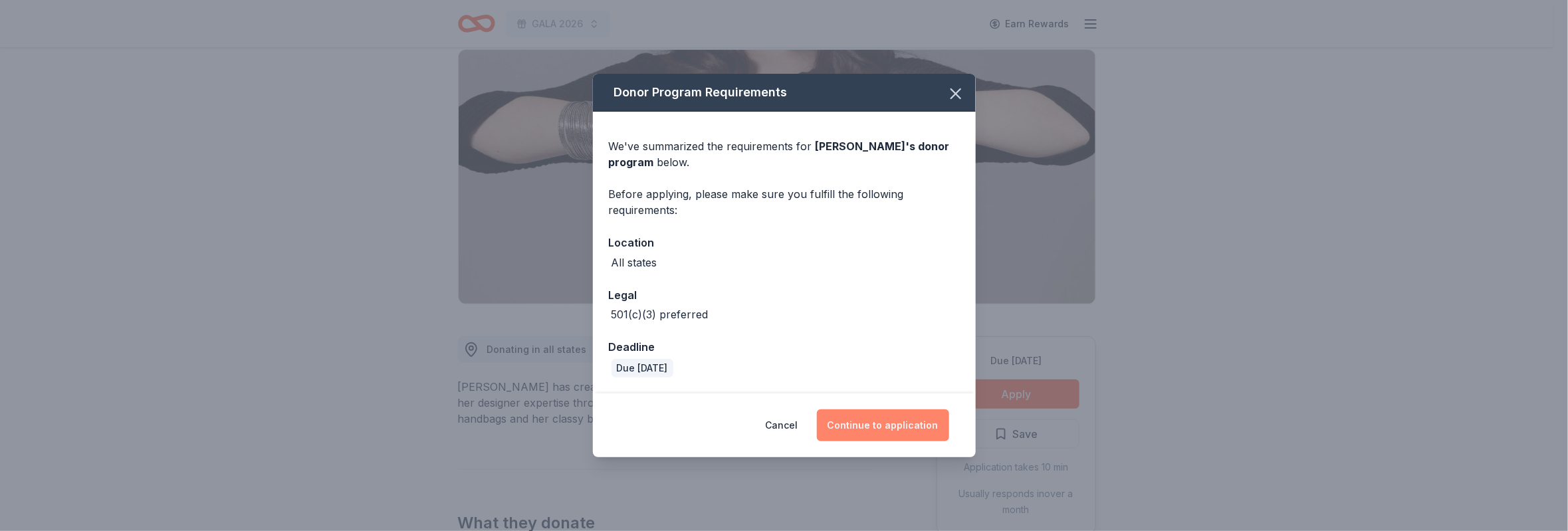
click at [904, 428] on button "Continue to application" at bounding box center [882, 426] width 132 height 32
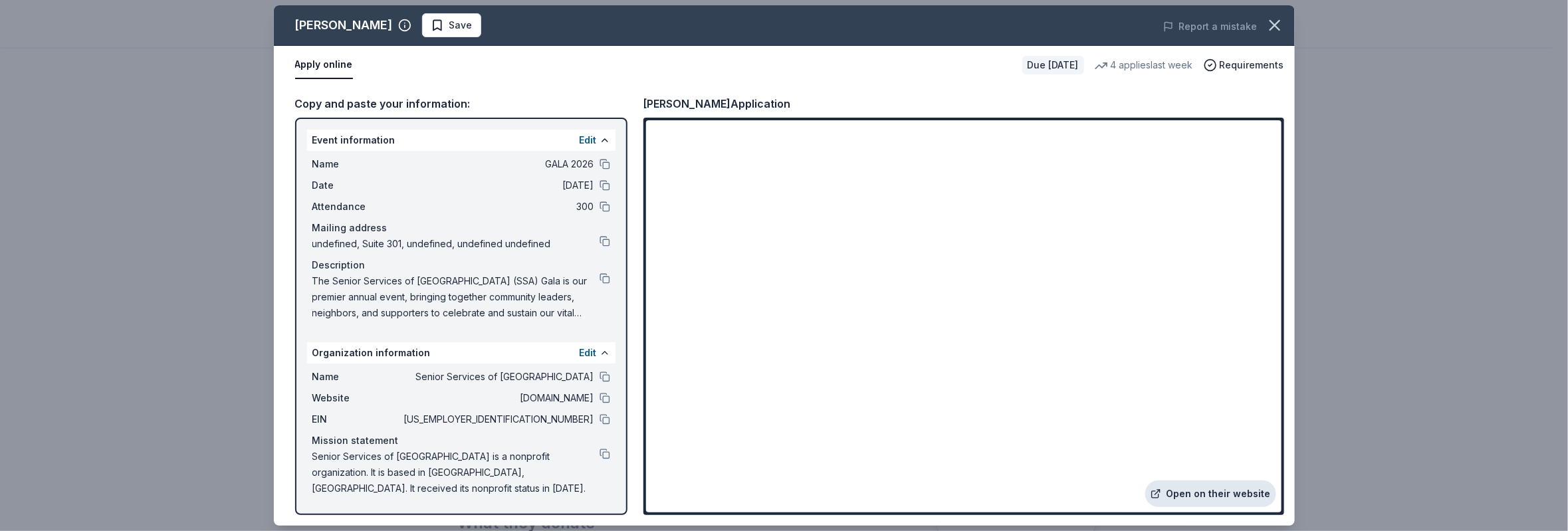
click at [1221, 498] on link "Open on their website" at bounding box center [1210, 494] width 131 height 27
click at [1180, 494] on link "Open on their website" at bounding box center [1210, 494] width 131 height 27
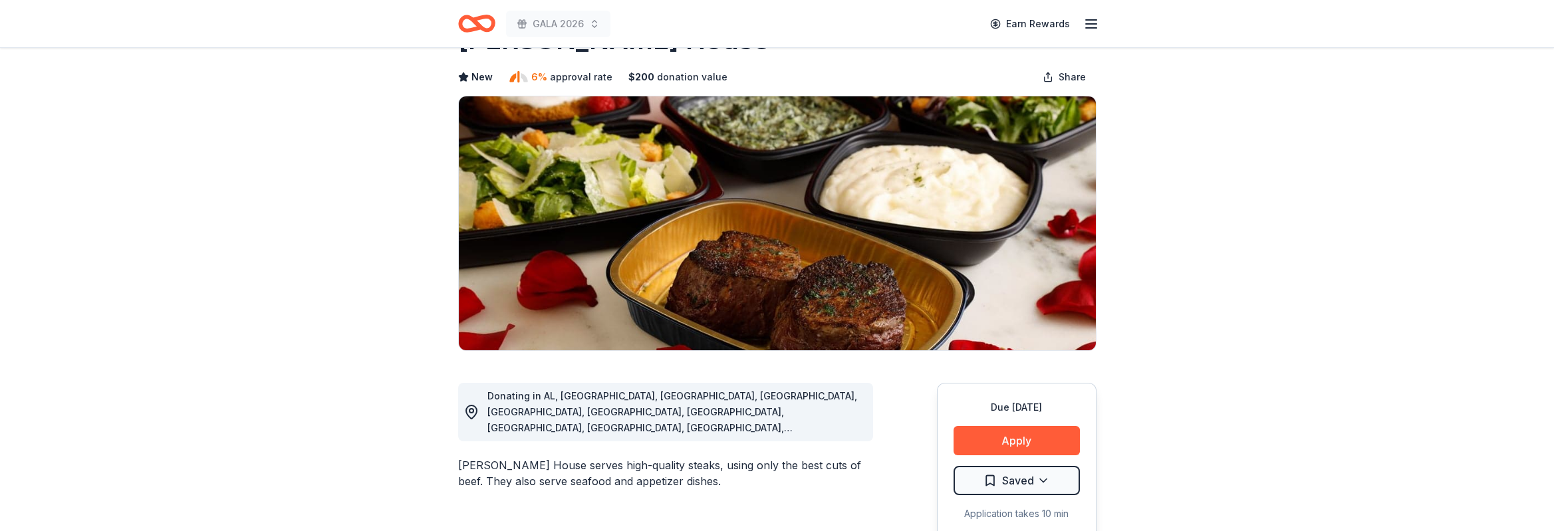
scroll to position [100, 0]
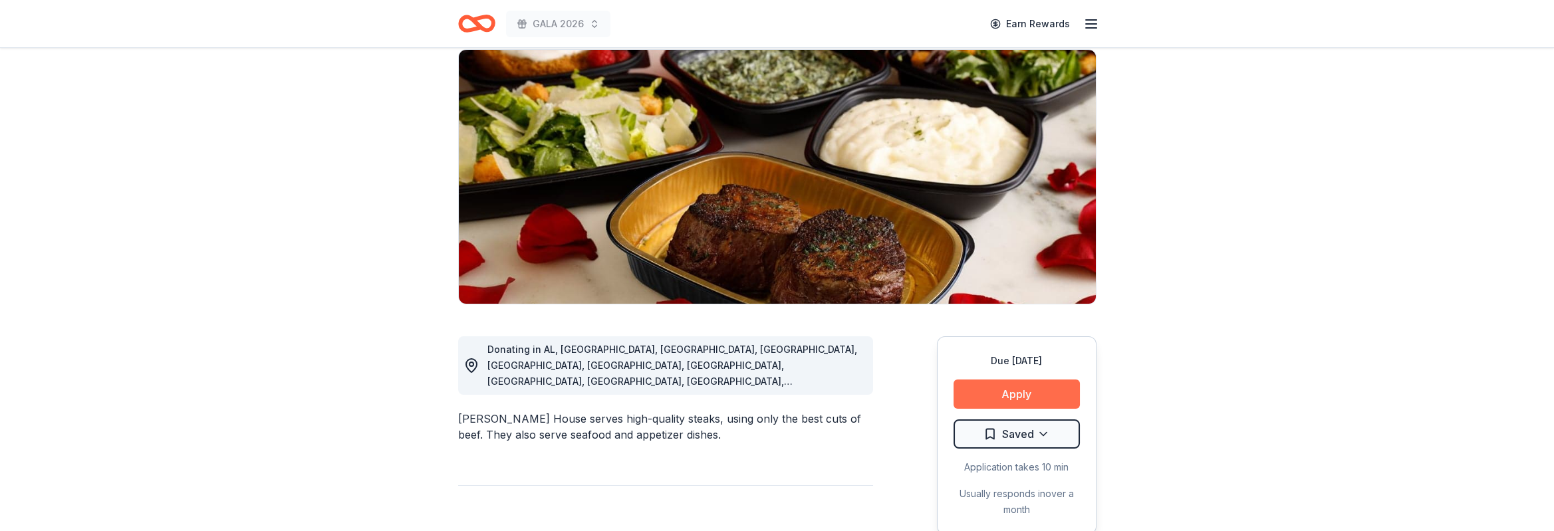
click at [1024, 397] on button "Apply" at bounding box center [1017, 394] width 126 height 29
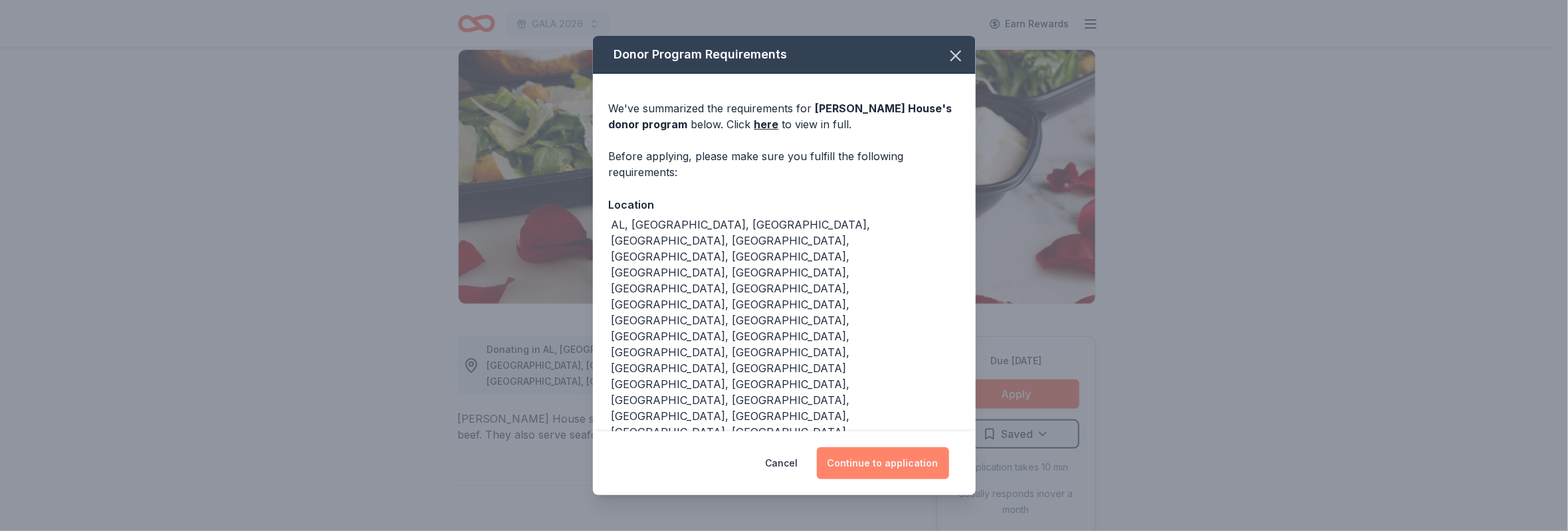
click at [891, 448] on button "Continue to application" at bounding box center [882, 464] width 132 height 32
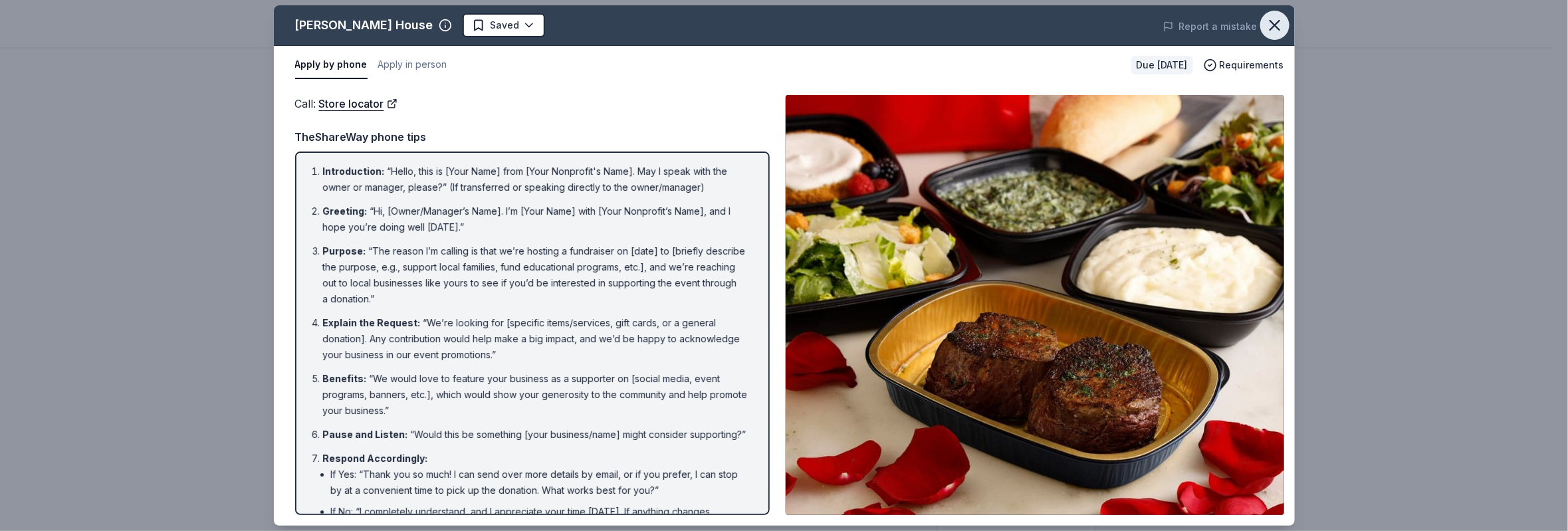
click at [1279, 25] on icon "button" at bounding box center [1274, 25] width 19 height 19
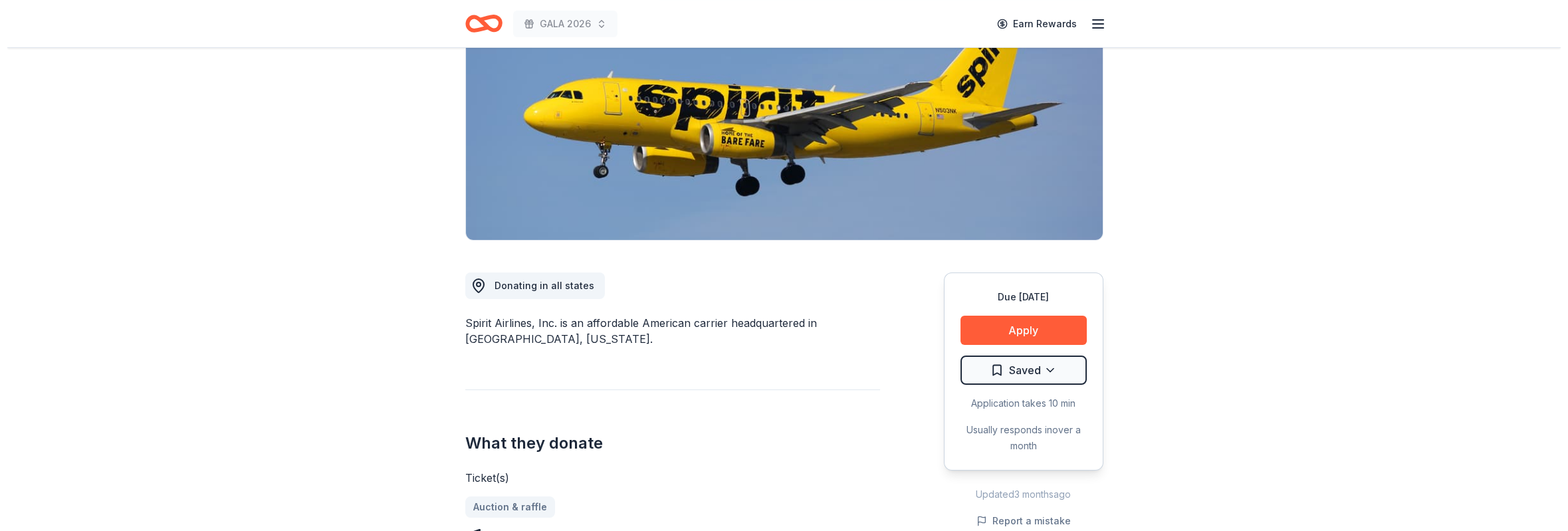
scroll to position [200, 0]
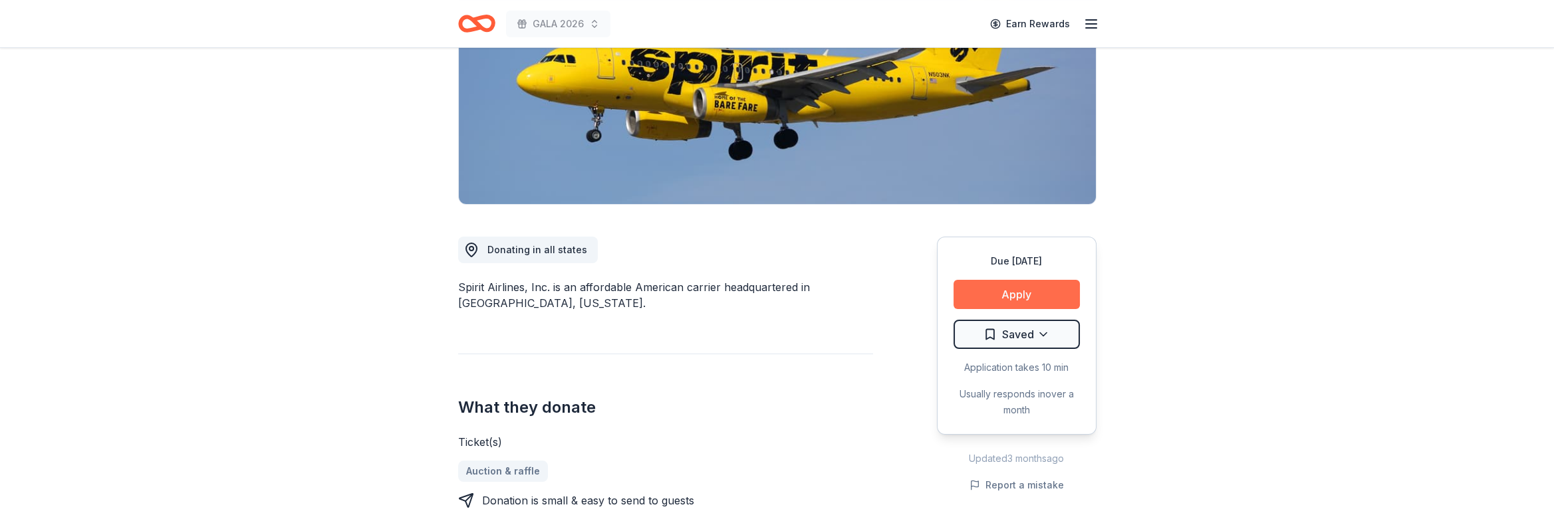
click at [998, 299] on button "Apply" at bounding box center [1017, 294] width 126 height 29
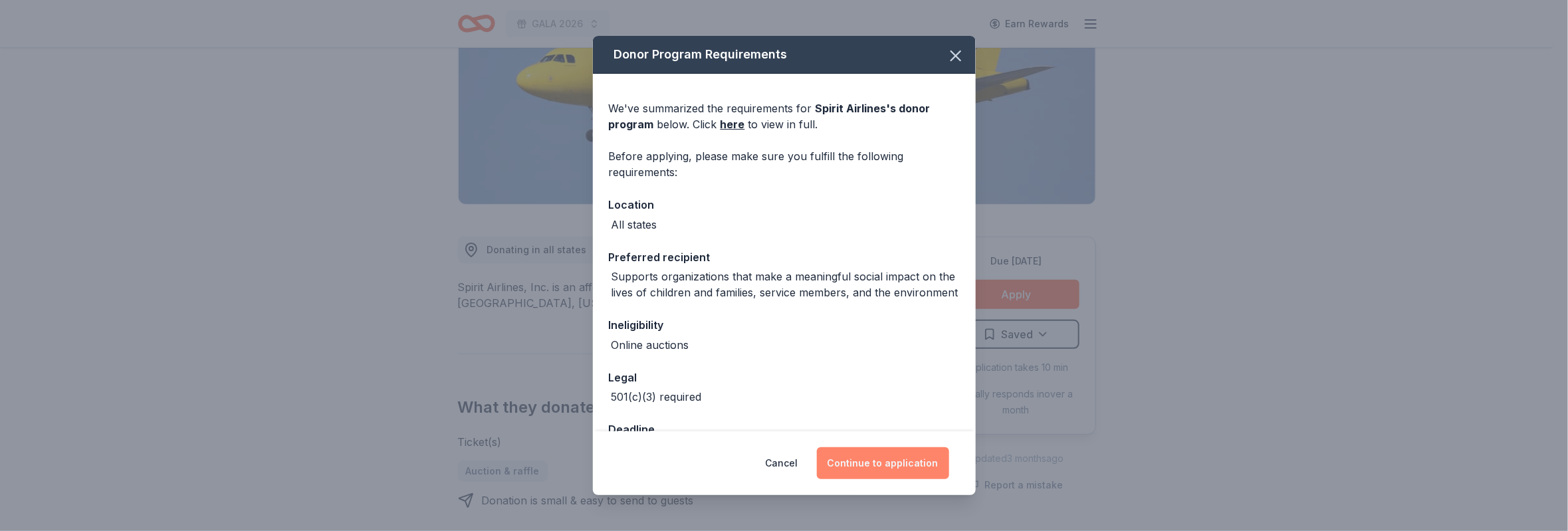
click at [913, 472] on button "Continue to application" at bounding box center [882, 464] width 132 height 32
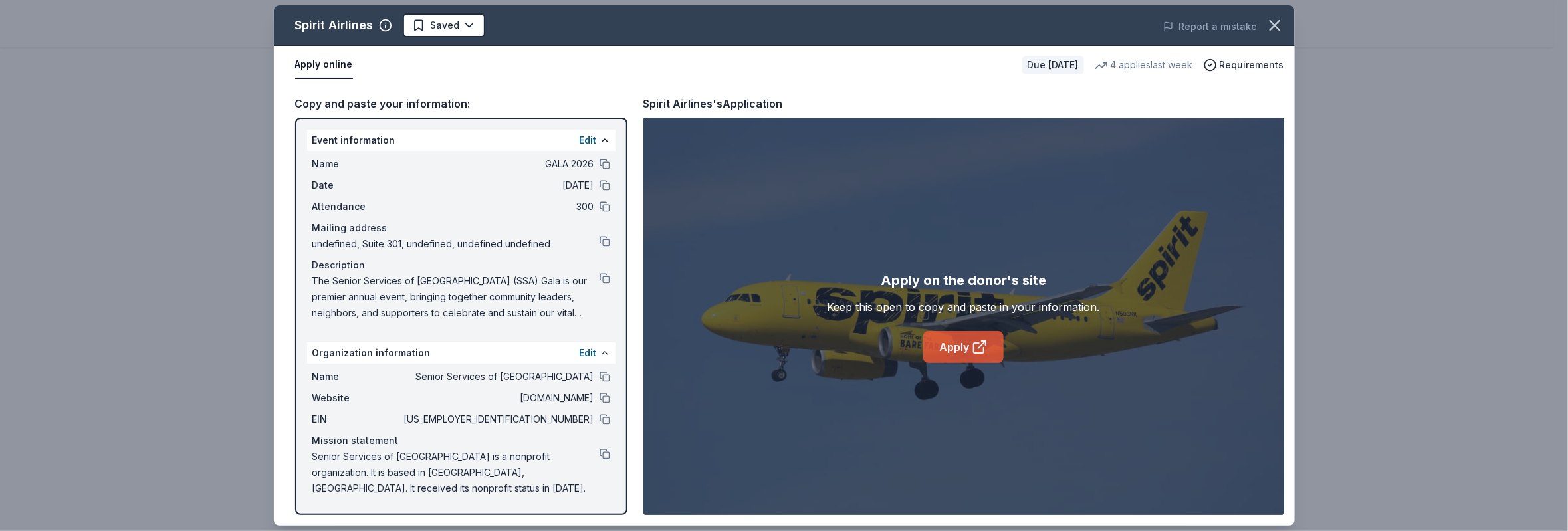
click at [946, 339] on link "Apply" at bounding box center [963, 347] width 80 height 32
click at [951, 344] on link "Apply" at bounding box center [963, 347] width 80 height 32
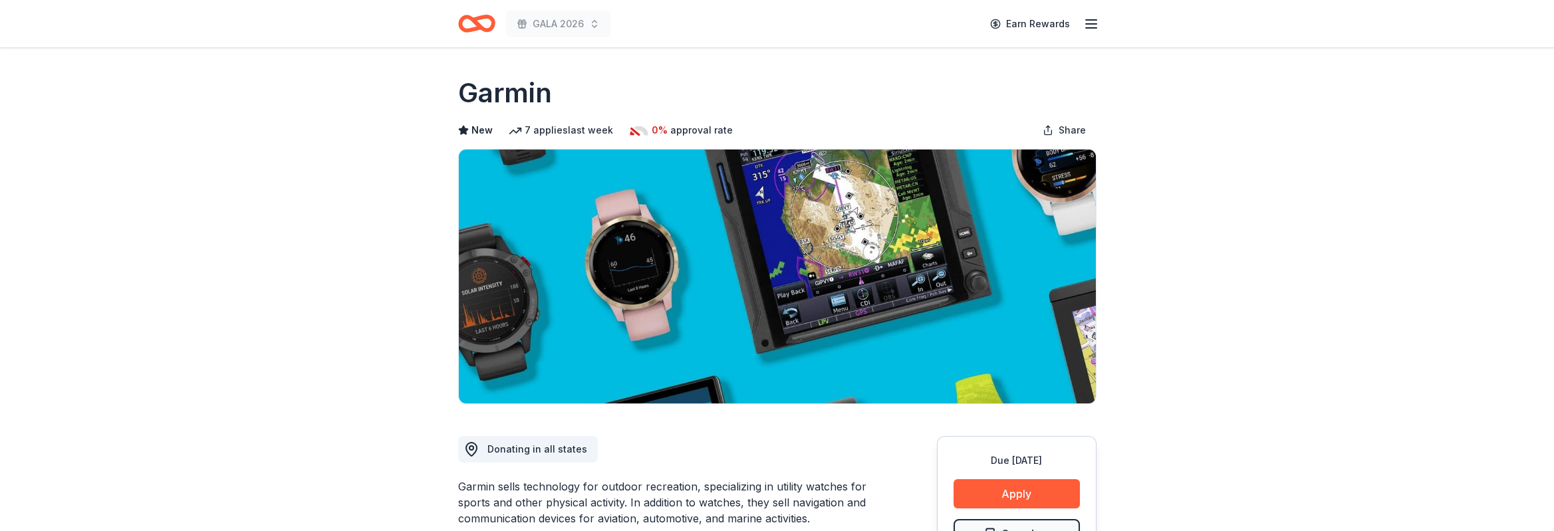
scroll to position [100, 0]
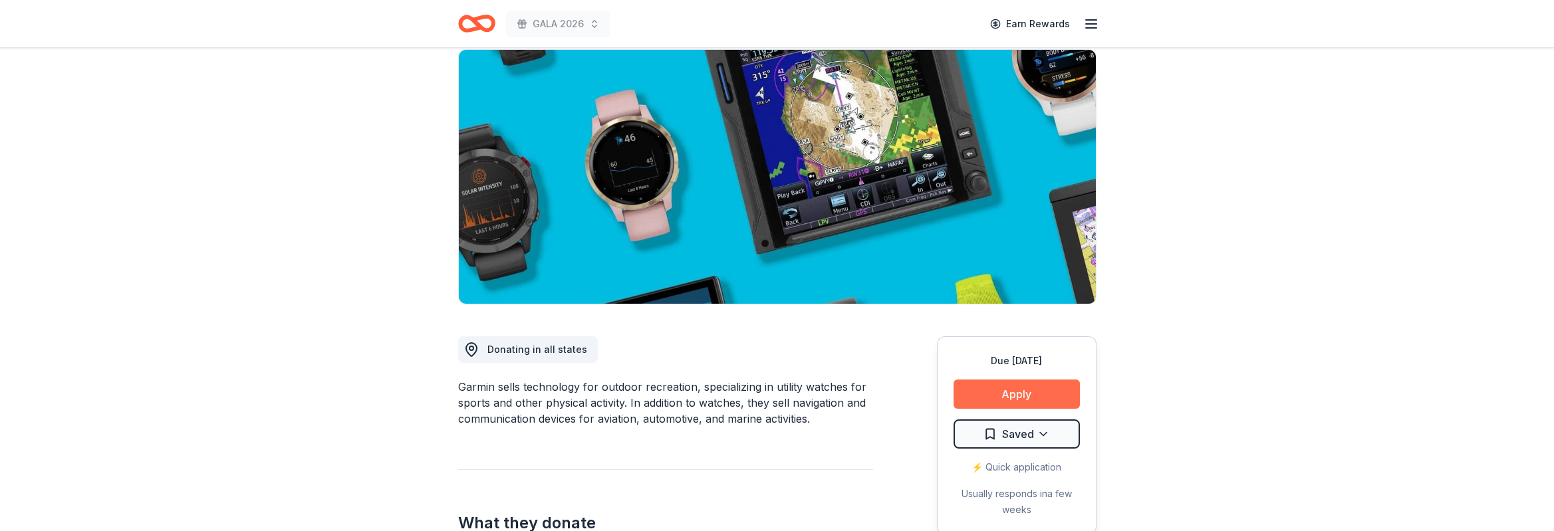
click at [1014, 396] on button "Apply" at bounding box center [1017, 394] width 126 height 29
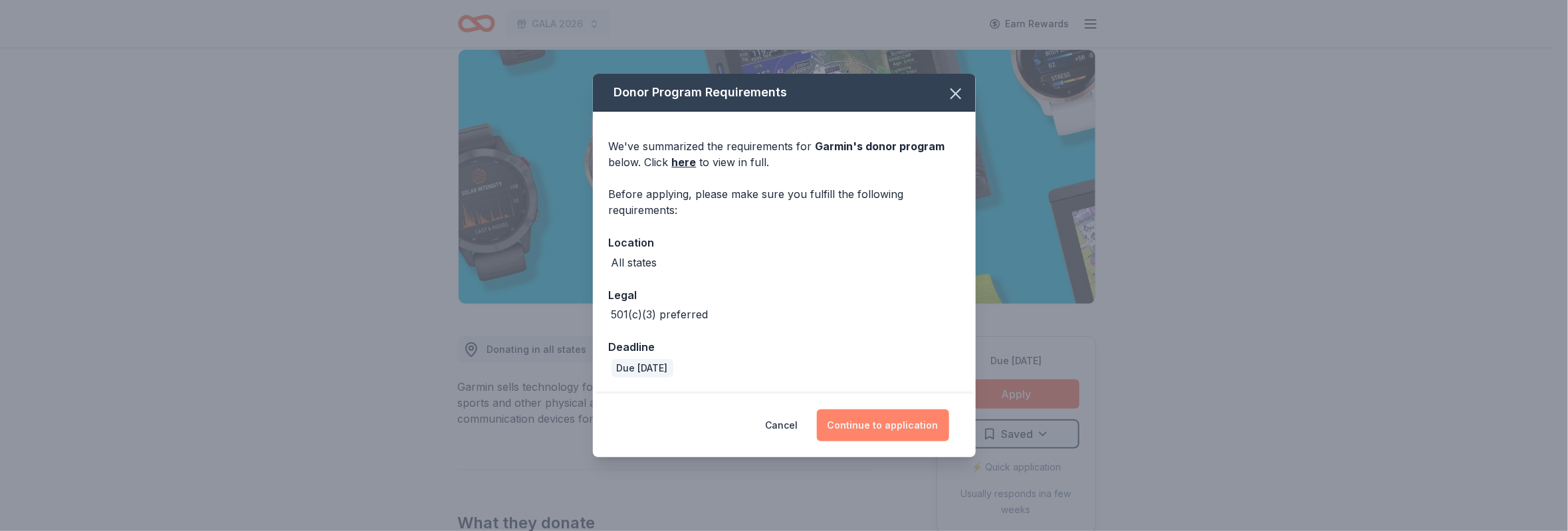
click at [891, 426] on button "Continue to application" at bounding box center [882, 426] width 132 height 32
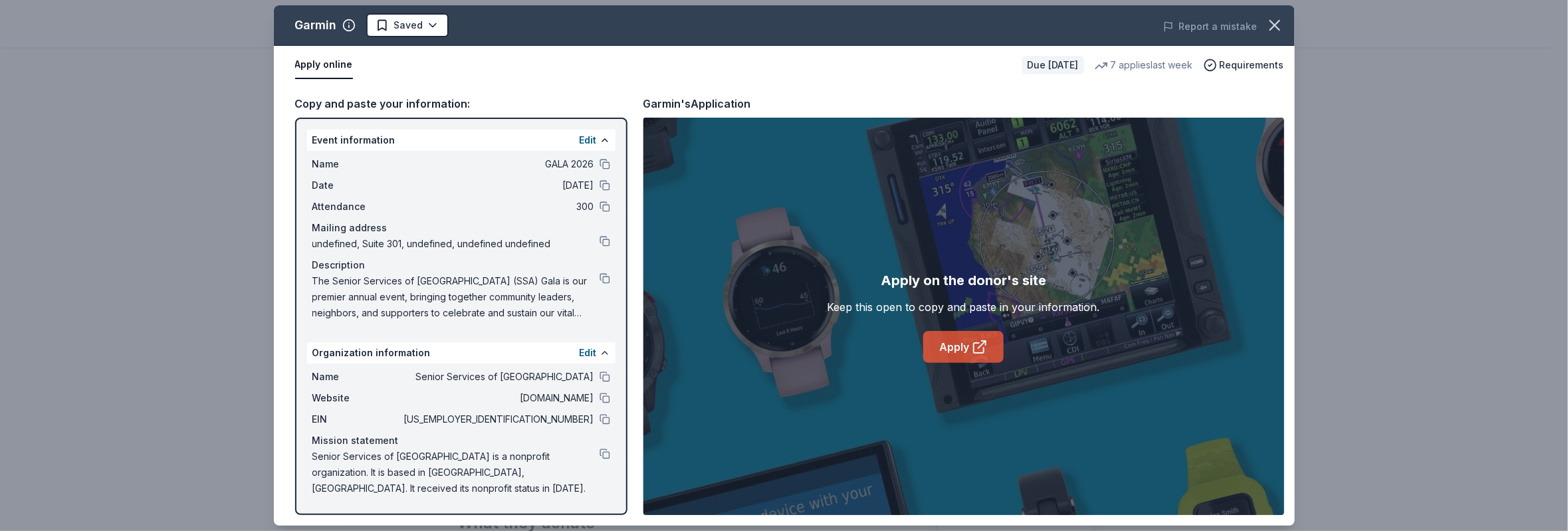
click at [969, 349] on link "Apply" at bounding box center [963, 347] width 80 height 32
click at [1280, 24] on icon "button" at bounding box center [1274, 25] width 19 height 19
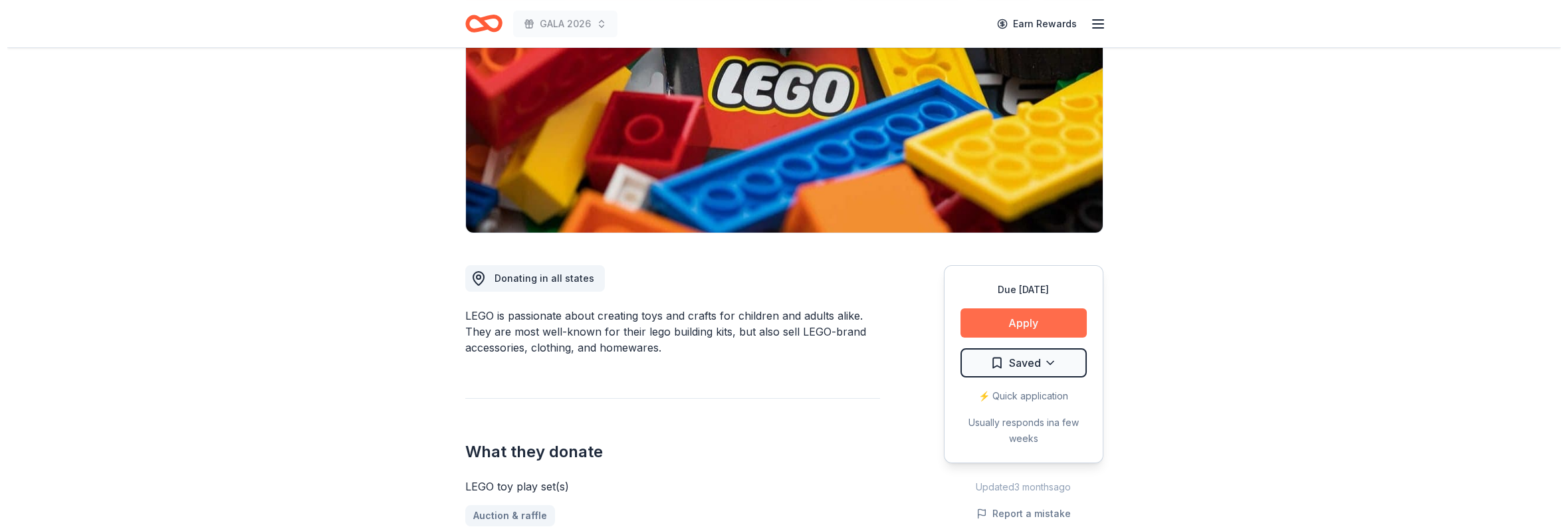
scroll to position [200, 0]
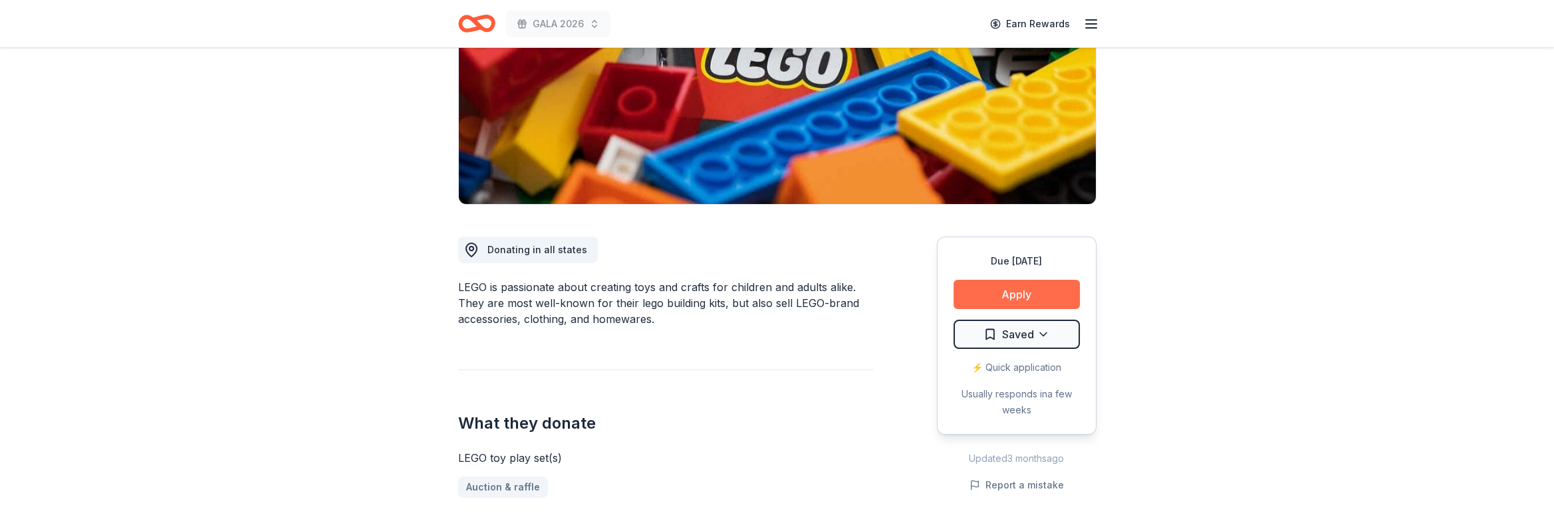
click at [1012, 296] on button "Apply" at bounding box center [1017, 294] width 126 height 29
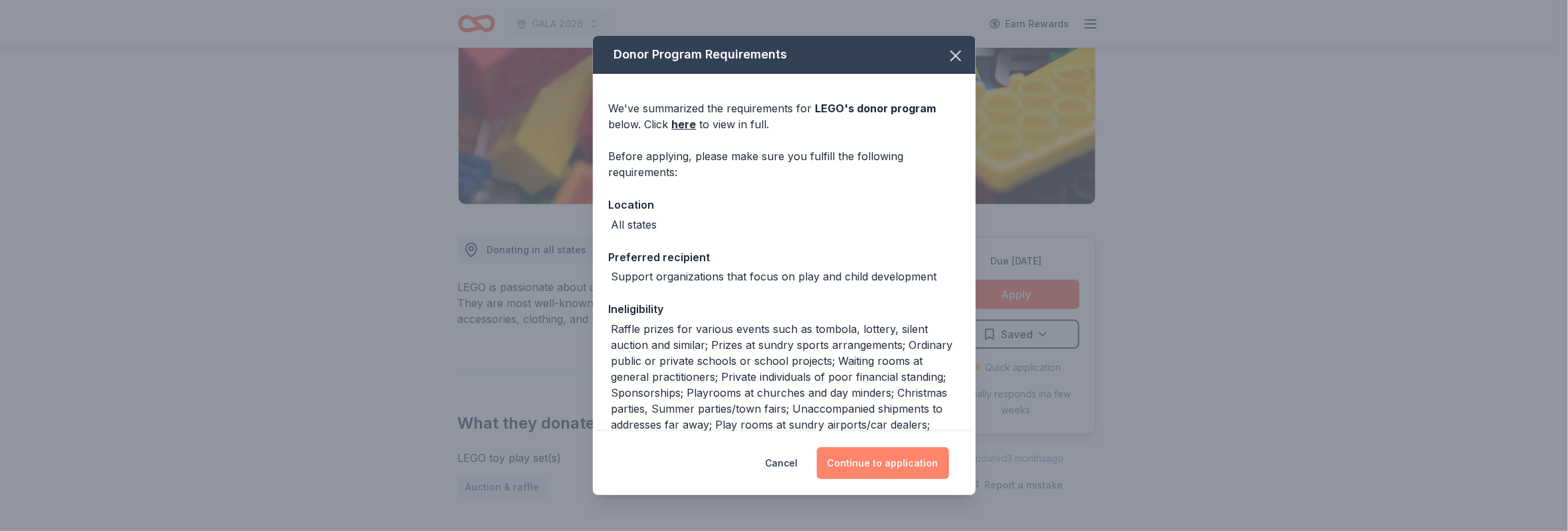
click at [888, 465] on button "Continue to application" at bounding box center [882, 464] width 132 height 32
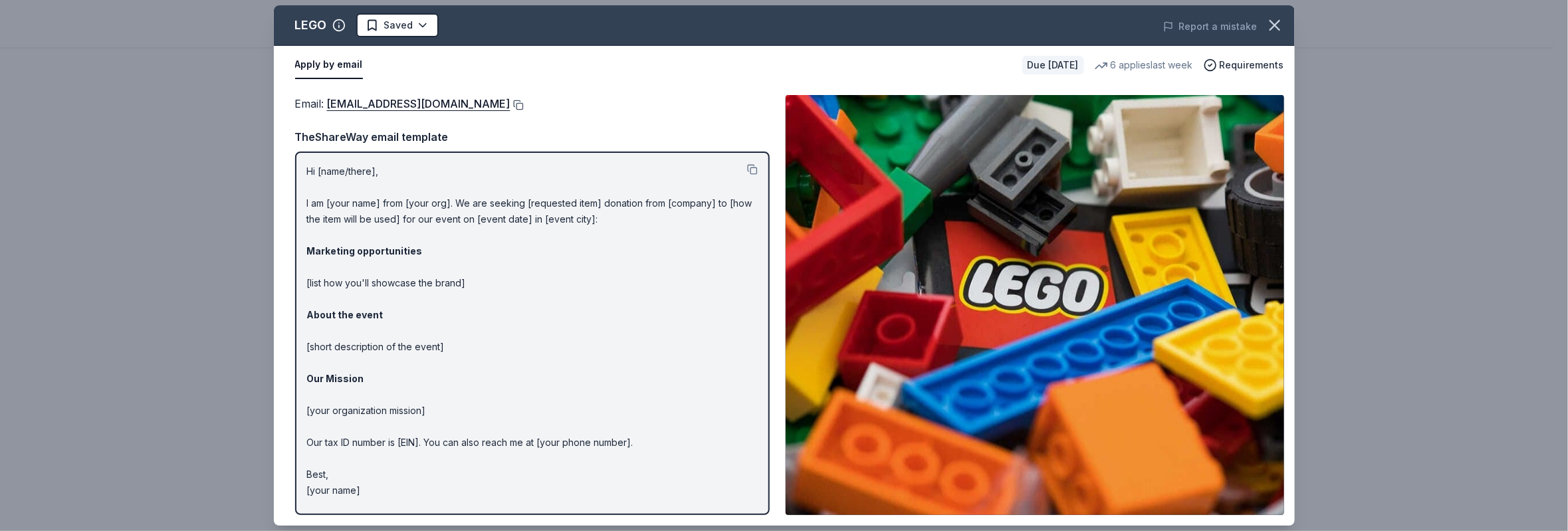
click at [511, 104] on button at bounding box center [517, 105] width 13 height 11
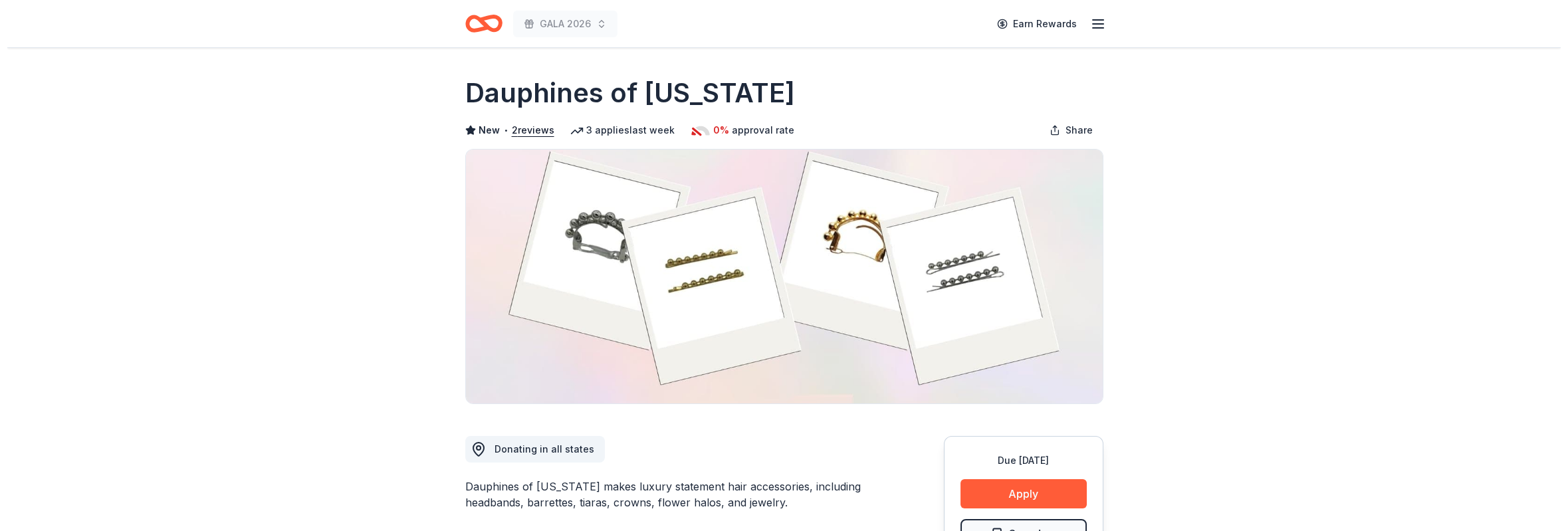
scroll to position [200, 0]
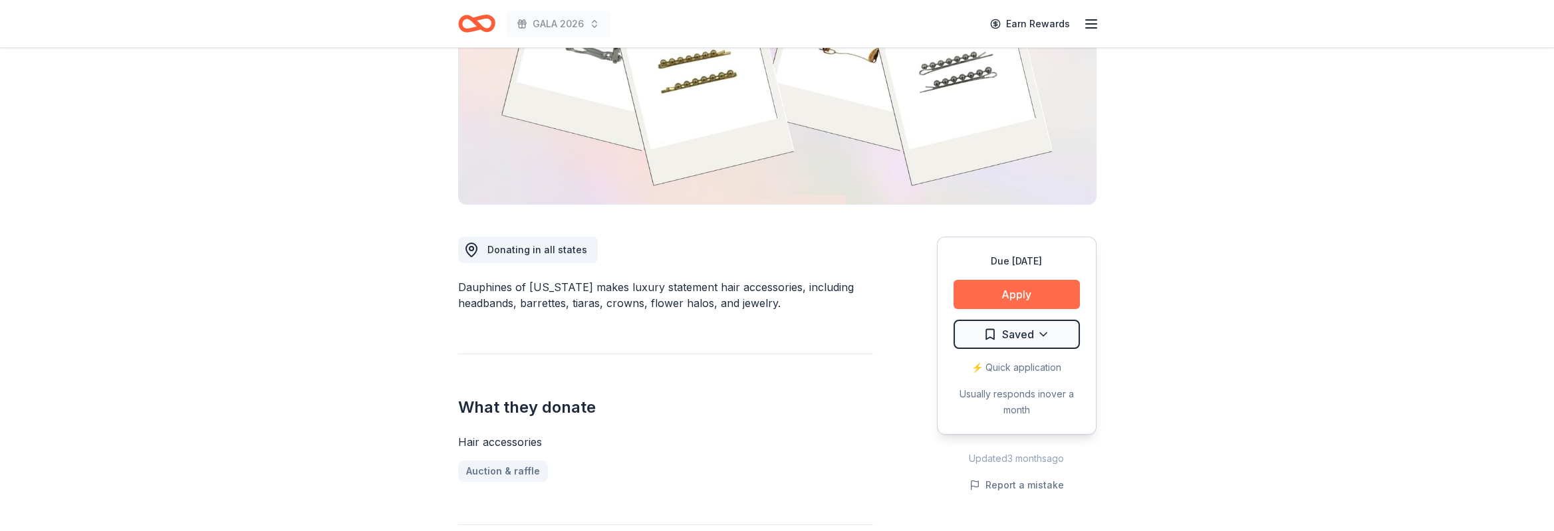
click at [1010, 293] on button "Apply" at bounding box center [1017, 294] width 126 height 29
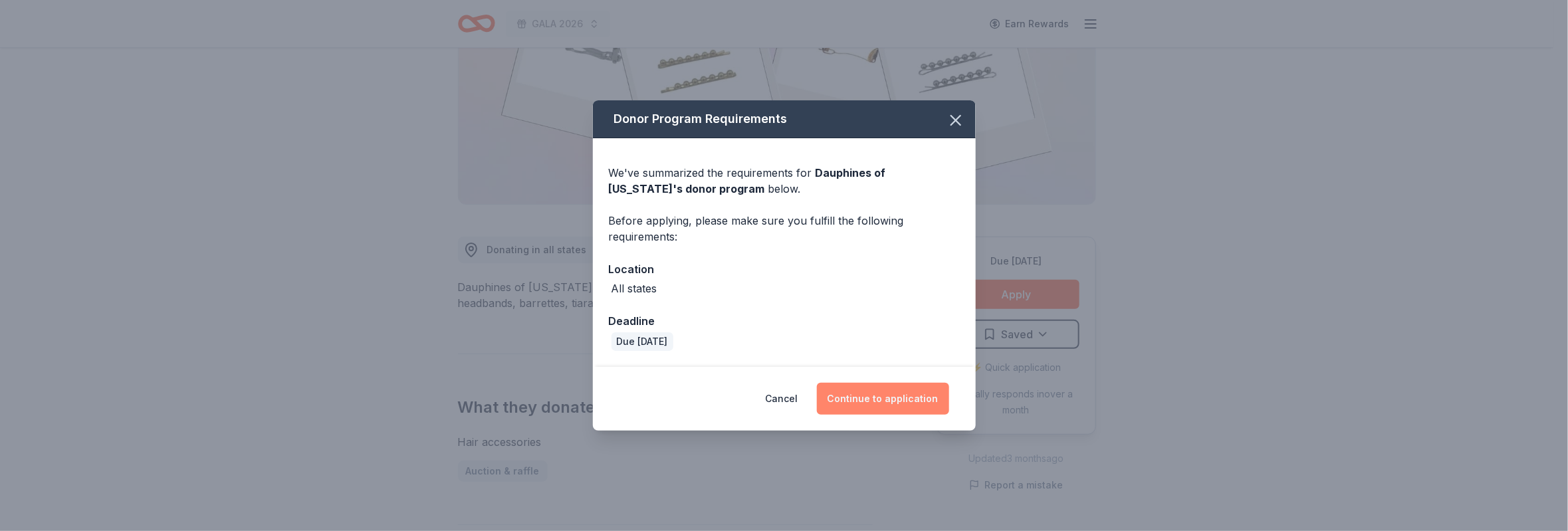
click at [916, 390] on button "Continue to application" at bounding box center [882, 399] width 132 height 32
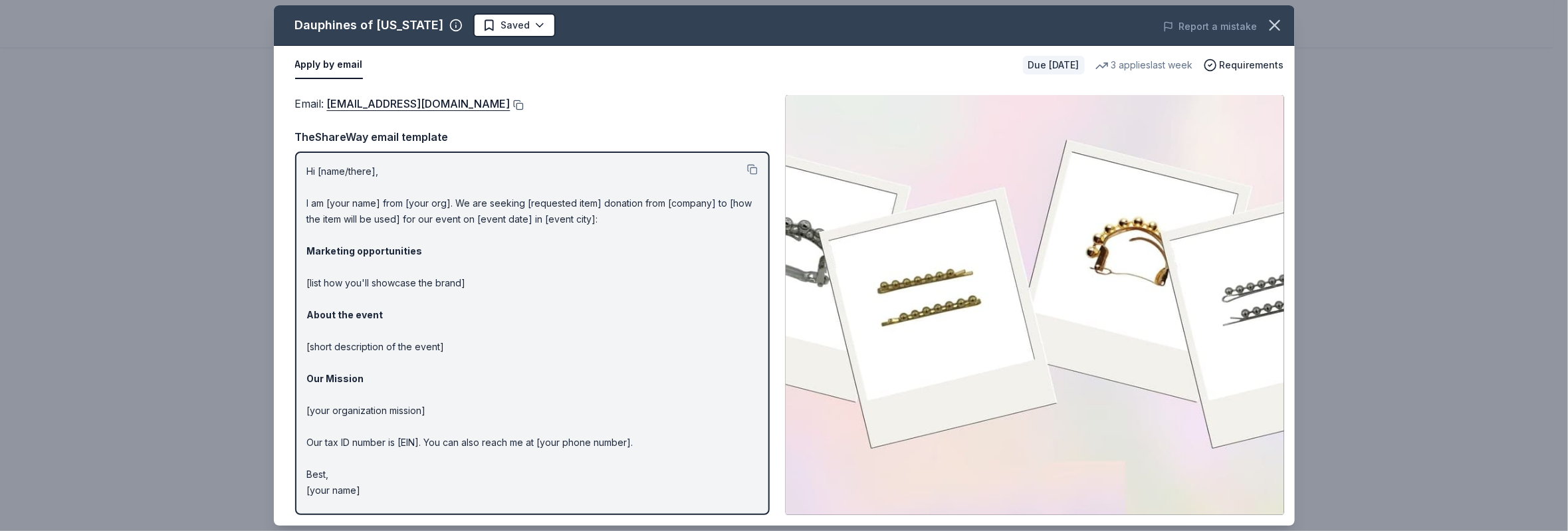
click at [524, 104] on button at bounding box center [517, 105] width 13 height 11
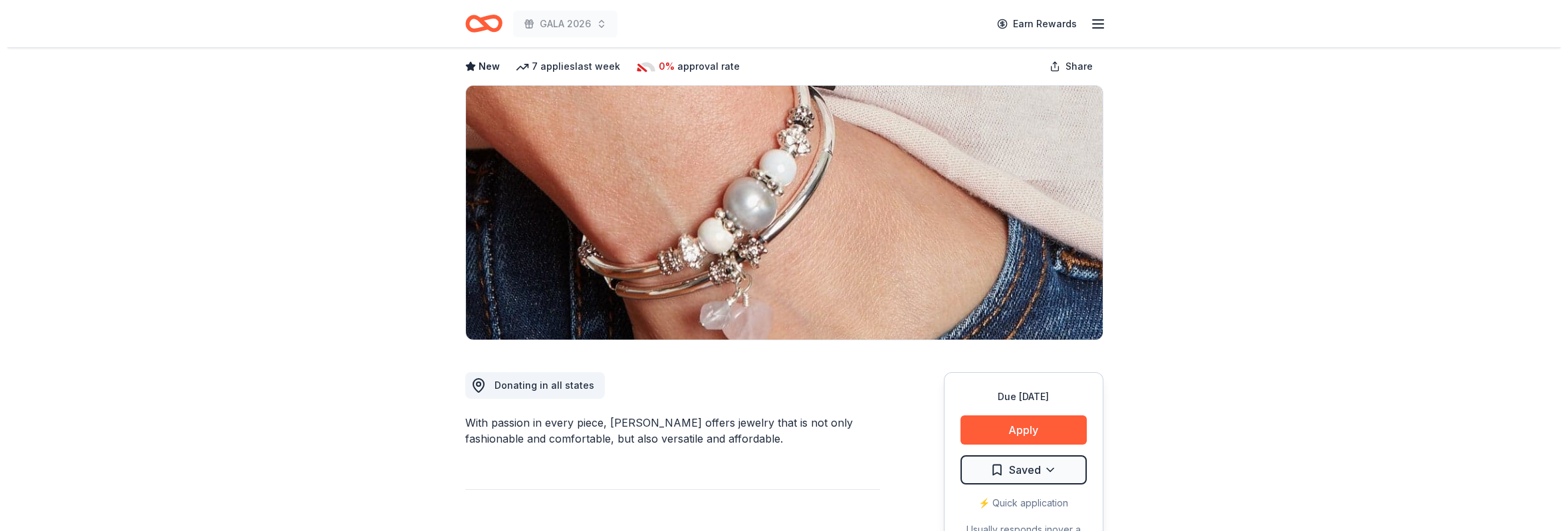
scroll to position [100, 0]
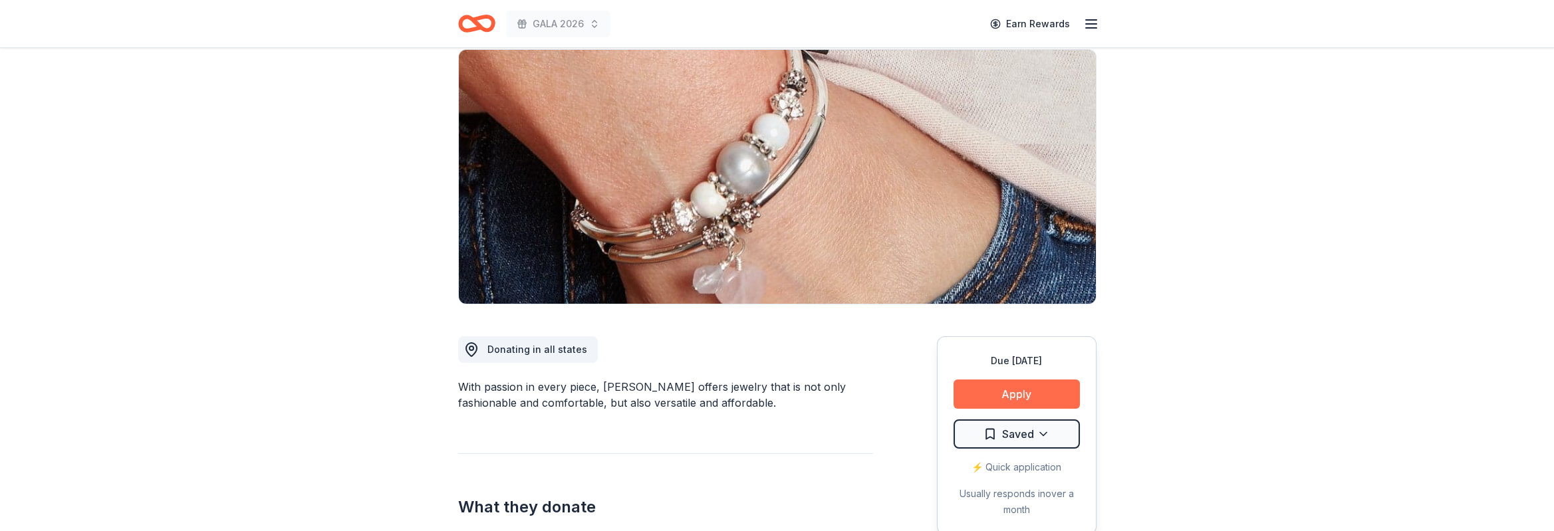
click at [990, 397] on button "Apply" at bounding box center [1017, 394] width 126 height 29
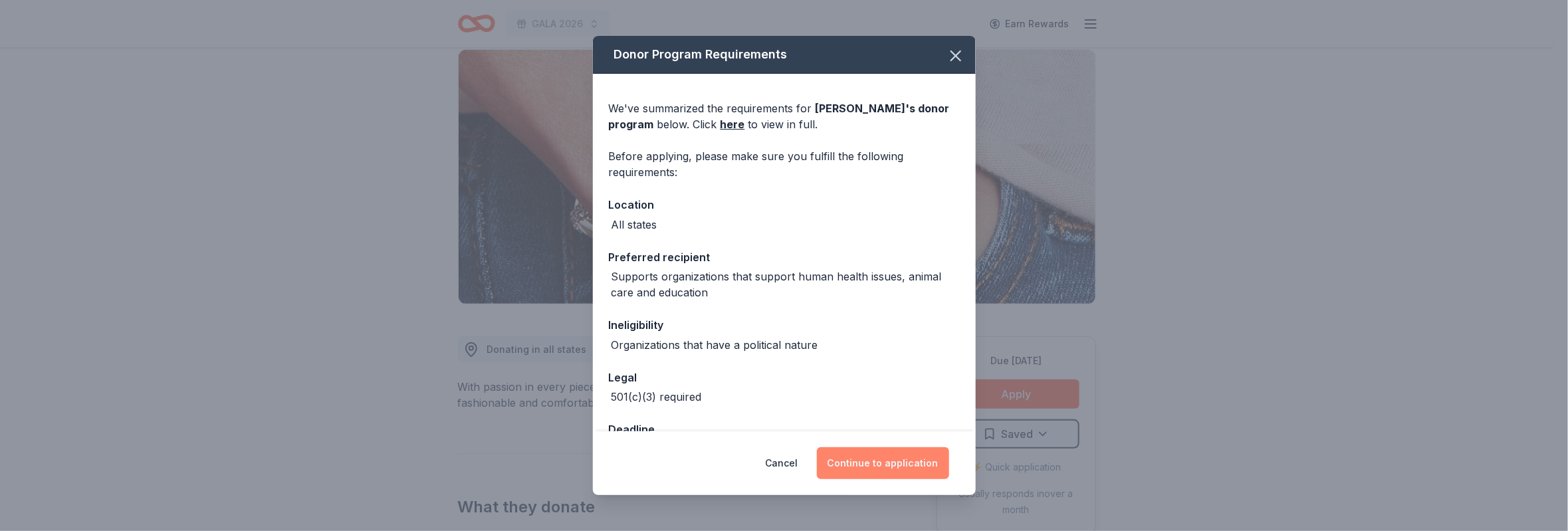
click at [867, 458] on button "Continue to application" at bounding box center [882, 464] width 132 height 32
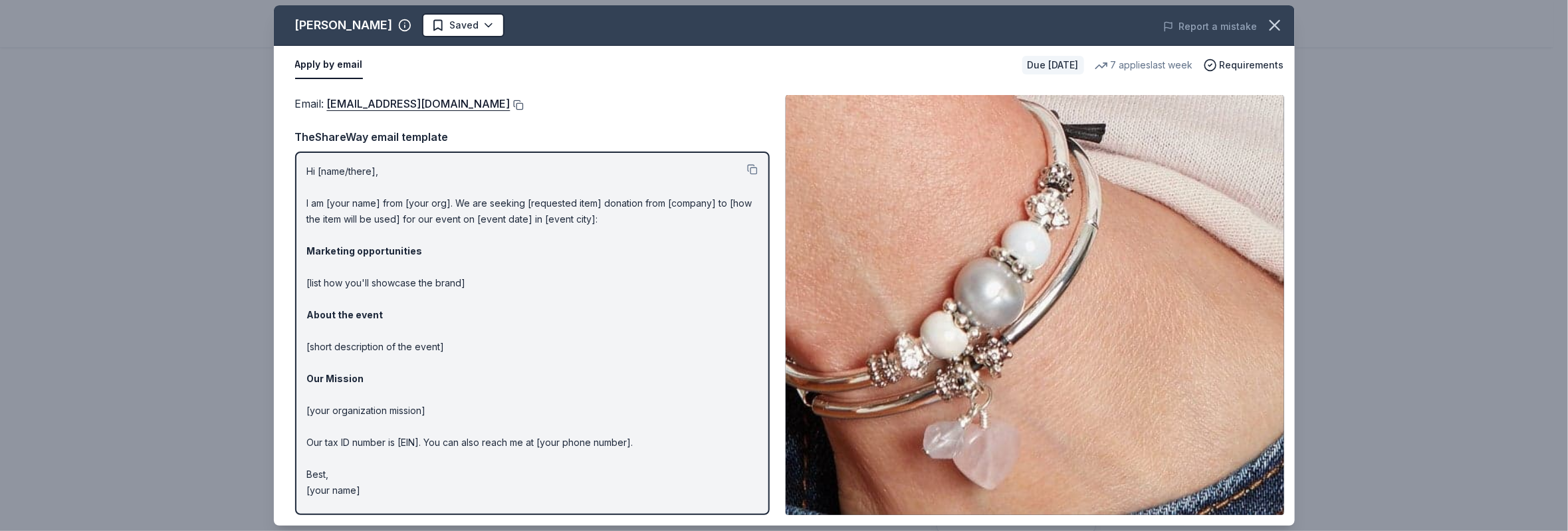
click at [511, 102] on button at bounding box center [517, 105] width 13 height 11
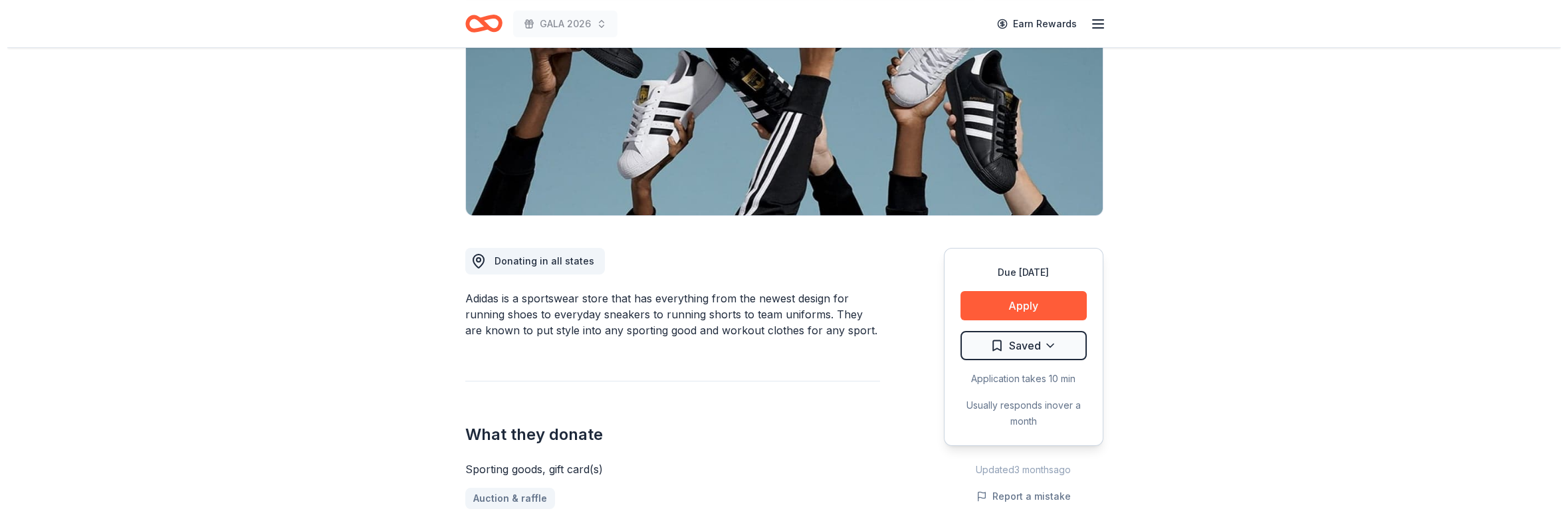
scroll to position [200, 0]
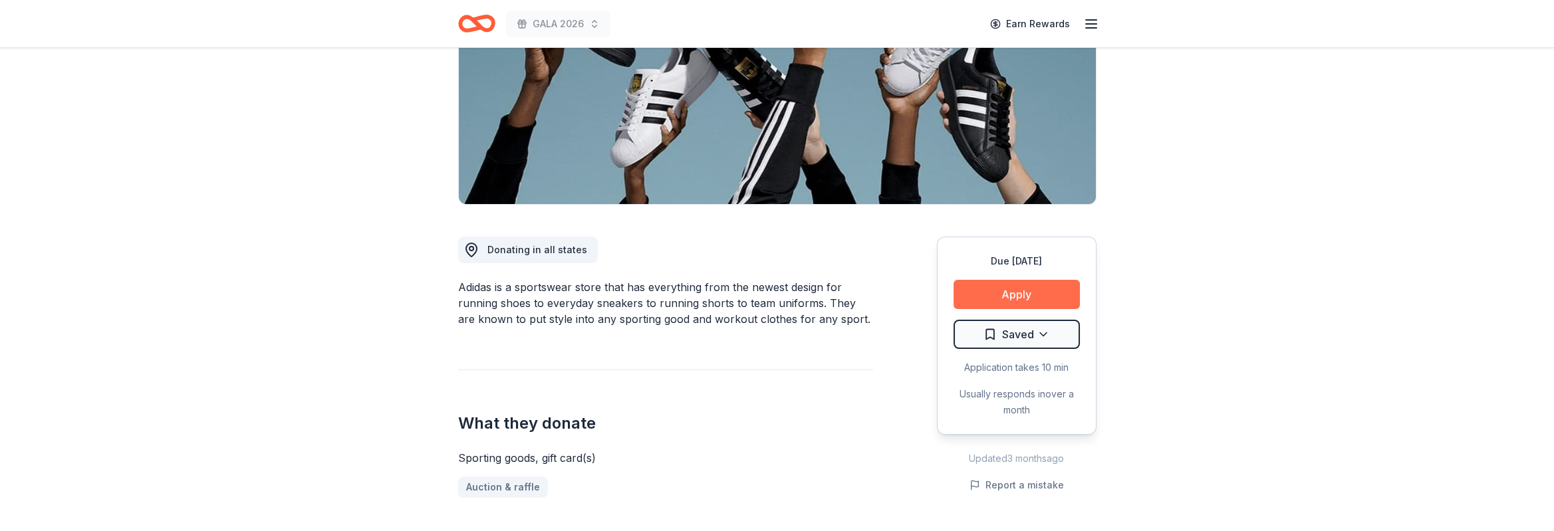
click at [989, 291] on button "Apply" at bounding box center [1017, 294] width 126 height 29
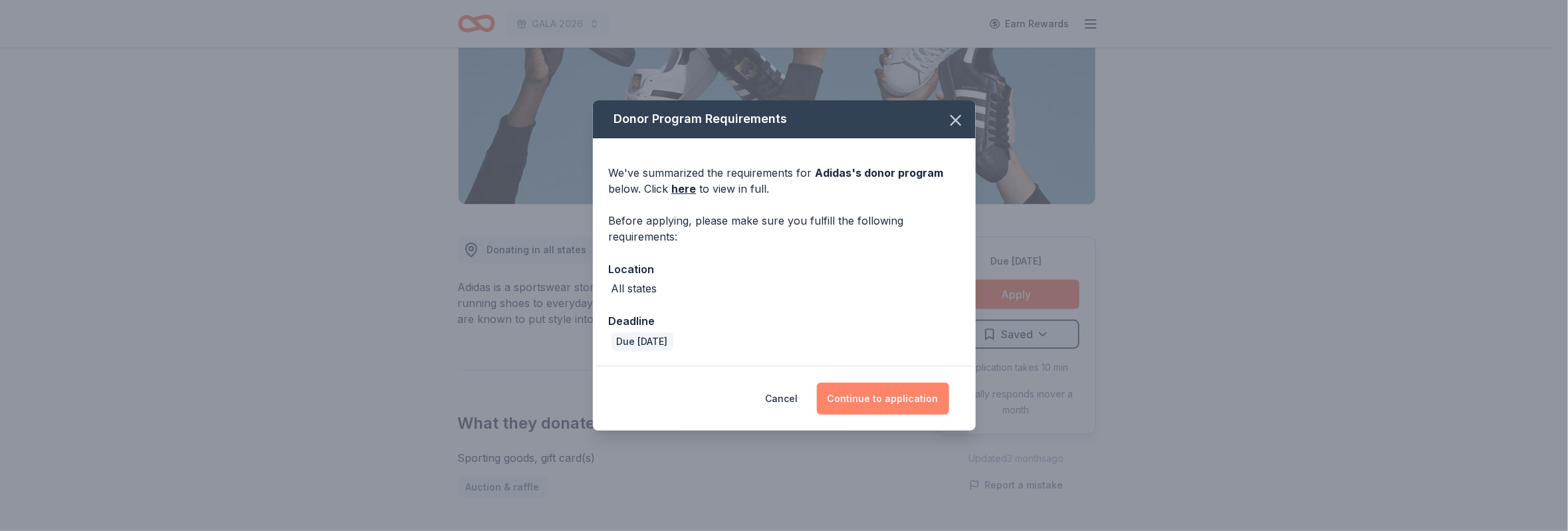
click at [884, 401] on button "Continue to application" at bounding box center [882, 399] width 132 height 32
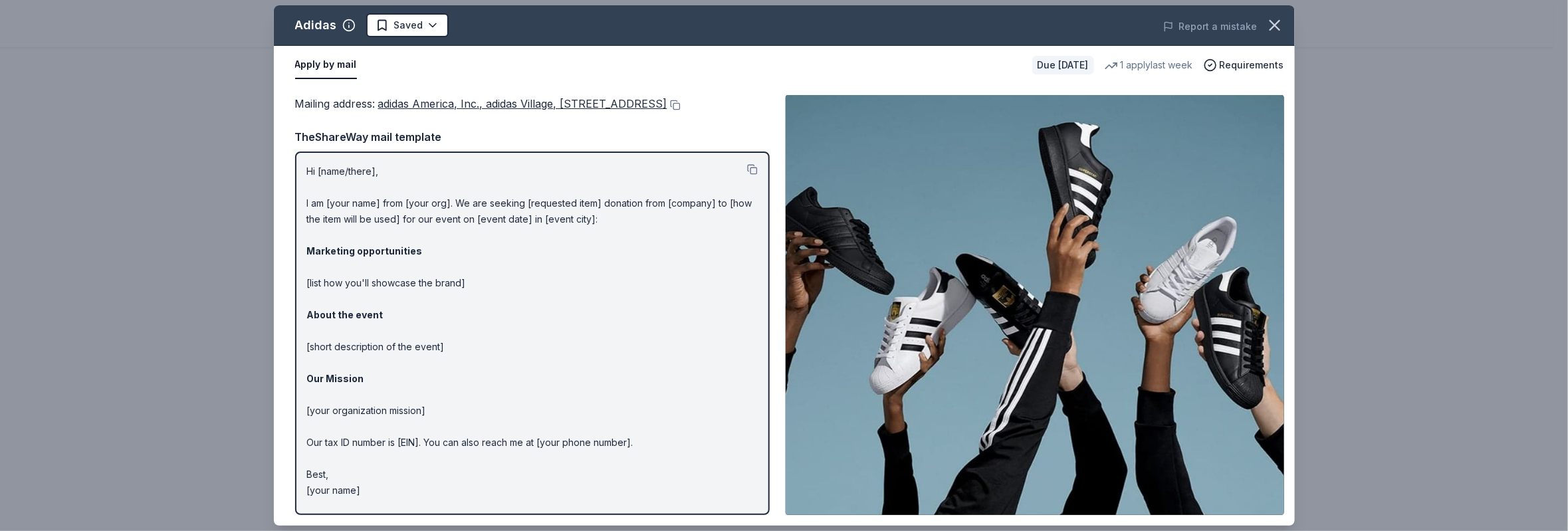
scroll to position [0, 0]
click at [668, 110] on button at bounding box center [674, 105] width 13 height 11
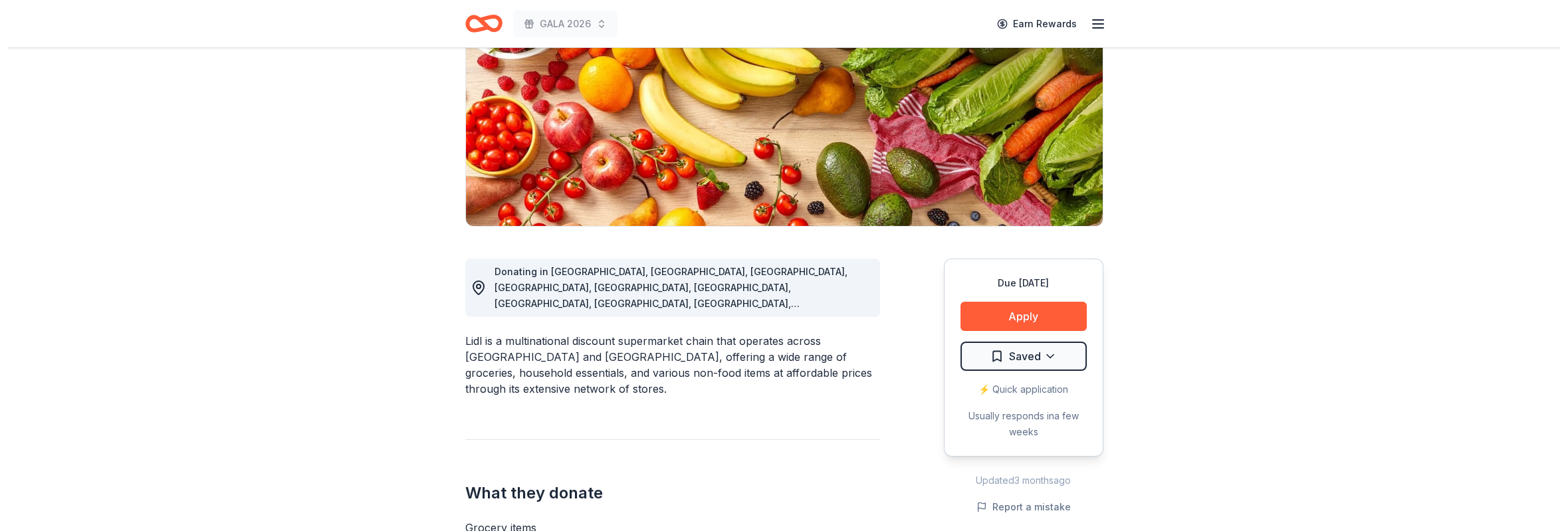
scroll to position [200, 0]
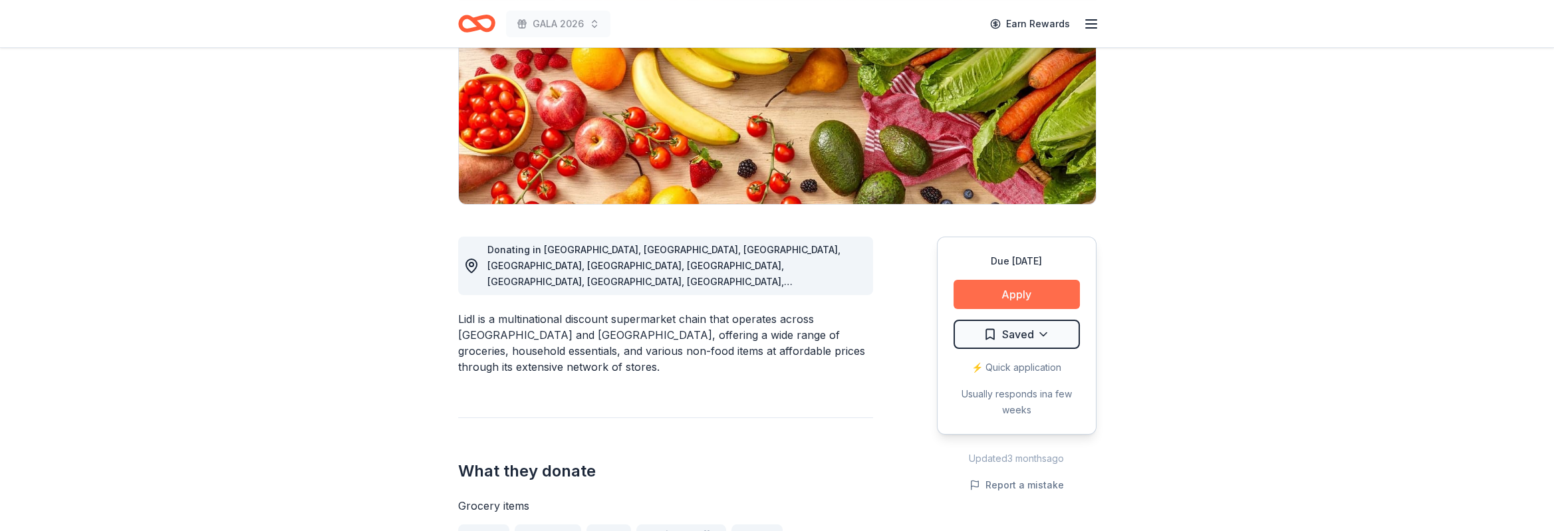
click at [1010, 295] on button "Apply" at bounding box center [1017, 294] width 126 height 29
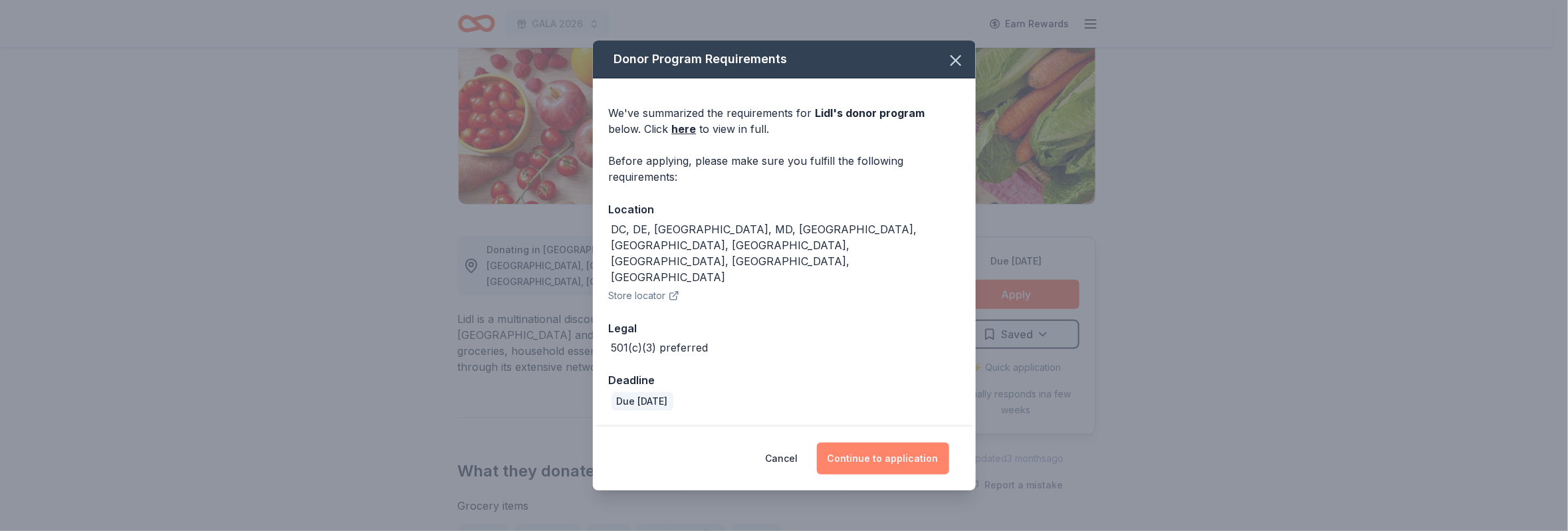
click at [893, 443] on button "Continue to application" at bounding box center [882, 459] width 132 height 32
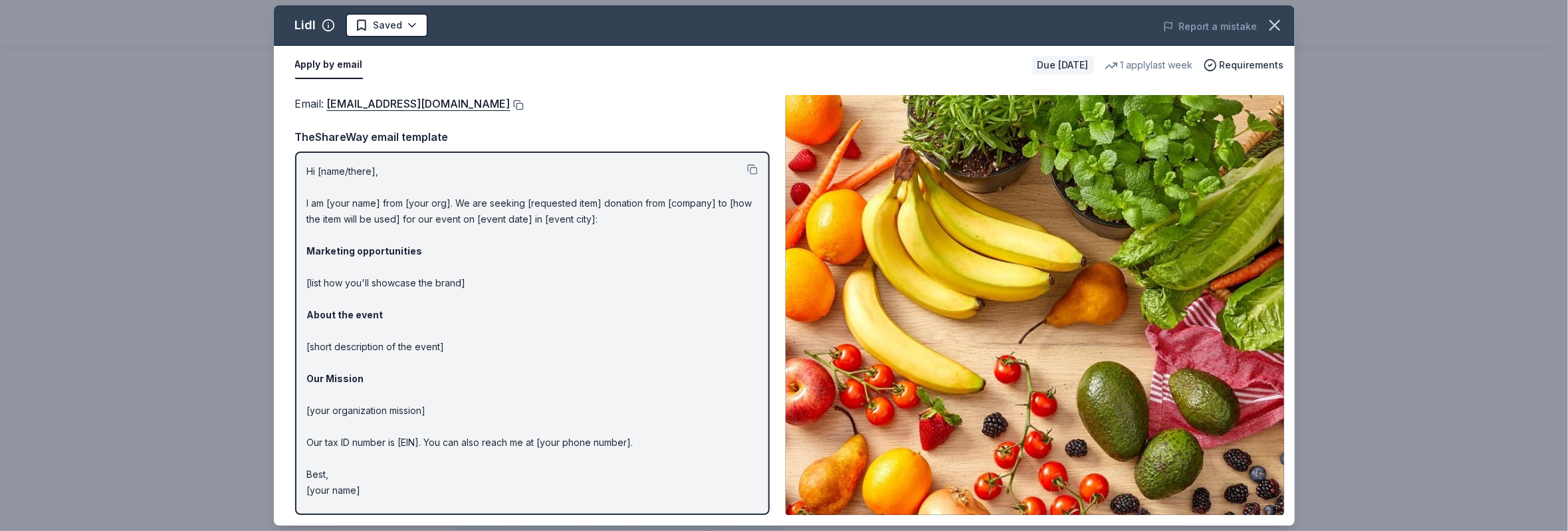
click at [511, 100] on button at bounding box center [517, 105] width 13 height 11
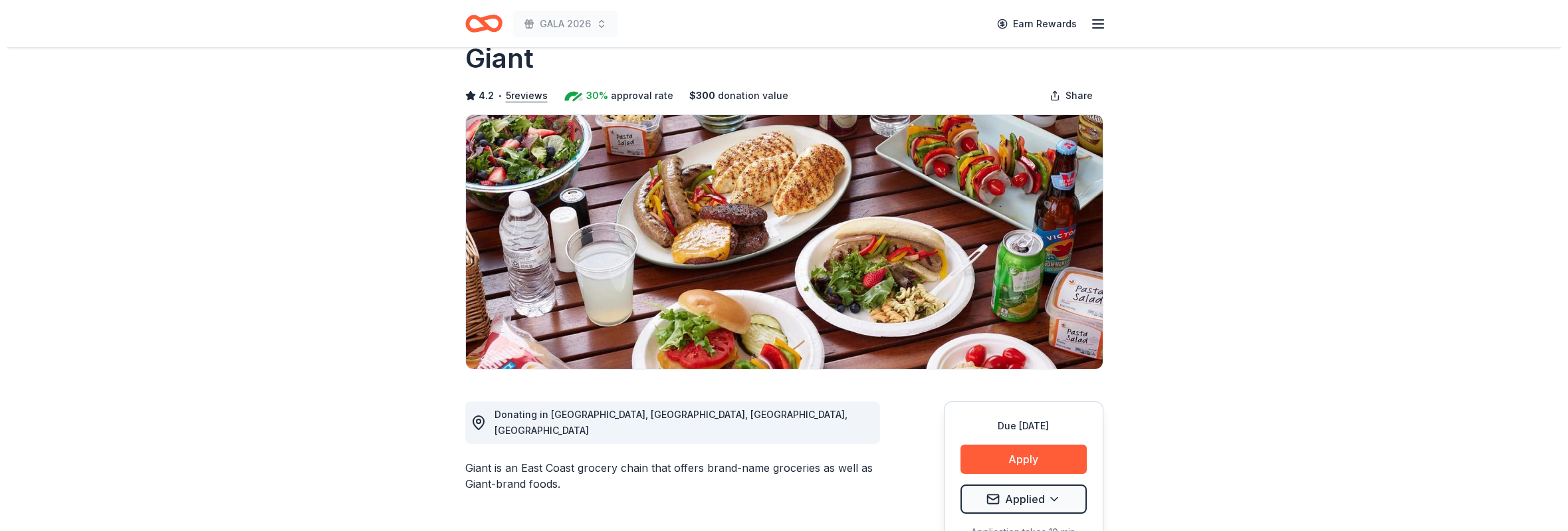
scroll to position [100, 0]
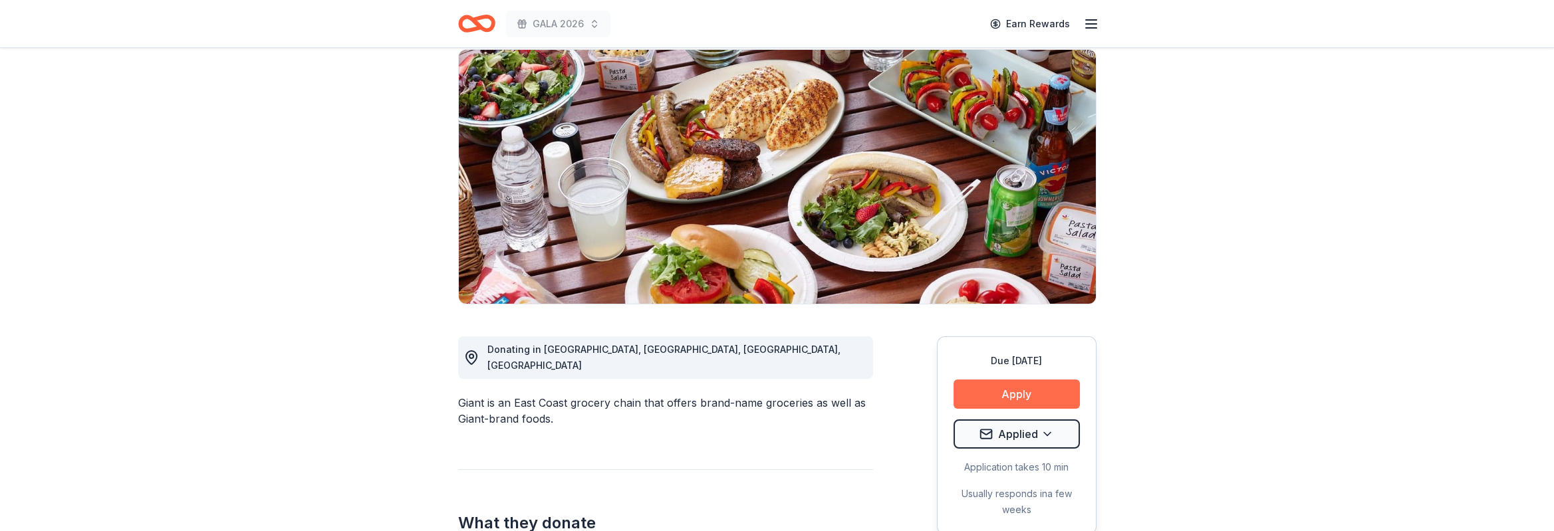
click at [1015, 400] on button "Apply" at bounding box center [1017, 394] width 126 height 29
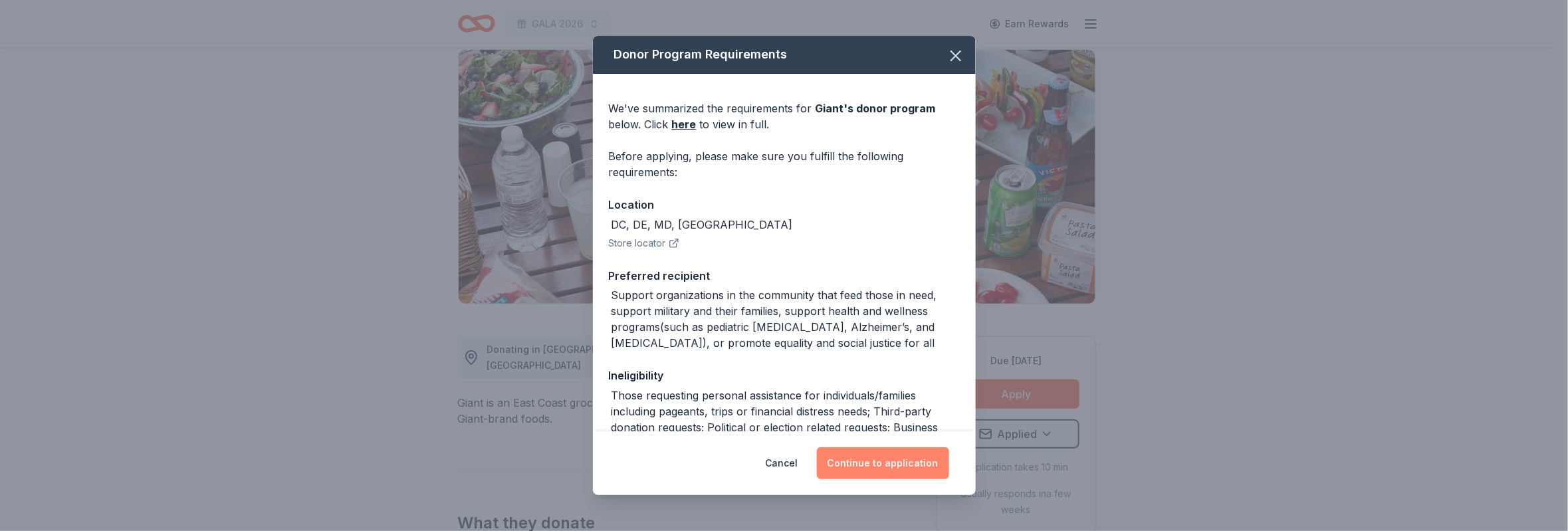
click at [901, 466] on button "Continue to application" at bounding box center [882, 464] width 132 height 32
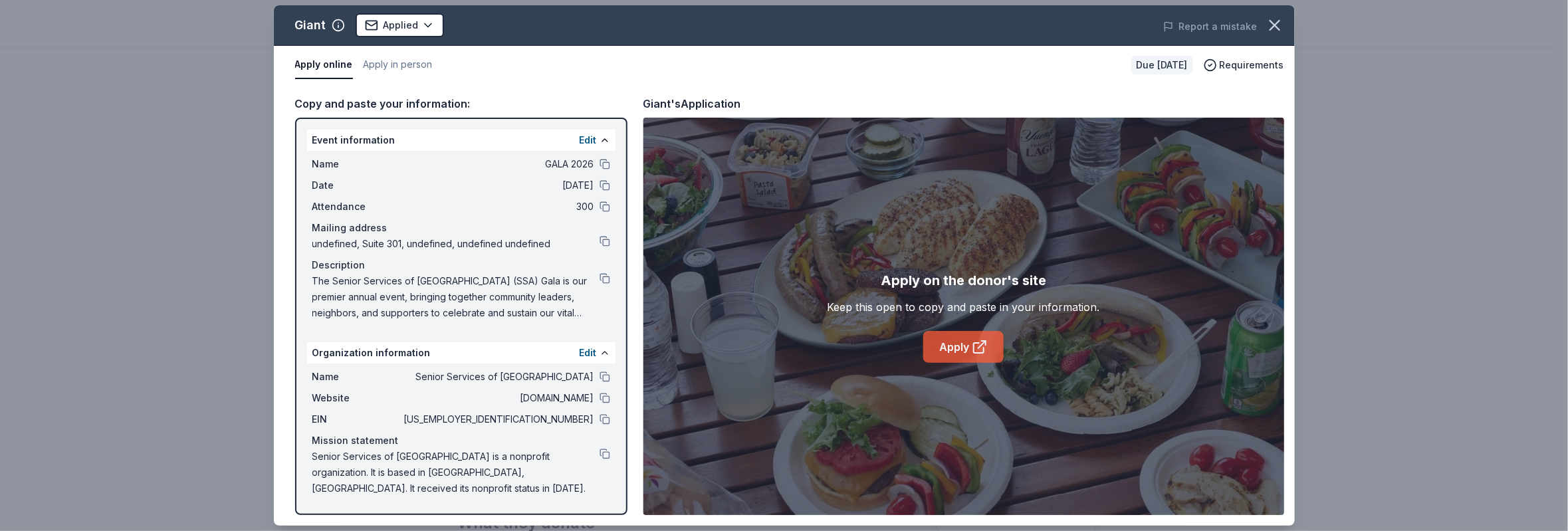
click at [958, 343] on link "Apply" at bounding box center [963, 347] width 80 height 32
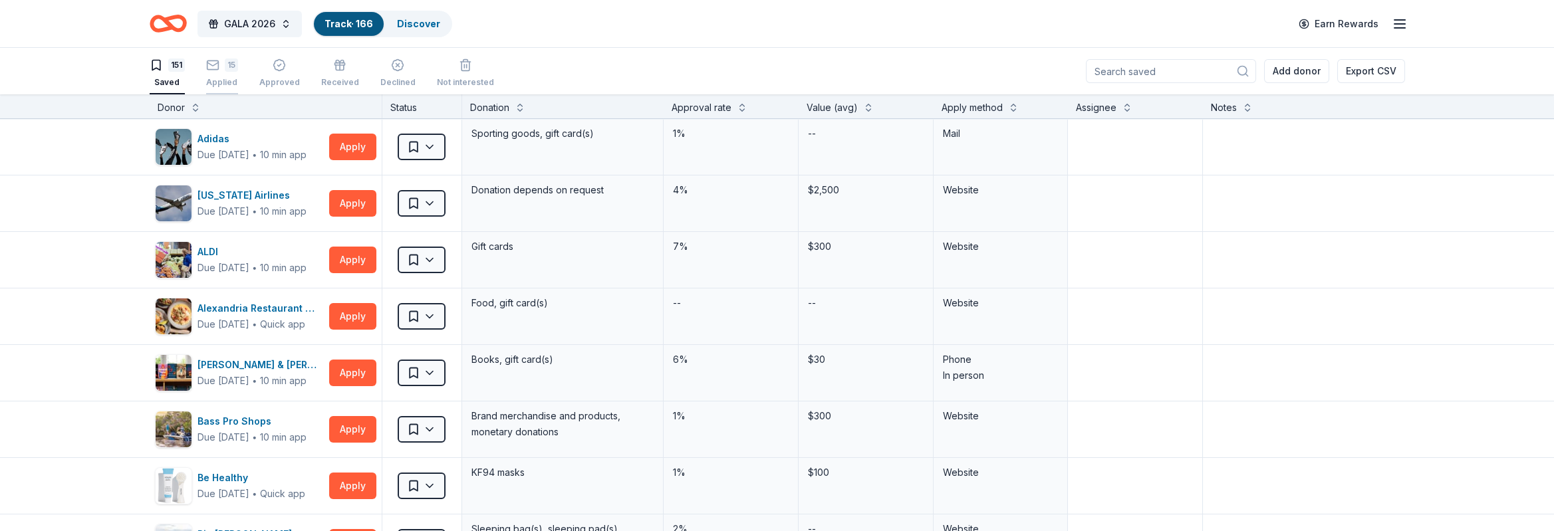
click at [225, 63] on div "15" at bounding box center [231, 65] width 13 height 13
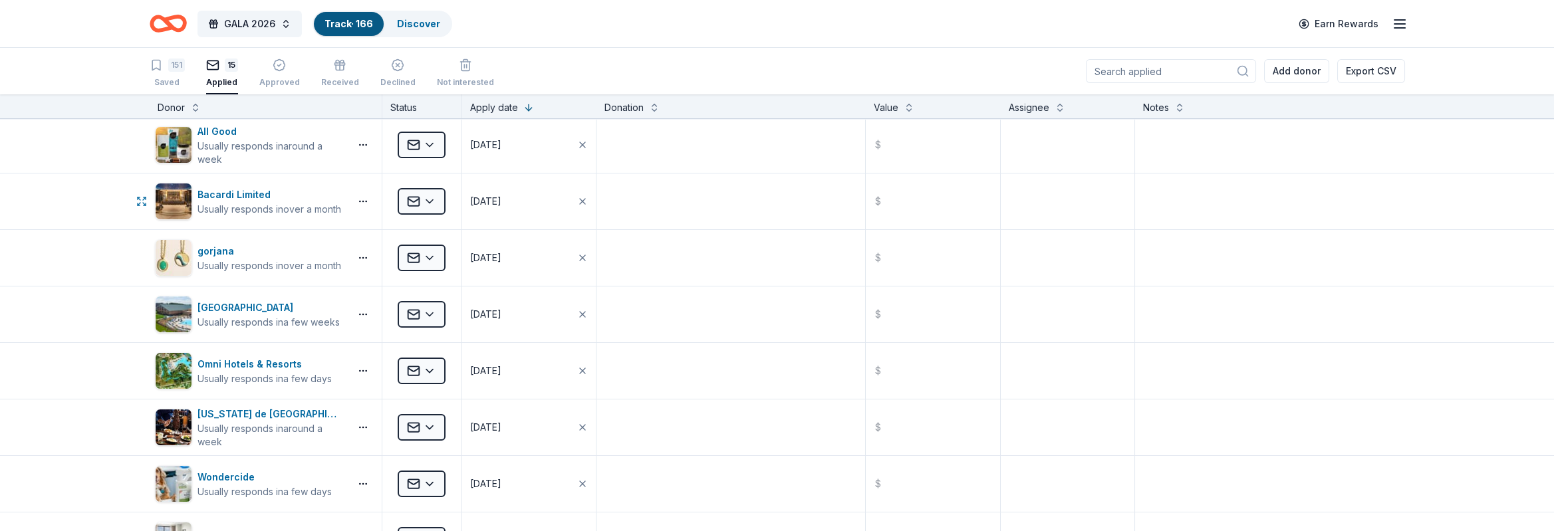
scroll to position [399, 0]
click at [424, 251] on html "GALA 2026 Track · 166 Discover Earn Rewards 151 Saved 15 Applied Approved Recei…" at bounding box center [777, 265] width 1554 height 531
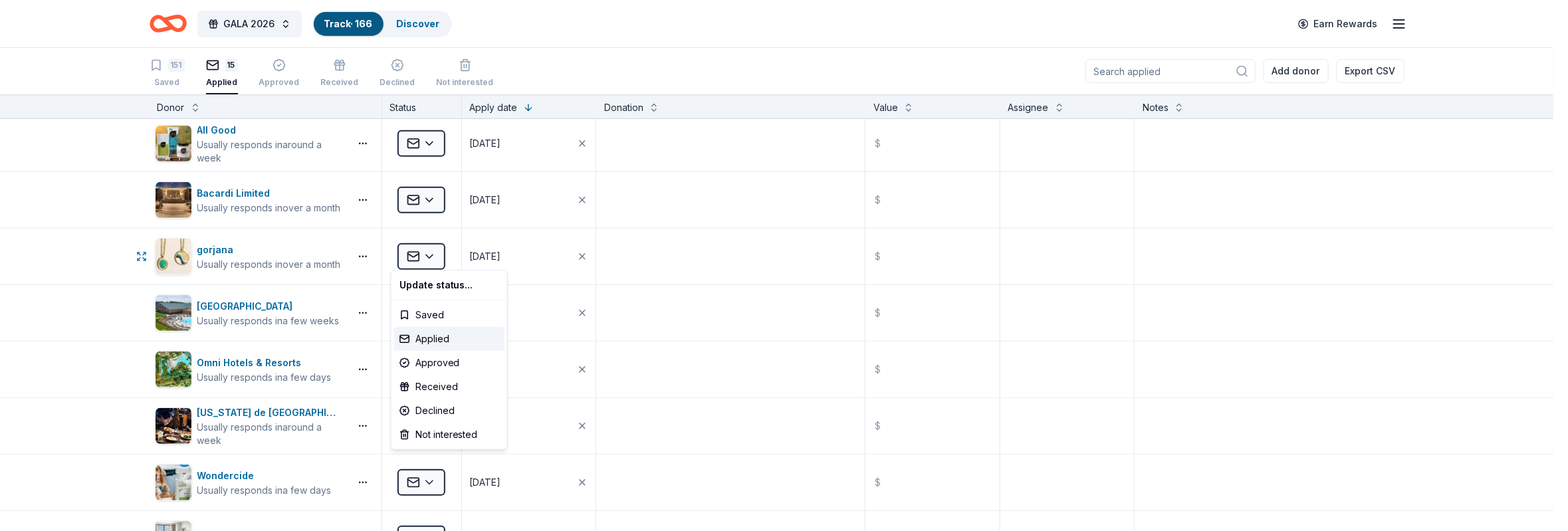
click at [79, 237] on html "GALA 2026 Track · 166 Discover Earn Rewards 151 Saved 15 Applied Approved Recei…" at bounding box center [784, 265] width 1568 height 531
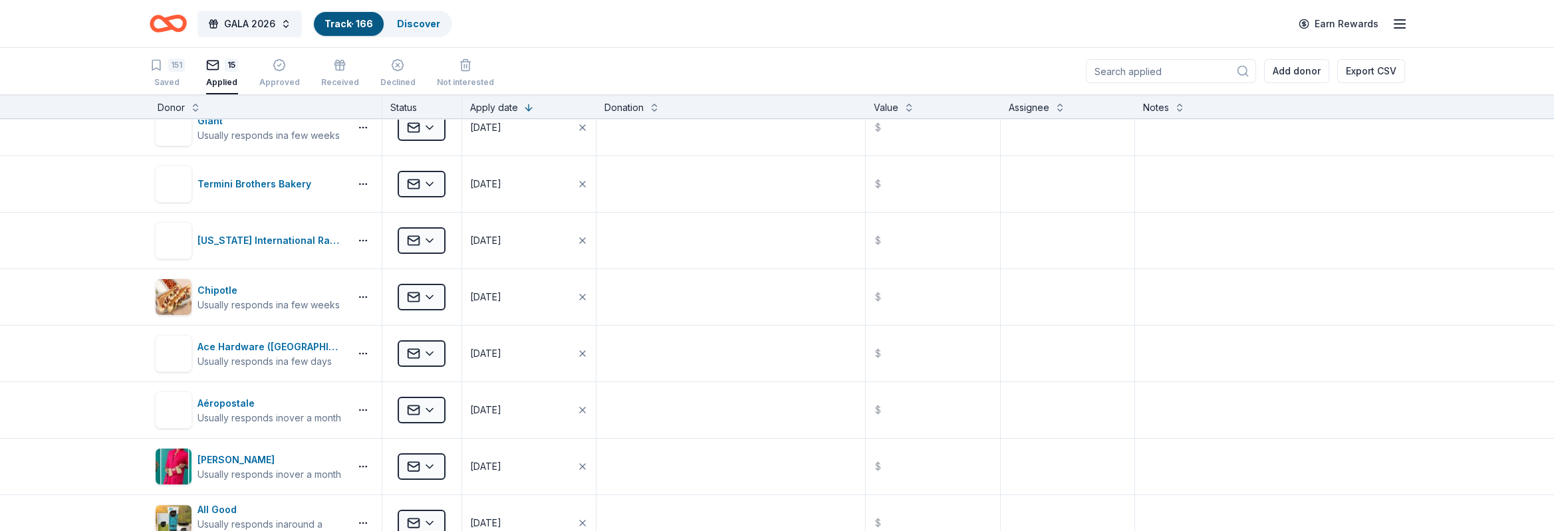
scroll to position [0, 0]
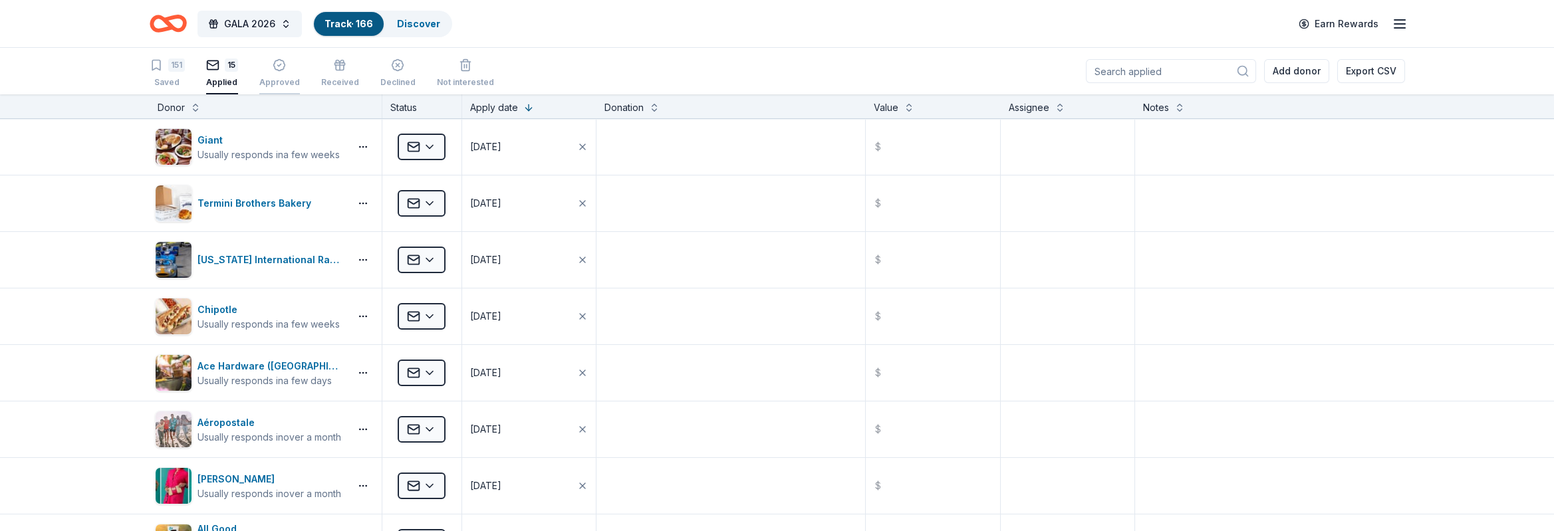
click at [288, 73] on div "Approved" at bounding box center [279, 73] width 41 height 29
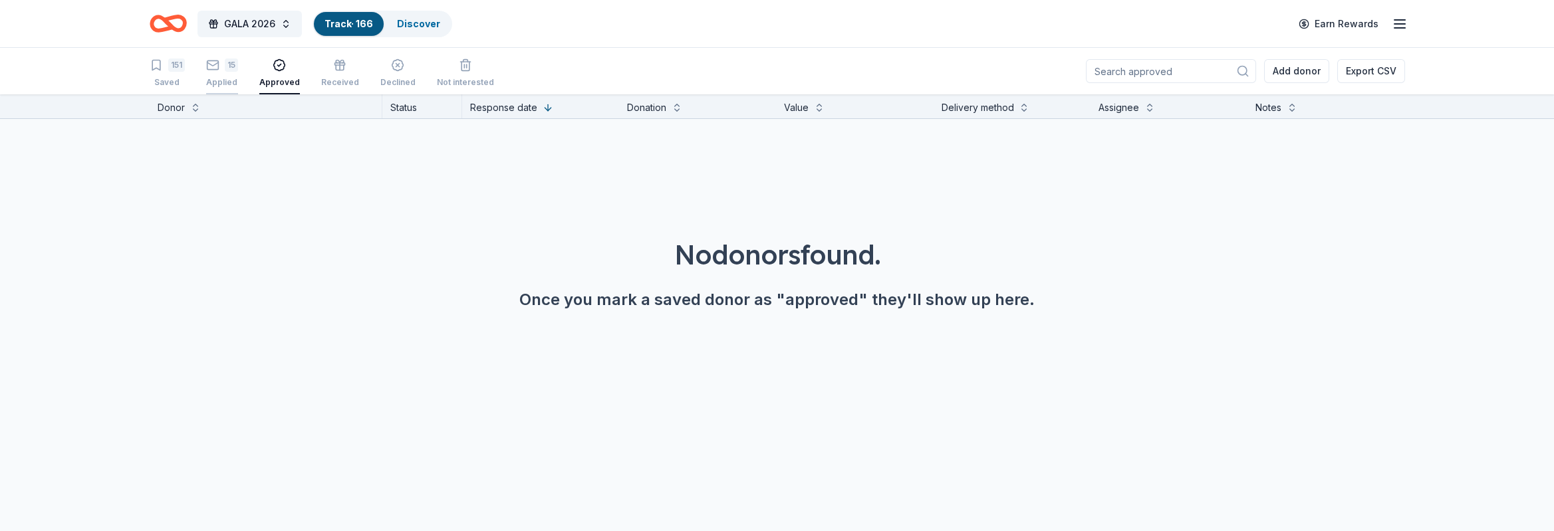
click at [226, 71] on div "15" at bounding box center [231, 65] width 13 height 13
